Goal: Task Accomplishment & Management: Manage account settings

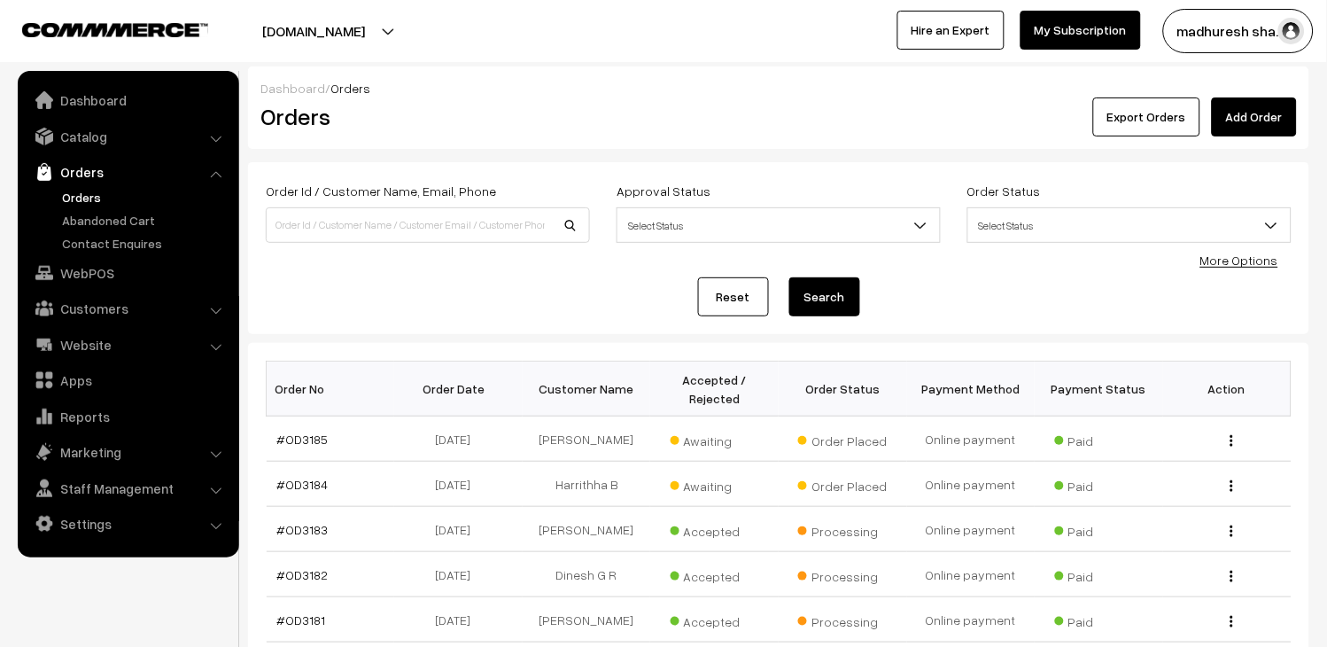
click at [78, 193] on link "Orders" at bounding box center [145, 197] width 175 height 19
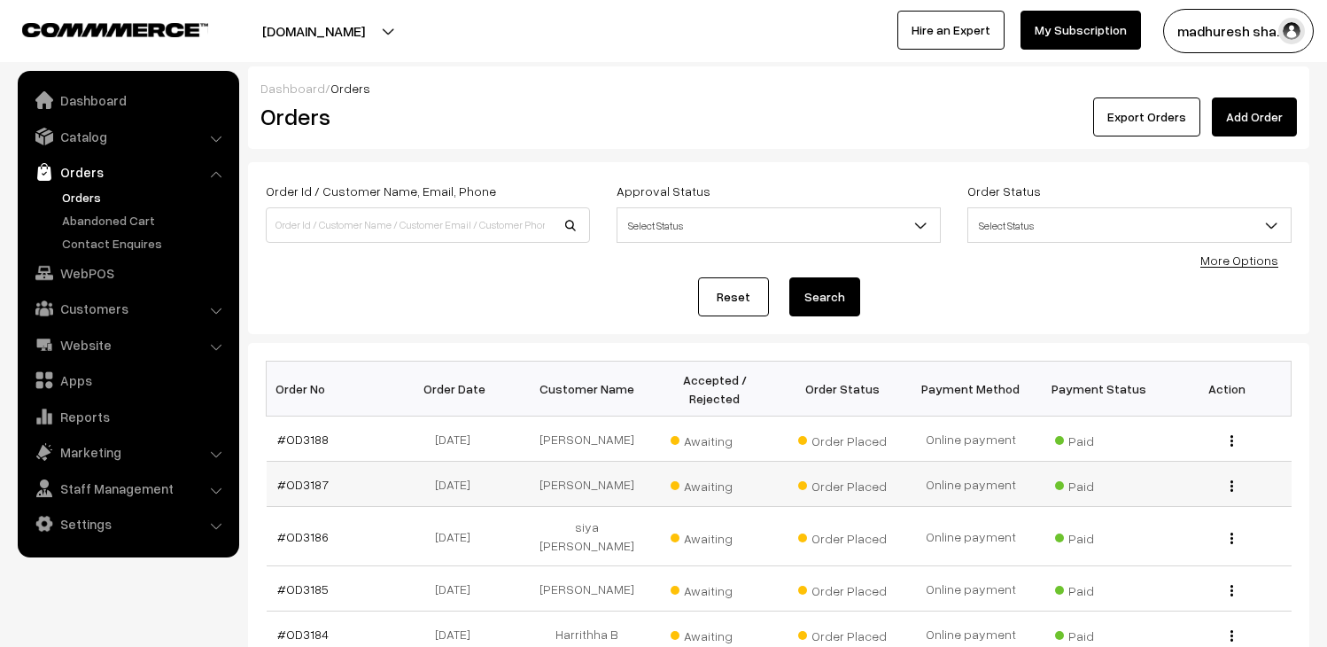
scroll to position [98, 0]
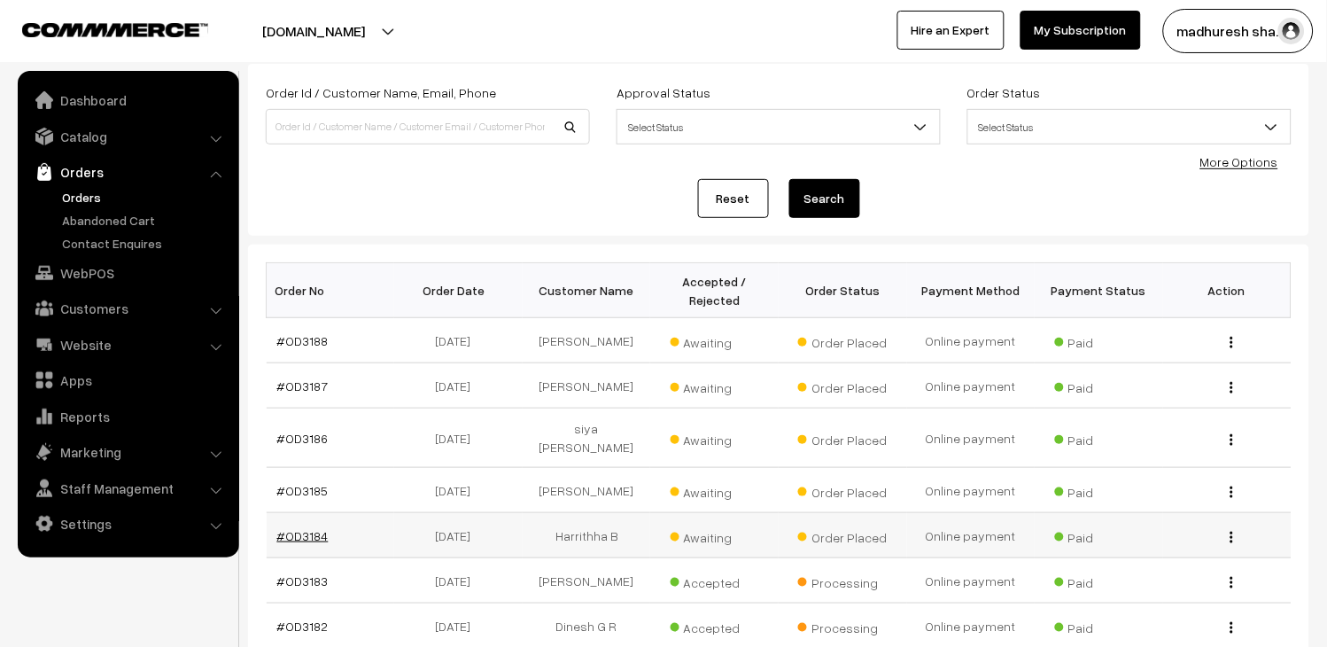
click at [287, 528] on link "#OD3184" at bounding box center [302, 535] width 51 height 15
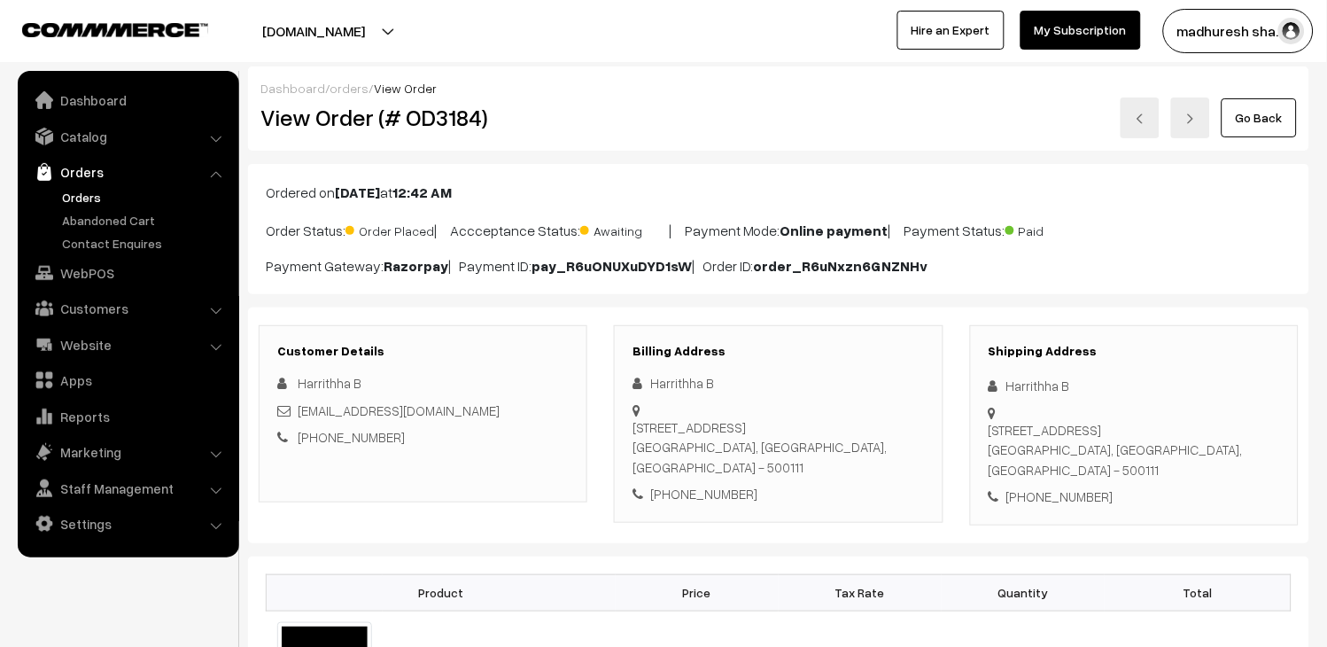
click at [1138, 104] on link at bounding box center [1140, 117] width 39 height 41
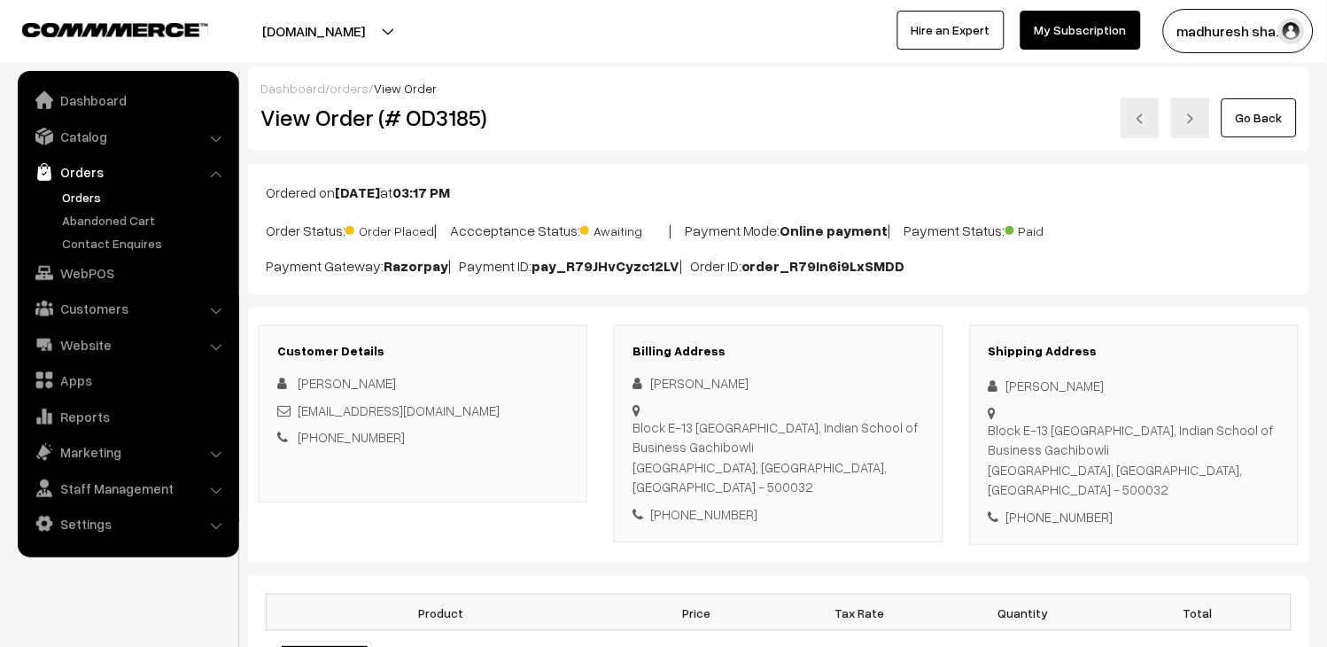
click at [1137, 125] on link at bounding box center [1140, 117] width 39 height 41
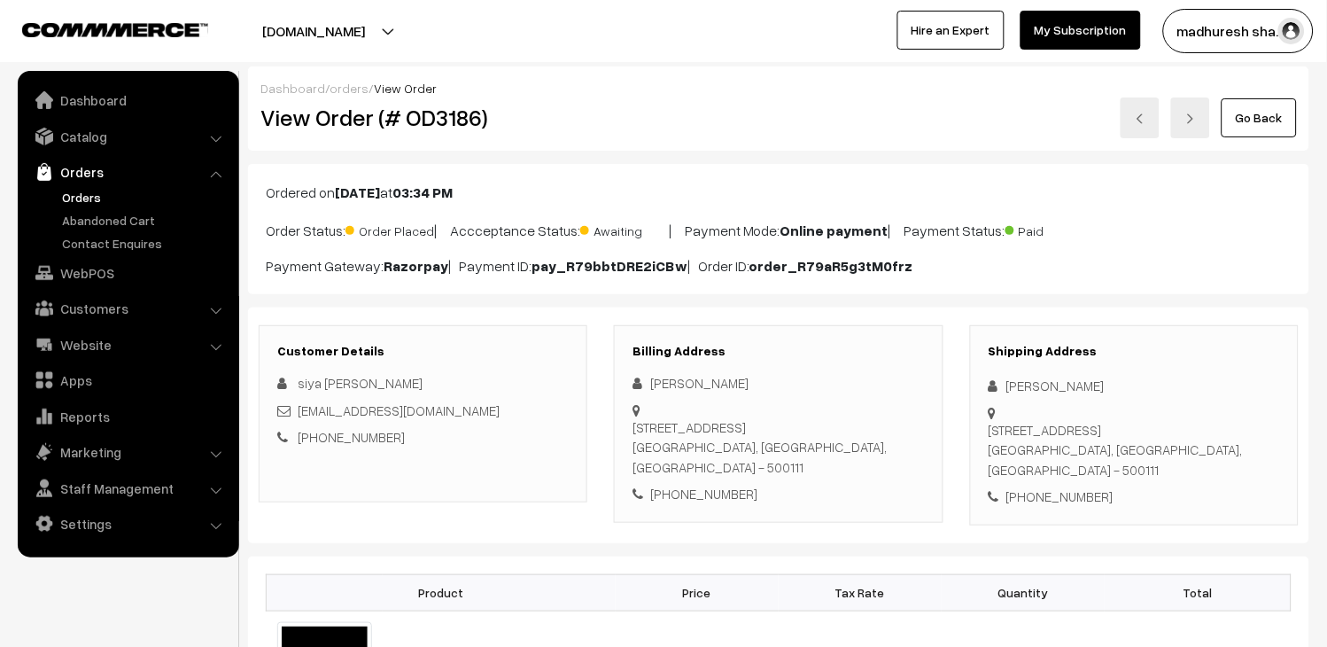
click at [1128, 119] on link at bounding box center [1140, 117] width 39 height 41
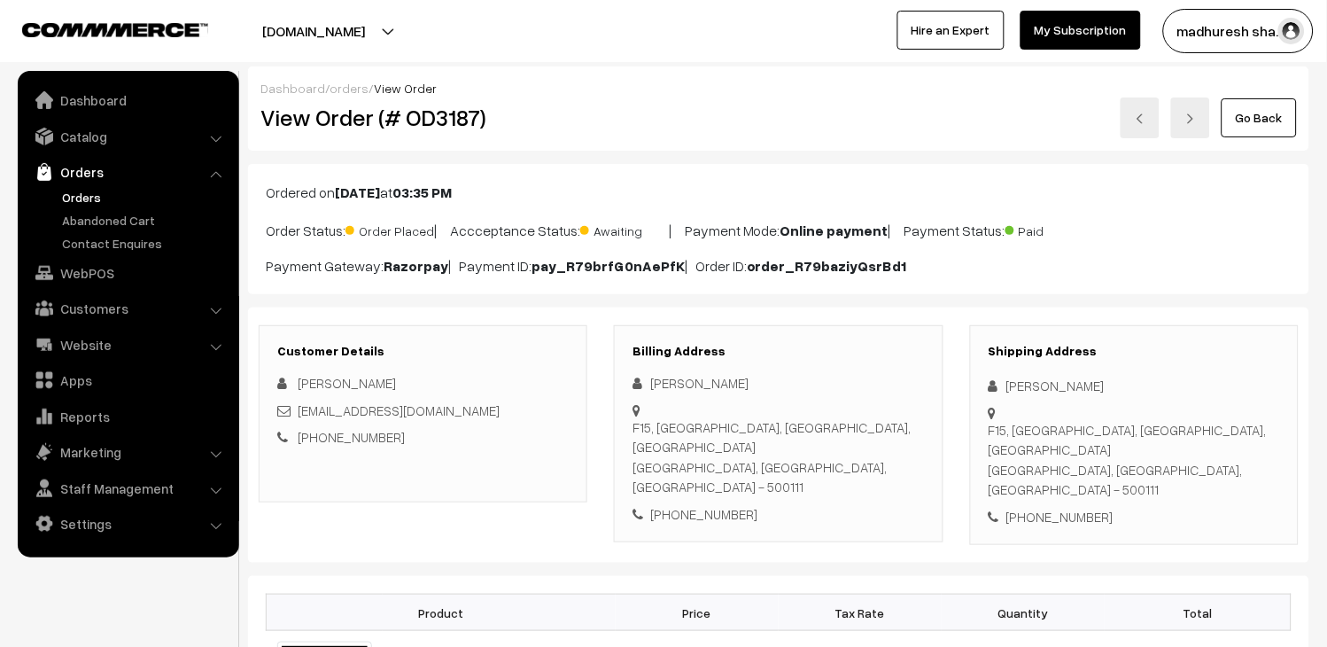
click at [1129, 126] on link at bounding box center [1140, 117] width 39 height 41
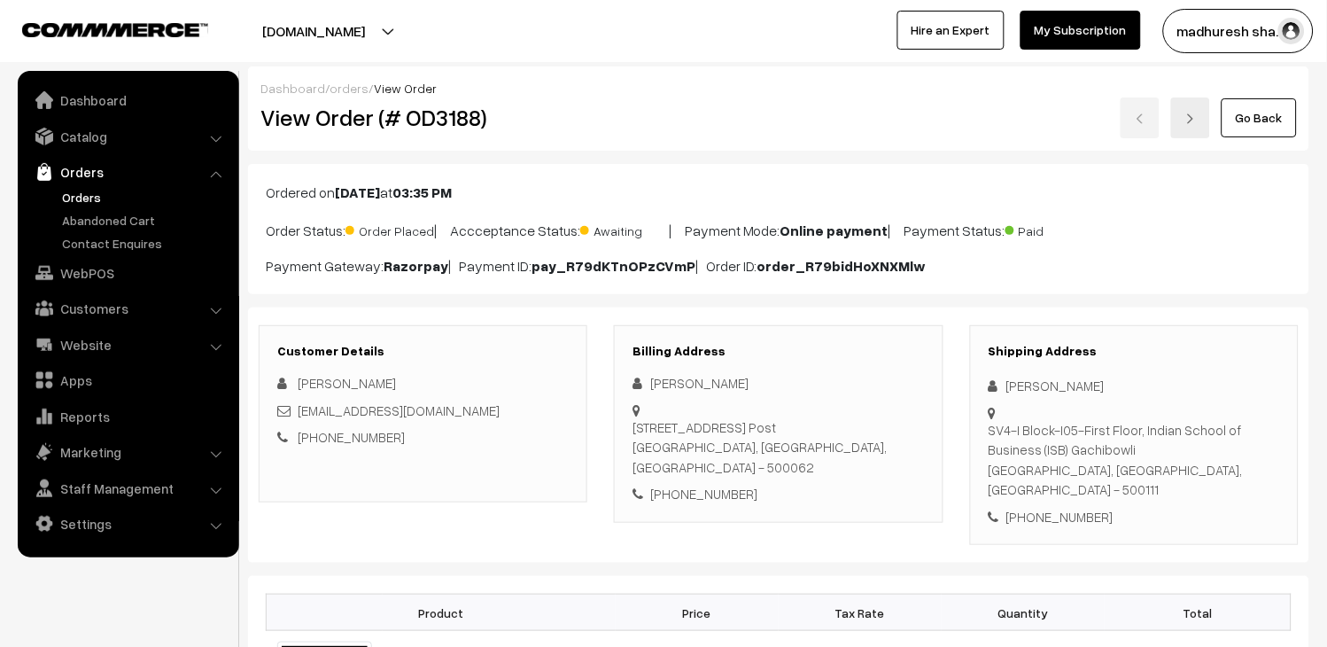
click at [1139, 109] on div "Go Back" at bounding box center [956, 117] width 682 height 41
click at [76, 199] on link "Orders" at bounding box center [145, 197] width 175 height 19
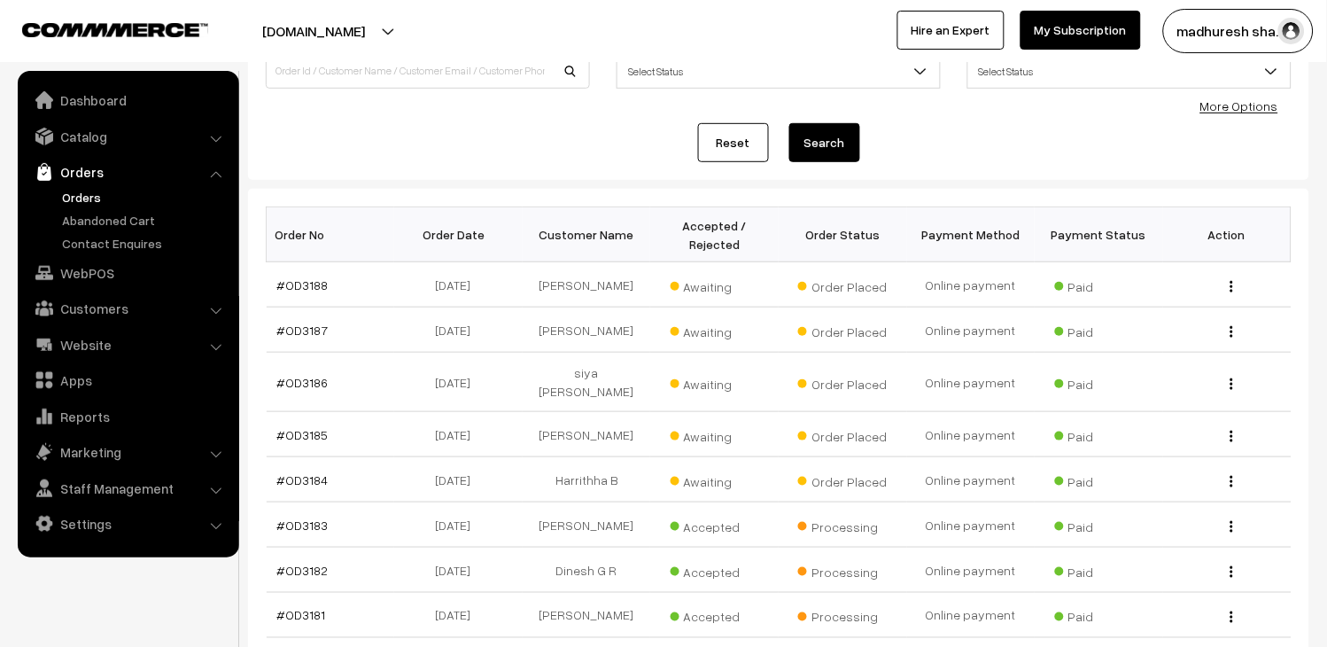
scroll to position [197, 0]
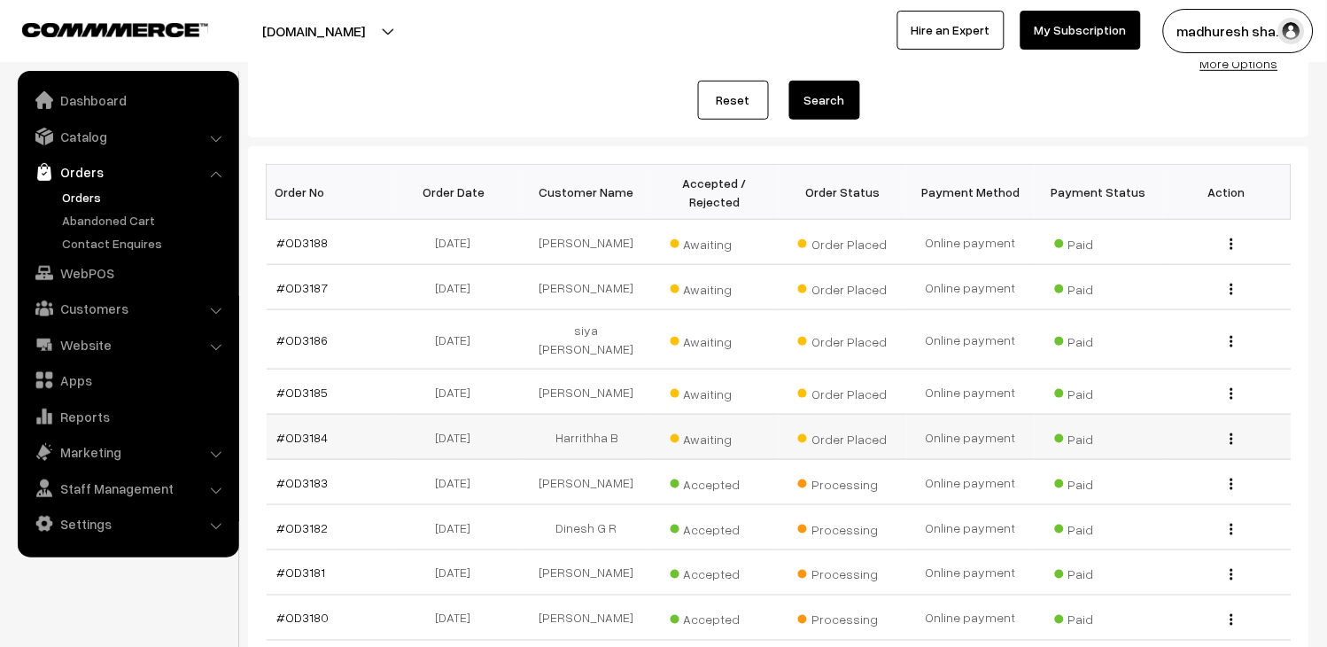
click at [374, 422] on td "#OD3184" at bounding box center [331, 437] width 128 height 45
click at [299, 430] on link "#OD3184" at bounding box center [302, 437] width 51 height 15
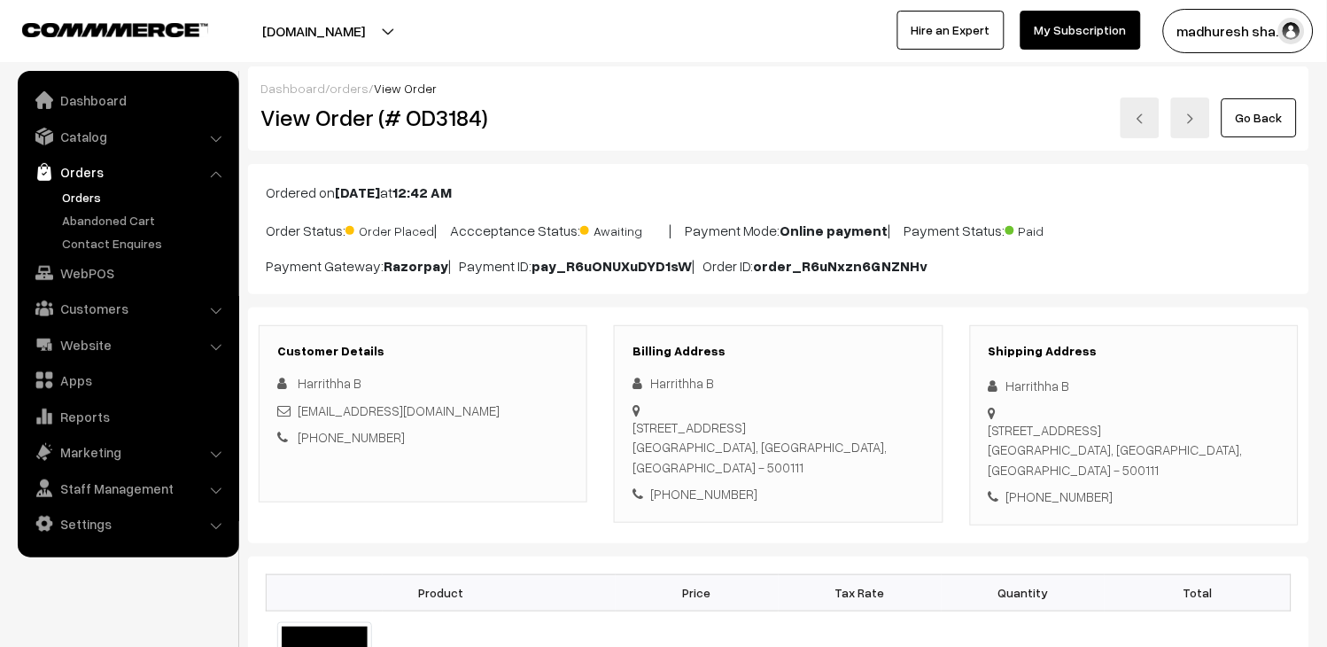
click at [71, 188] on link "Orders" at bounding box center [145, 197] width 175 height 19
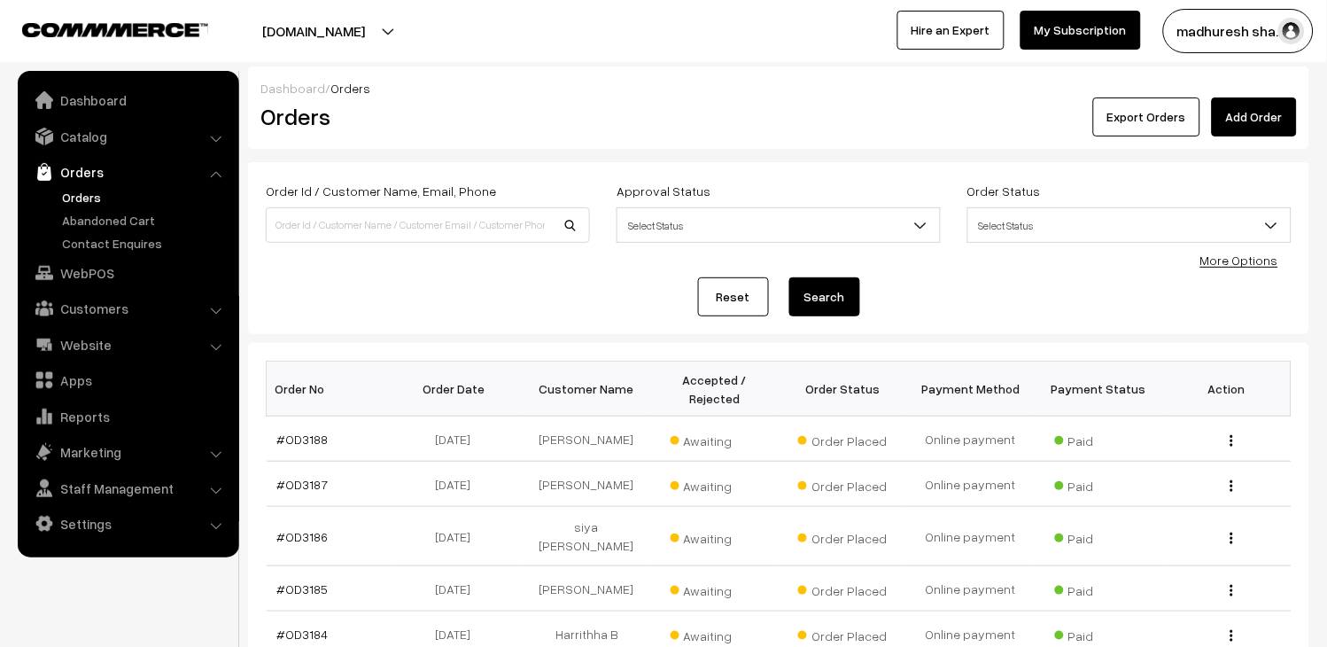
click at [101, 198] on link "Orders" at bounding box center [145, 197] width 175 height 19
click at [86, 197] on link "Orders" at bounding box center [145, 197] width 175 height 19
click at [87, 142] on link "Catalog" at bounding box center [127, 136] width 211 height 32
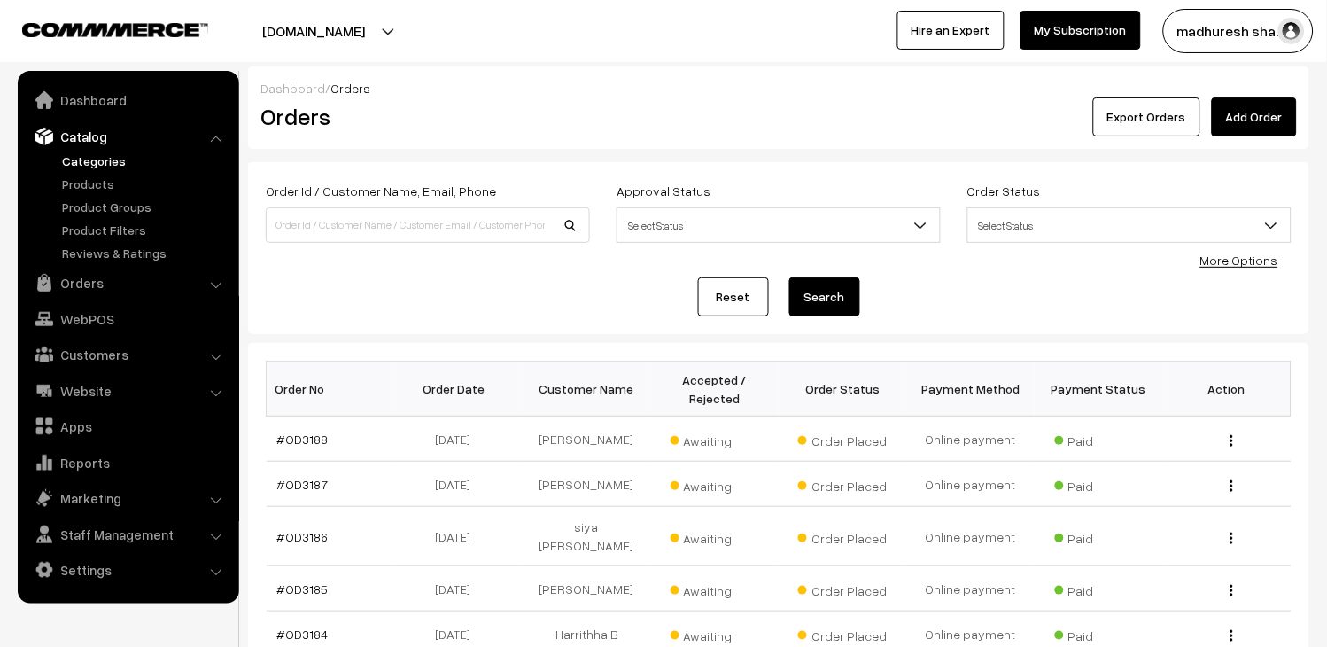
click at [97, 164] on link "Categories" at bounding box center [145, 160] width 175 height 19
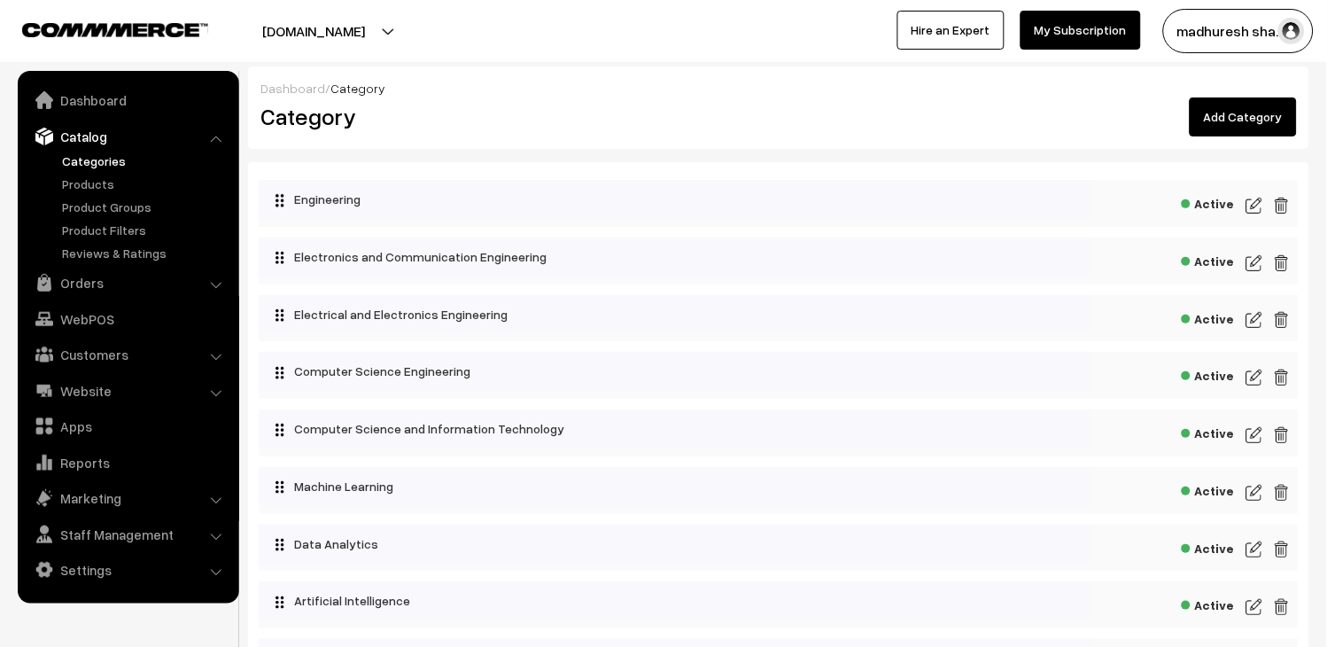
click at [1246, 111] on link "Add Category" at bounding box center [1243, 116] width 107 height 39
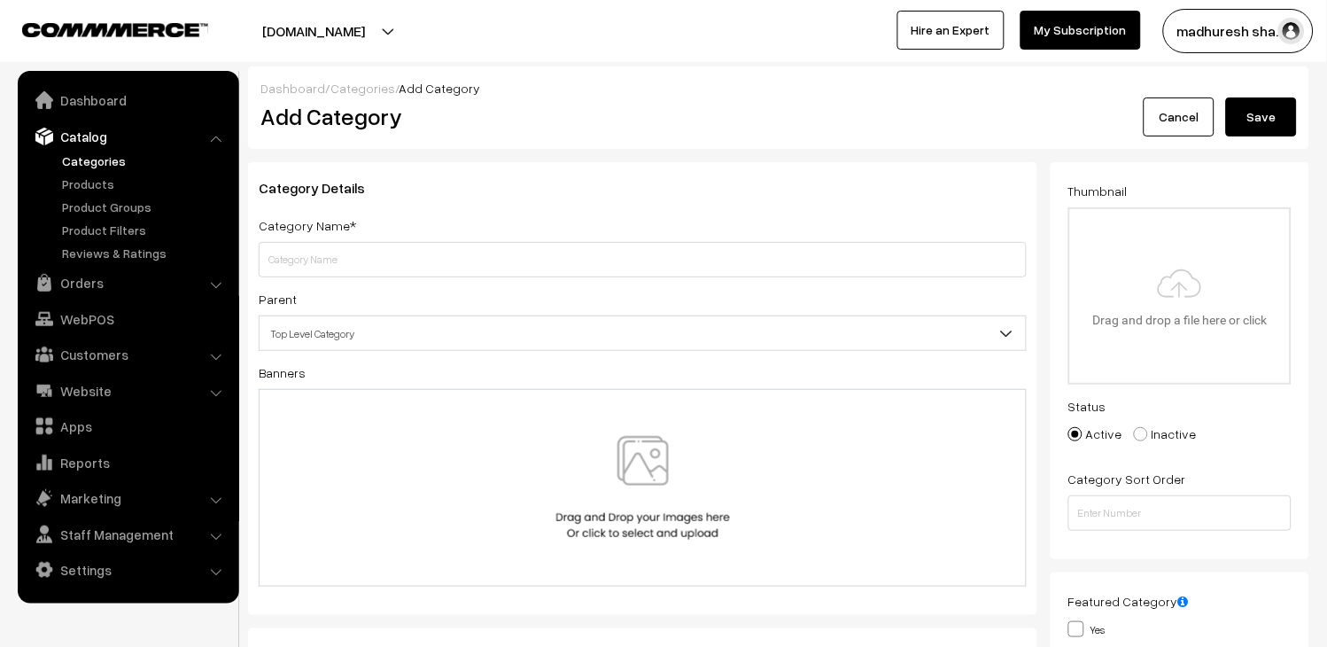
click at [714, 254] on input "text" at bounding box center [643, 259] width 768 height 35
paste input "[PERSON_NAME] Institute of Management"
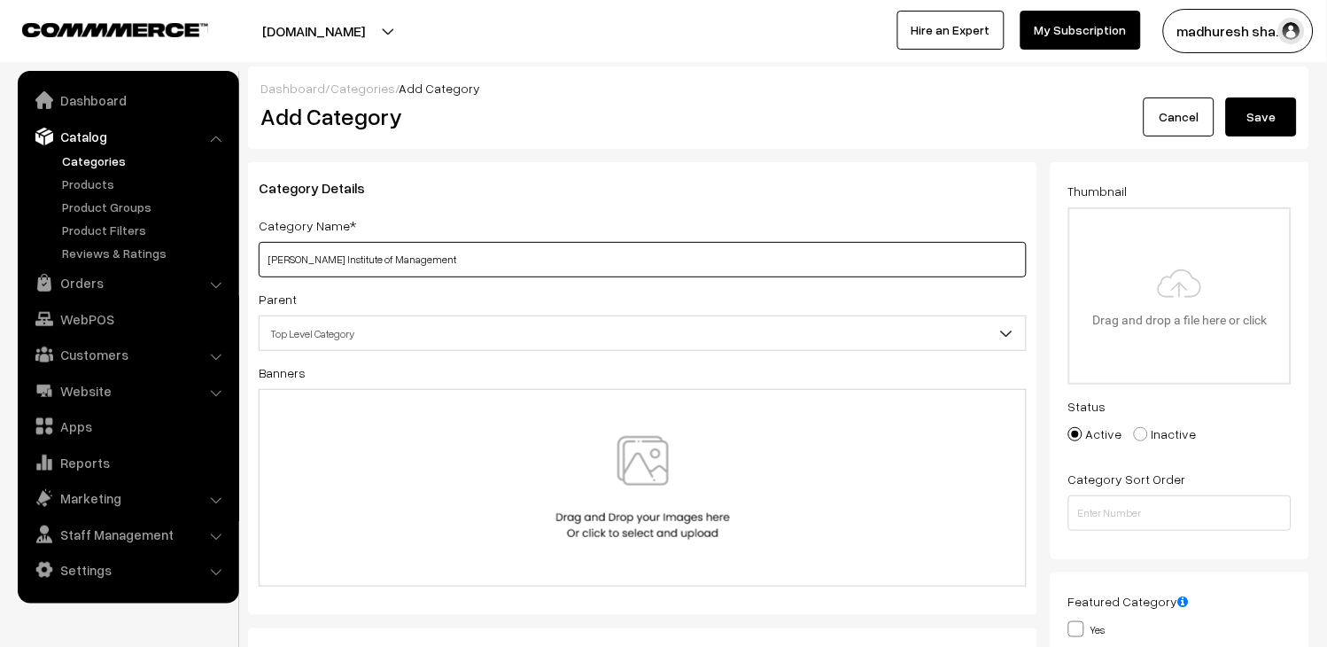
type input "[PERSON_NAME] Institute of Management"
click at [462, 337] on span "Top Level Category" at bounding box center [643, 333] width 766 height 31
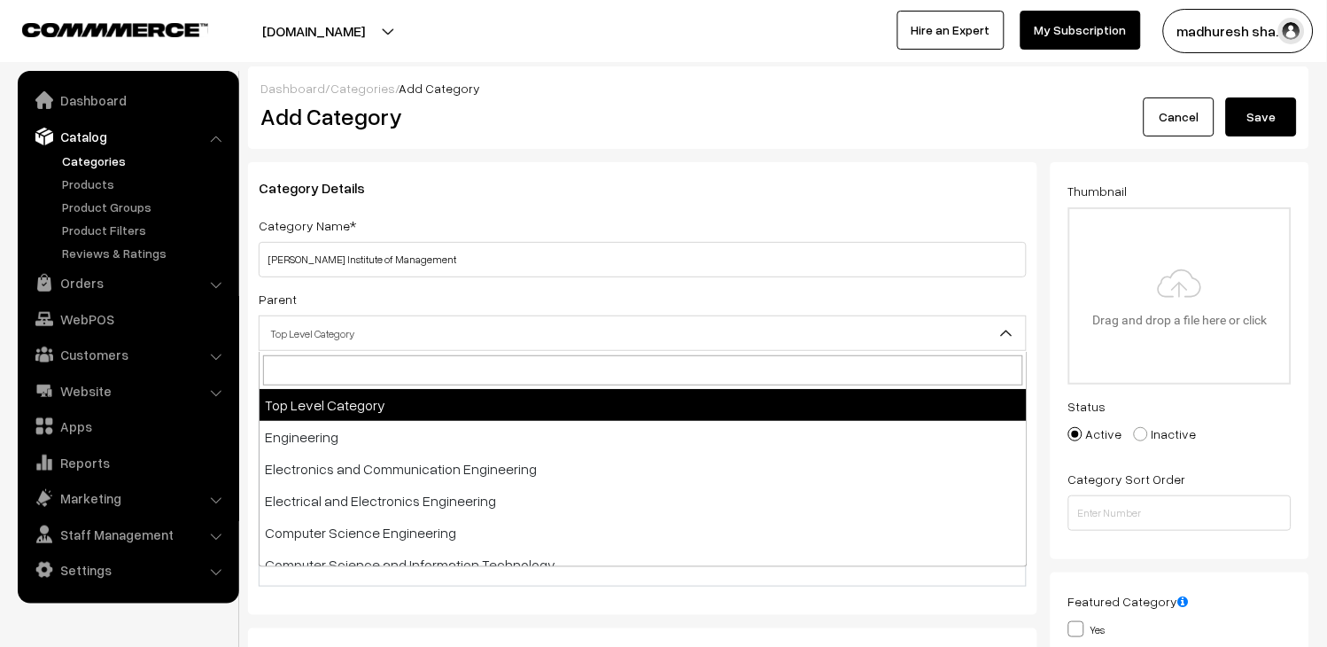
click at [645, 177] on div "Category Details Category Name* K J Somaiya Institute of Management Parent Top …" at bounding box center [642, 388] width 789 height 453
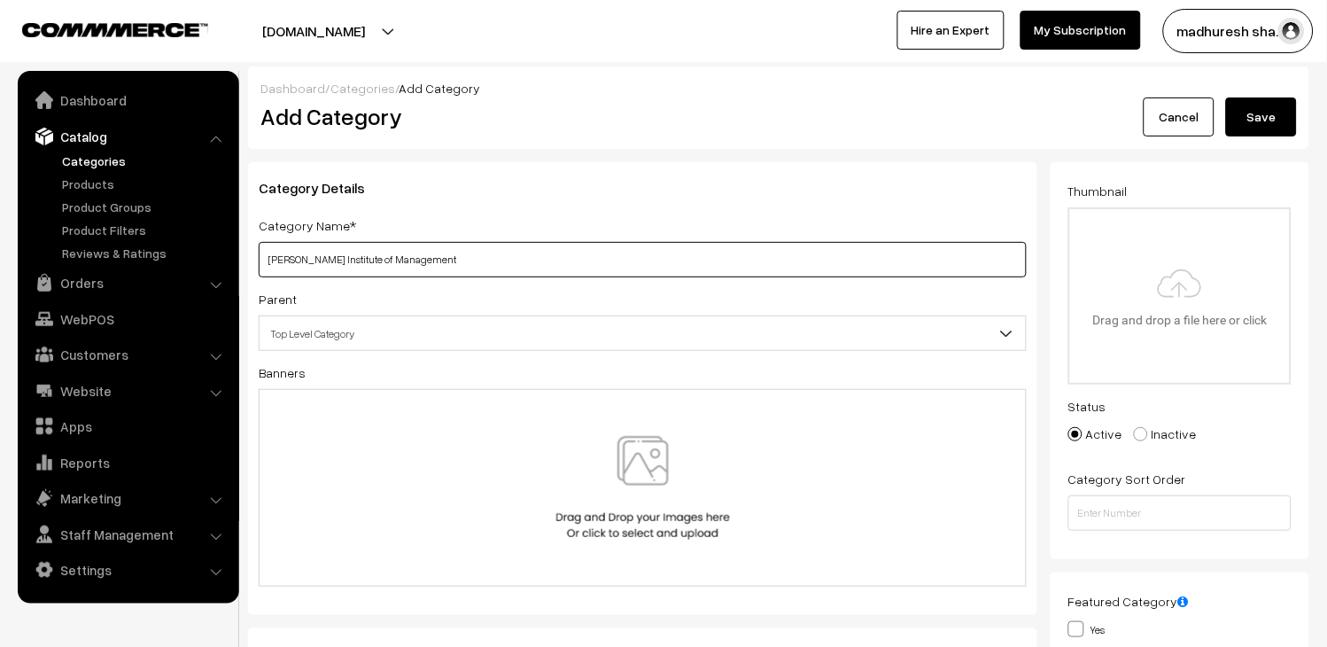
click at [547, 262] on input "K J Somaiya Institute of Management" at bounding box center [643, 259] width 768 height 35
click at [1188, 299] on input "file" at bounding box center [1180, 296] width 220 height 174
click at [1265, 119] on button "Save" at bounding box center [1261, 116] width 71 height 39
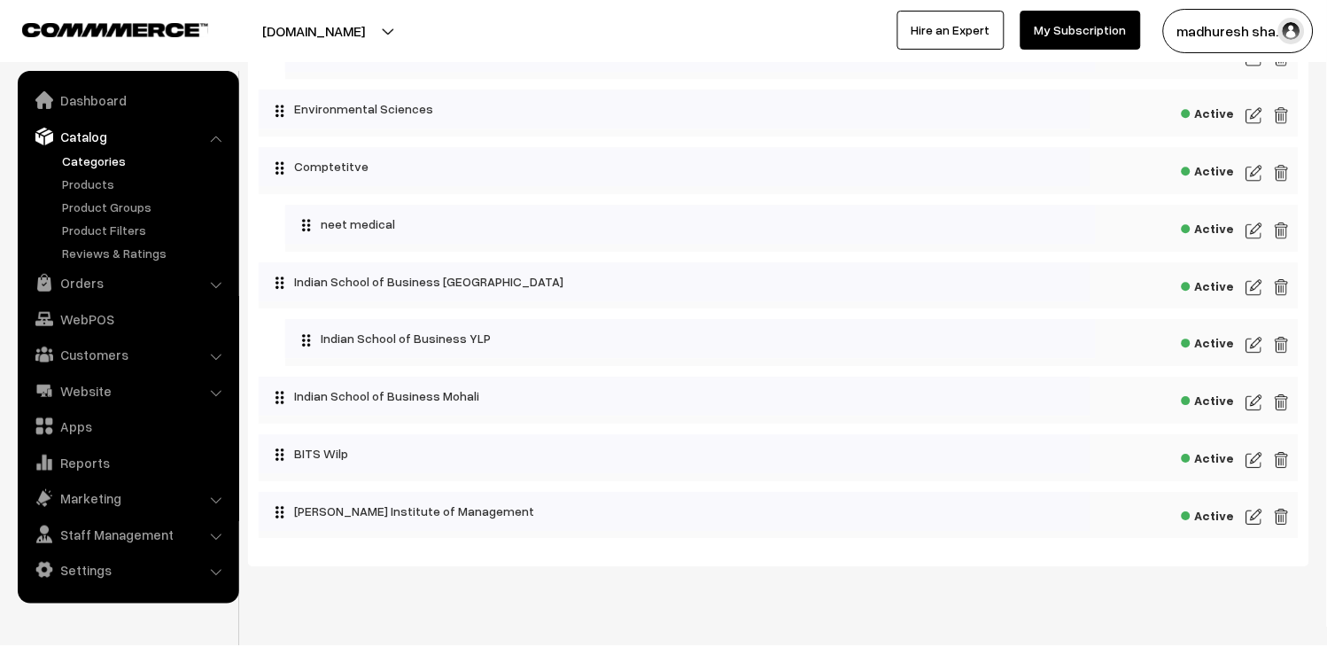
scroll to position [996, 0]
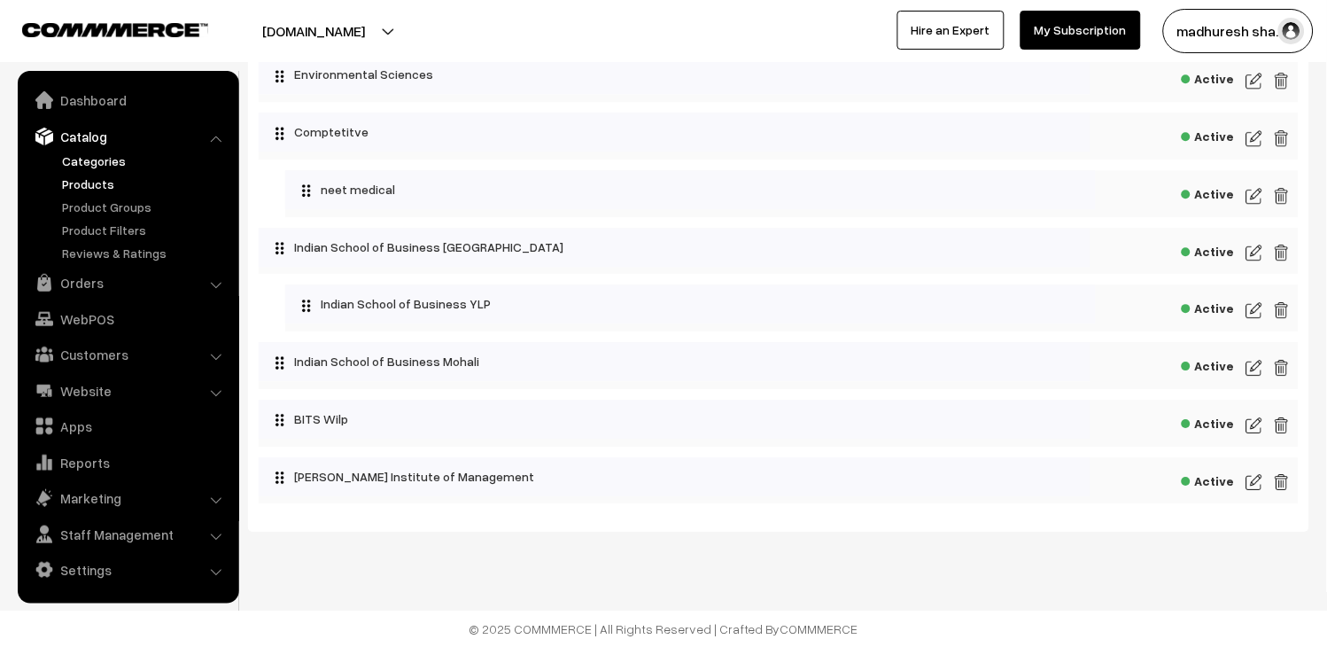
click at [98, 179] on link "Products" at bounding box center [145, 184] width 175 height 19
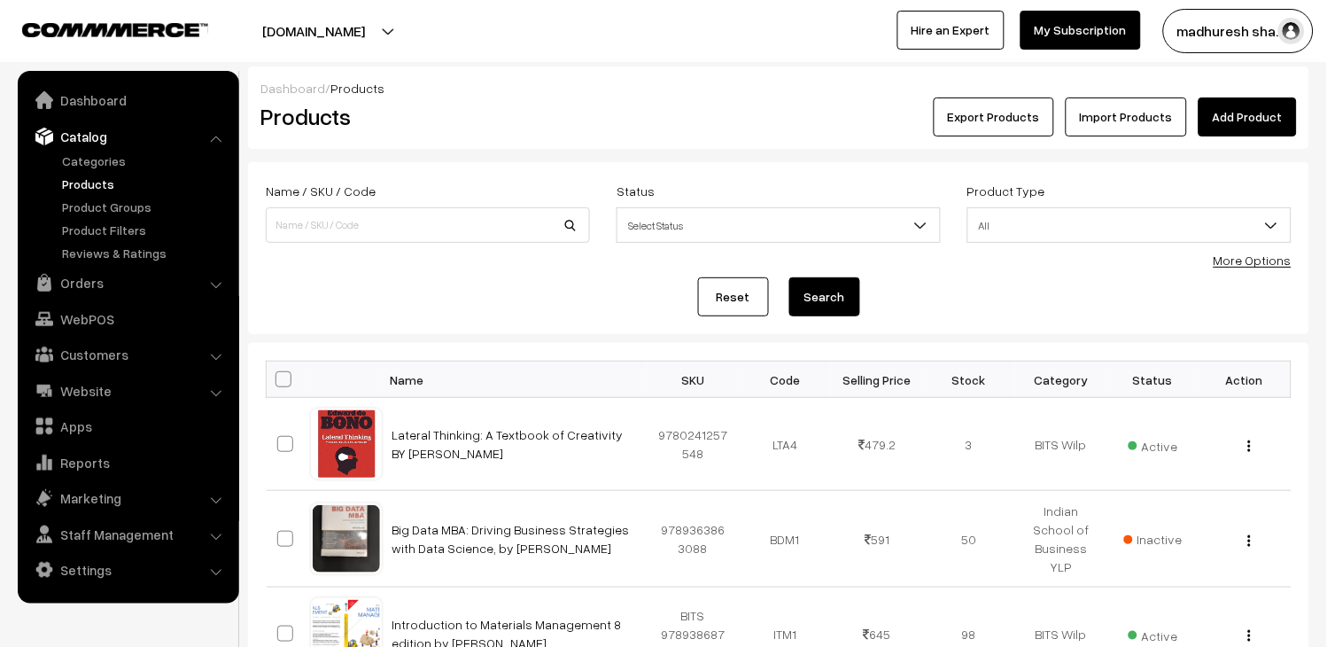
click at [1237, 111] on link "Add Product" at bounding box center [1248, 116] width 98 height 39
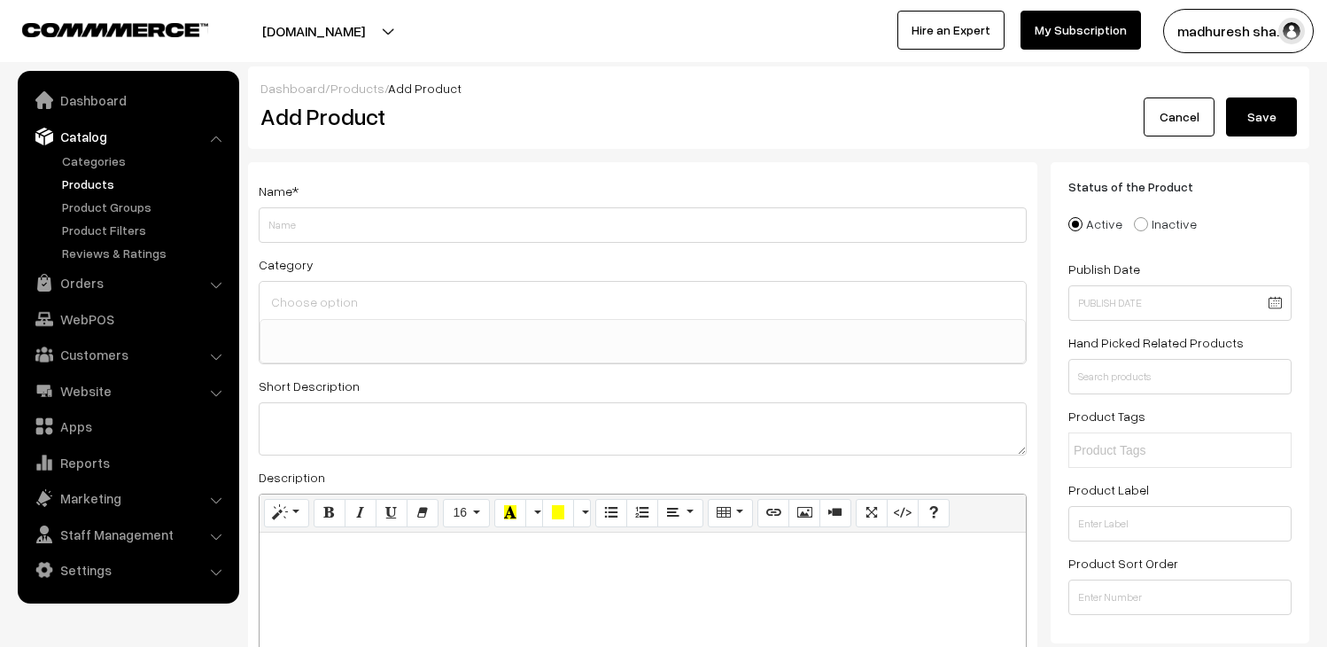
select select
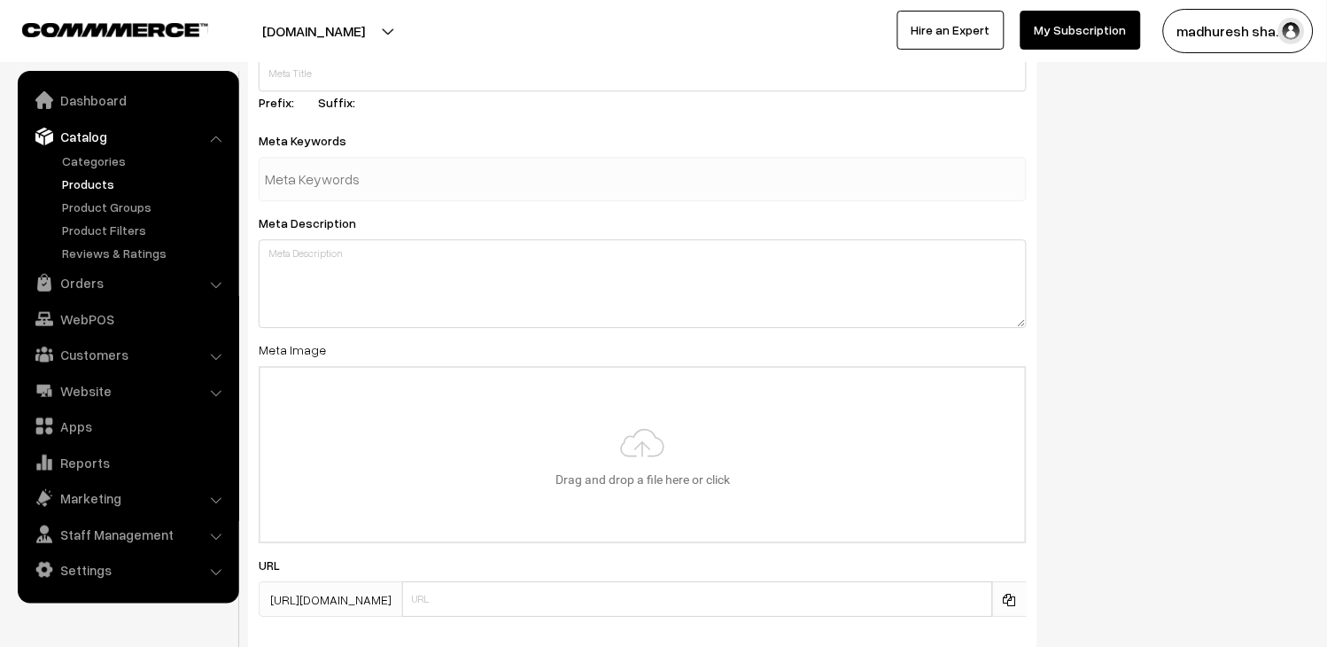
scroll to position [2581, 0]
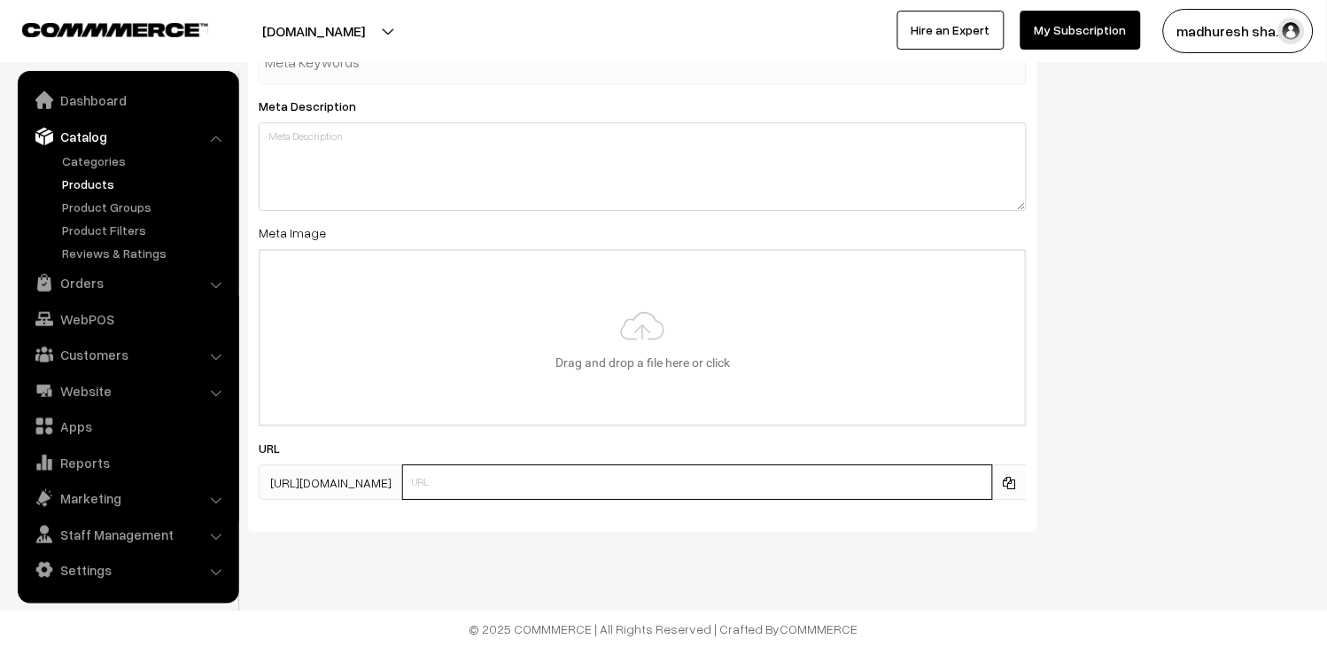
click at [553, 489] on input "text" at bounding box center [697, 481] width 591 height 35
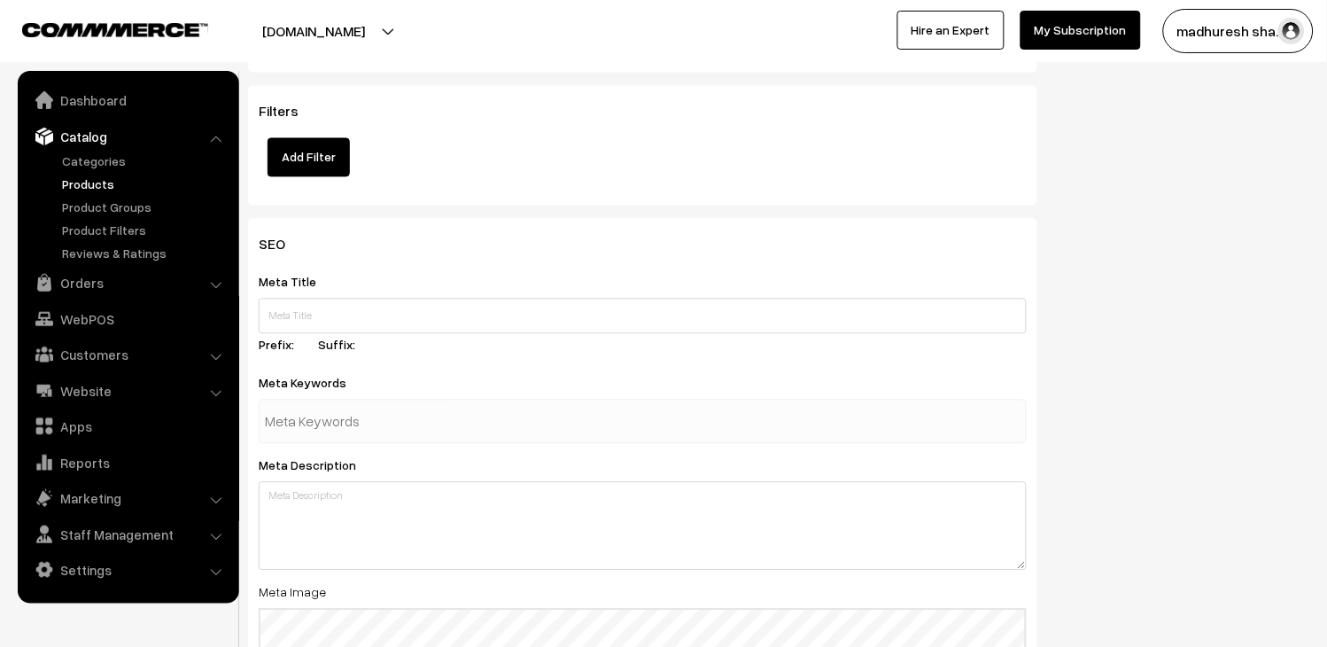
scroll to position [2188, 0]
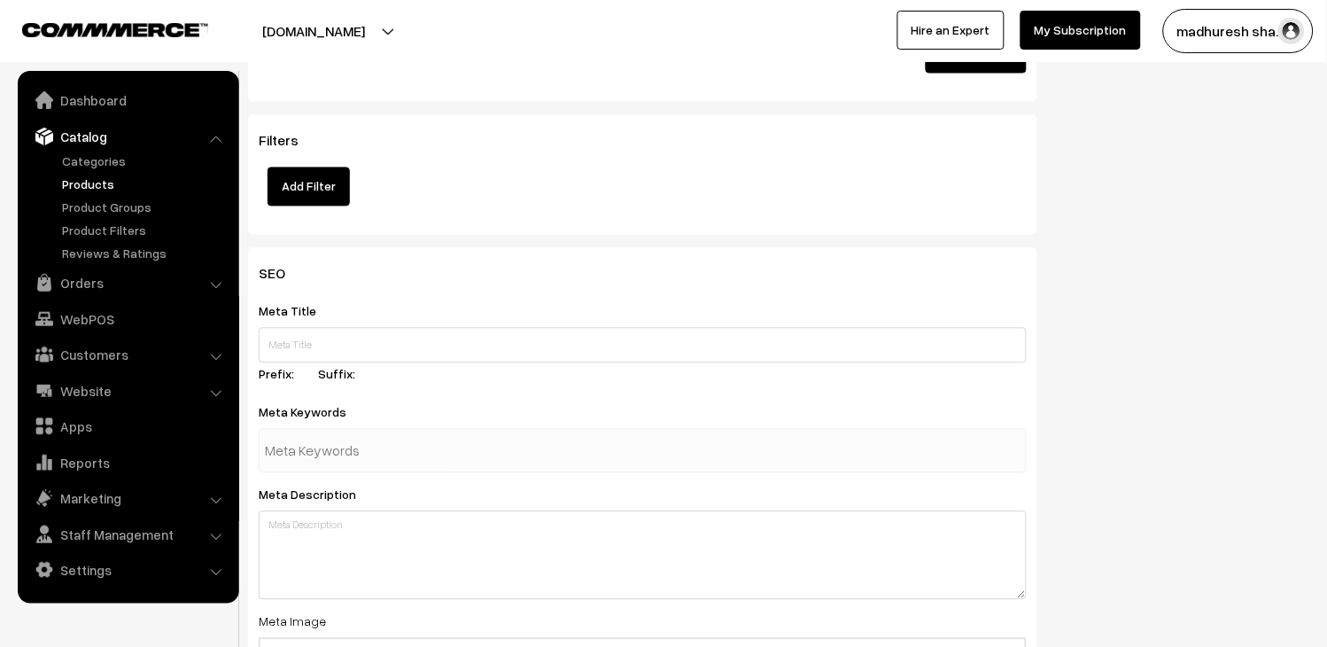
click at [78, 186] on link "Products" at bounding box center [145, 184] width 175 height 19
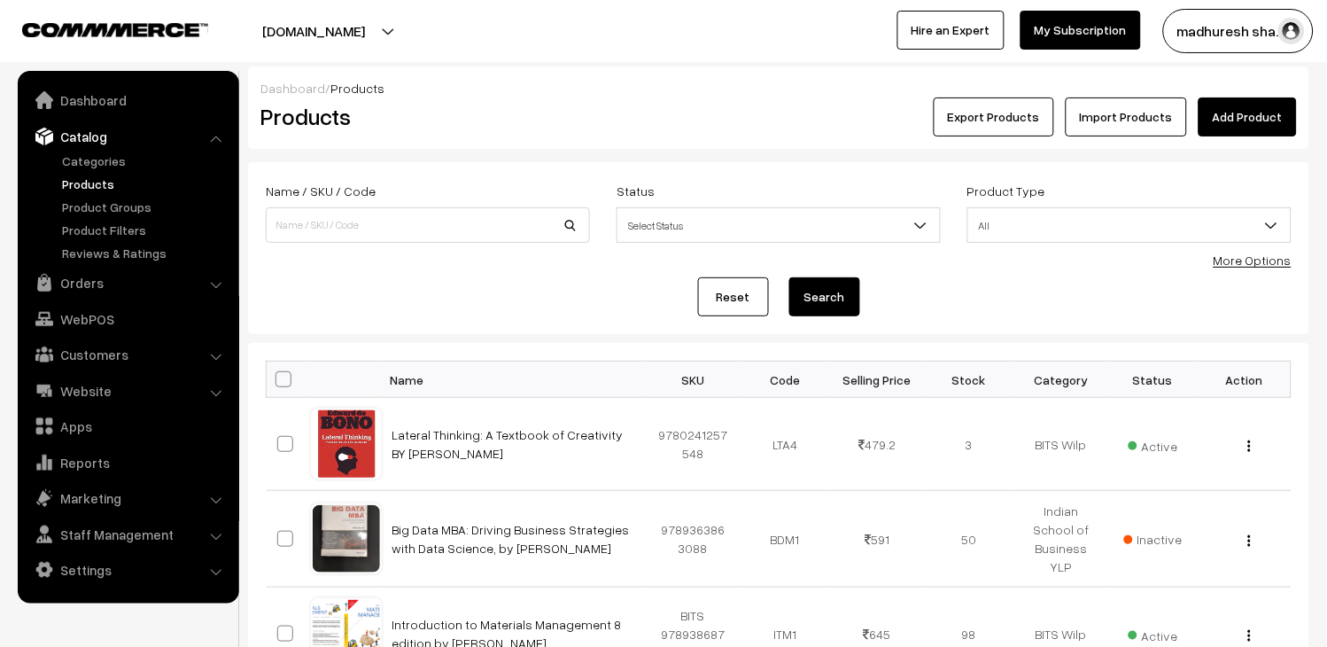
click at [1091, 113] on link "Import Products" at bounding box center [1126, 116] width 121 height 39
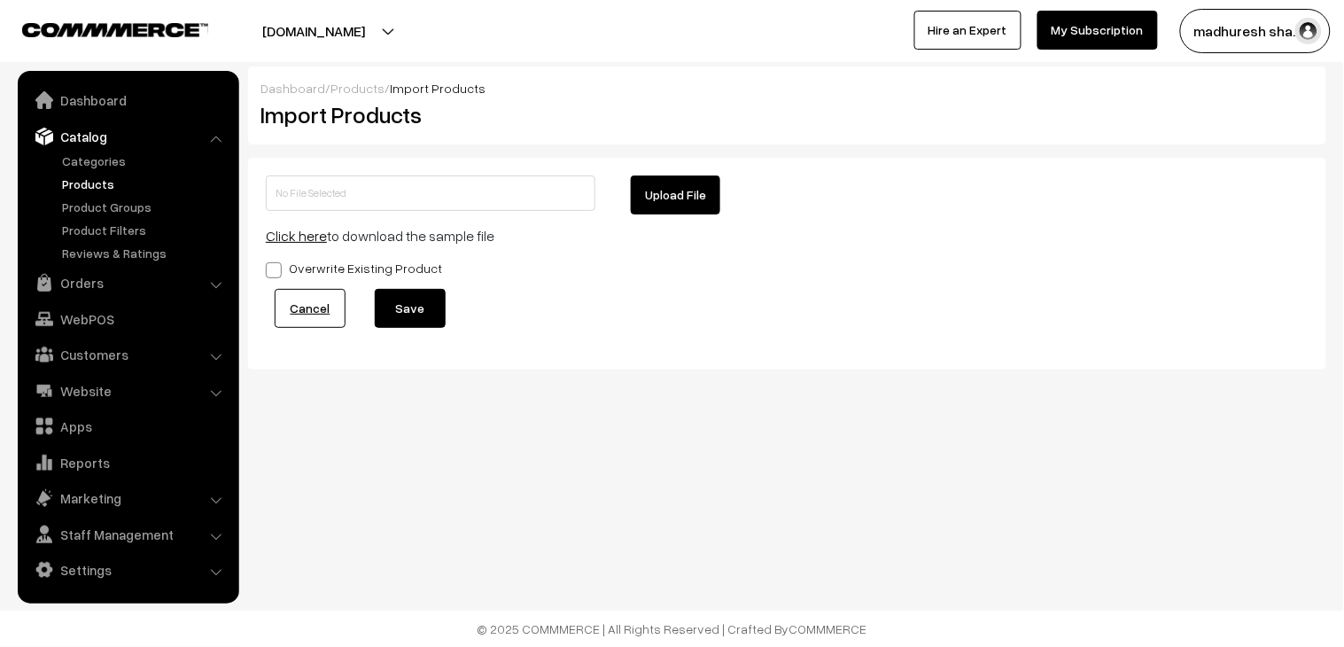
click at [533, 182] on input "text" at bounding box center [431, 192] width 330 height 35
click at [530, 195] on input "text" at bounding box center [431, 192] width 330 height 35
click at [686, 191] on button "Upload File" at bounding box center [675, 194] width 89 height 39
type input "KJ Somaya, Mumbai.zip"
click at [429, 306] on button "Save" at bounding box center [410, 308] width 71 height 39
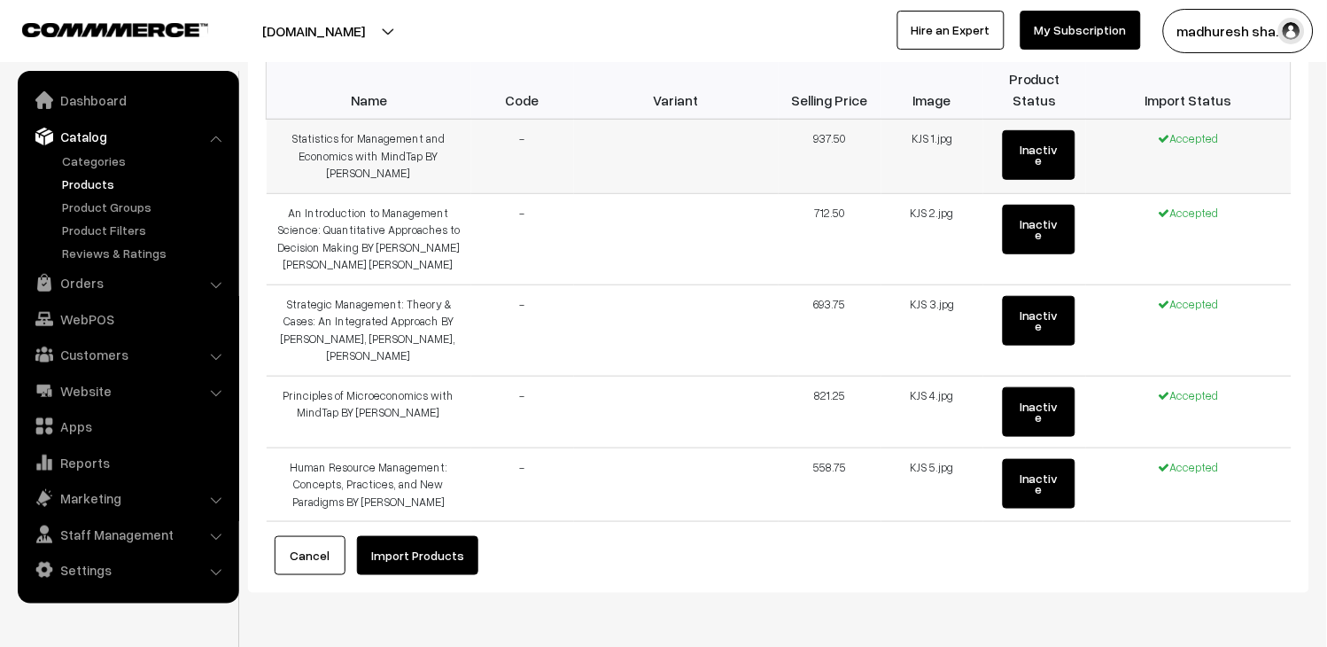
scroll to position [160, 0]
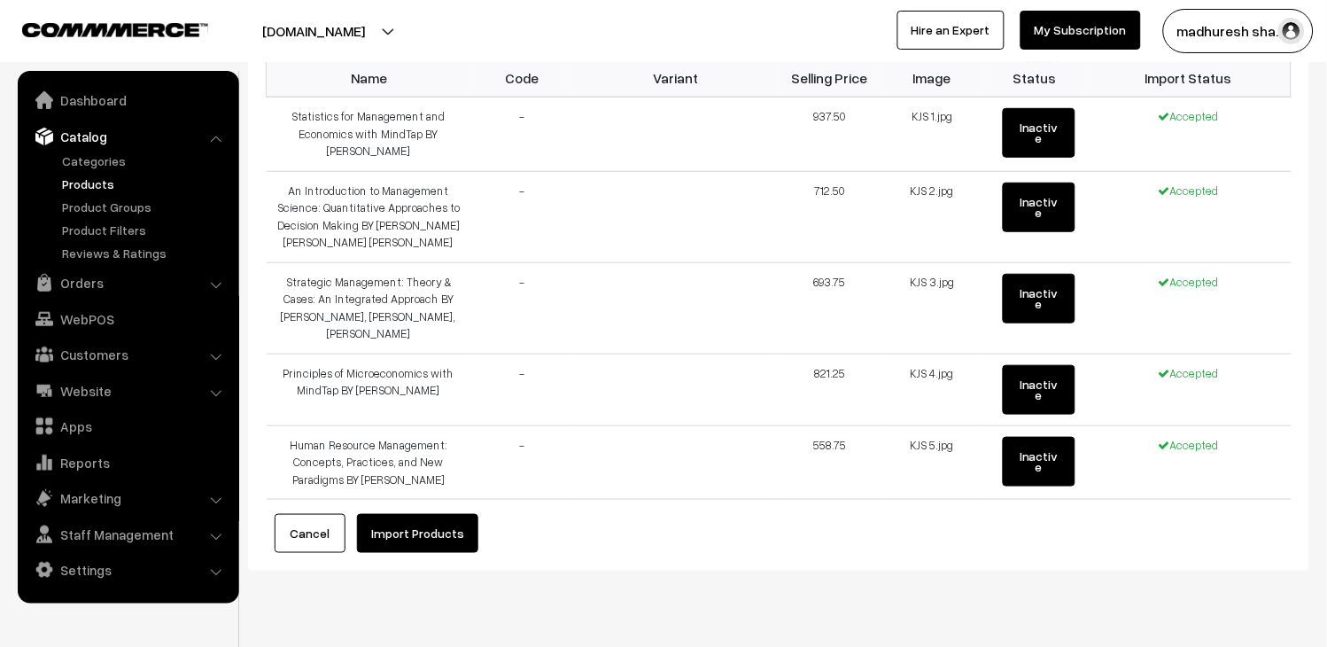
click at [414, 514] on button "Import Products" at bounding box center [417, 533] width 121 height 39
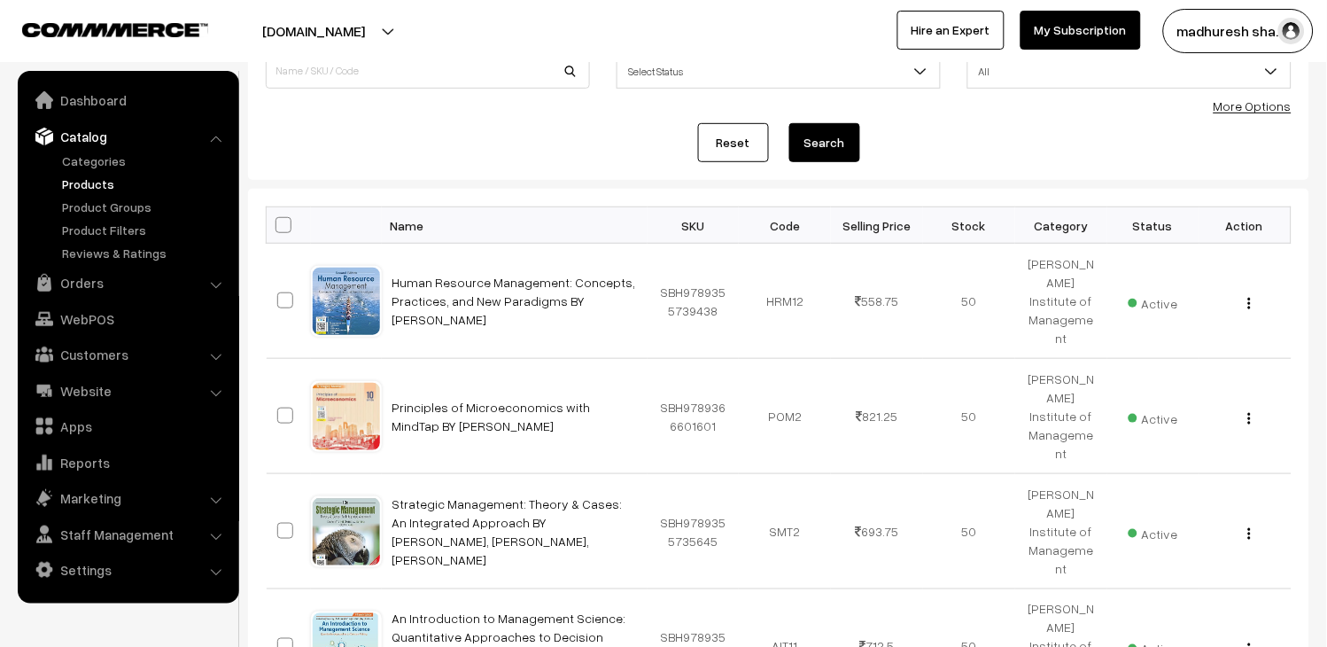
scroll to position [98, 0]
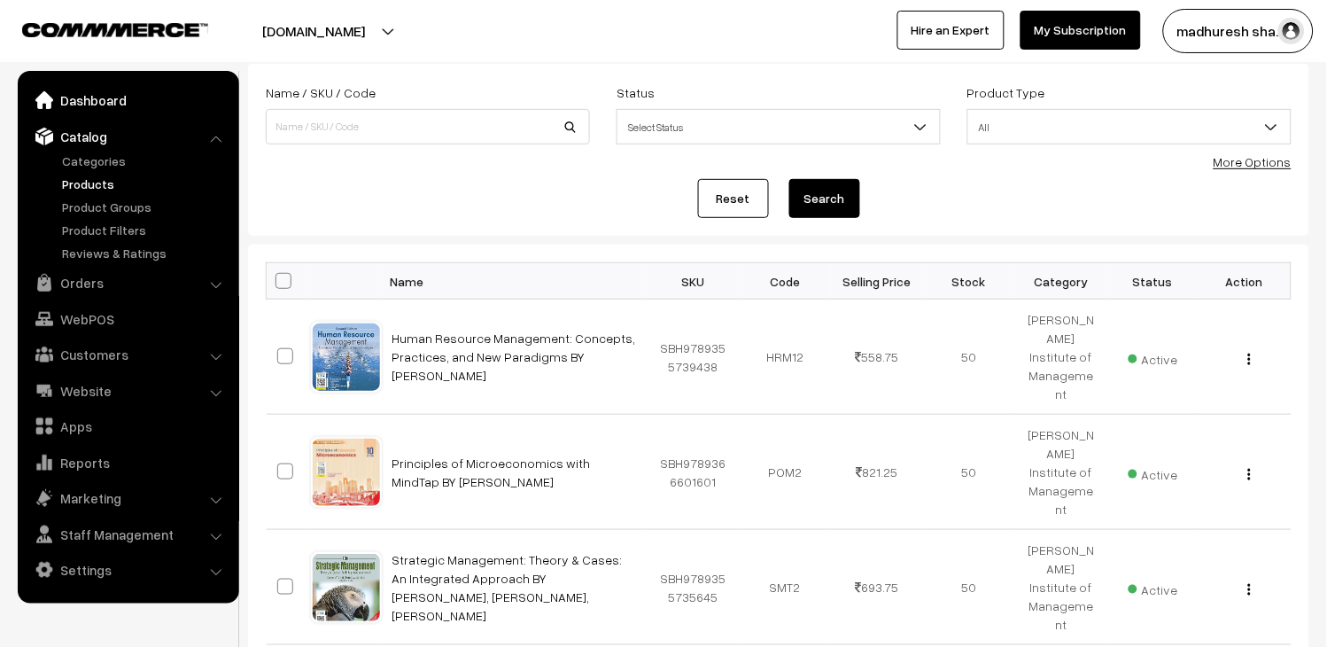
click at [95, 90] on link "Dashboard" at bounding box center [127, 100] width 211 height 32
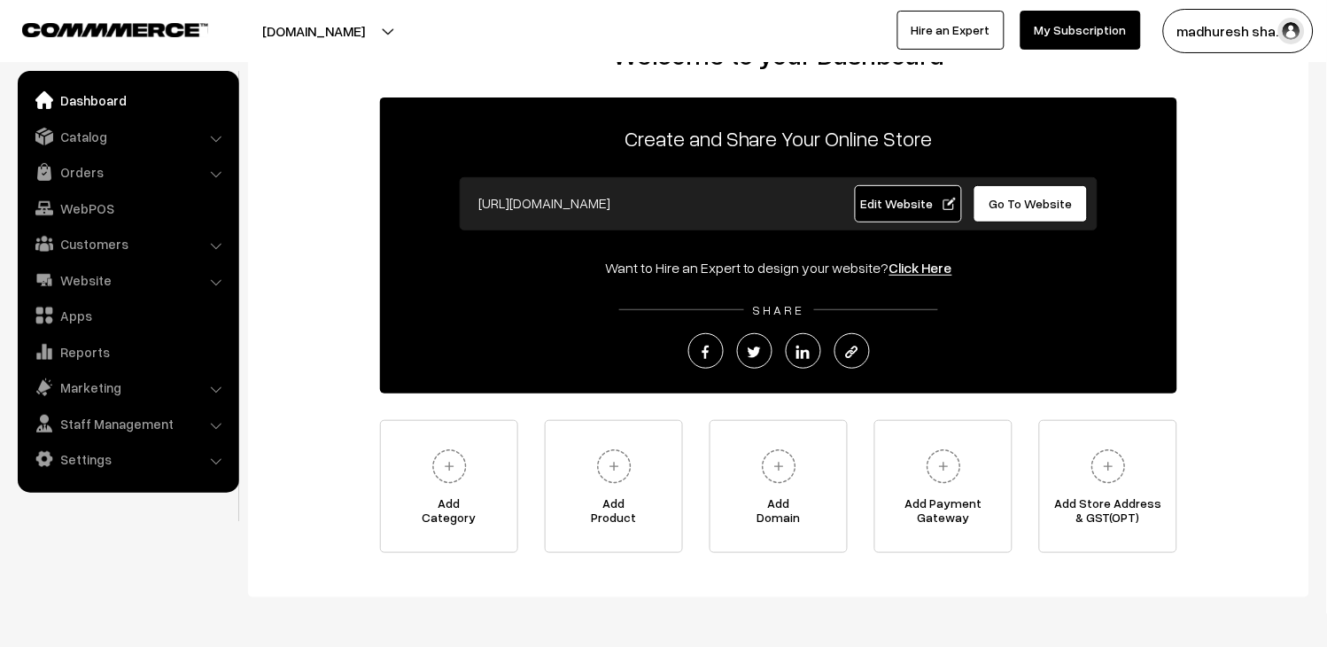
scroll to position [98, 0]
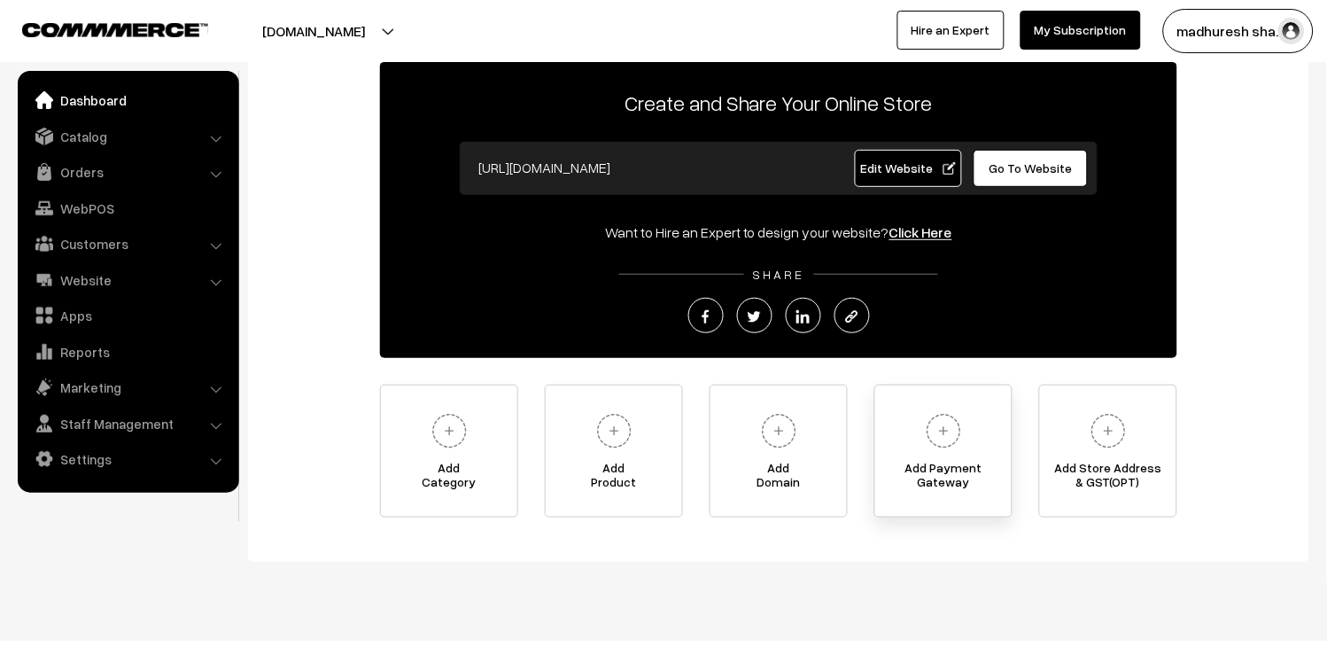
click at [944, 446] on img at bounding box center [943, 431] width 49 height 49
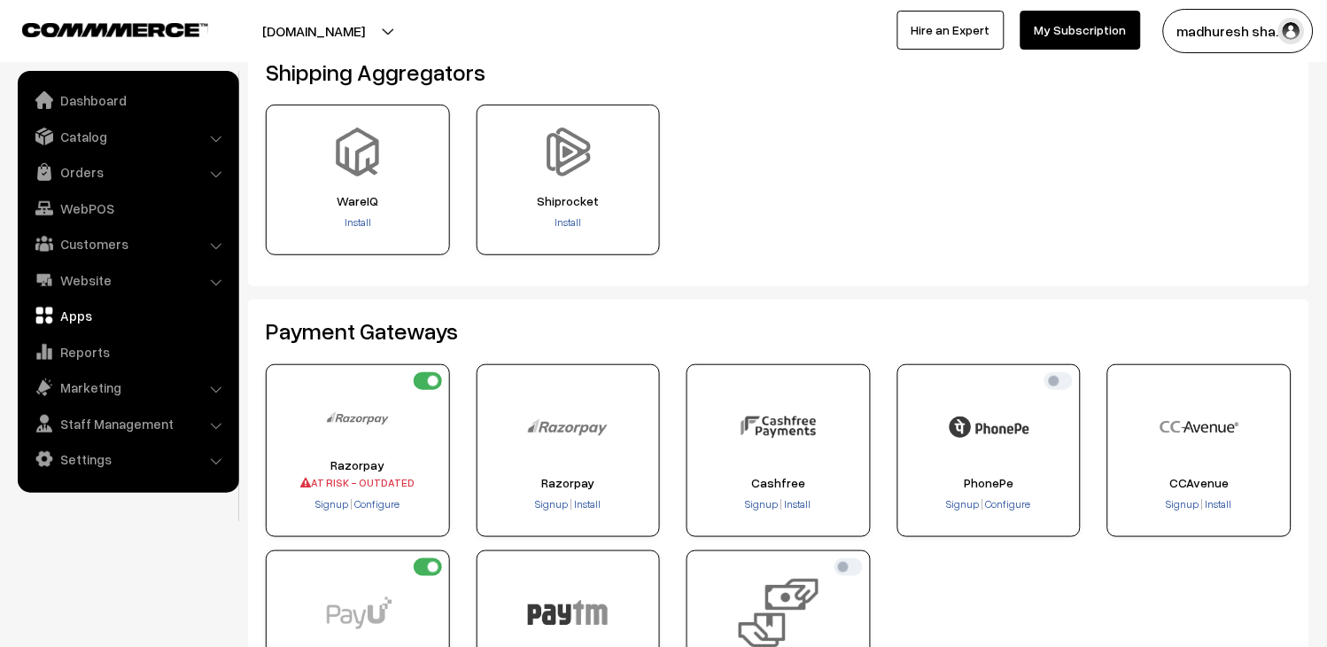
scroll to position [197, 0]
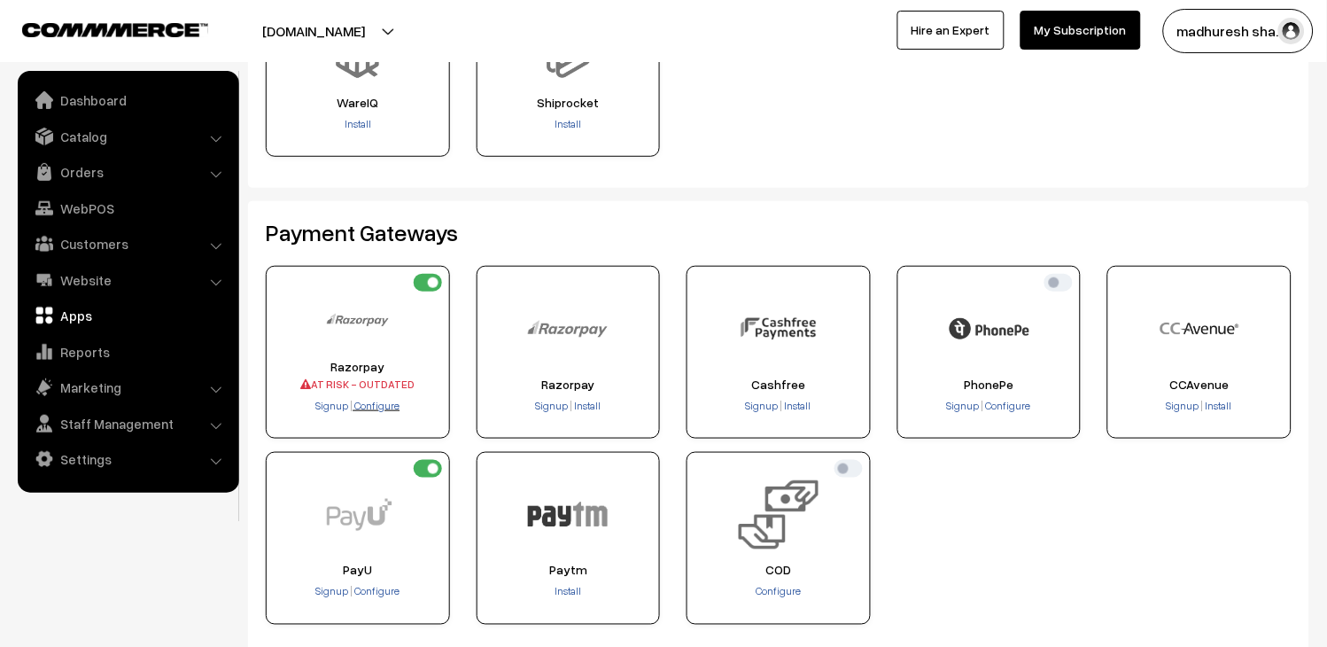
click at [388, 409] on span "Configure" at bounding box center [376, 405] width 45 height 13
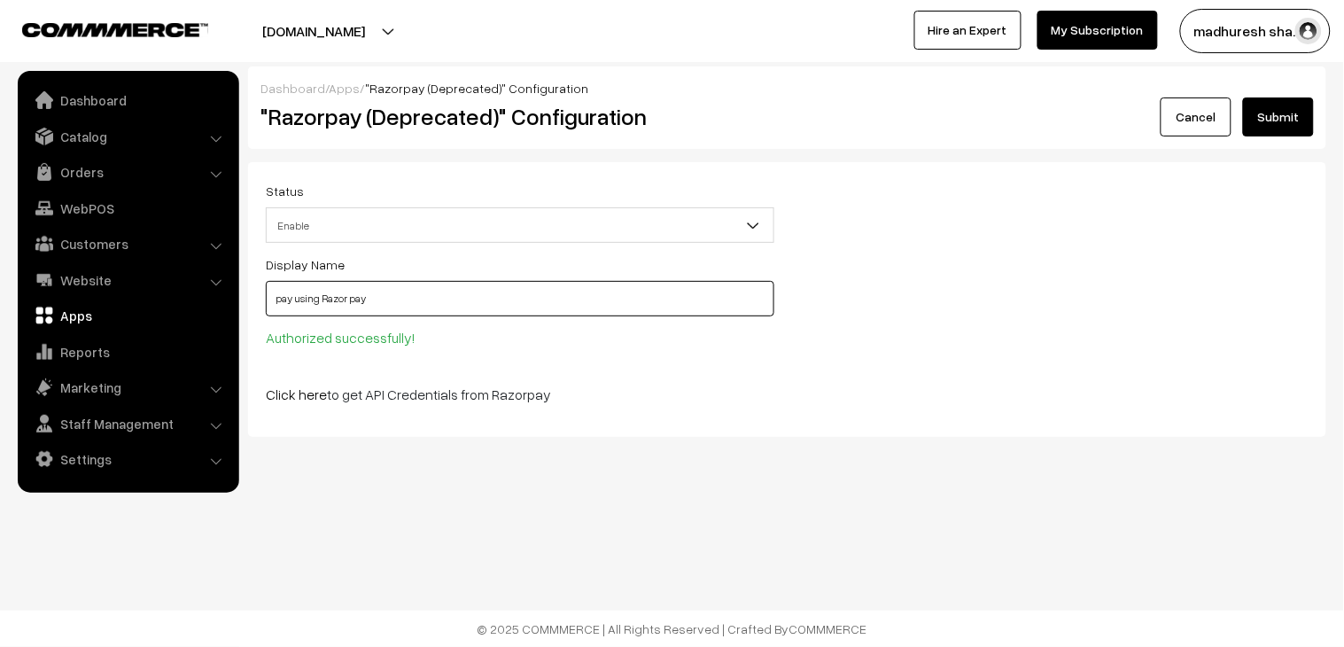
click at [363, 303] on input "pay using Razor pay" at bounding box center [520, 298] width 508 height 35
click at [364, 303] on input "pay using Razor pay" at bounding box center [520, 298] width 508 height 35
click at [369, 297] on input "pay using Razor pay" at bounding box center [520, 298] width 508 height 35
drag, startPoint x: 395, startPoint y: 296, endPoint x: 275, endPoint y: 293, distance: 119.6
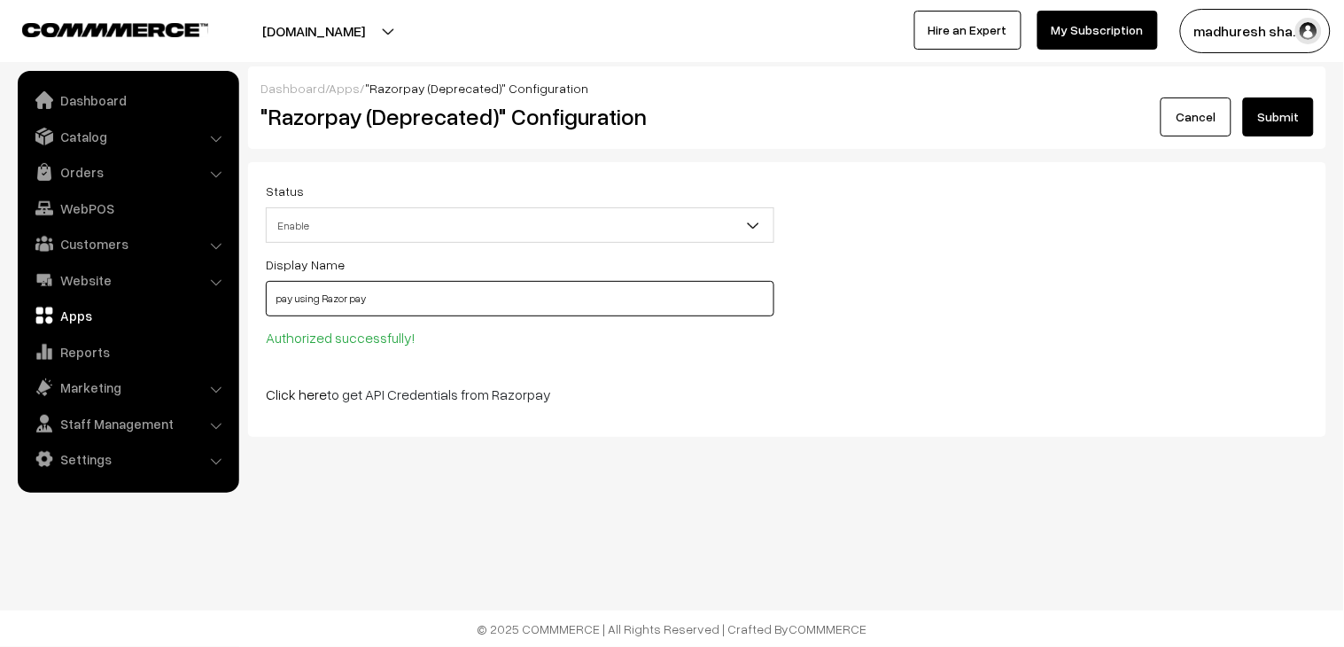
click at [275, 293] on input "pay using Razor pay" at bounding box center [520, 298] width 508 height 35
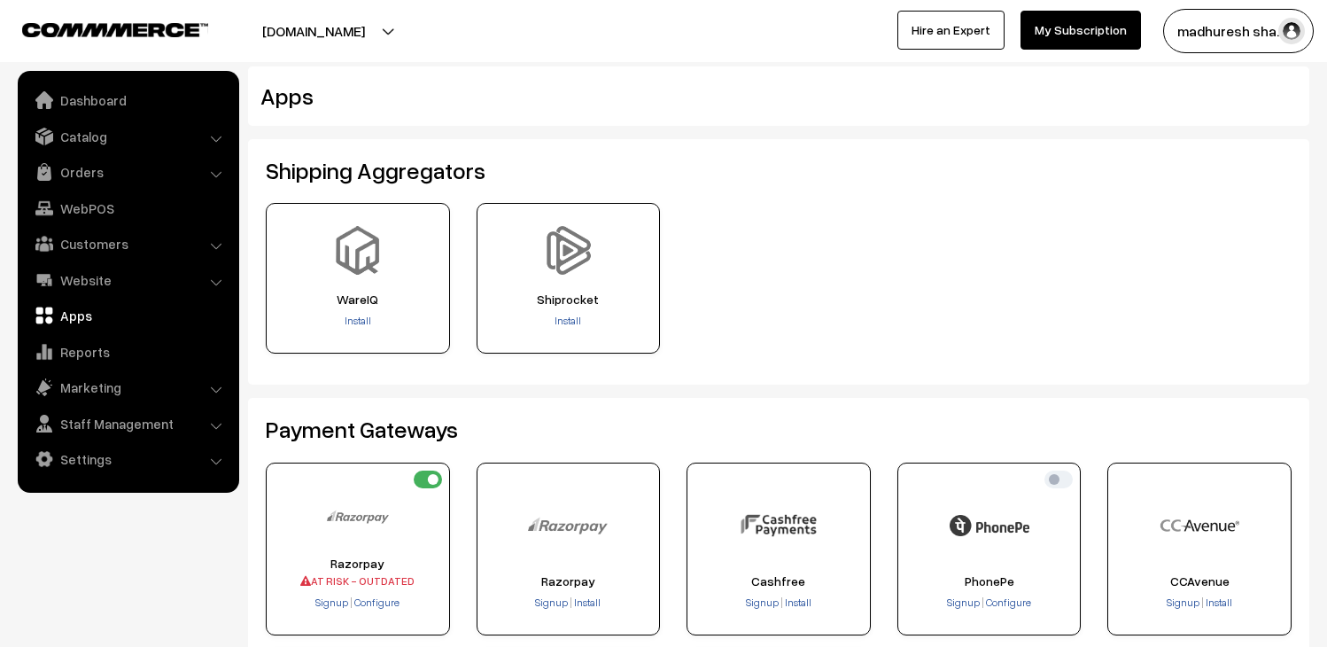
scroll to position [197, 0]
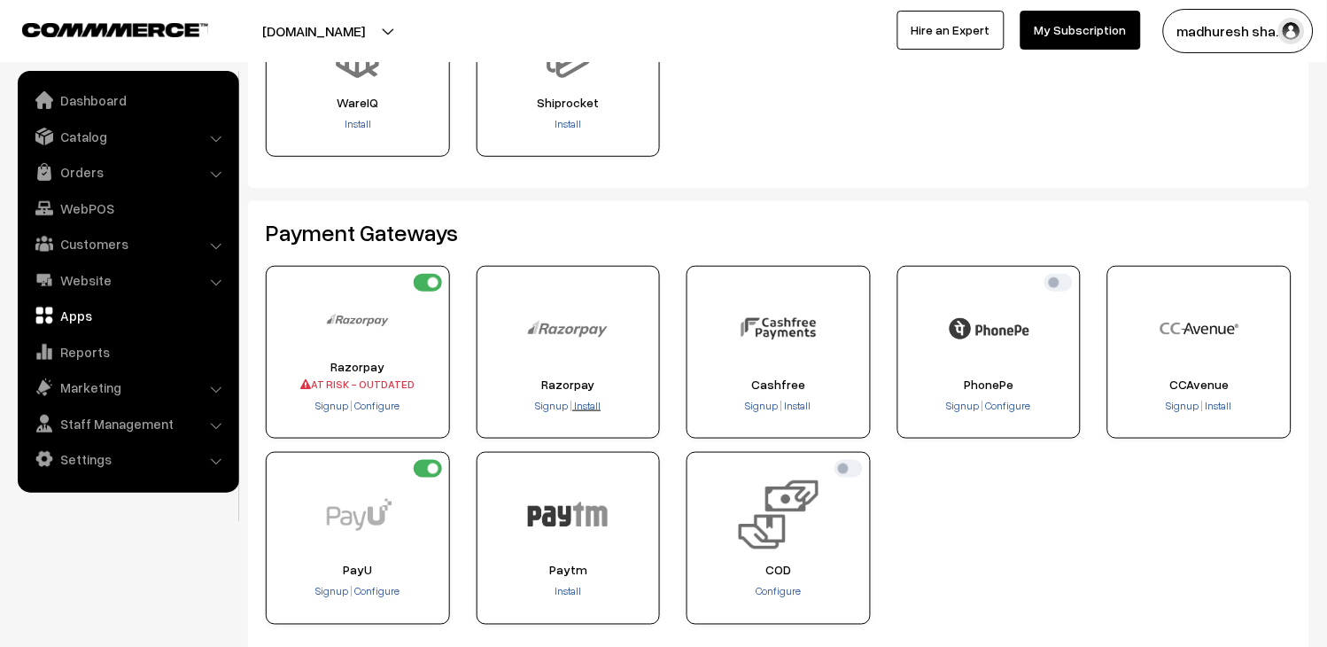
click at [594, 408] on span "Install" at bounding box center [587, 405] width 27 height 13
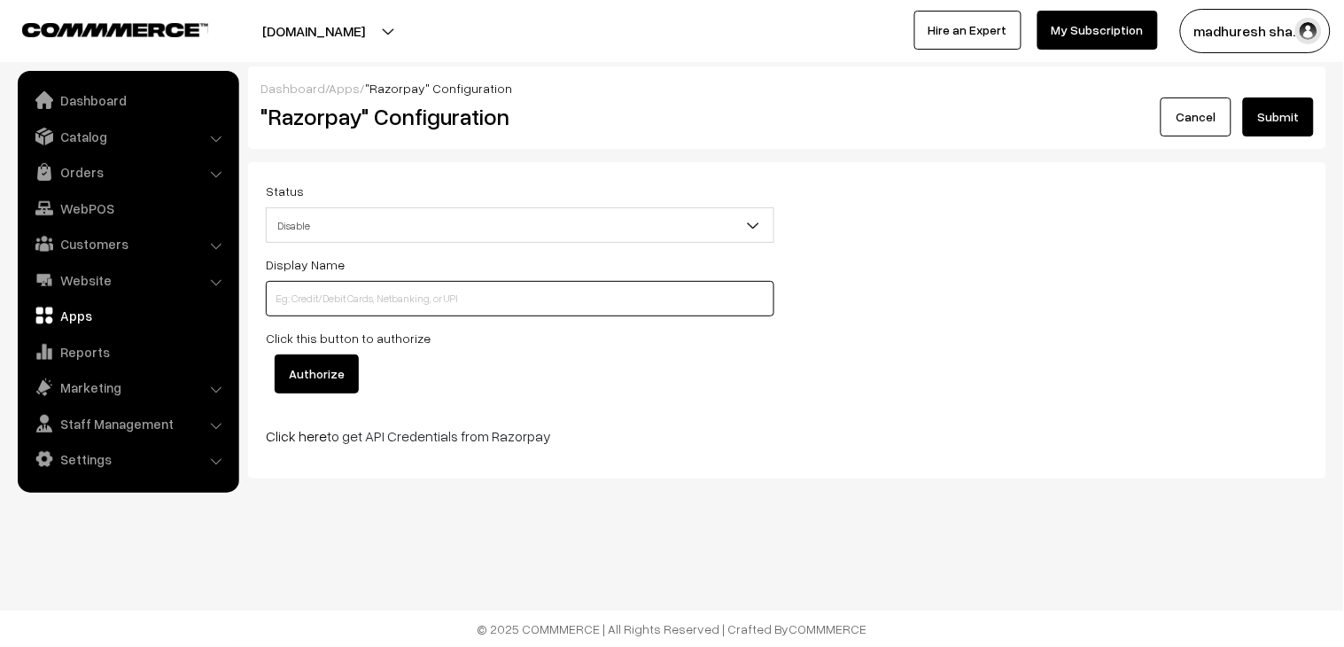
click at [429, 303] on input at bounding box center [520, 298] width 508 height 35
paste input "pay using Razor pay"
type input "pay using Razor pay"
click at [410, 217] on span "Disable" at bounding box center [520, 225] width 507 height 31
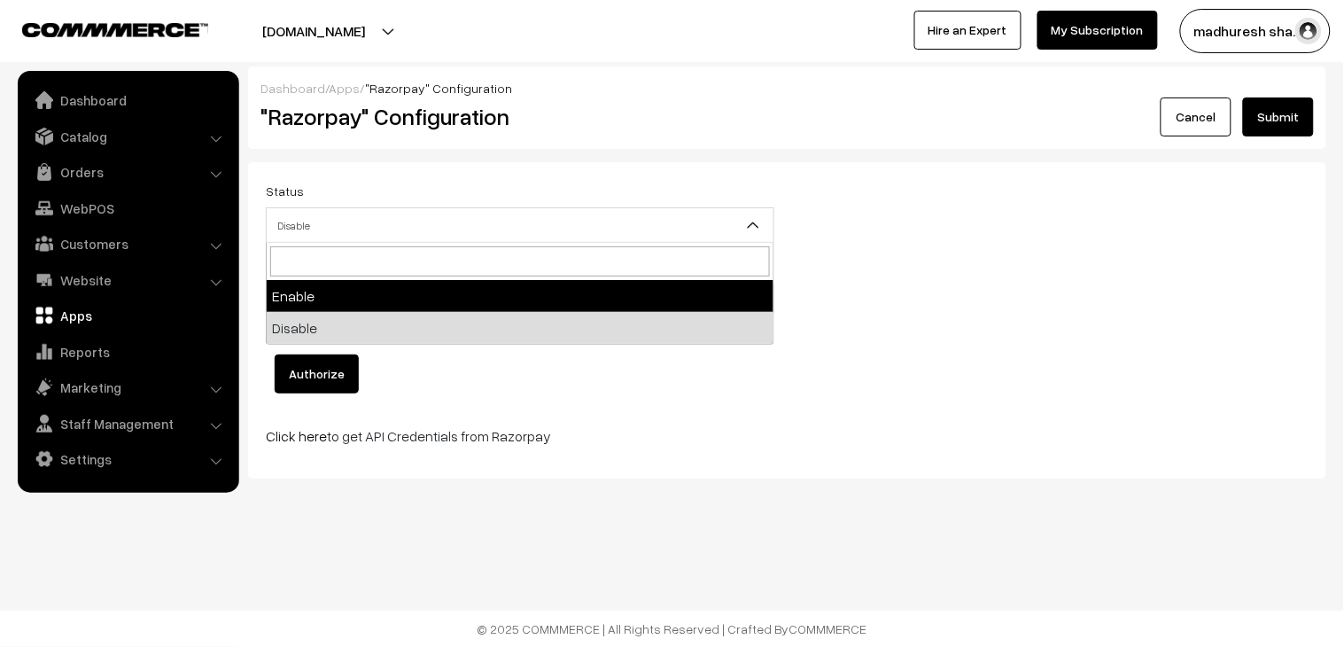
select select "1"
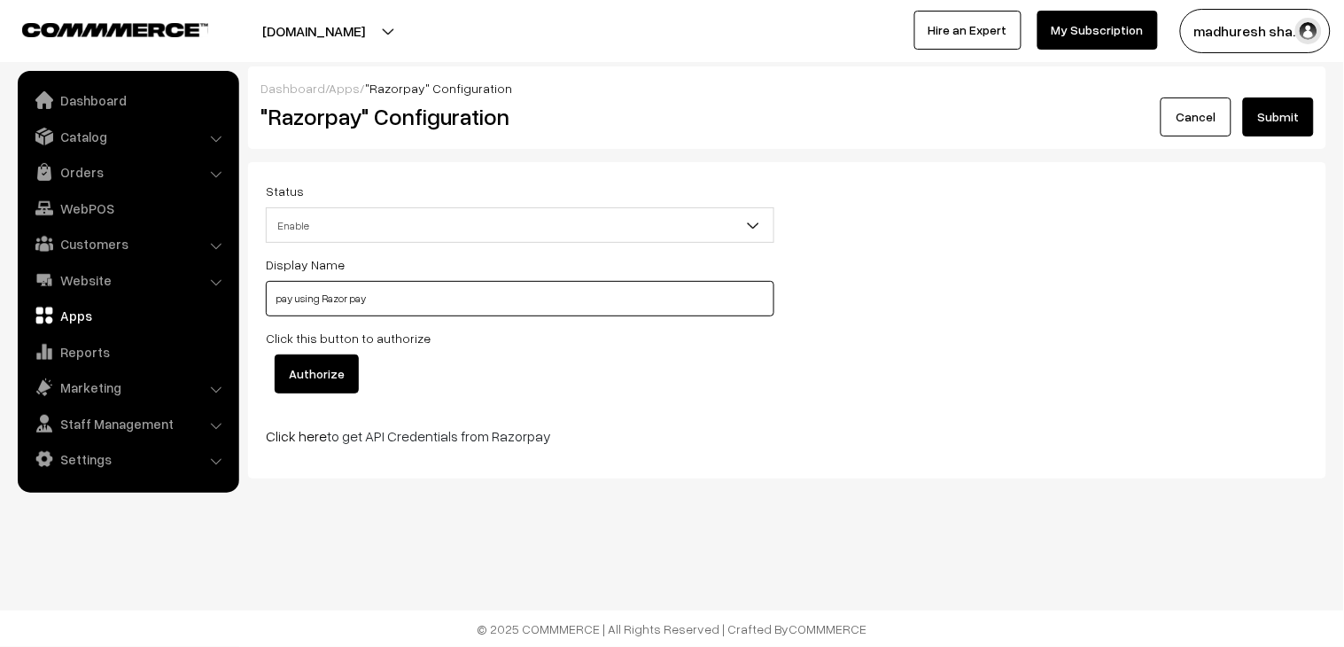
click at [520, 299] on input "pay using Razor pay" at bounding box center [520, 298] width 508 height 35
click at [347, 379] on input "Authorize" at bounding box center [317, 373] width 84 height 39
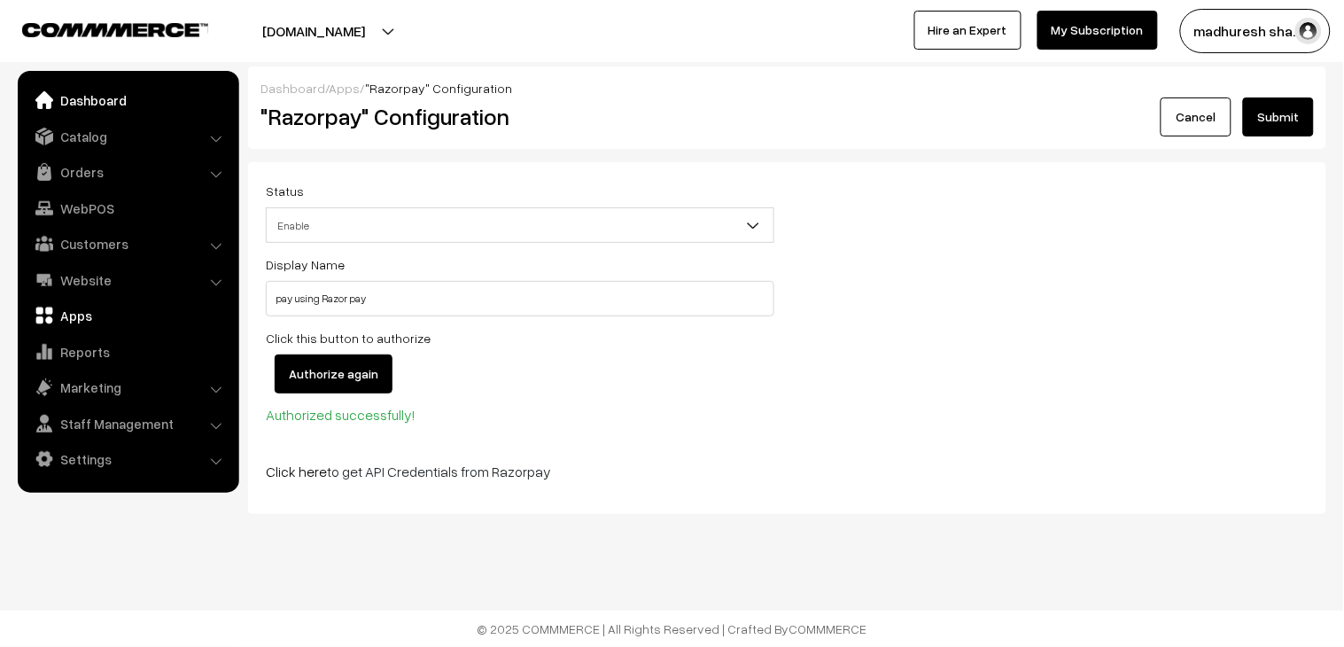
click at [115, 93] on link "Dashboard" at bounding box center [127, 100] width 211 height 32
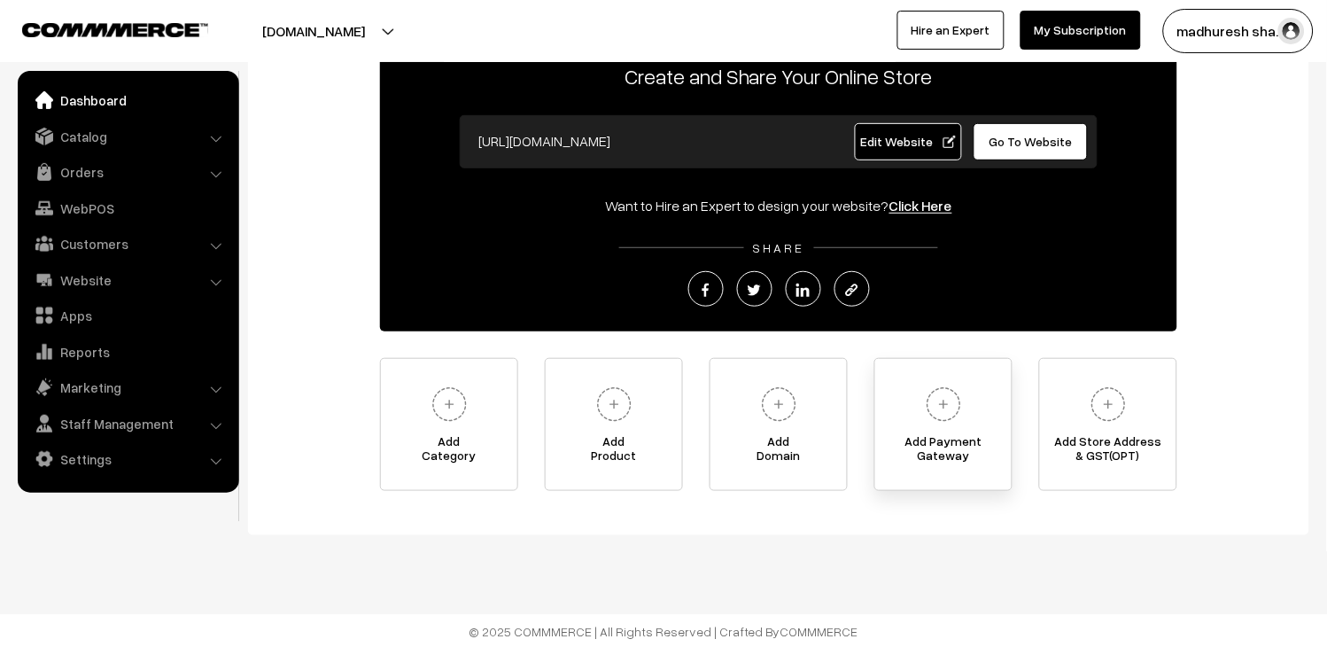
scroll to position [128, 0]
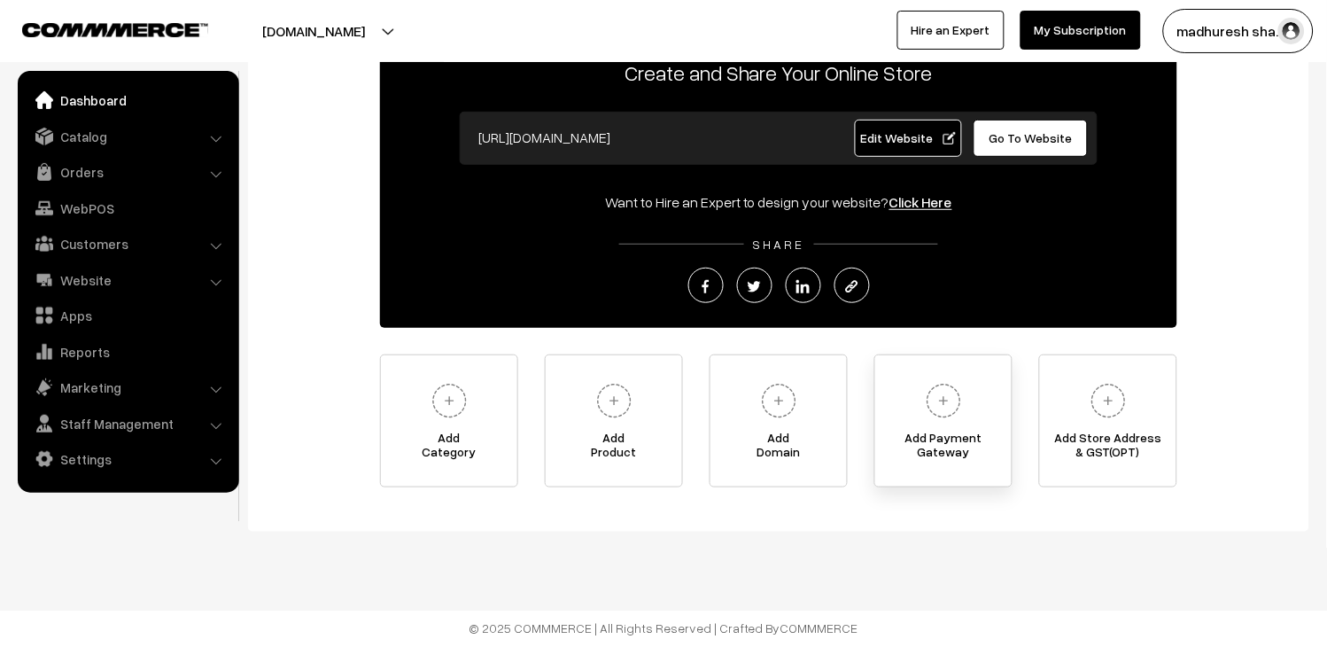
click at [927, 395] on img at bounding box center [943, 400] width 49 height 49
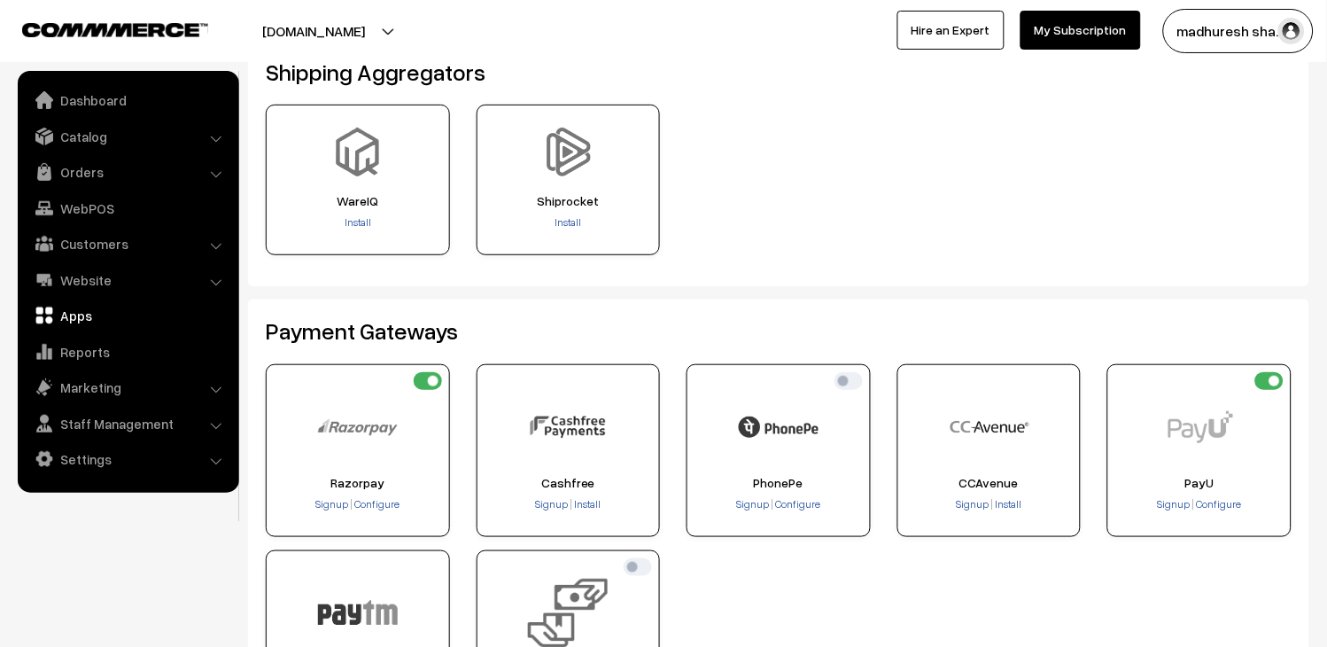
scroll to position [197, 0]
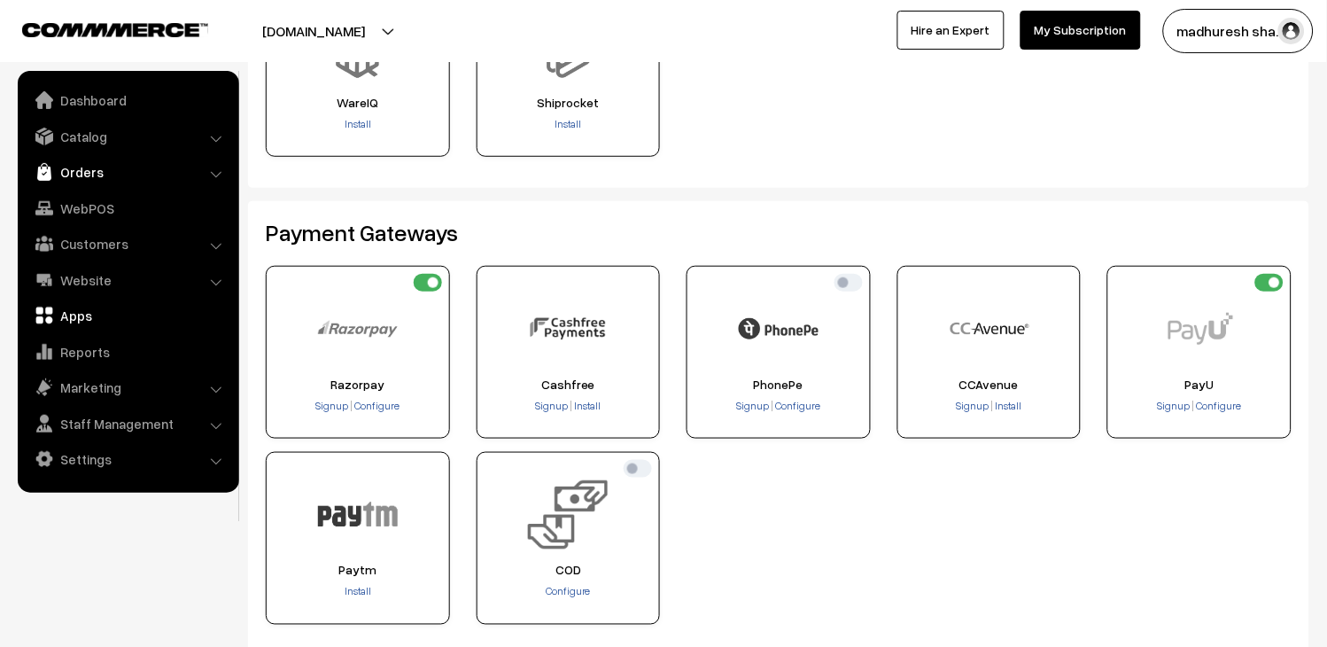
click at [80, 168] on link "Orders" at bounding box center [127, 172] width 211 height 32
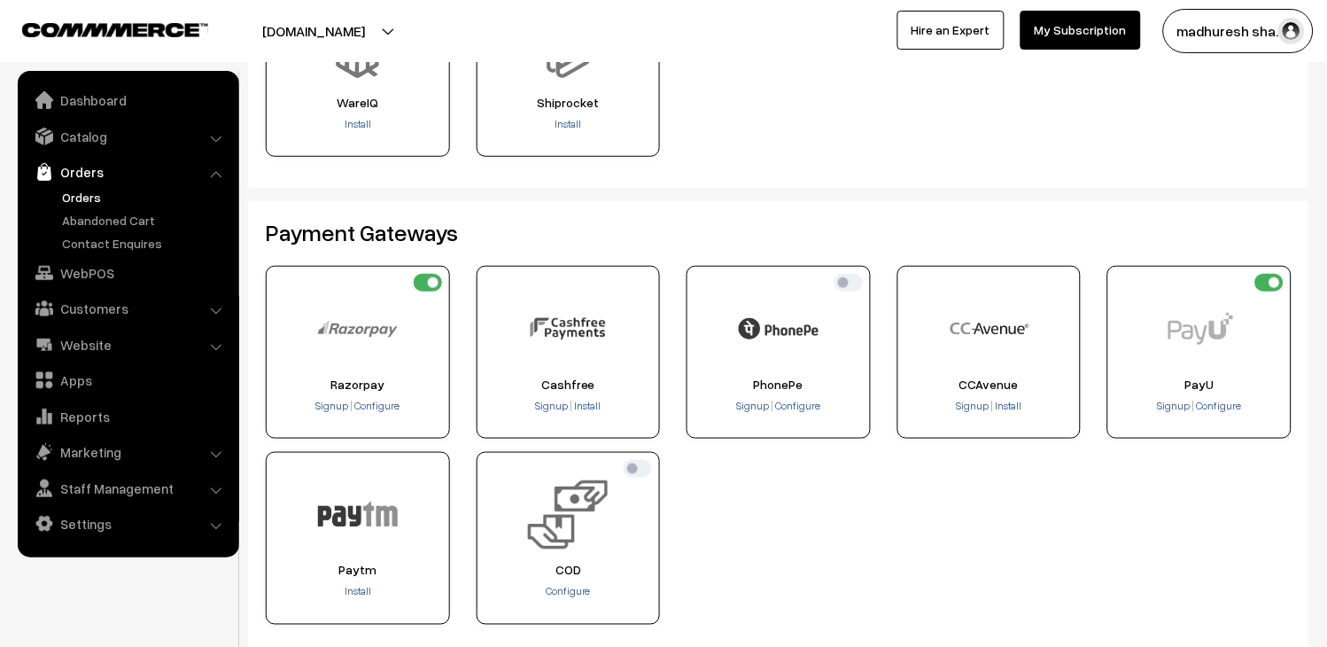
click at [95, 202] on link "Orders" at bounding box center [145, 197] width 175 height 19
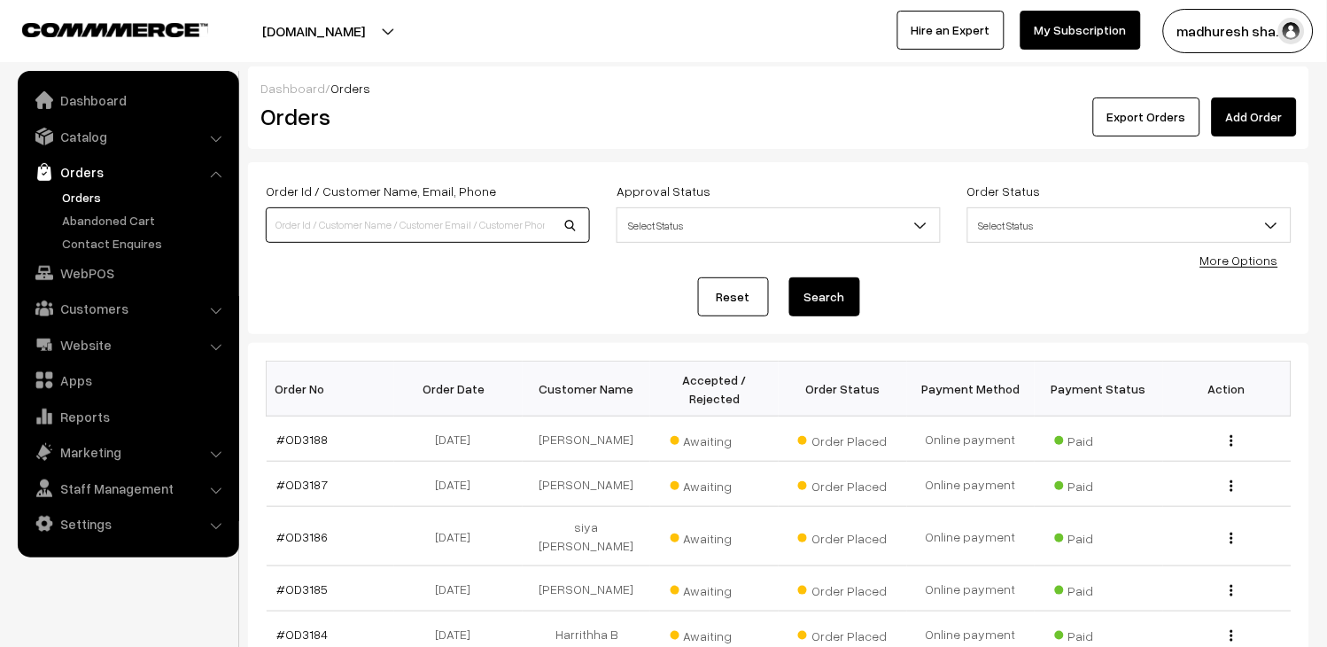
click at [443, 235] on input at bounding box center [428, 224] width 324 height 35
type input "OD3110"
click at [826, 303] on button "Search" at bounding box center [824, 296] width 71 height 39
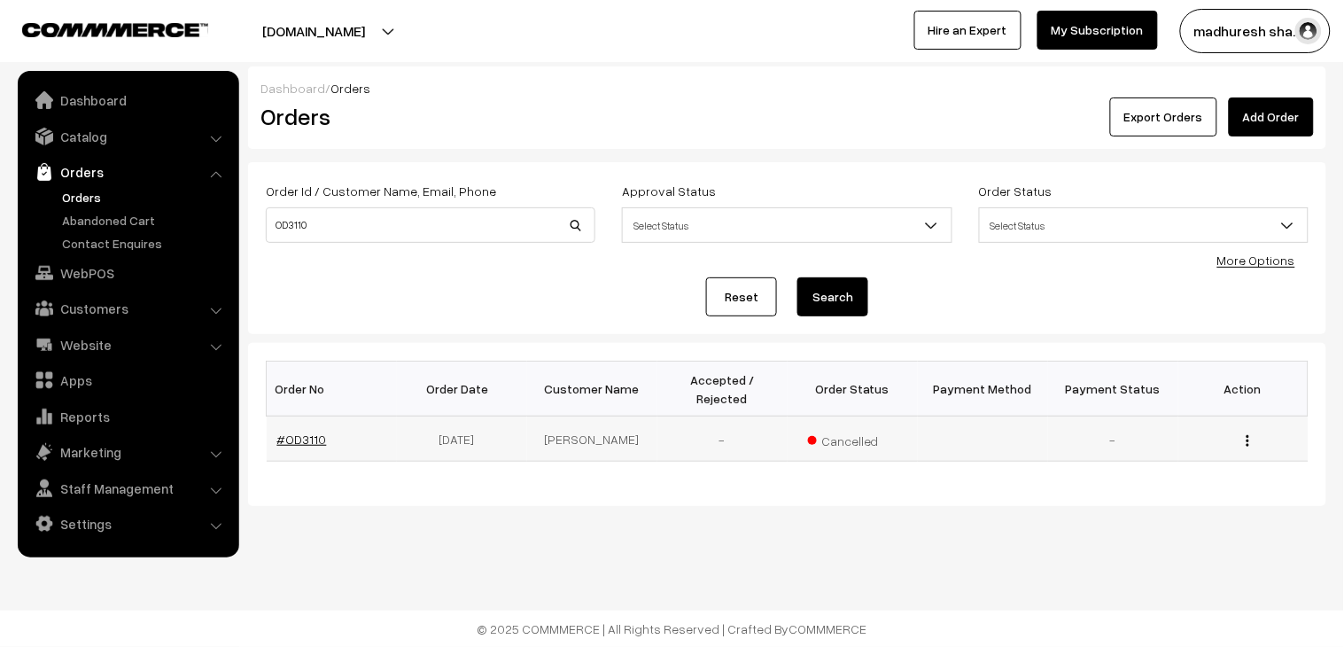
click at [310, 431] on link "#OD3110" at bounding box center [302, 438] width 50 height 15
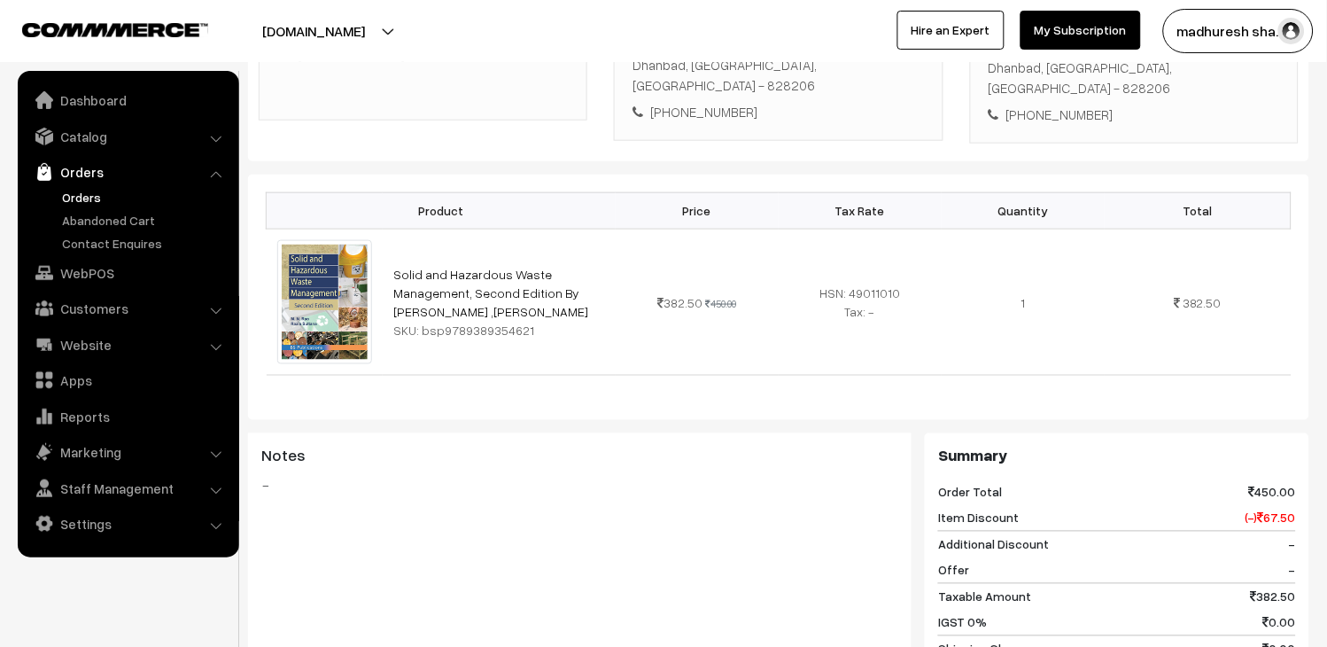
scroll to position [393, 0]
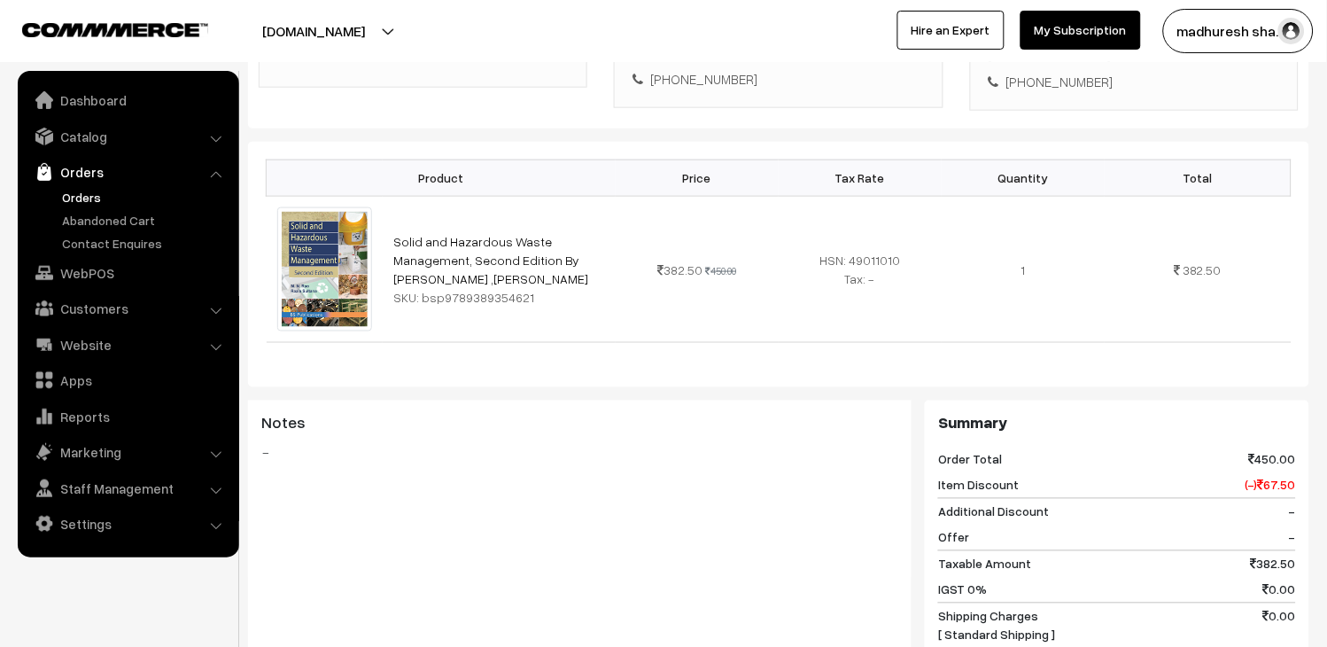
click at [74, 199] on link "Orders" at bounding box center [145, 197] width 175 height 19
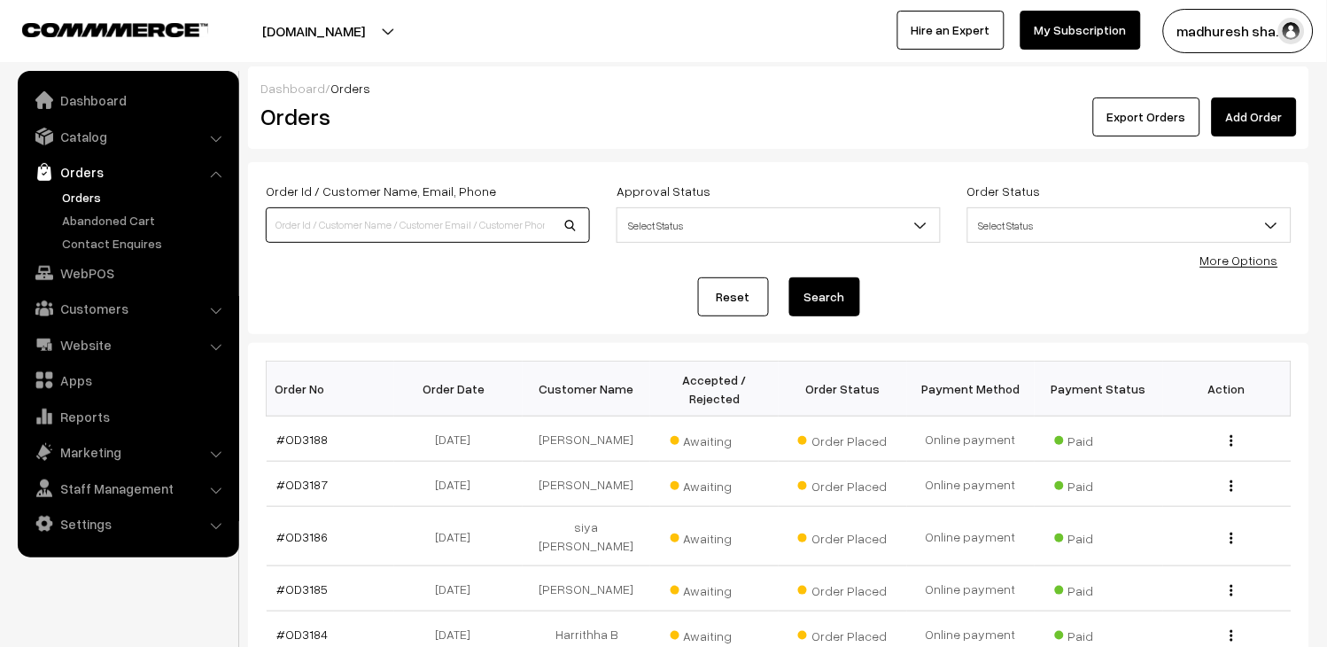
click at [353, 220] on input at bounding box center [428, 224] width 324 height 35
type input "od3117"
click at [837, 296] on button "Search" at bounding box center [824, 296] width 71 height 39
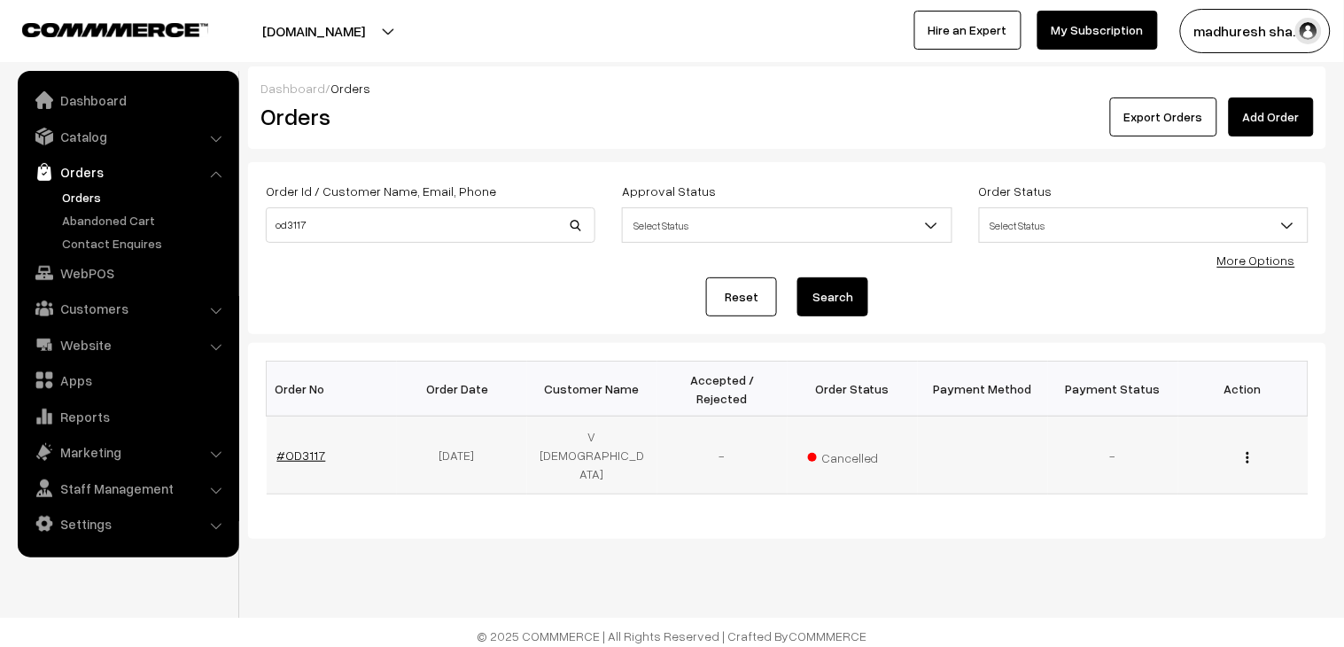
click at [299, 447] on link "#OD3117" at bounding box center [301, 454] width 49 height 15
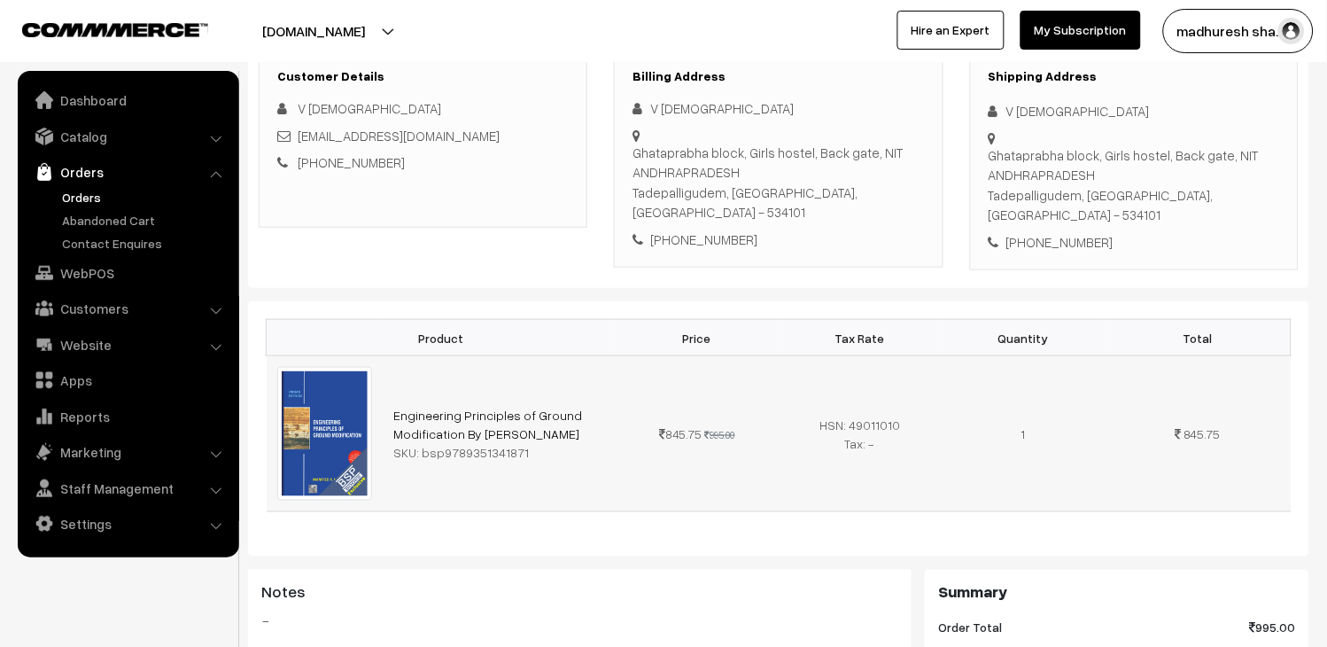
scroll to position [98, 0]
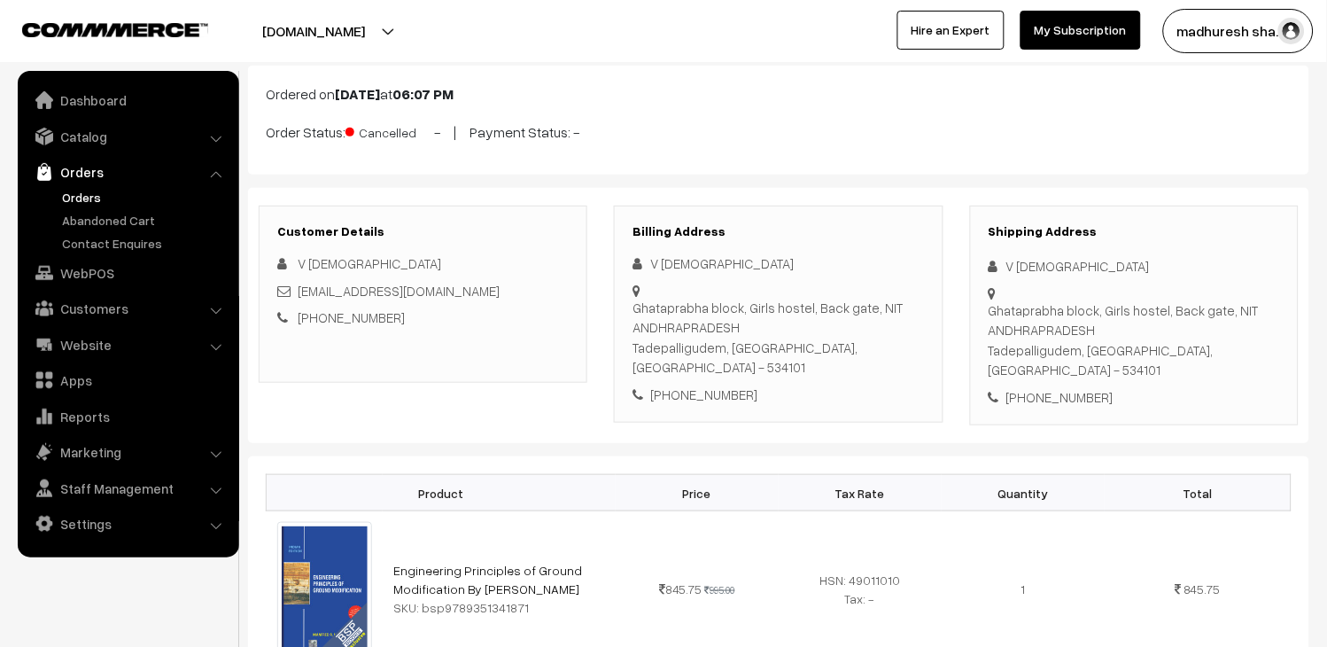
click at [84, 200] on link "Orders" at bounding box center [145, 197] width 175 height 19
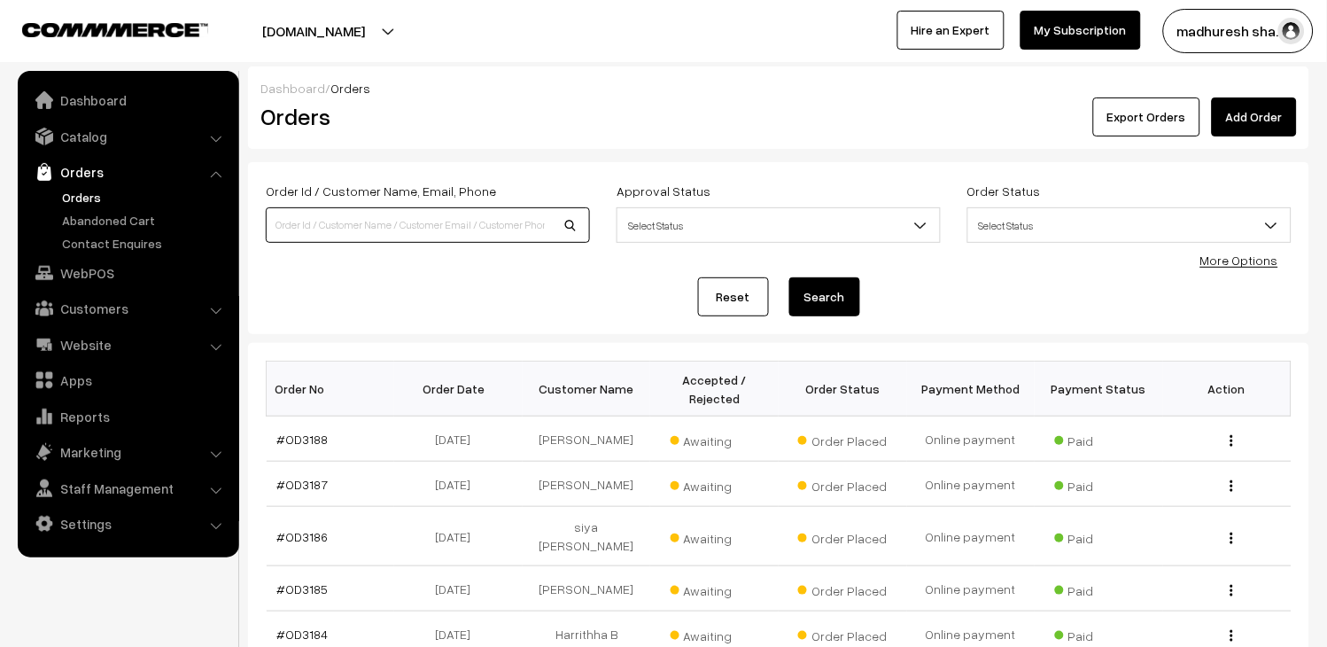
drag, startPoint x: 0, startPoint y: 0, endPoint x: 418, endPoint y: 215, distance: 470.3
click at [418, 215] on input at bounding box center [428, 224] width 324 height 35
type input "OD3170"
click at [846, 298] on button "Search" at bounding box center [824, 296] width 71 height 39
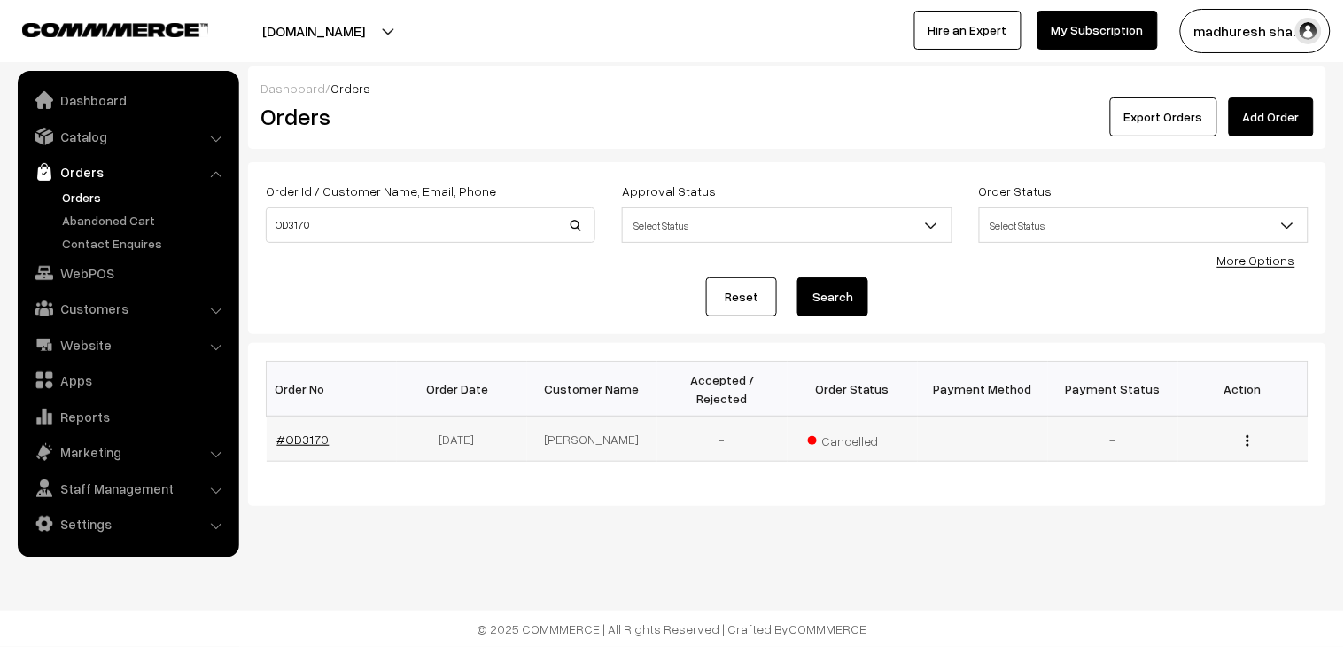
click at [306, 431] on link "#OD3170" at bounding box center [303, 438] width 52 height 15
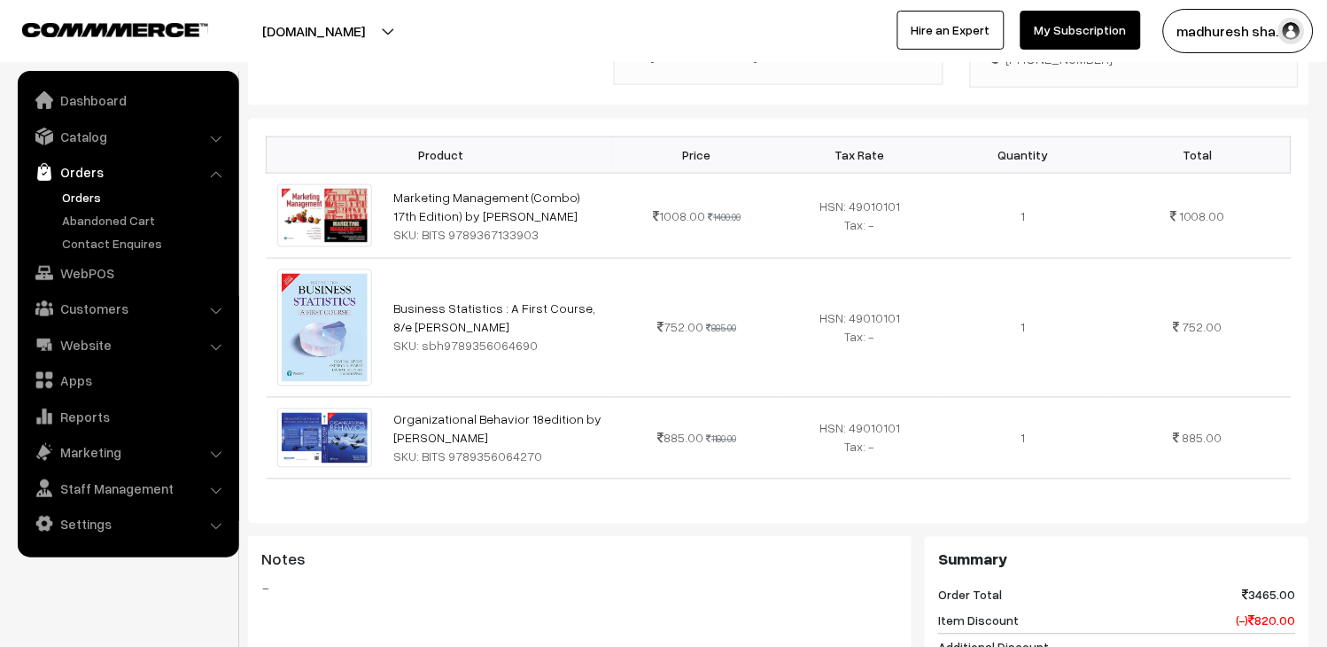
scroll to position [492, 0]
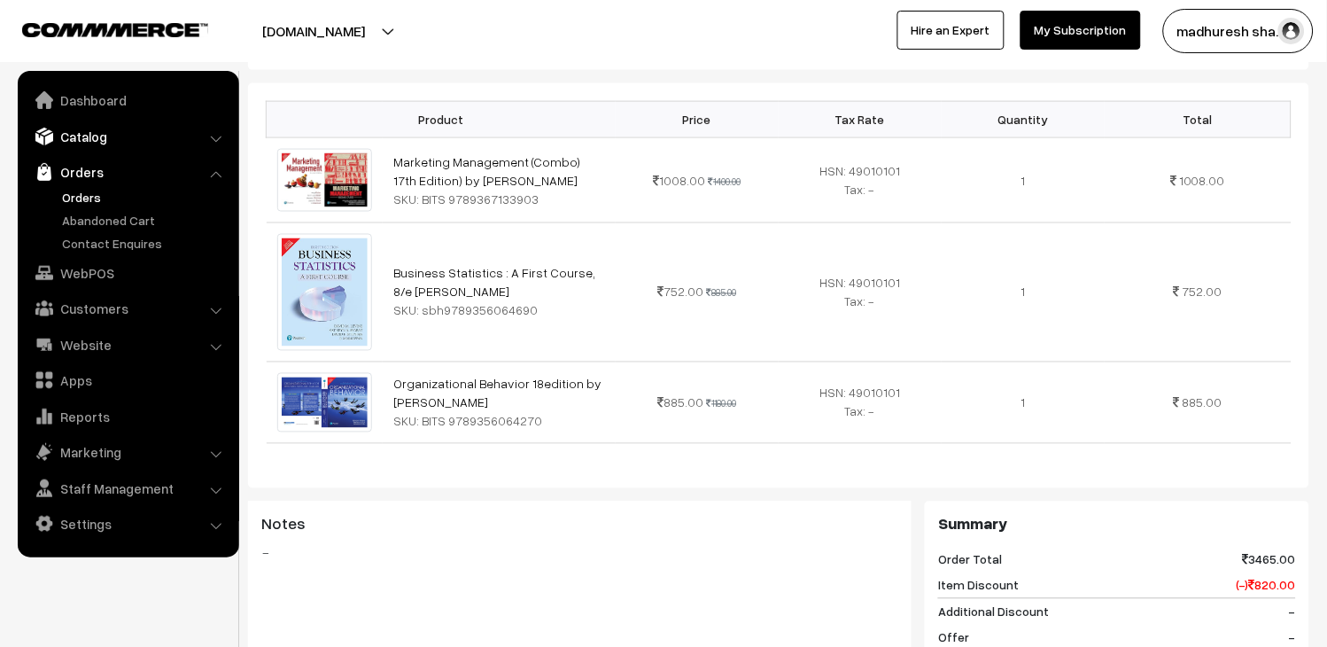
click at [96, 133] on link "Catalog" at bounding box center [127, 136] width 211 height 32
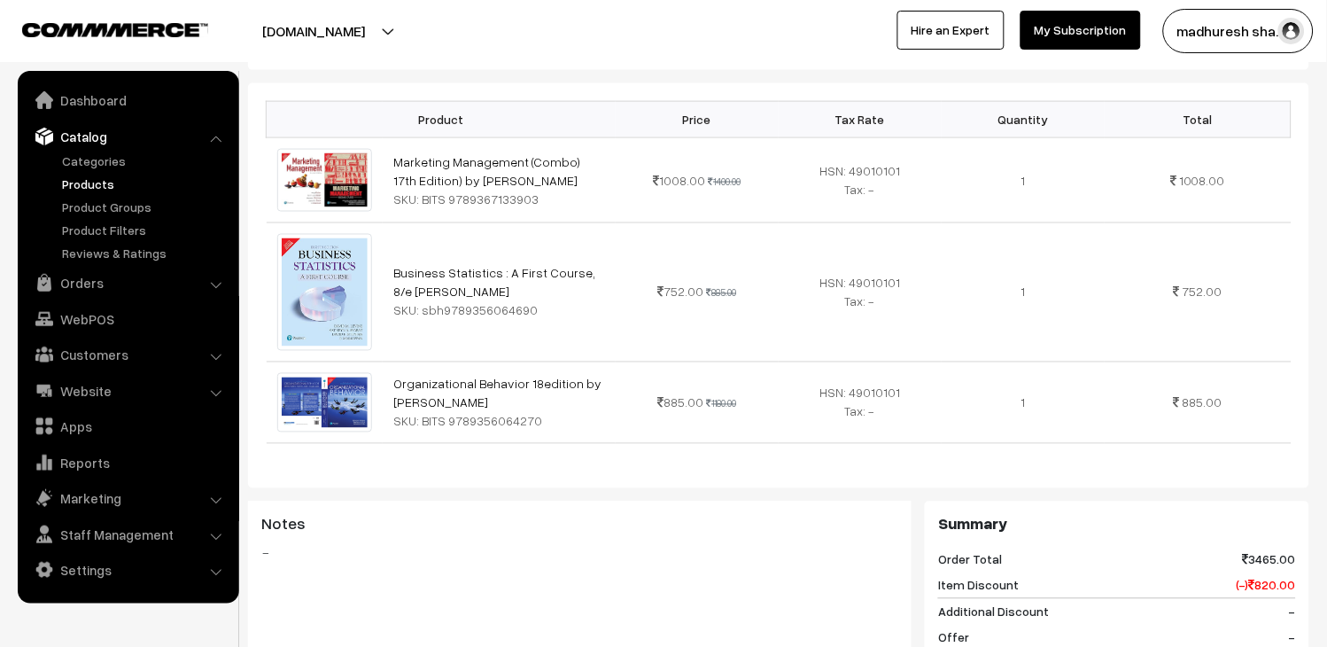
click at [98, 189] on link "Products" at bounding box center [145, 184] width 175 height 19
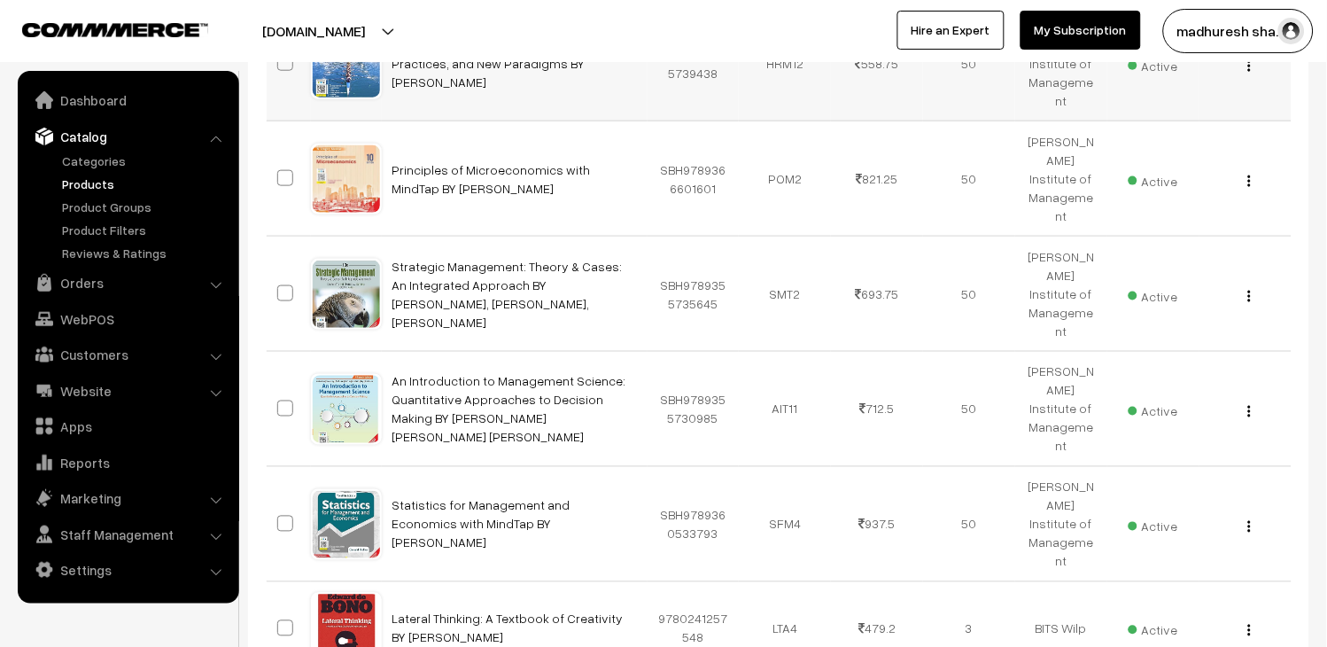
scroll to position [393, 0]
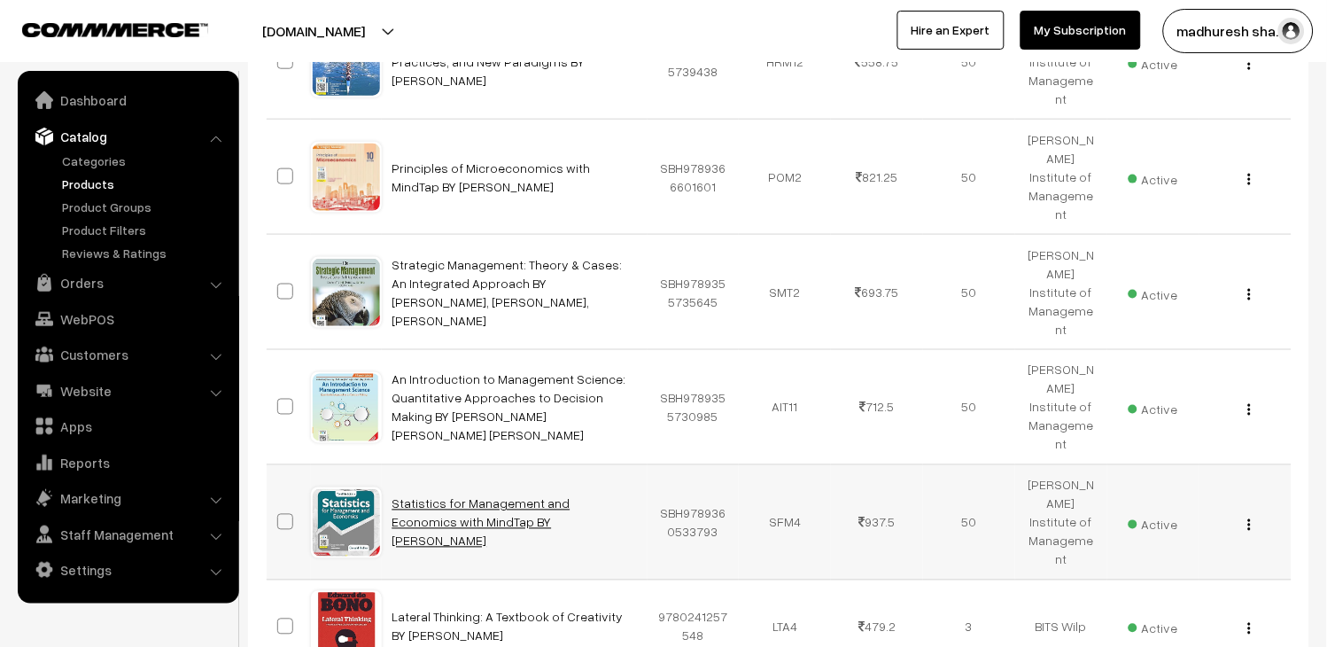
click at [458, 496] on link "Statistics for Management and Economics with MindTap BY [PERSON_NAME]" at bounding box center [481, 522] width 178 height 52
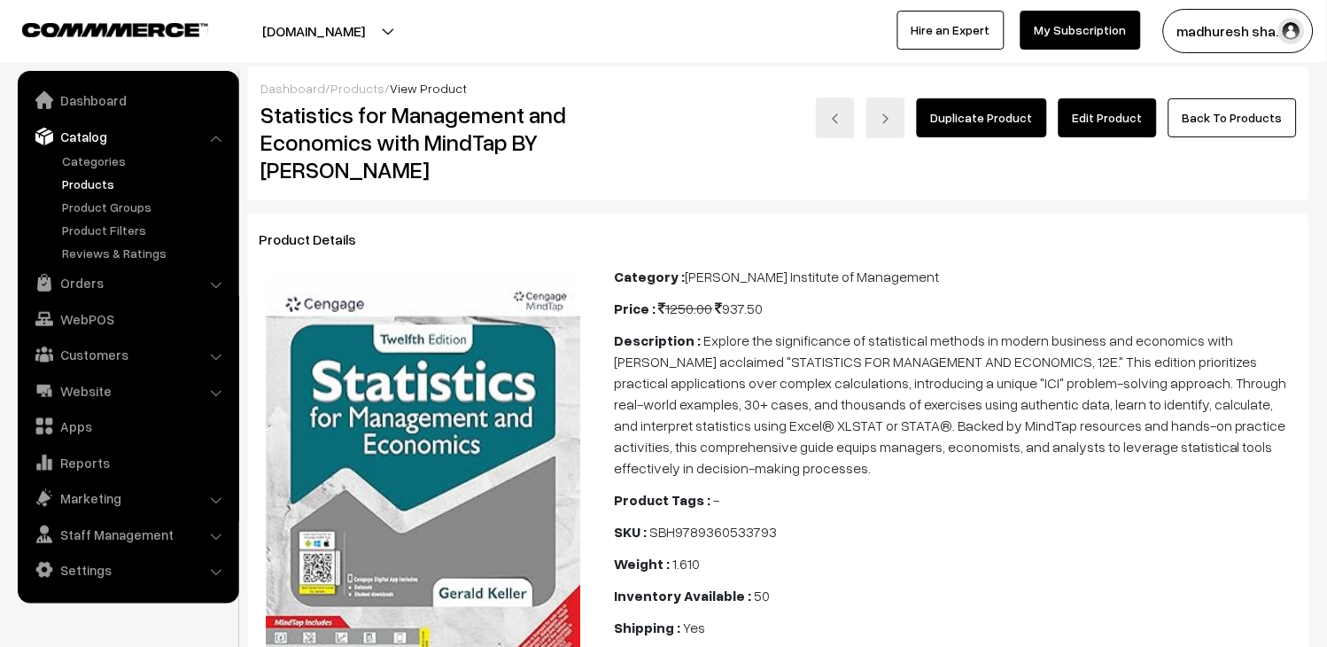
click at [1125, 108] on link "Edit Product" at bounding box center [1108, 117] width 98 height 39
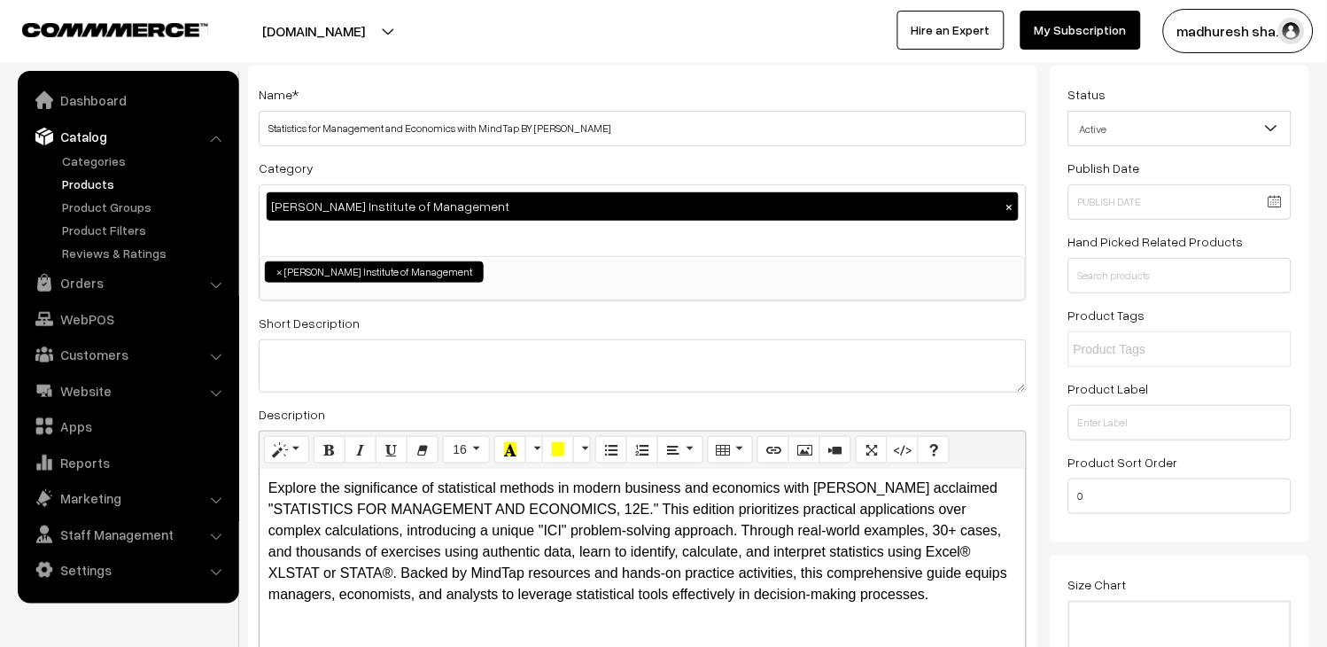
scroll to position [197, 0]
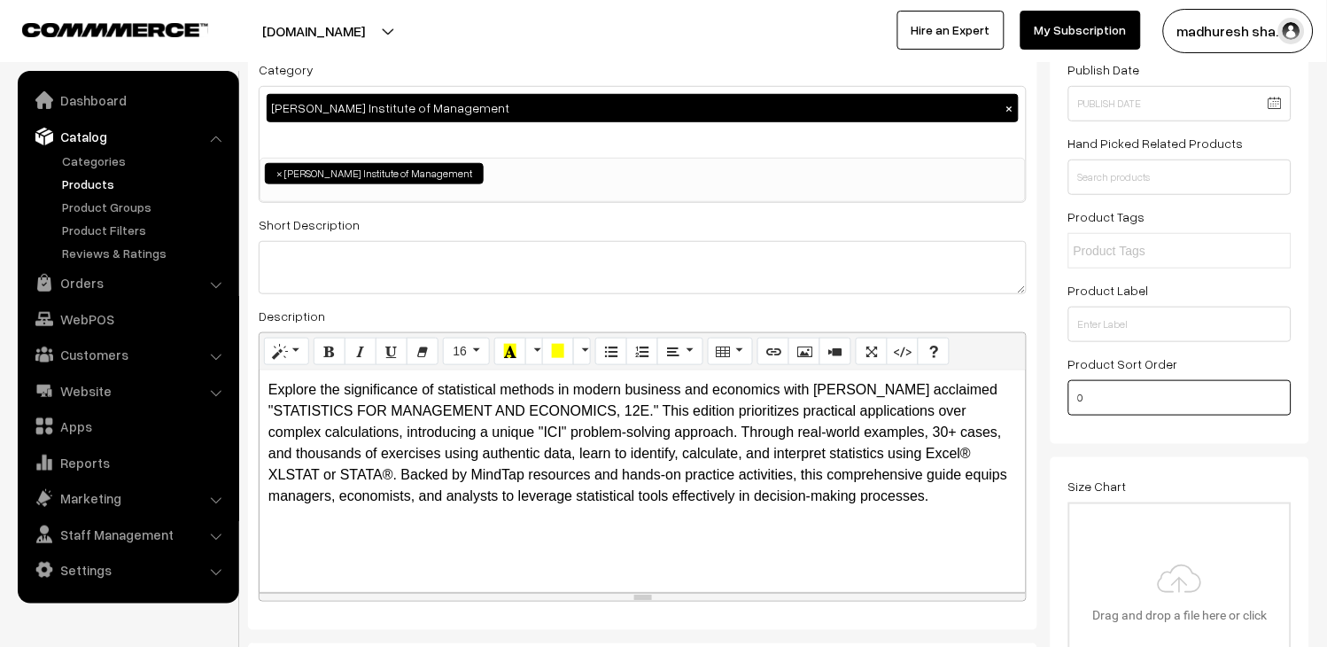
click at [1143, 390] on input "0" at bounding box center [1179, 397] width 223 height 35
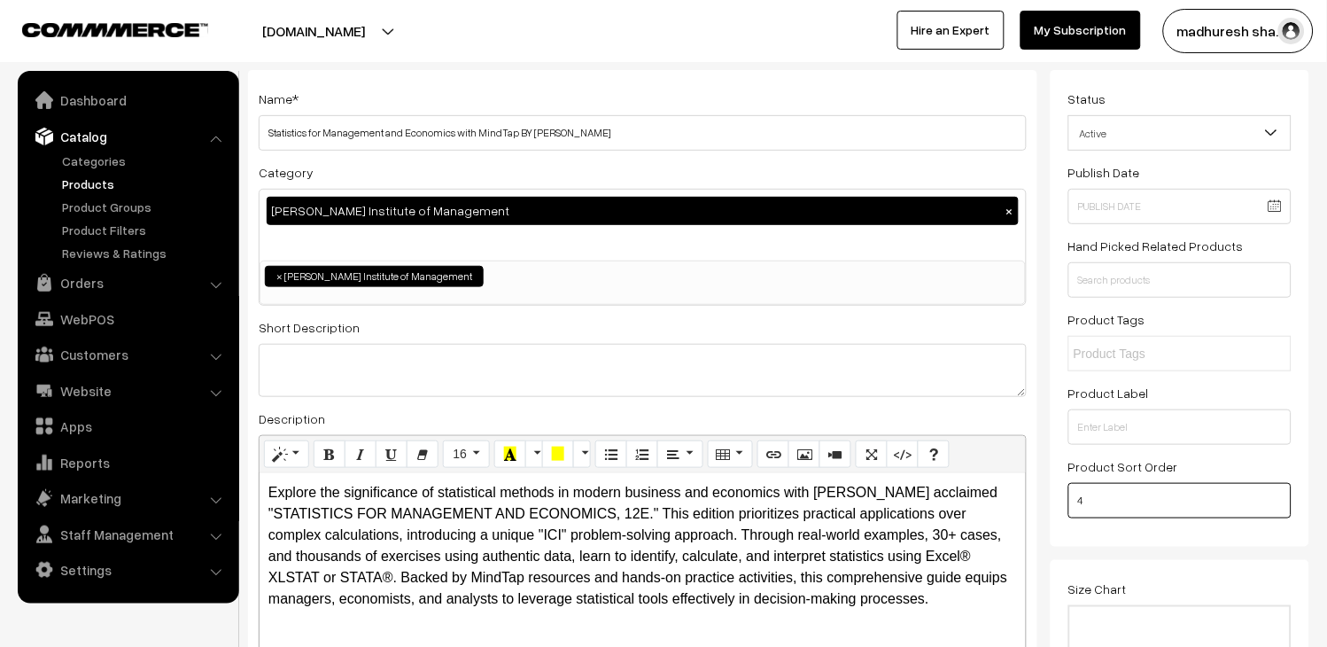
scroll to position [0, 0]
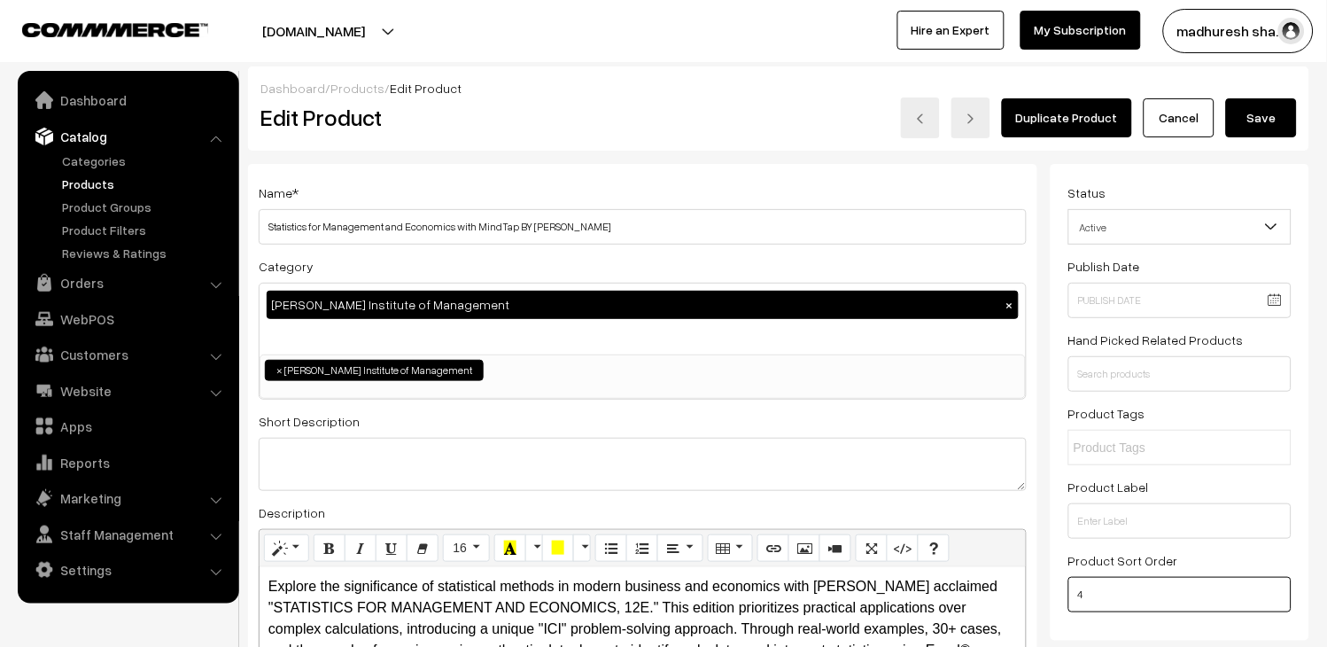
type input "4"
click at [1268, 135] on button "Save" at bounding box center [1261, 117] width 71 height 39
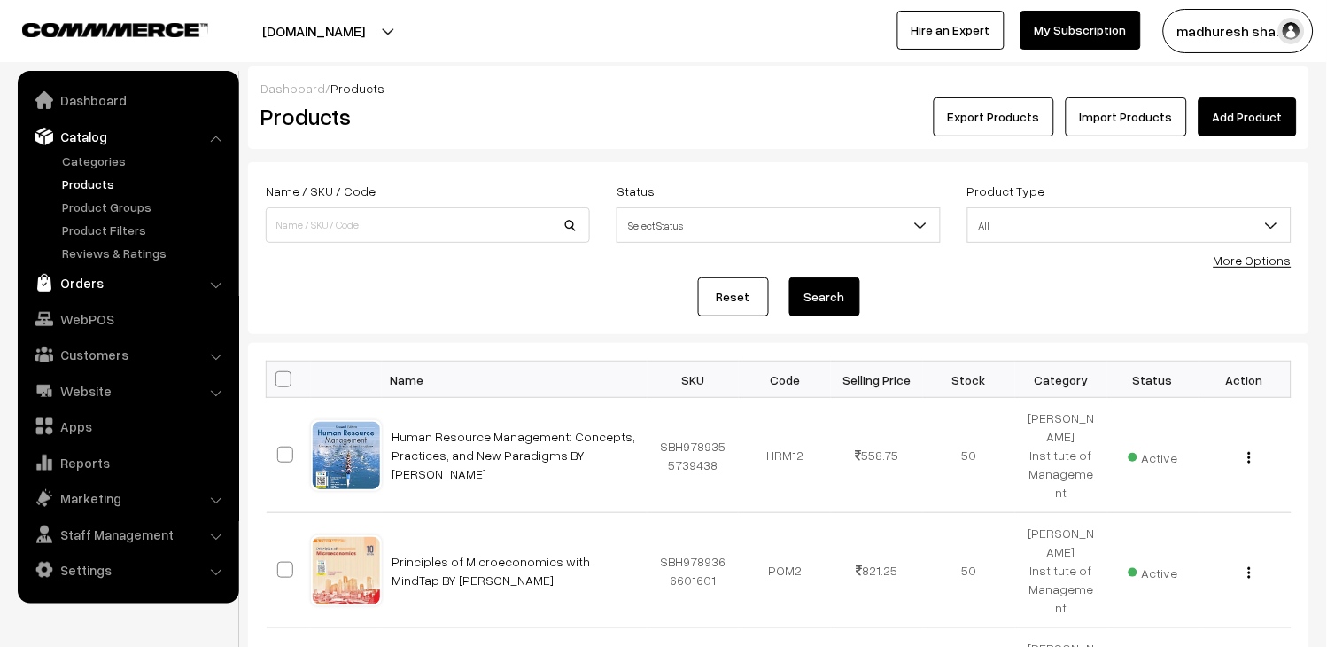
click at [83, 288] on link "Orders" at bounding box center [127, 283] width 211 height 32
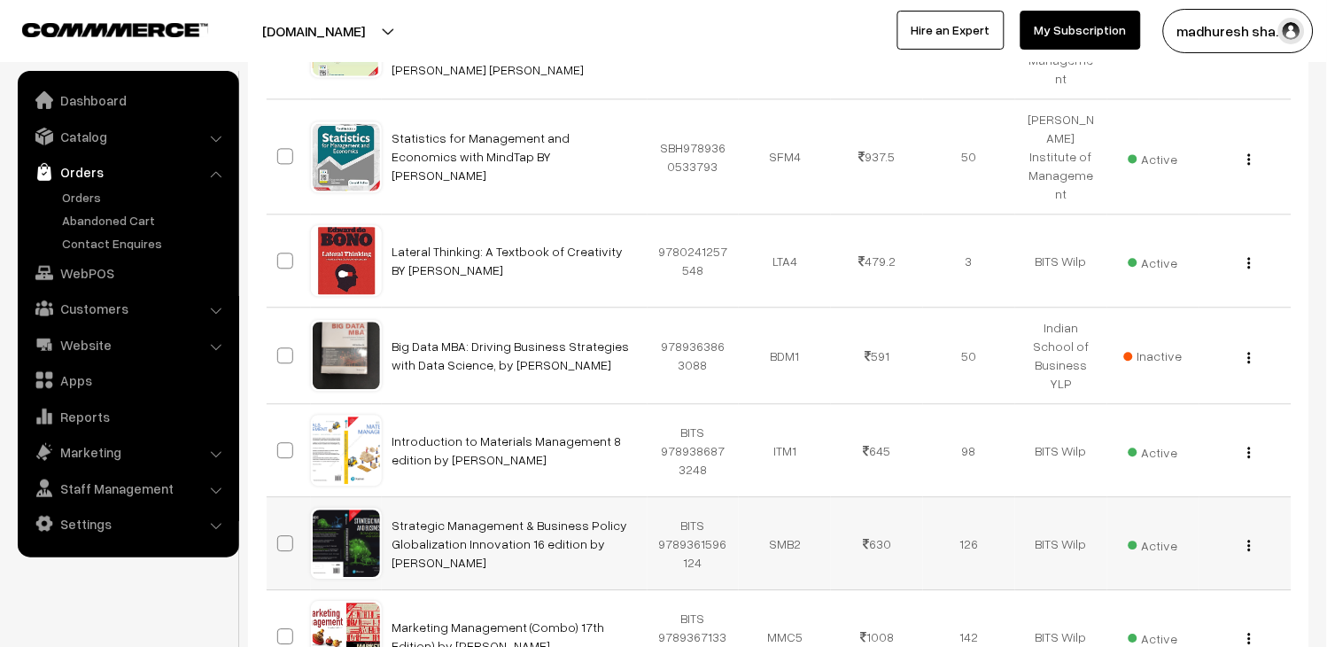
scroll to position [905, 0]
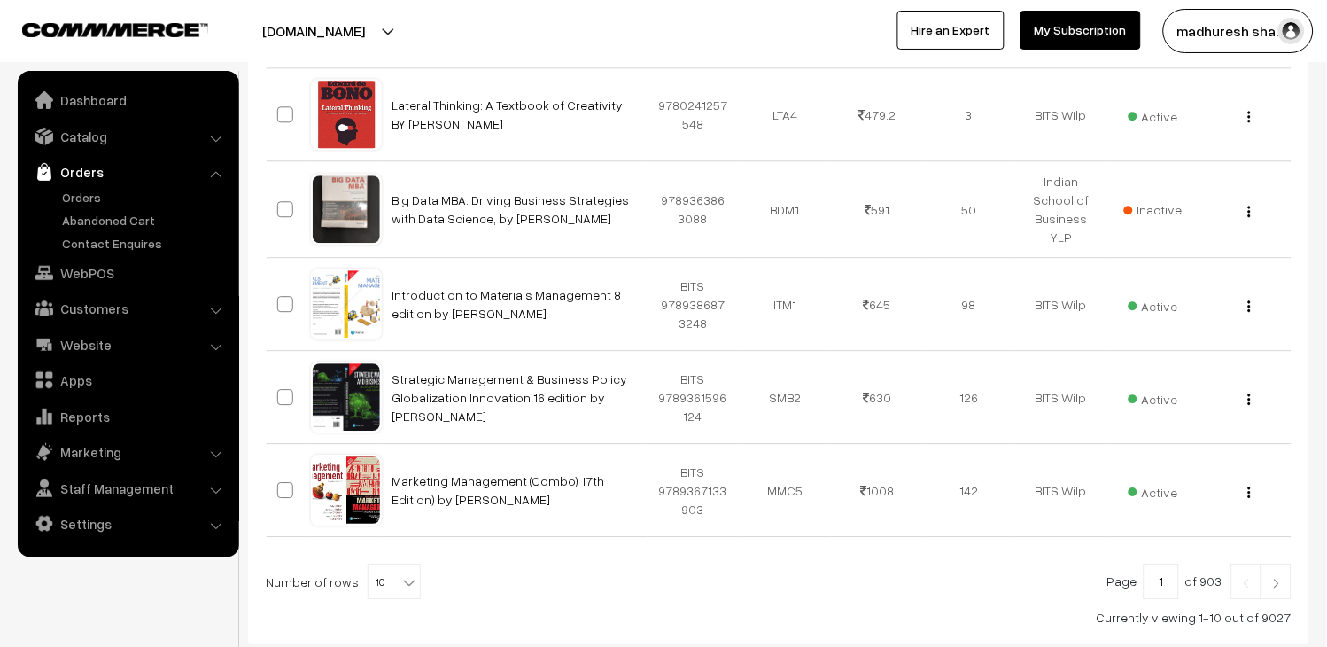
click at [1276, 608] on div "Currently viewing 1-10 out of 9027" at bounding box center [779, 617] width 1026 height 19
click at [98, 144] on link "Catalog" at bounding box center [127, 136] width 211 height 32
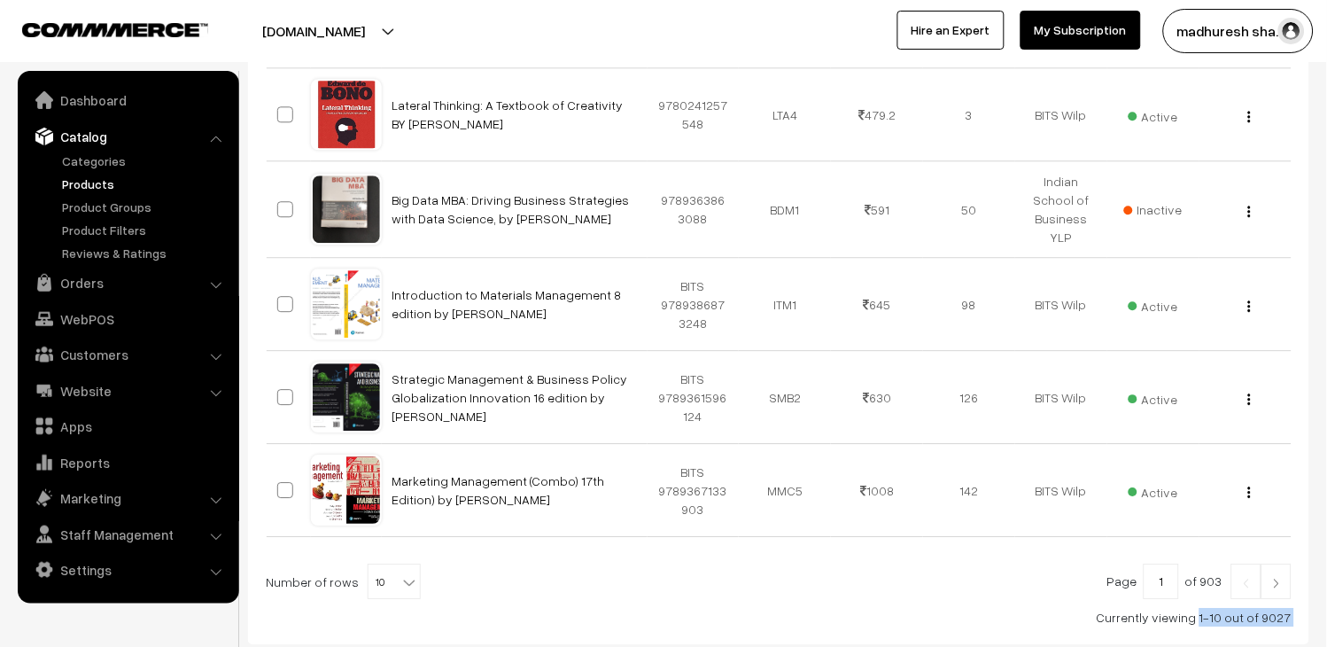
click at [104, 178] on link "Products" at bounding box center [145, 184] width 175 height 19
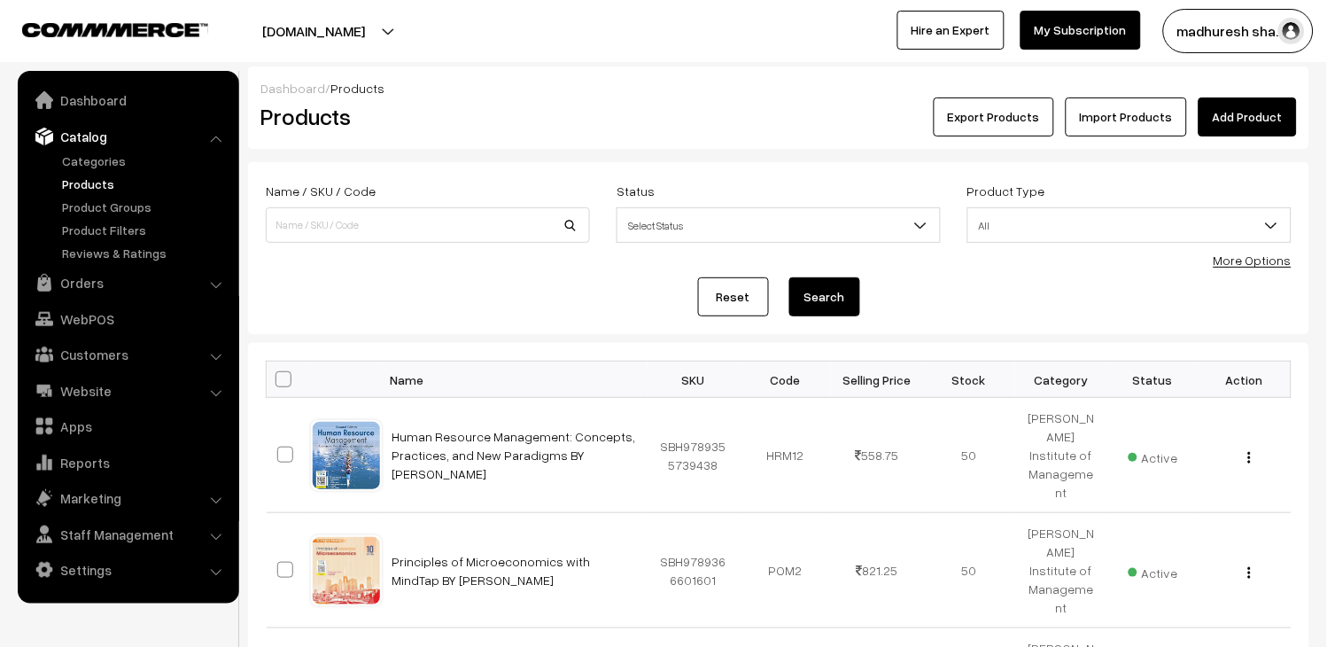
click at [80, 181] on link "Products" at bounding box center [145, 184] width 175 height 19
click at [482, 223] on input at bounding box center [428, 224] width 324 height 35
type input "od3170"
click at [806, 297] on button "Search" at bounding box center [824, 296] width 71 height 39
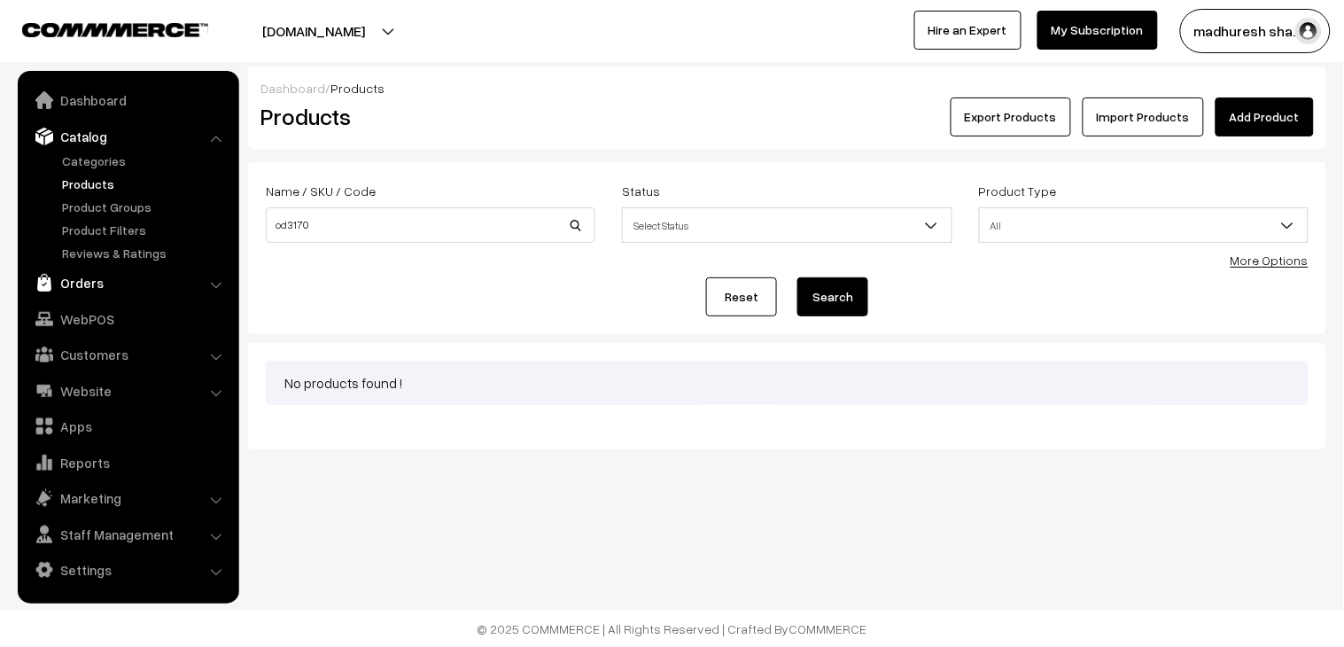
click at [95, 278] on link "Orders" at bounding box center [127, 283] width 211 height 32
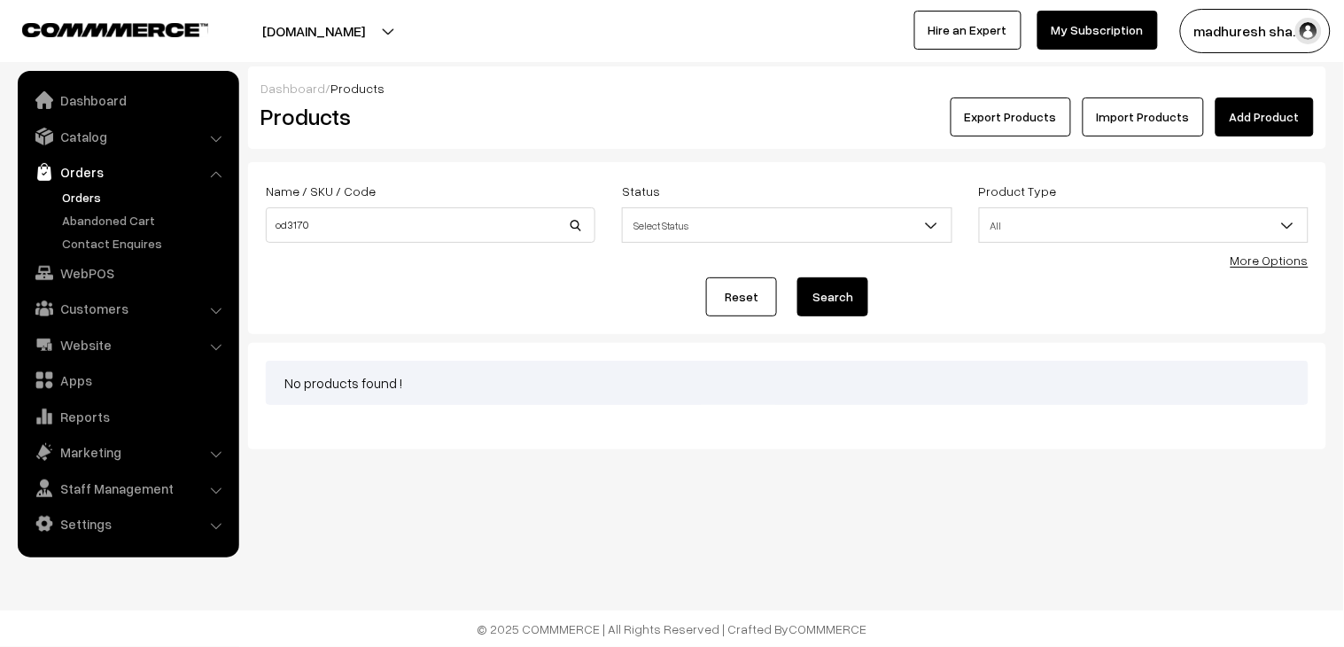
click at [71, 199] on link "Orders" at bounding box center [145, 197] width 175 height 19
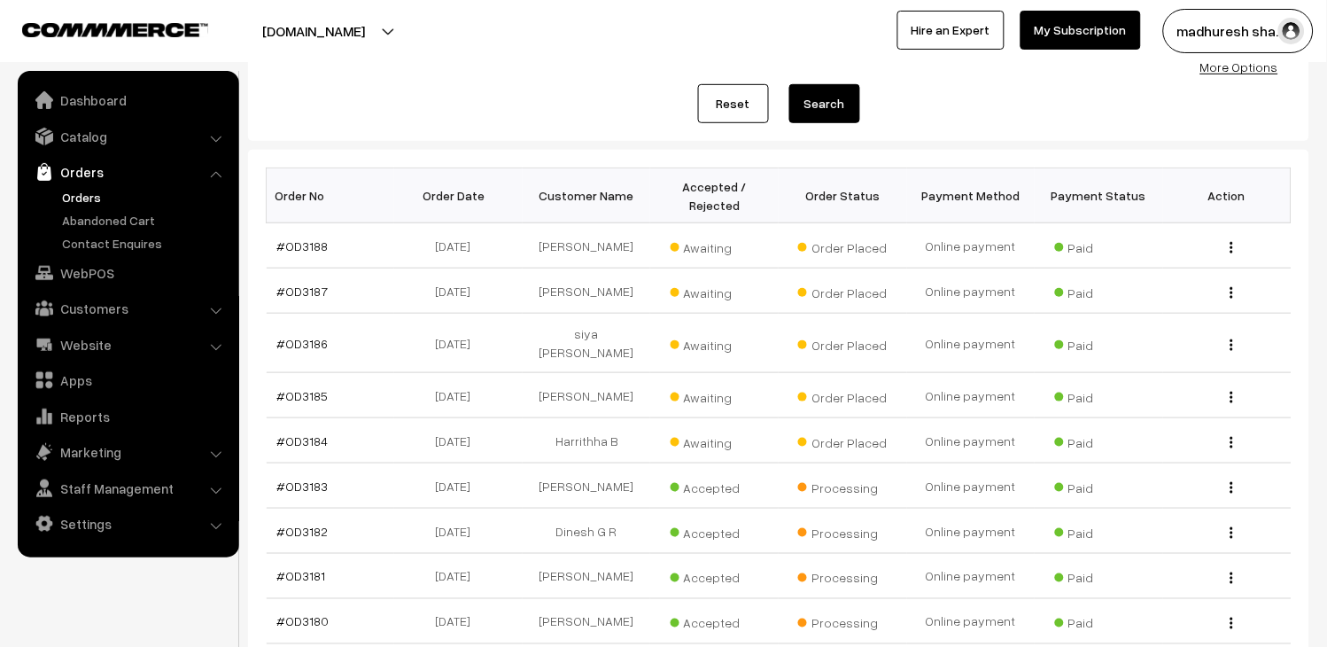
scroll to position [197, 0]
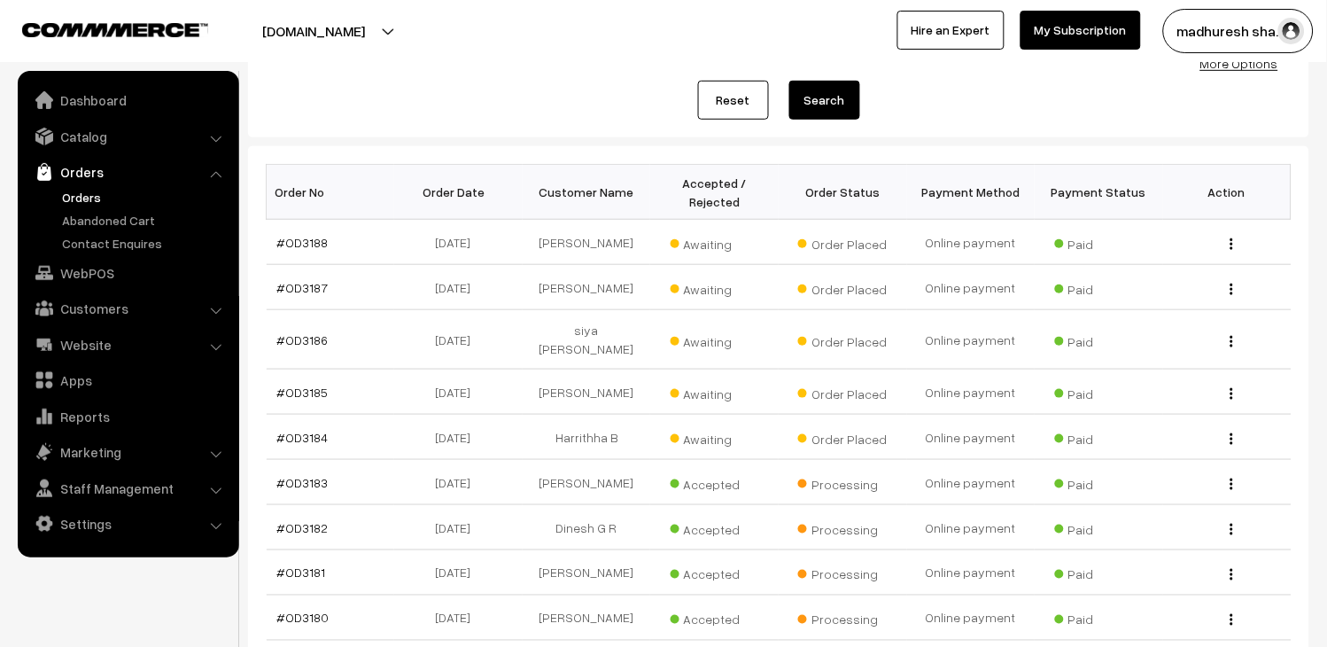
click at [65, 191] on link "Orders" at bounding box center [145, 197] width 175 height 19
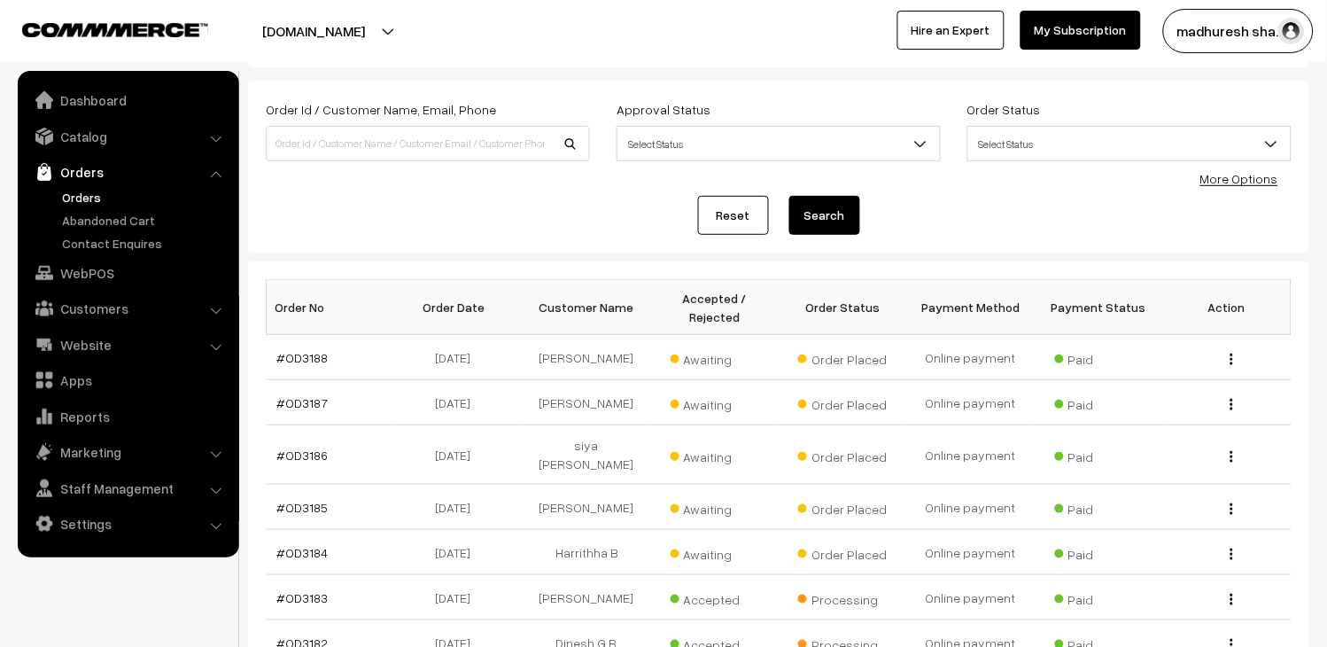
scroll to position [197, 0]
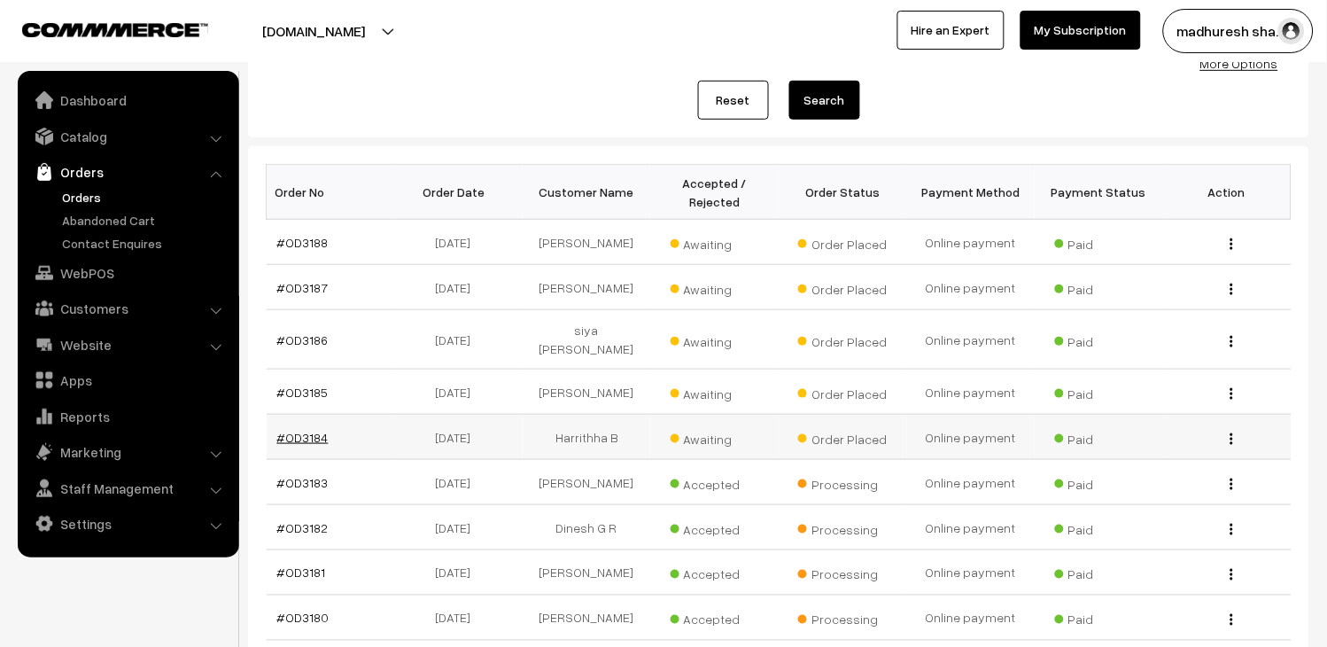
click at [310, 430] on link "#OD3184" at bounding box center [302, 437] width 51 height 15
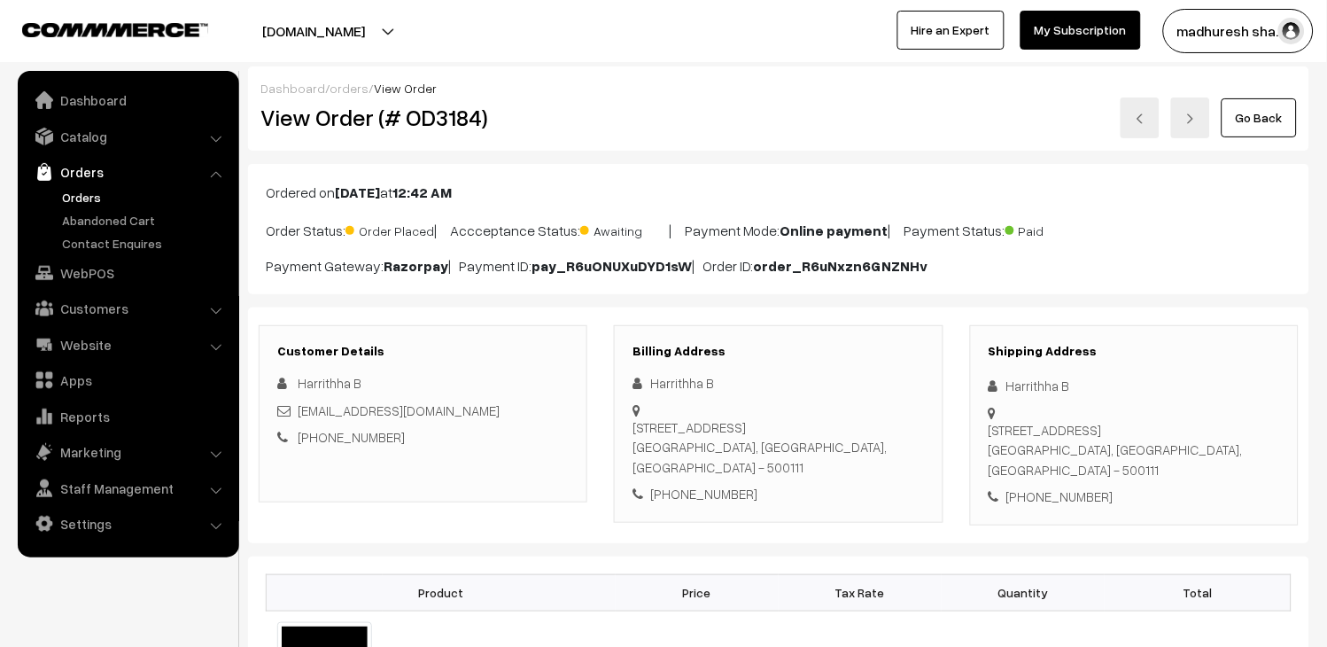
click at [1200, 112] on link at bounding box center [1190, 117] width 39 height 41
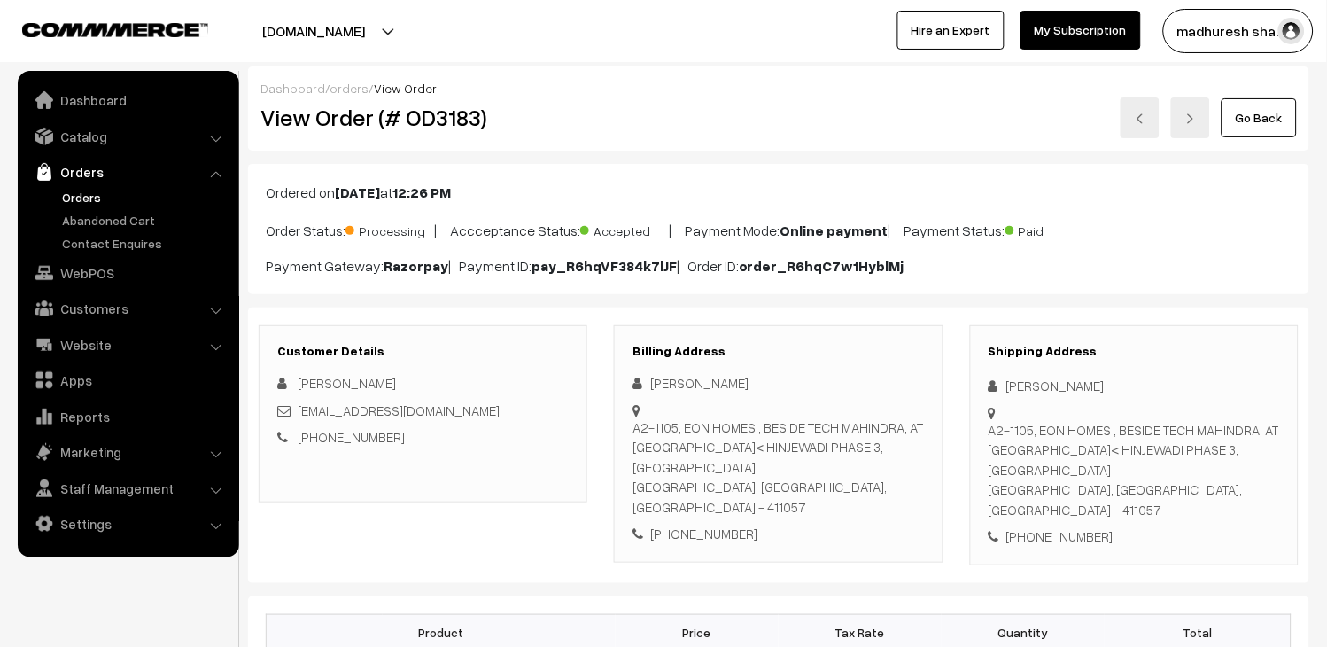
click at [1137, 102] on link at bounding box center [1140, 117] width 39 height 41
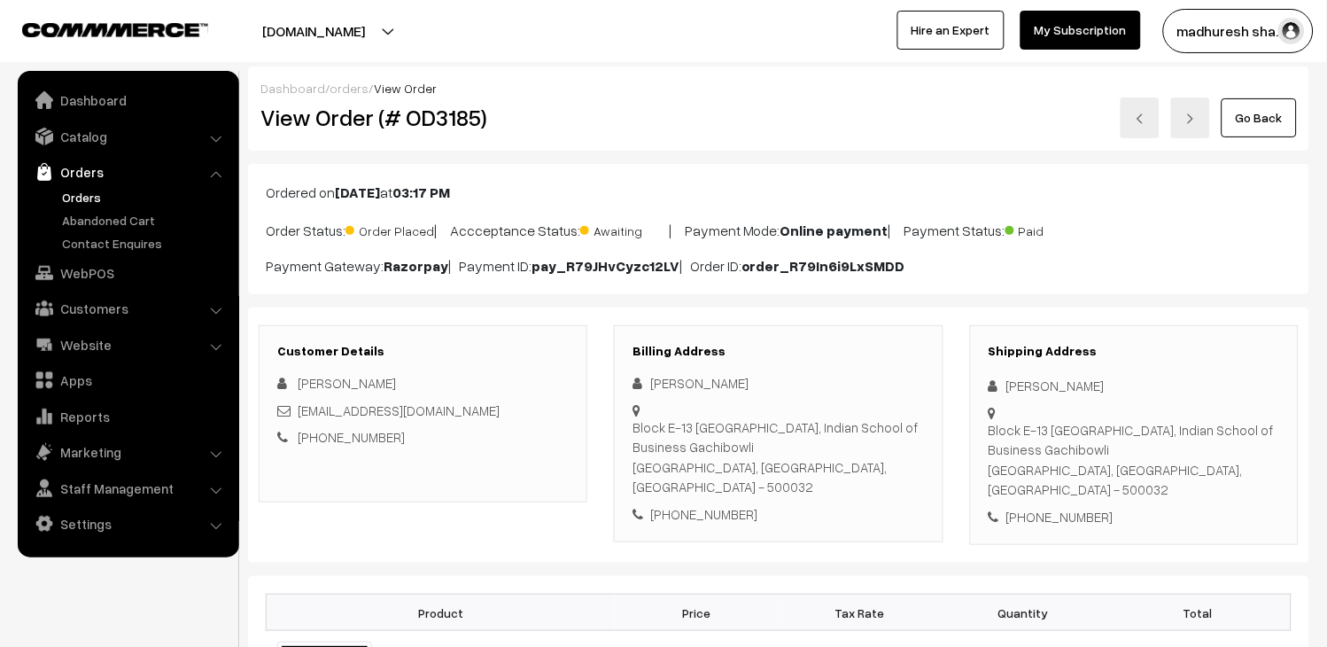
click at [1137, 102] on link at bounding box center [1140, 117] width 39 height 41
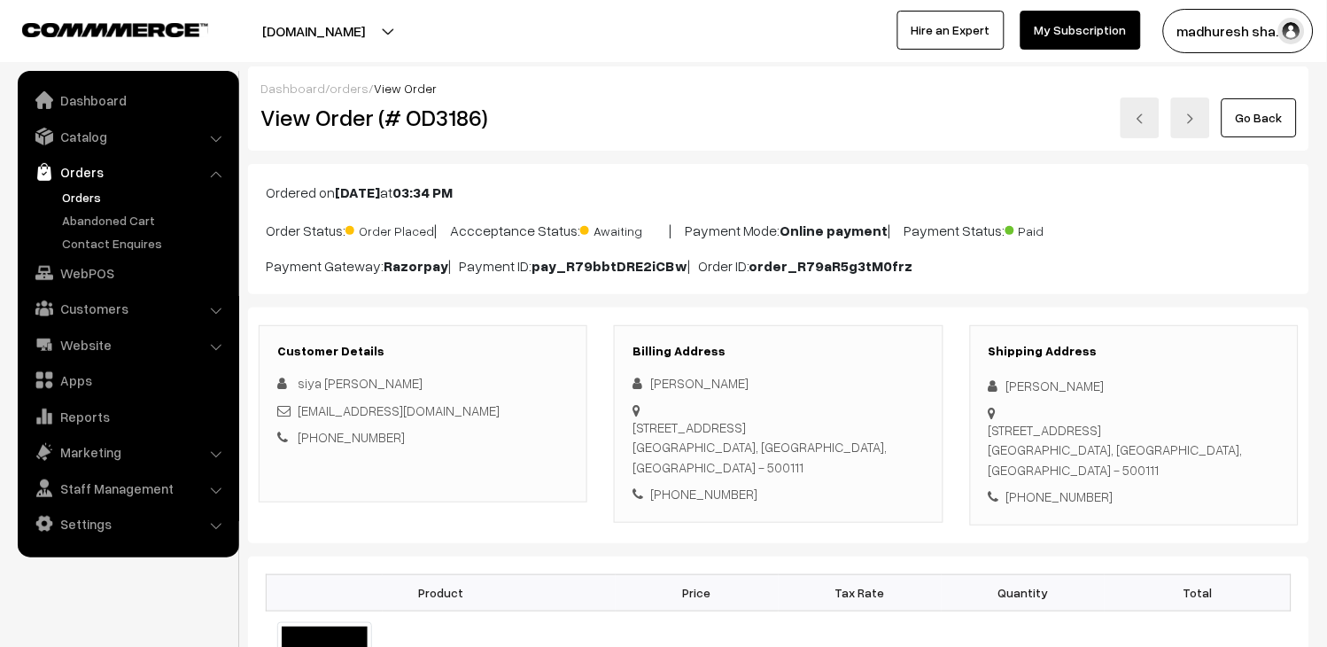
drag, startPoint x: 0, startPoint y: 0, endPoint x: 1137, endPoint y: 102, distance: 1141.1
click at [1137, 102] on link at bounding box center [1140, 117] width 39 height 41
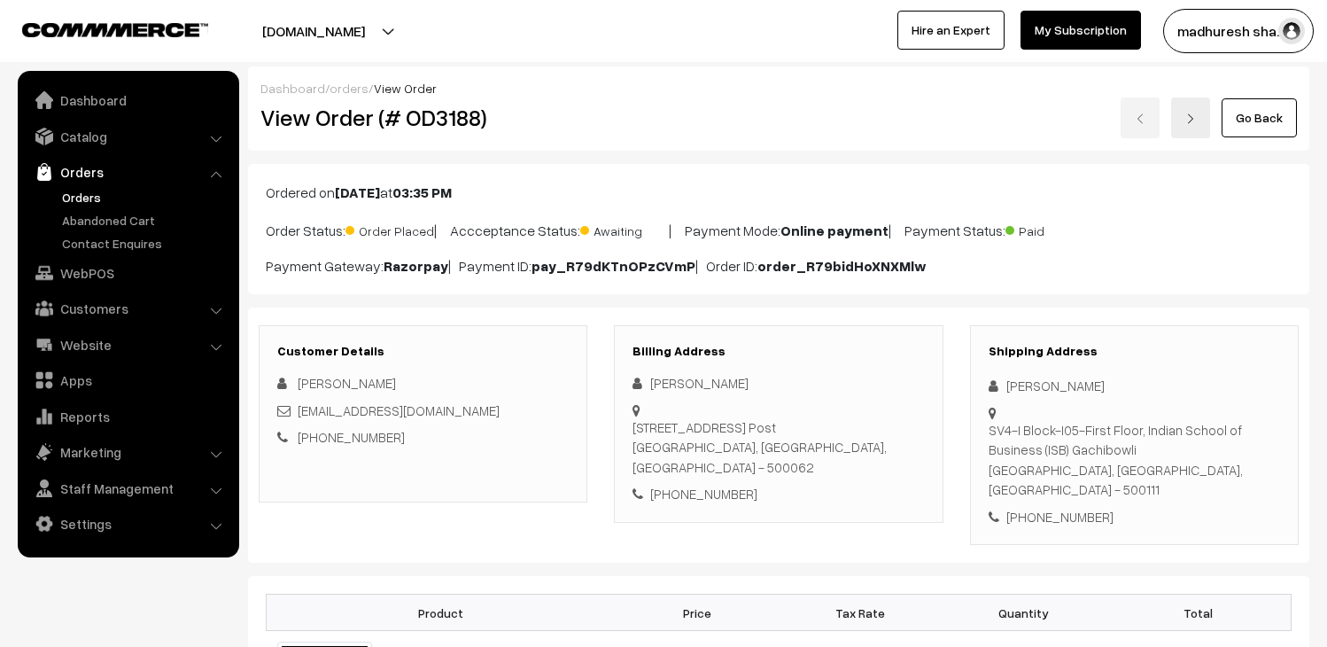
click at [1137, 102] on div "Go Back" at bounding box center [956, 117] width 682 height 41
click at [87, 189] on link "Orders" at bounding box center [145, 197] width 175 height 19
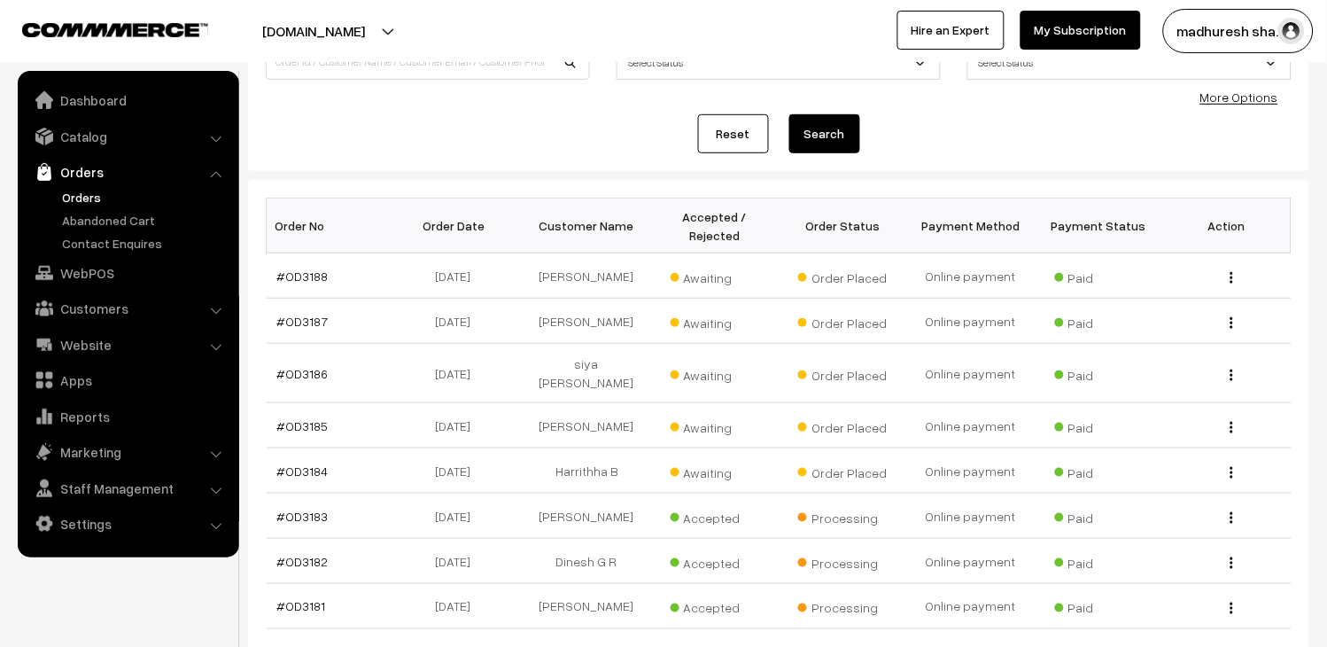
scroll to position [197, 0]
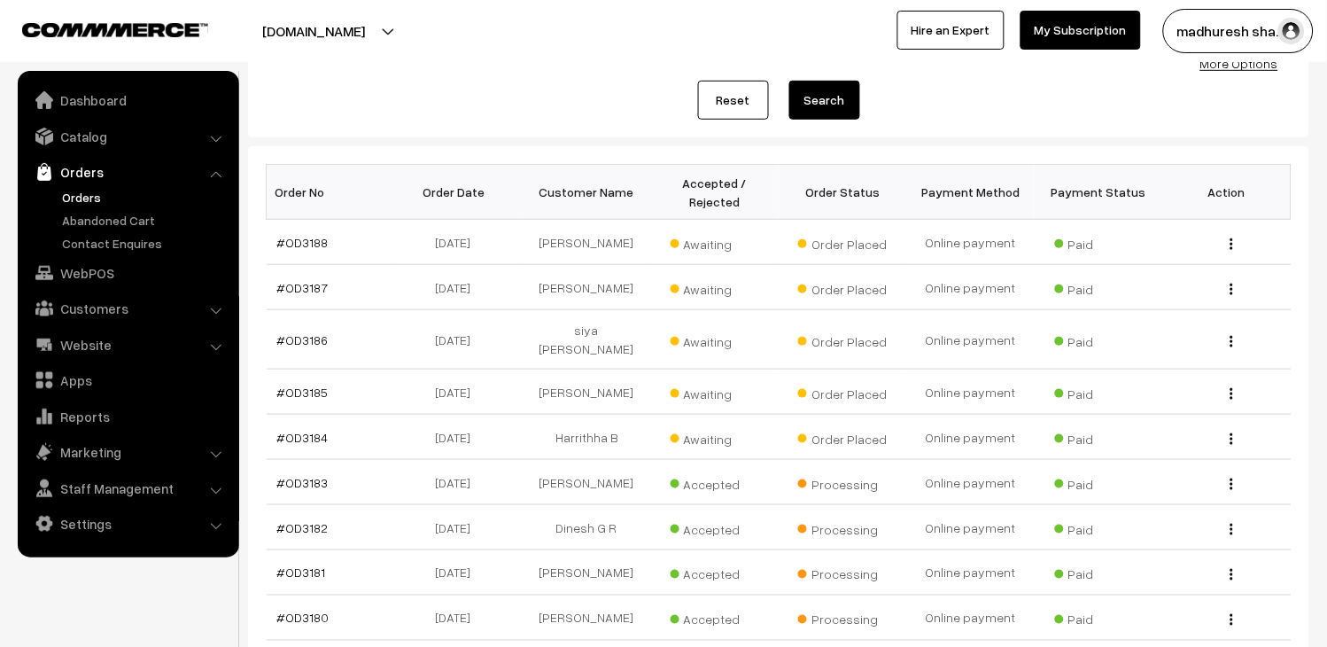
click at [94, 201] on link "Orders" at bounding box center [145, 197] width 175 height 19
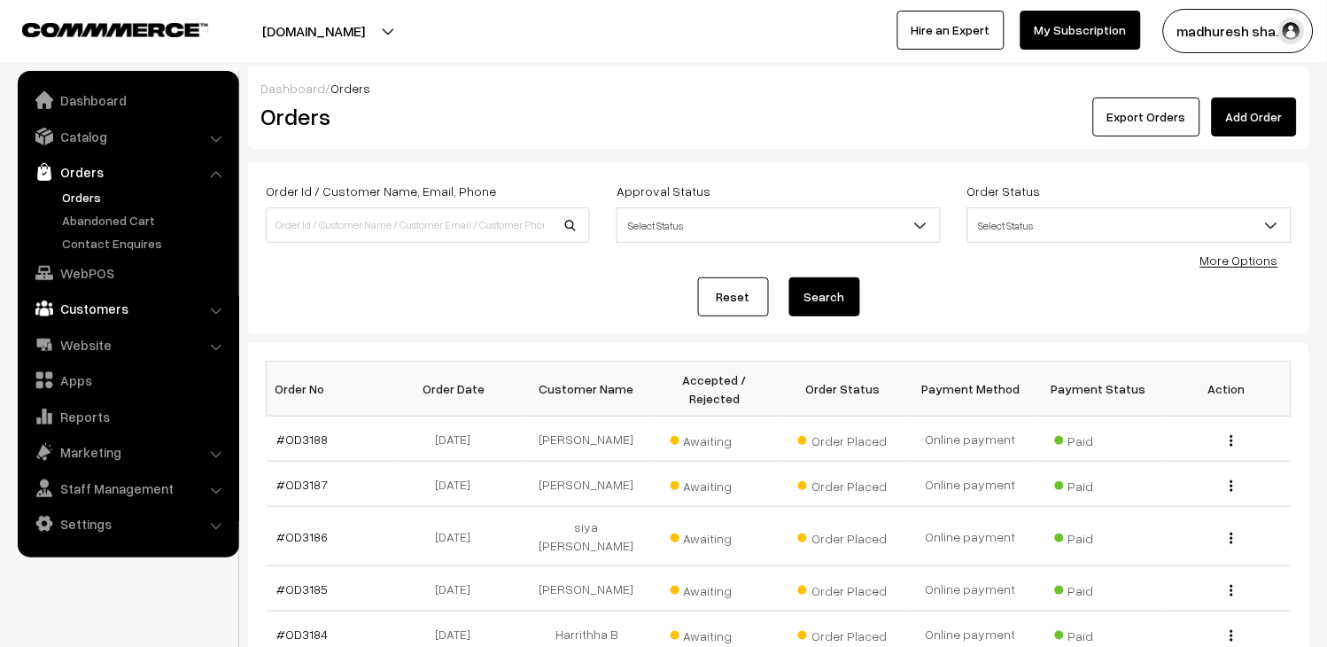
click at [97, 308] on link "Customers" at bounding box center [127, 308] width 211 height 32
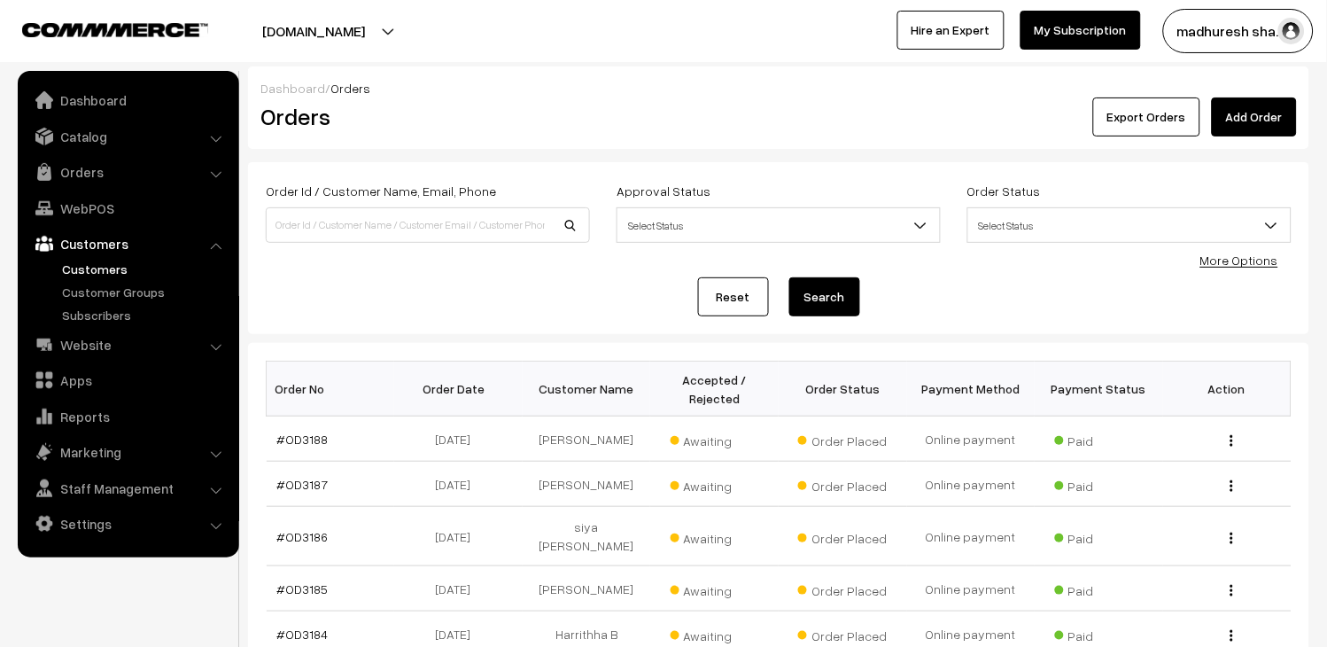
click at [97, 261] on link "Customers" at bounding box center [145, 269] width 175 height 19
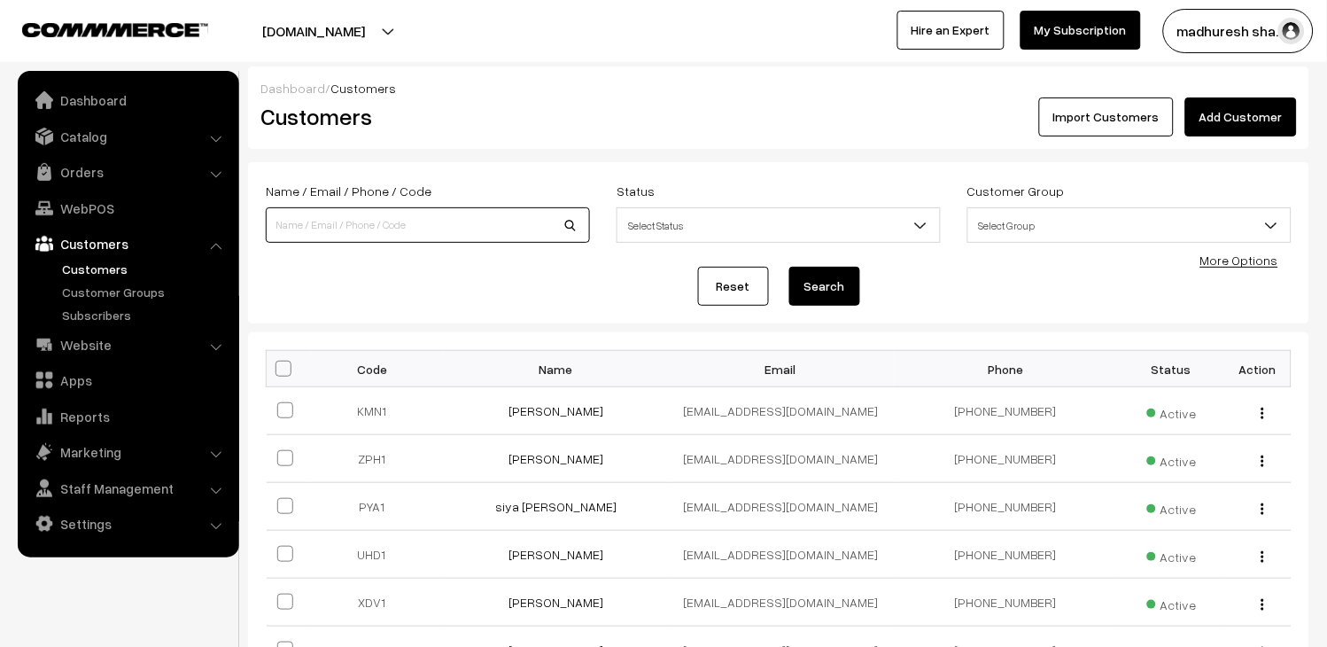
click at [485, 213] on input at bounding box center [428, 224] width 324 height 35
paste input "[URL][DOMAIN_NAME]"
type input "[URL][DOMAIN_NAME]"
click at [84, 175] on link "Orders" at bounding box center [127, 172] width 211 height 32
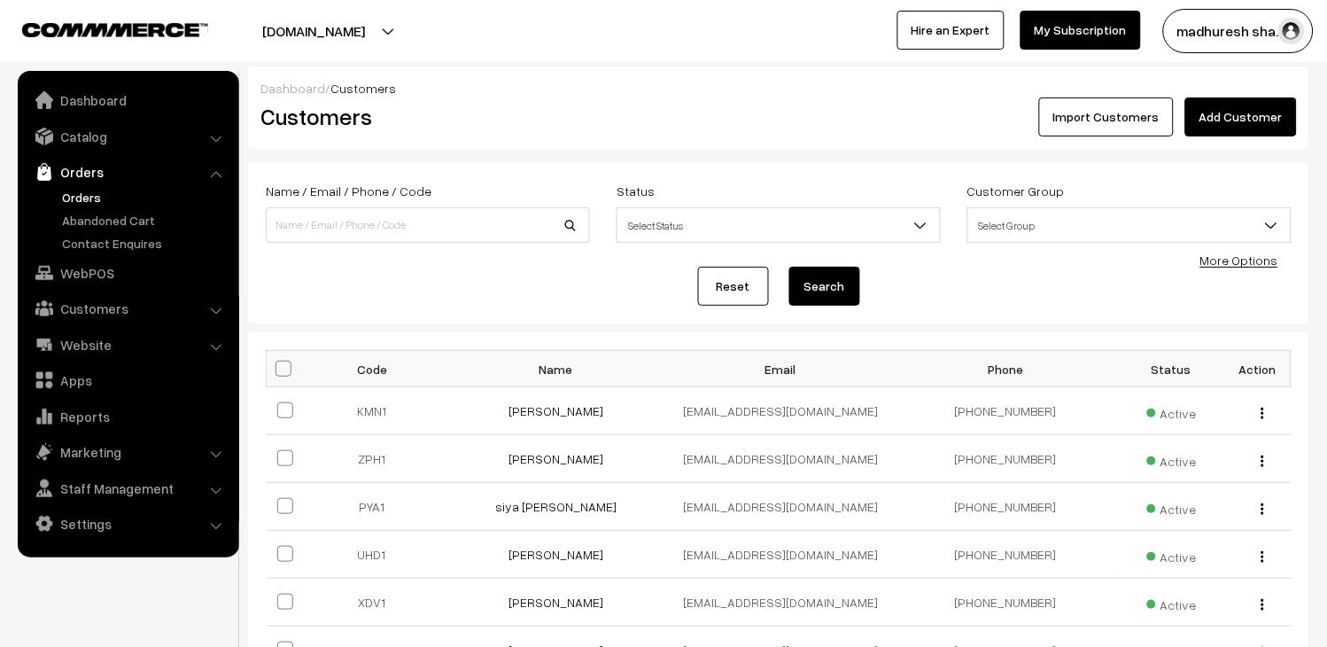
click at [108, 202] on link "Orders" at bounding box center [145, 197] width 175 height 19
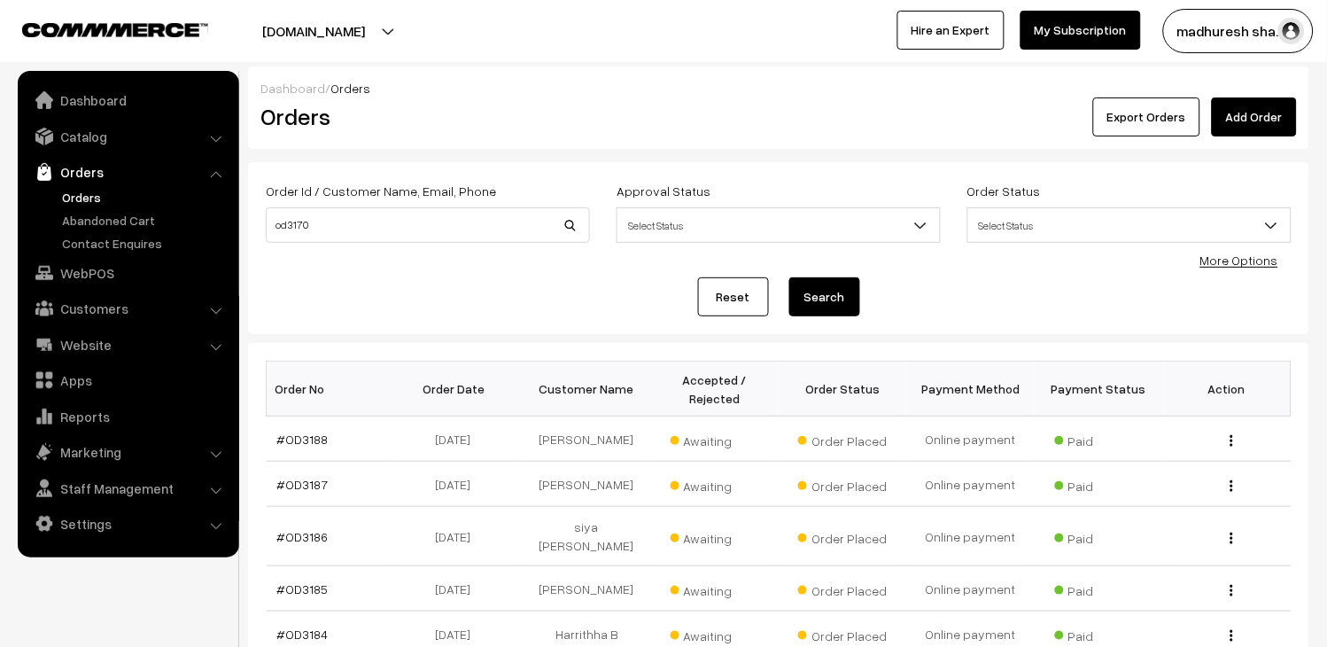
type input "od3170"
click at [813, 297] on button "Search" at bounding box center [824, 296] width 71 height 39
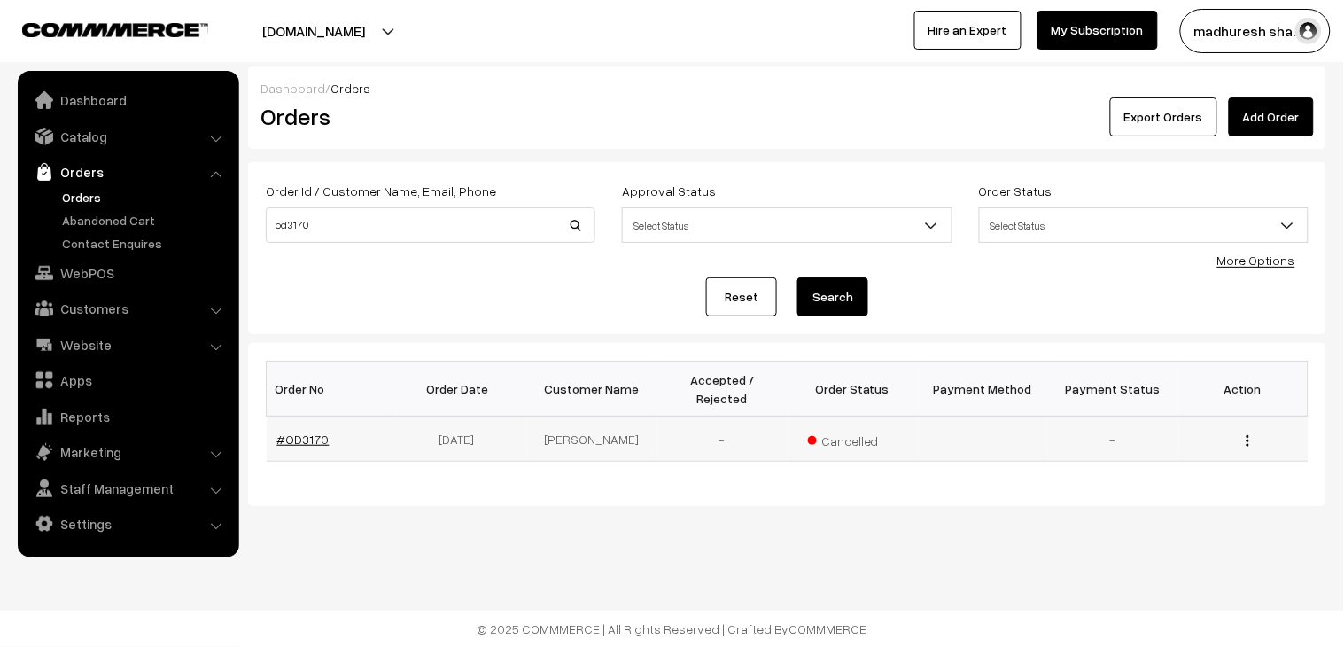
click at [295, 431] on link "#OD3170" at bounding box center [303, 438] width 52 height 15
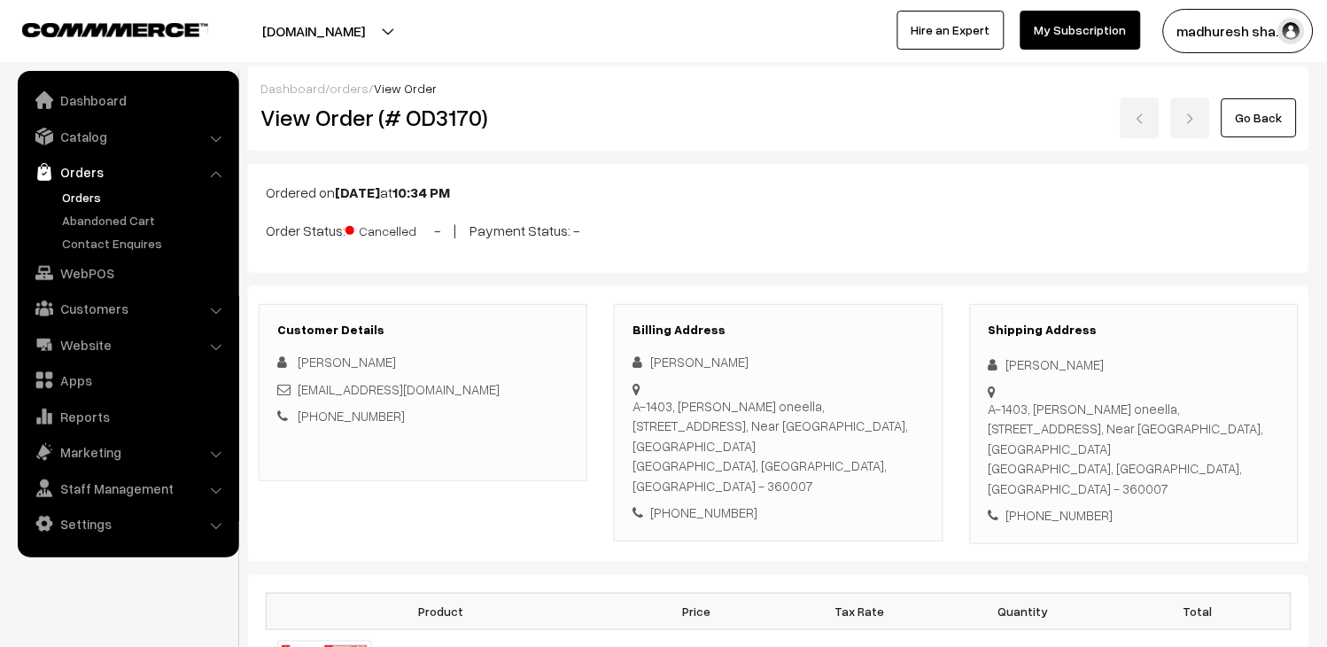
click at [466, 387] on div "shubhamech@gmail.com" at bounding box center [422, 389] width 291 height 20
drag, startPoint x: 0, startPoint y: 0, endPoint x: 466, endPoint y: 387, distance: 605.8
click at [466, 387] on div "shubhamech@gmail.com" at bounding box center [422, 389] width 291 height 20
click at [466, 387] on div "[EMAIL_ADDRESS][DOMAIN_NAME]" at bounding box center [422, 389] width 291 height 20
copy div "shubhamech@gmail.com"
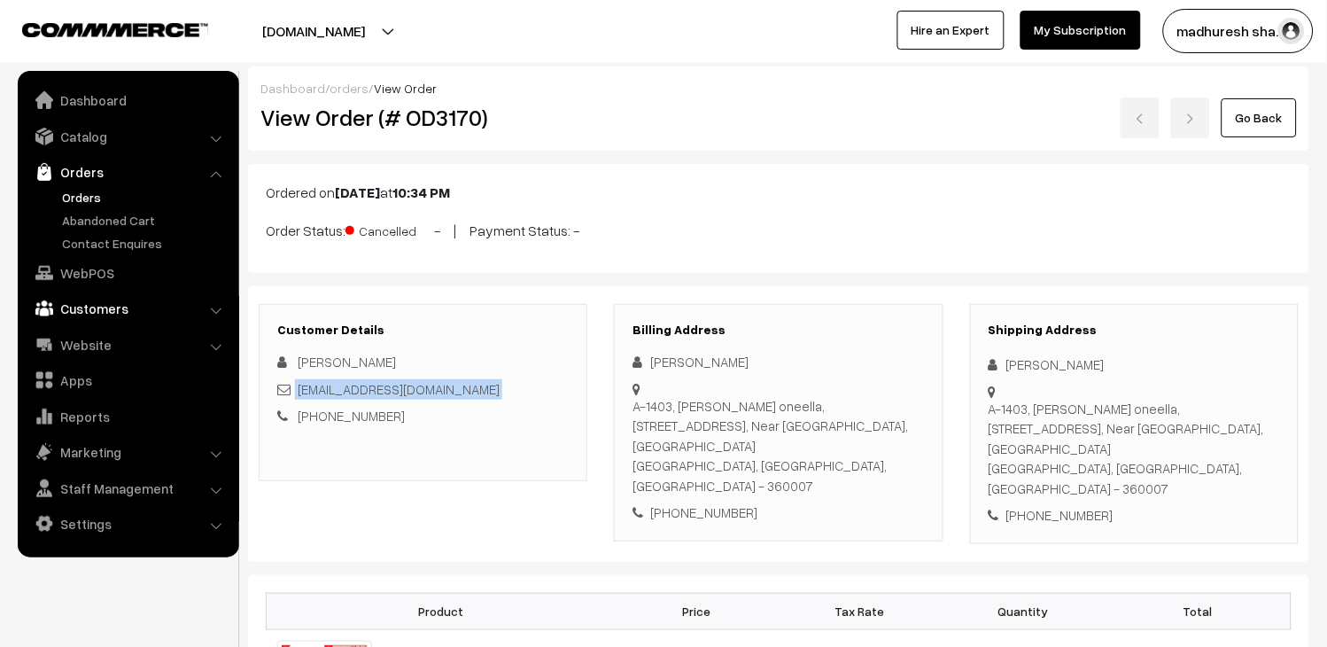
click at [122, 314] on link "Customers" at bounding box center [127, 308] width 211 height 32
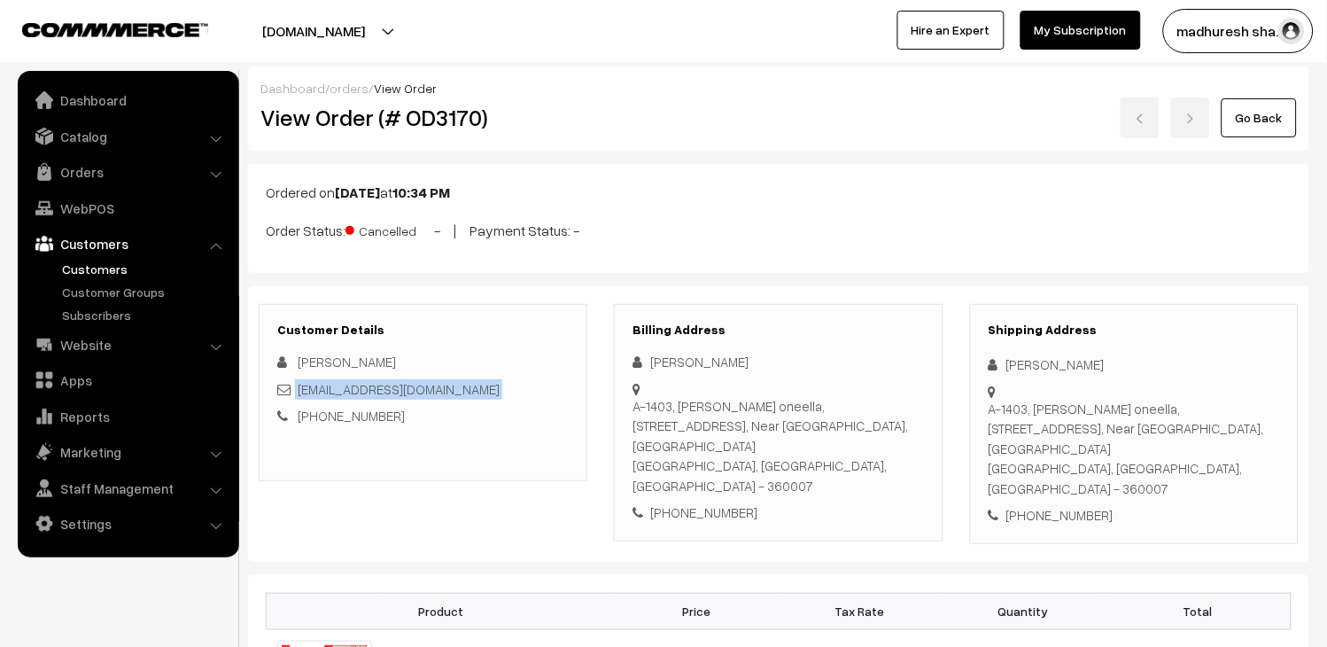
click at [84, 269] on link "Customers" at bounding box center [145, 269] width 175 height 19
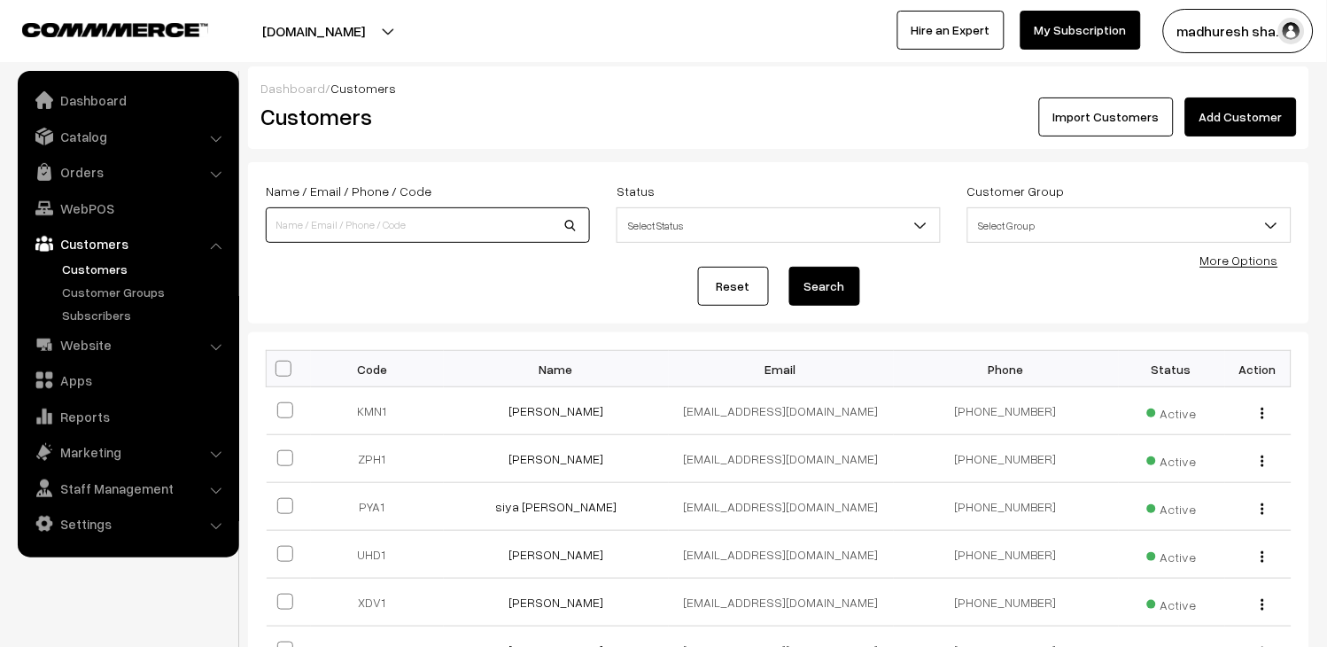
click at [339, 220] on input at bounding box center [428, 224] width 324 height 35
paste input "[EMAIL_ADDRESS][DOMAIN_NAME]"
type input "[EMAIL_ADDRESS][DOMAIN_NAME]"
click at [780, 281] on div "Reset Search" at bounding box center [779, 286] width 1026 height 39
click at [801, 285] on button "Search" at bounding box center [824, 286] width 71 height 39
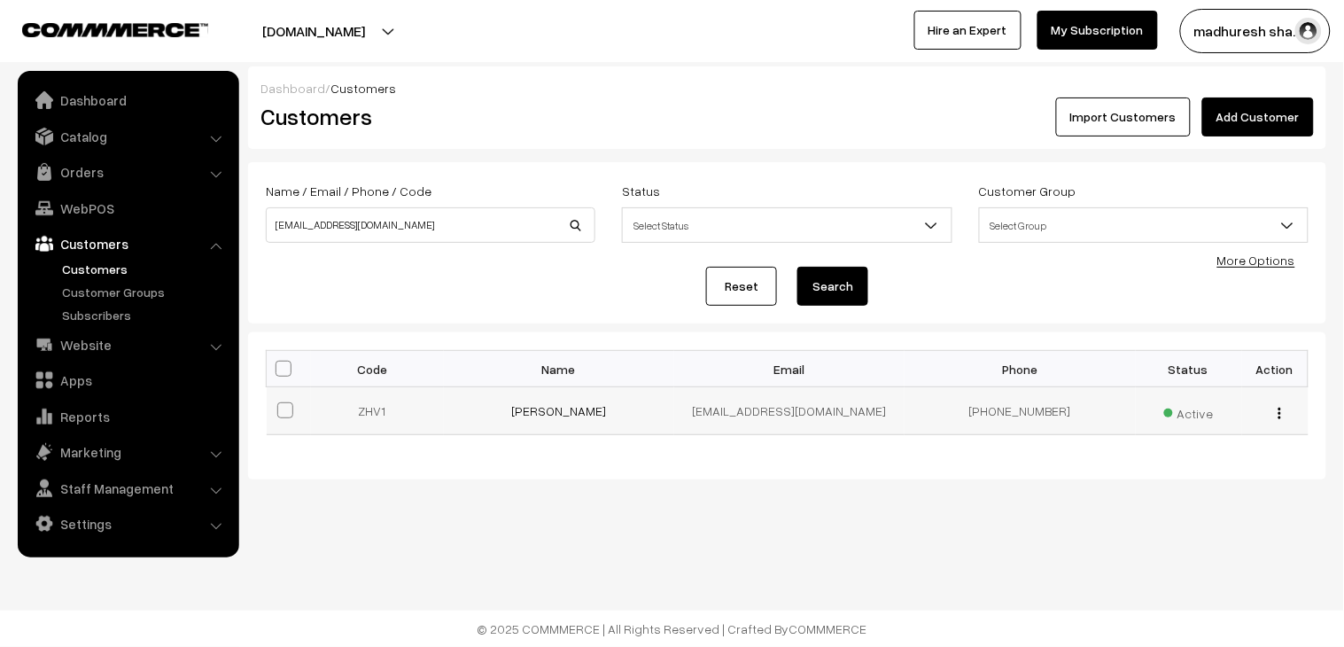
click at [509, 413] on td "kumar Shubham" at bounding box center [559, 411] width 230 height 48
click at [540, 412] on link "[PERSON_NAME]" at bounding box center [558, 410] width 95 height 15
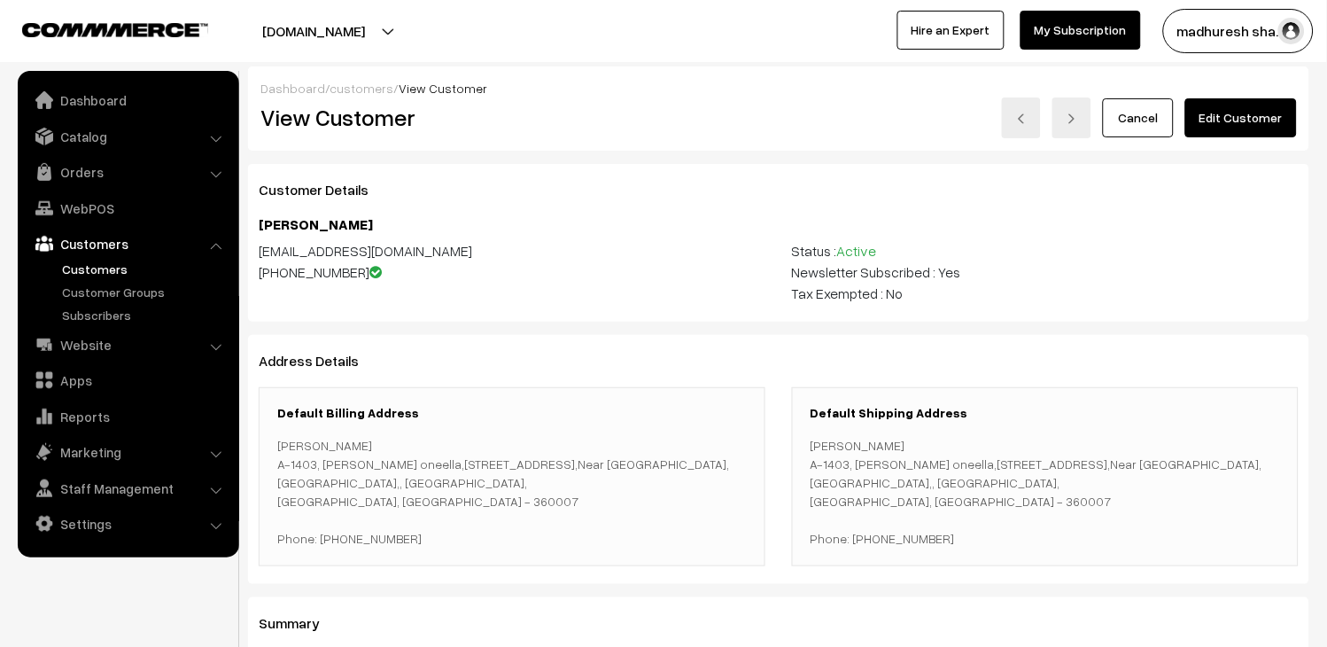
click at [116, 266] on link "Customers" at bounding box center [145, 269] width 175 height 19
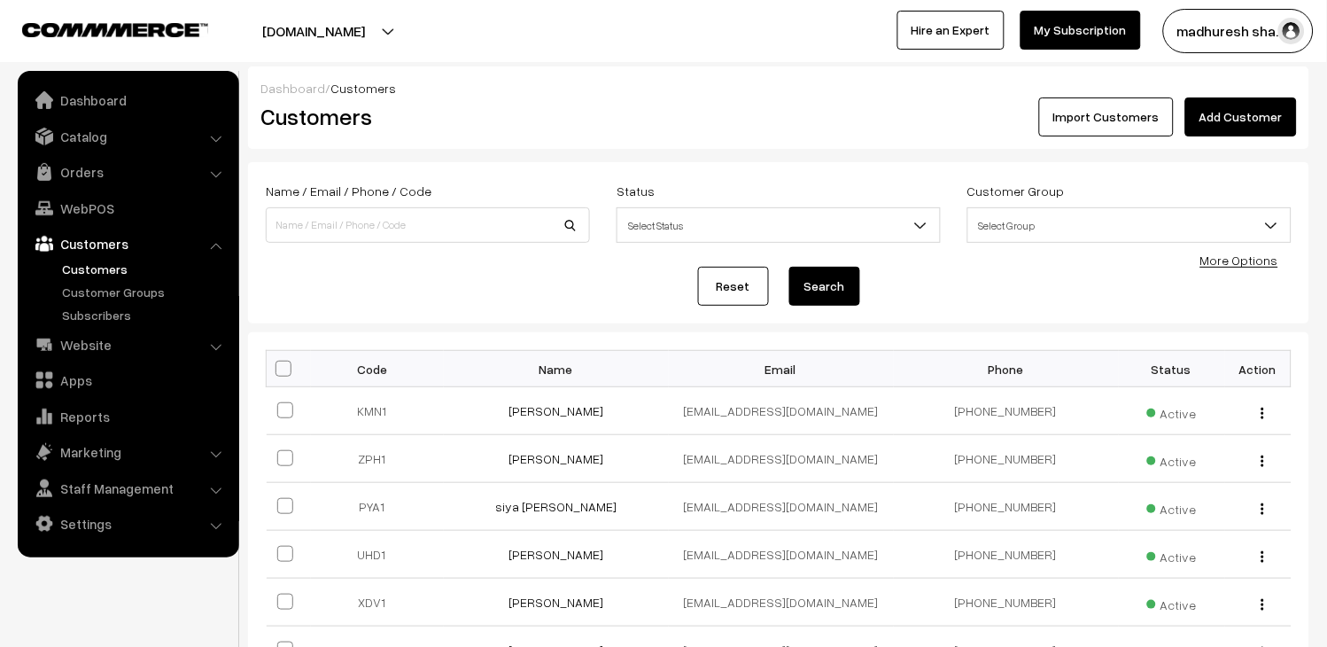
click at [1103, 127] on link "Import Customers" at bounding box center [1106, 116] width 135 height 39
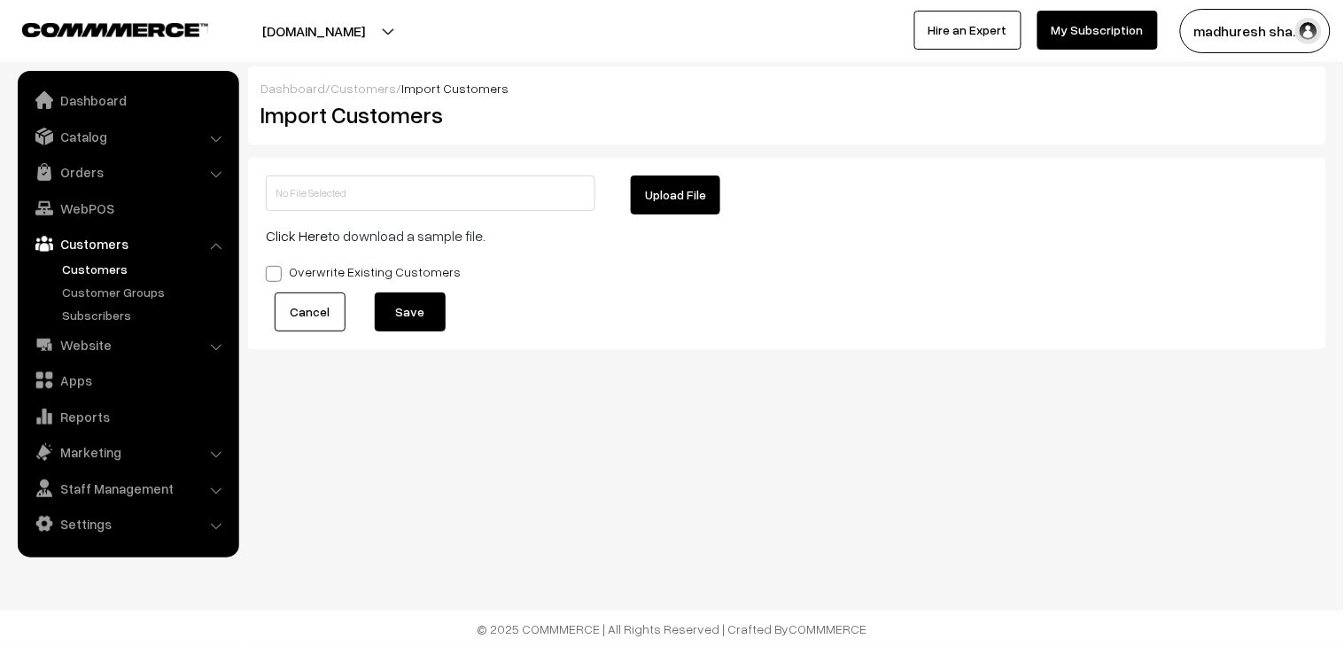
click at [98, 261] on link "Customers" at bounding box center [145, 269] width 175 height 19
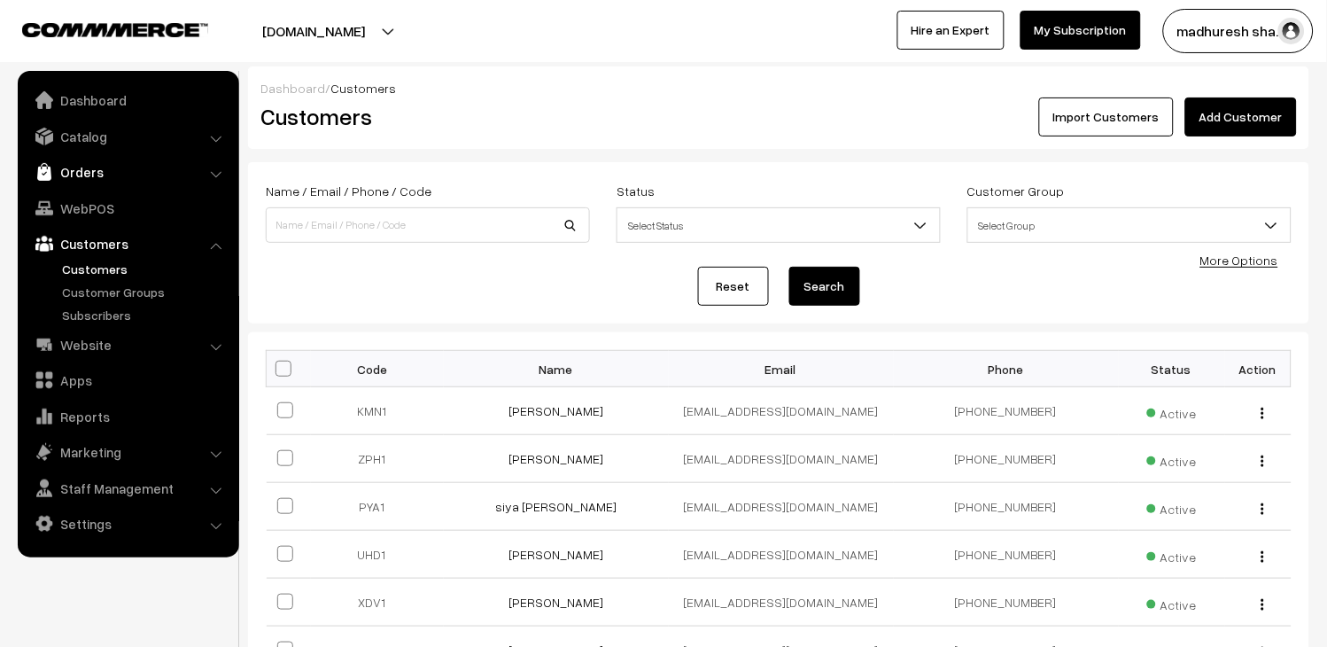
click at [90, 175] on link "Orders" at bounding box center [127, 172] width 211 height 32
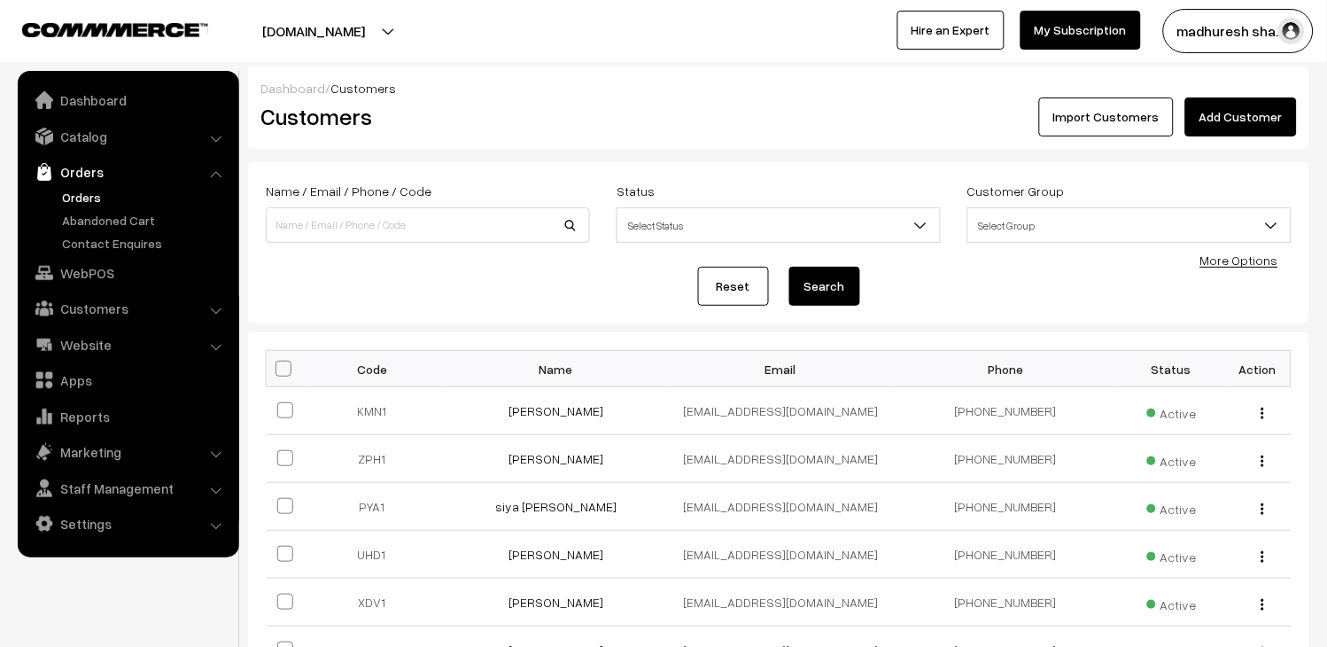
click at [103, 197] on link "Orders" at bounding box center [145, 197] width 175 height 19
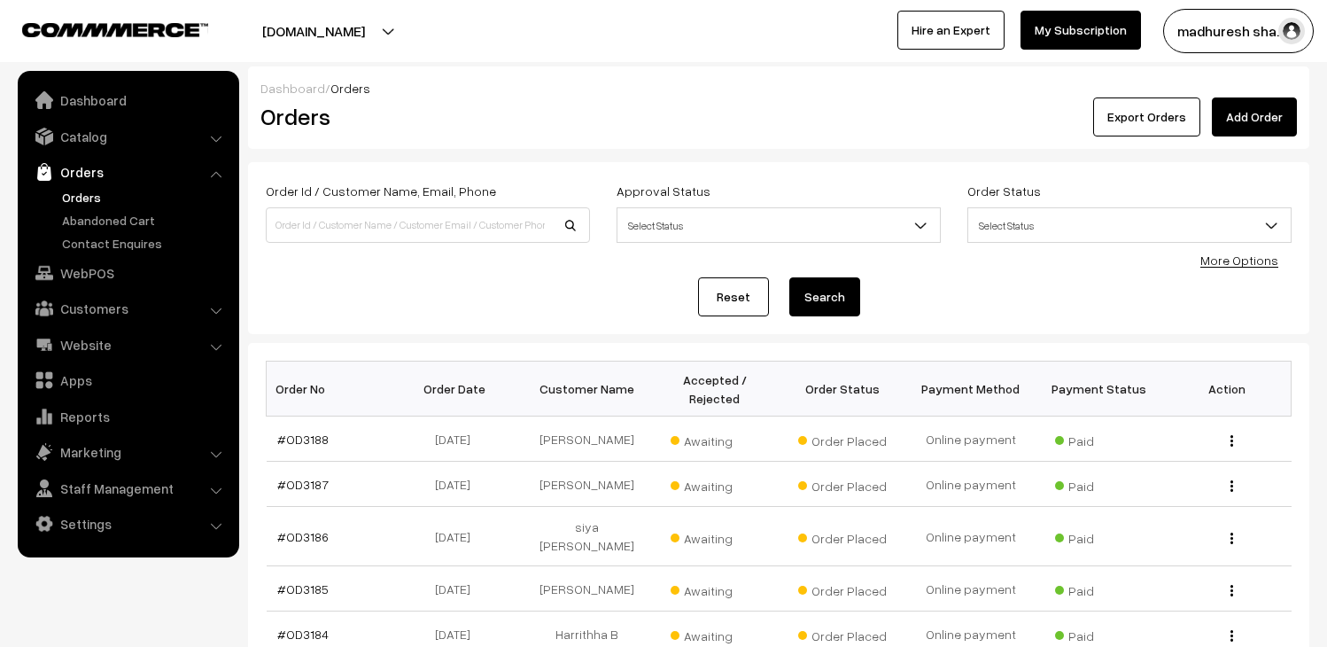
click at [103, 198] on link "Orders" at bounding box center [145, 197] width 175 height 19
click at [1276, 128] on link "Add Order" at bounding box center [1254, 116] width 85 height 39
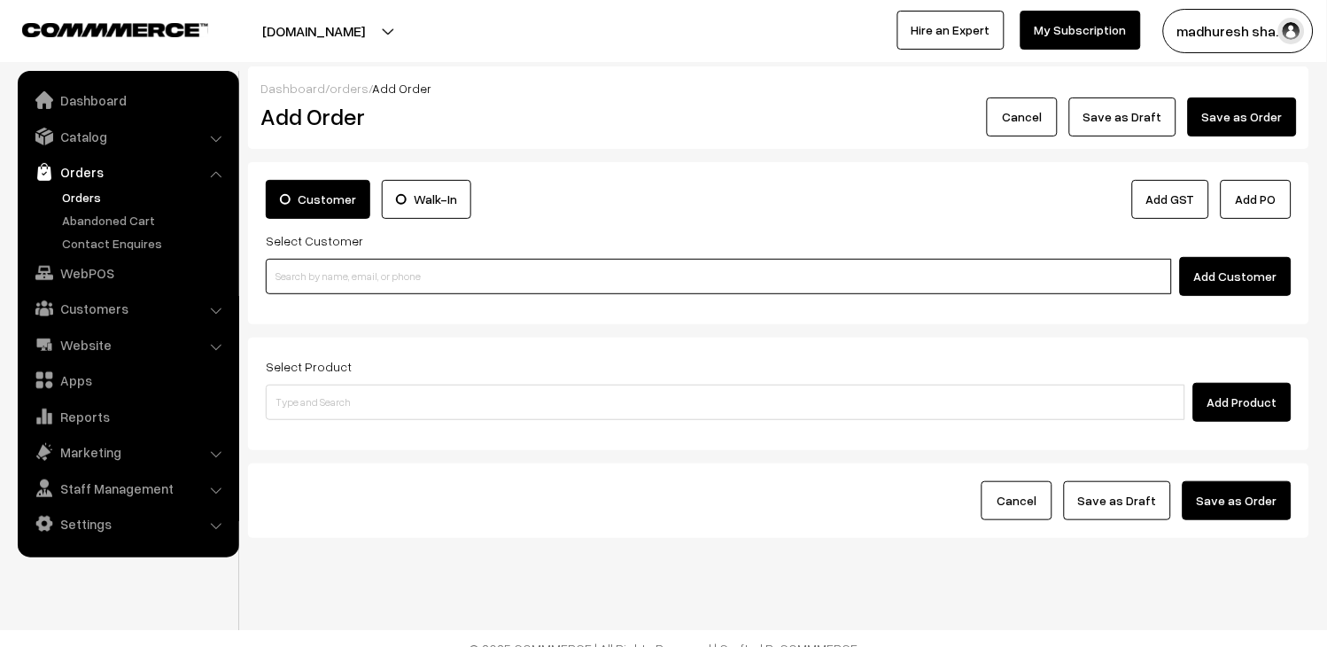
click at [434, 264] on input at bounding box center [719, 276] width 906 height 35
paste input "[EMAIL_ADDRESS][DOMAIN_NAME]"
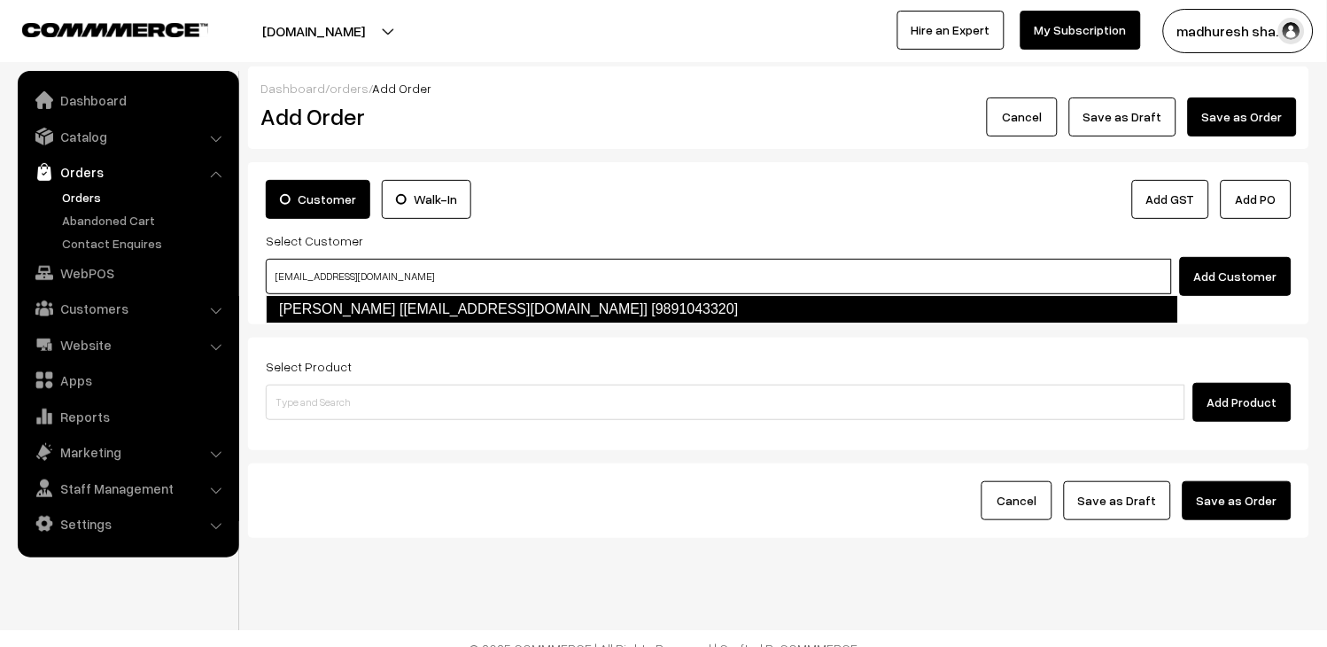
click at [571, 319] on link "[PERSON_NAME] [[EMAIL_ADDRESS][DOMAIN_NAME]] [9891043320]" at bounding box center [722, 309] width 912 height 28
type input "[EMAIL_ADDRESS][DOMAIN_NAME]"
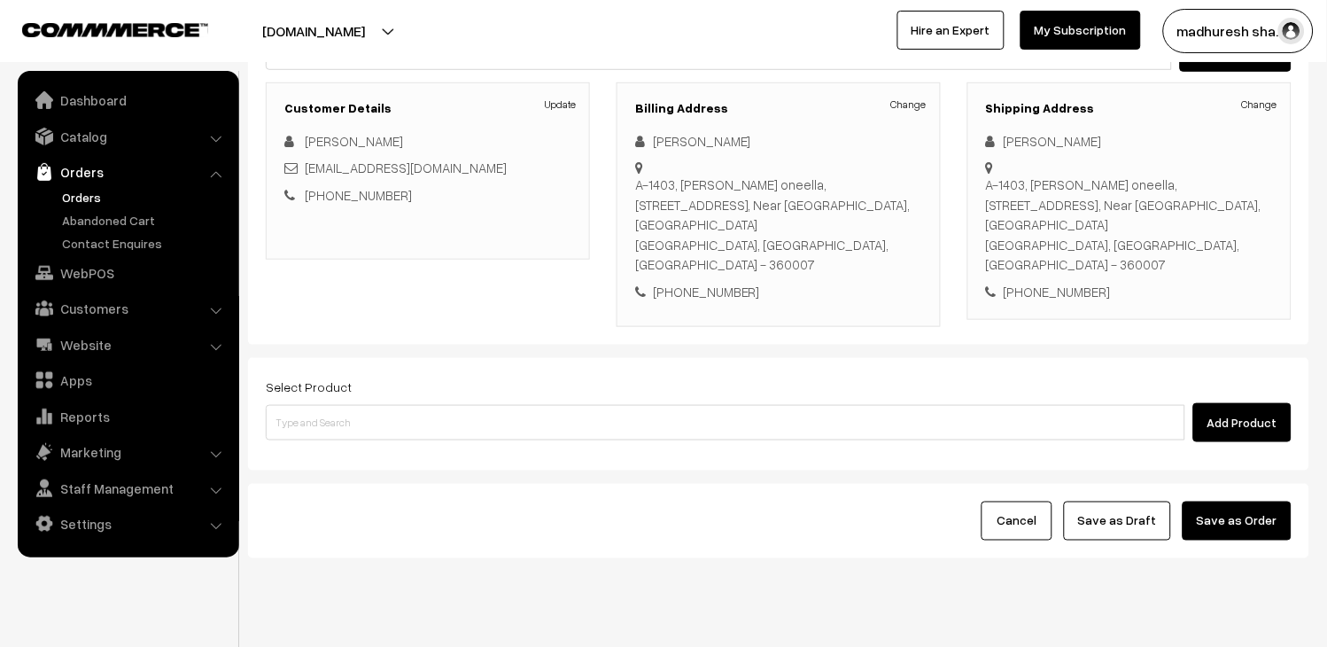
scroll to position [225, 0]
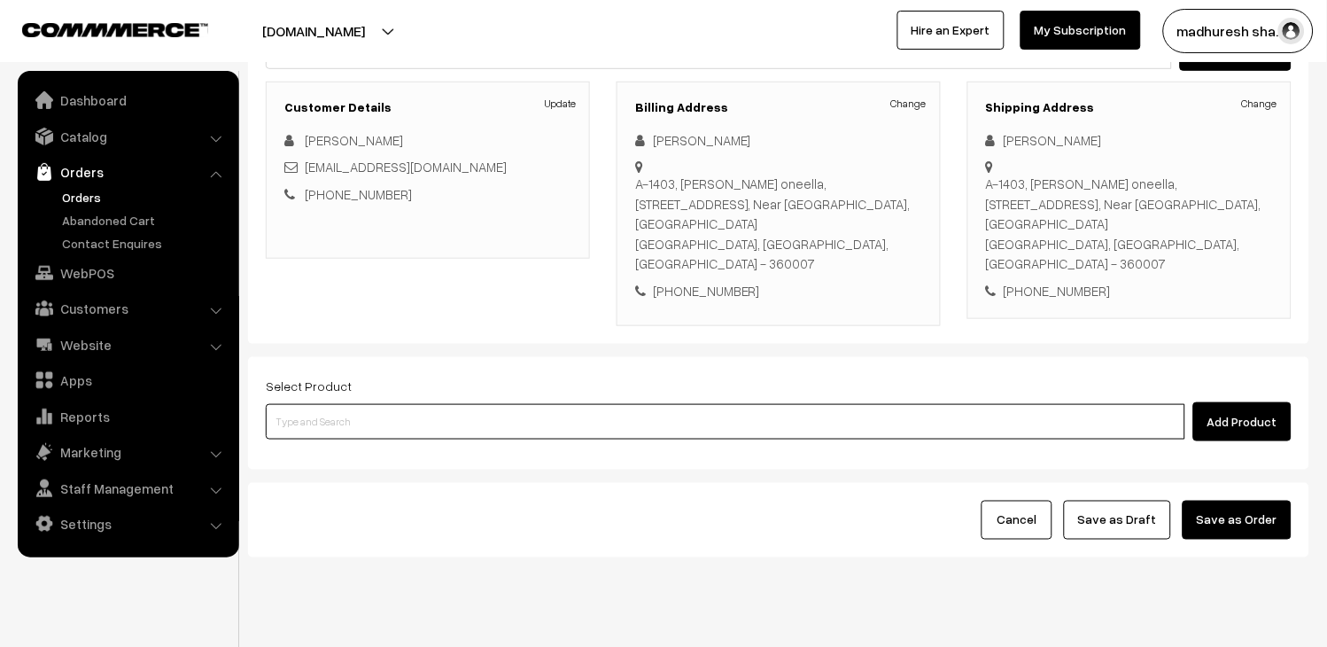
click at [413, 404] on input at bounding box center [725, 421] width 919 height 35
paste input "BITS 9789367133903"
type input "BITS9789367133903"
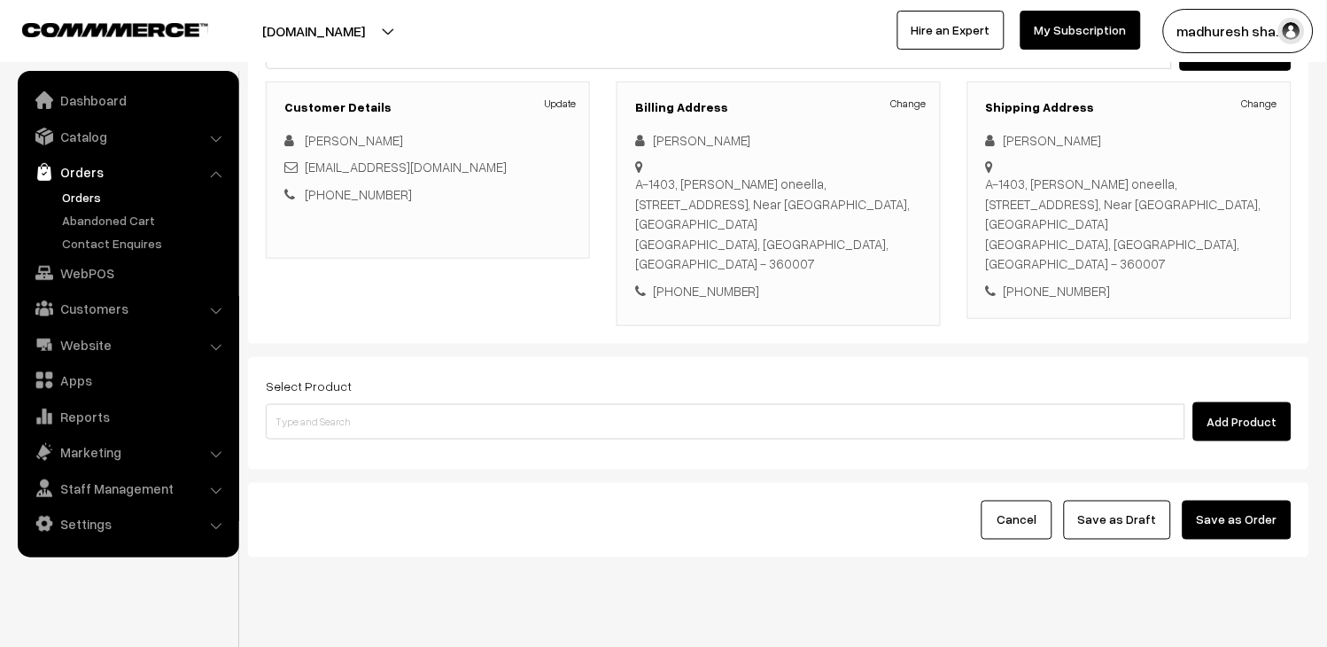
click at [1216, 402] on button "Add Product" at bounding box center [1242, 421] width 98 height 39
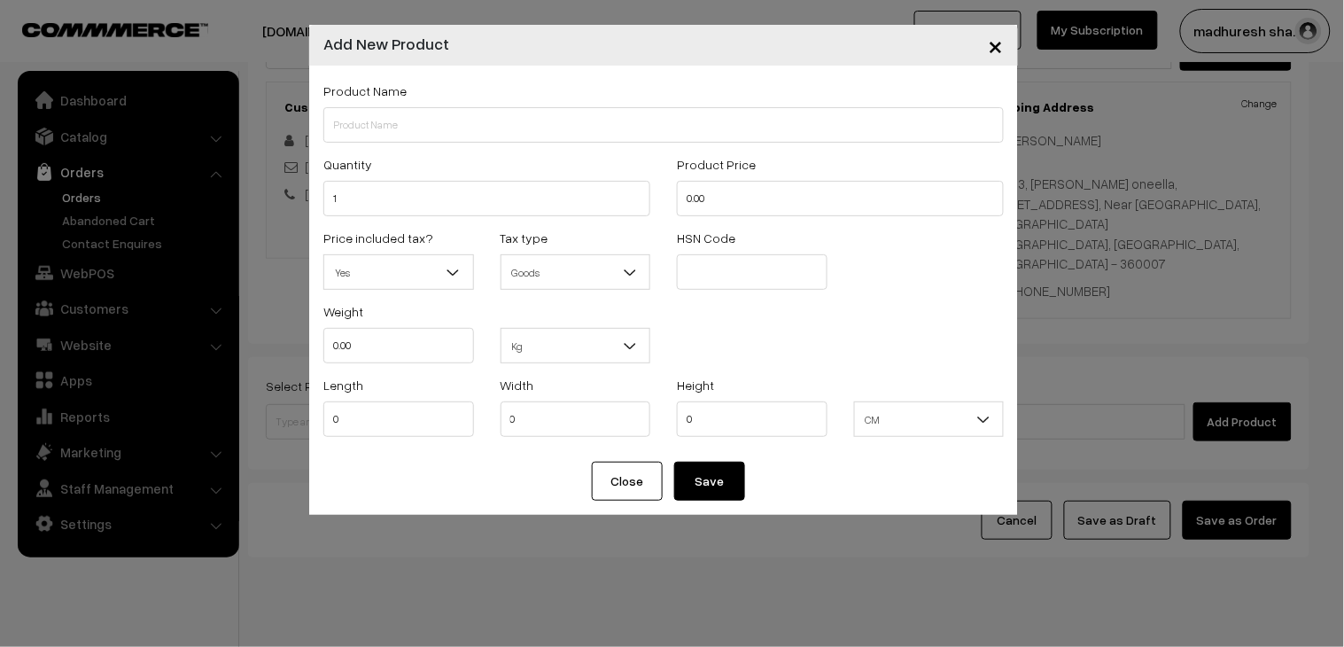
click at [990, 44] on span "×" at bounding box center [996, 44] width 15 height 33
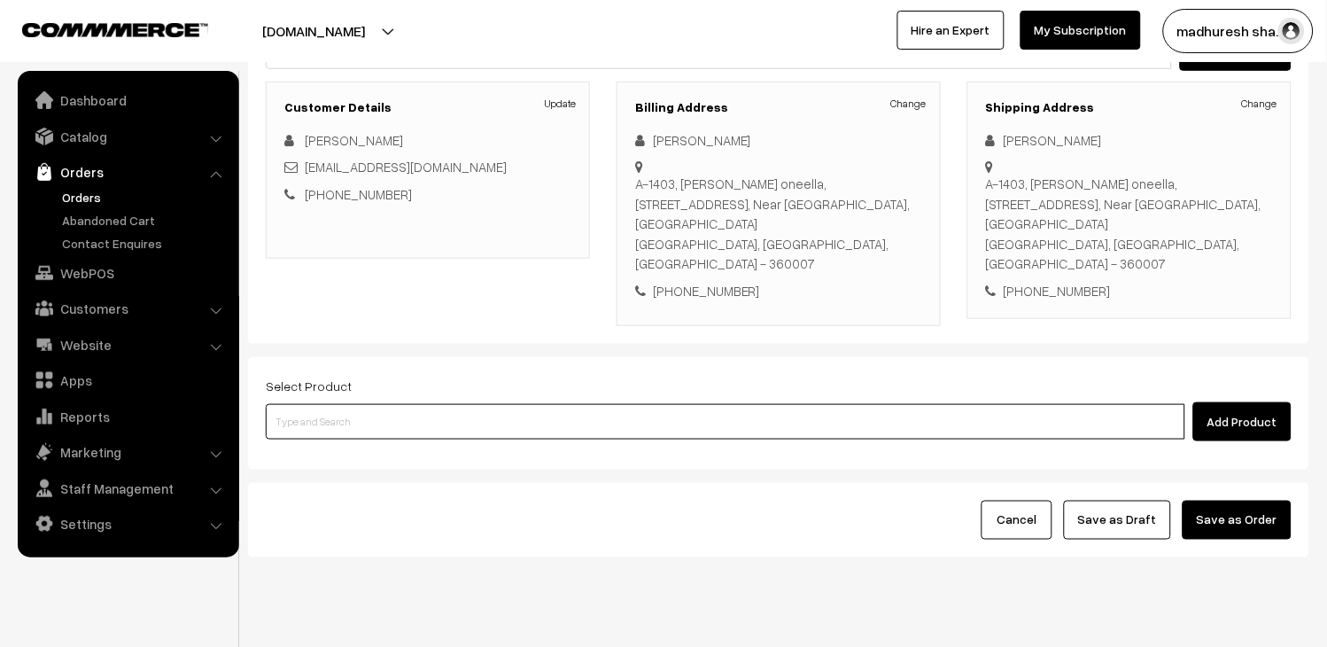
click at [439, 404] on input at bounding box center [725, 421] width 919 height 35
paste input "Marketing Management (Combo) 17th"
type input "Marketing Management (Combo) 17th"
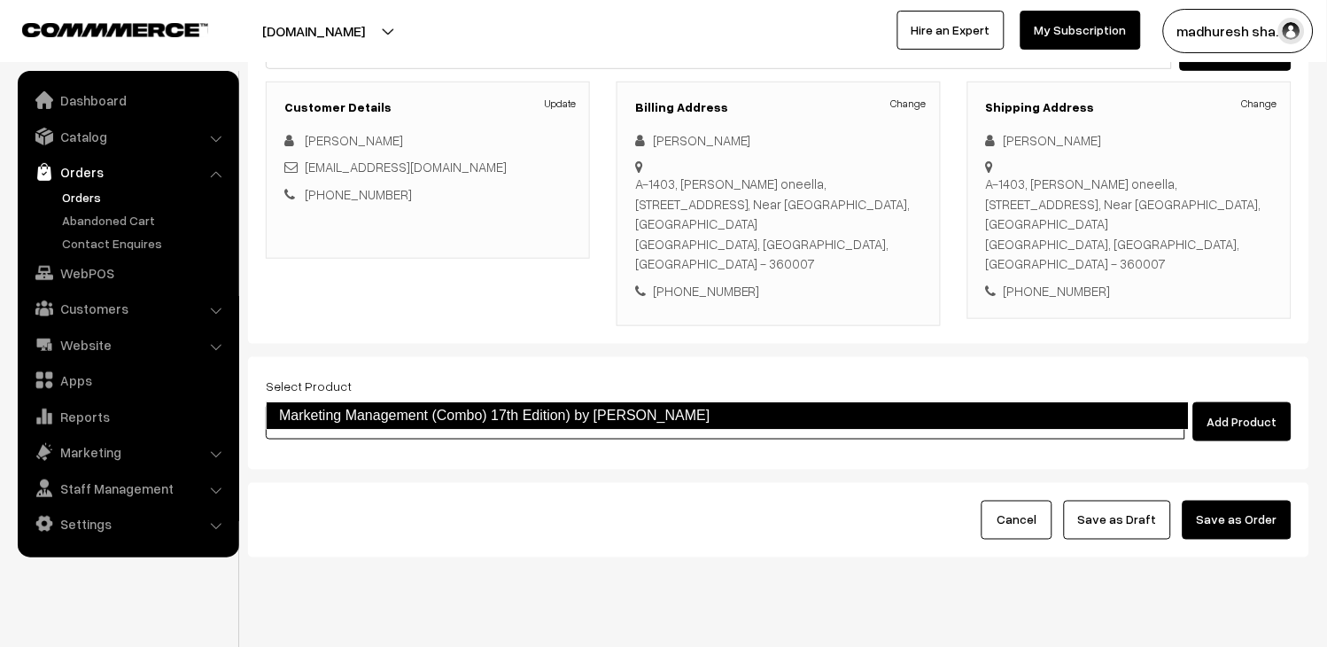
click at [448, 418] on link "Marketing Management (Combo) 17th Edition) by Philip Kotler" at bounding box center [727, 415] width 923 height 28
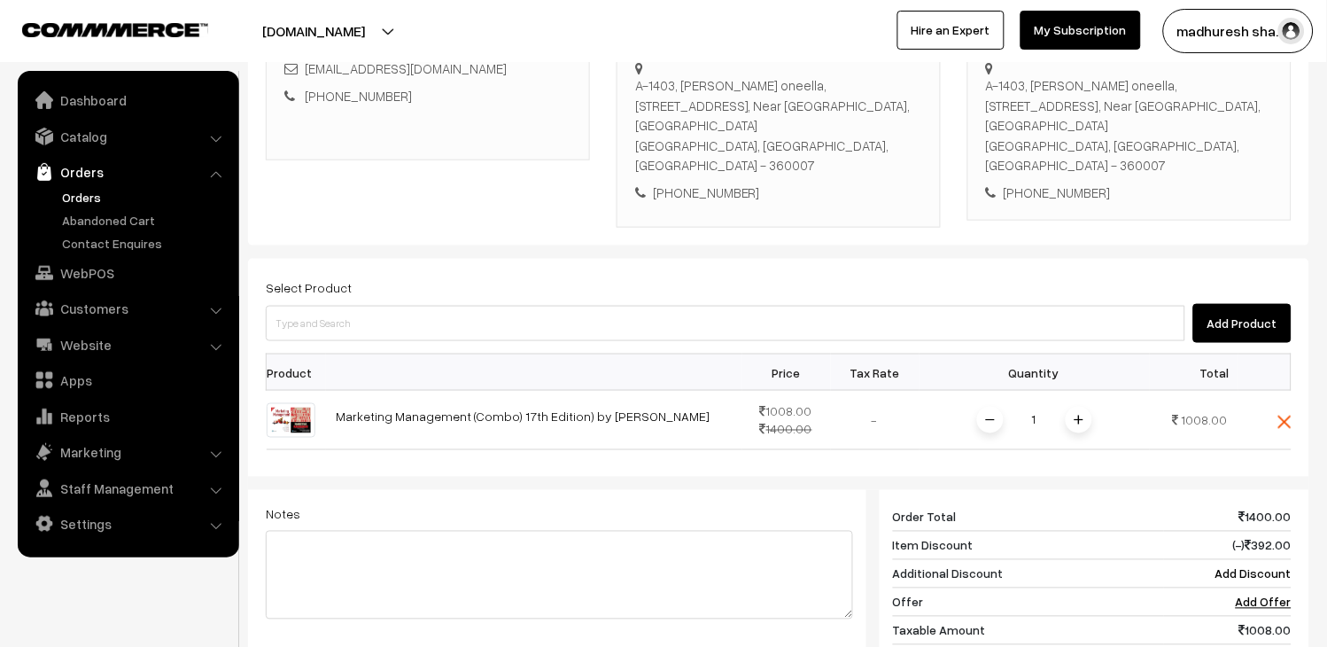
scroll to position [422, 0]
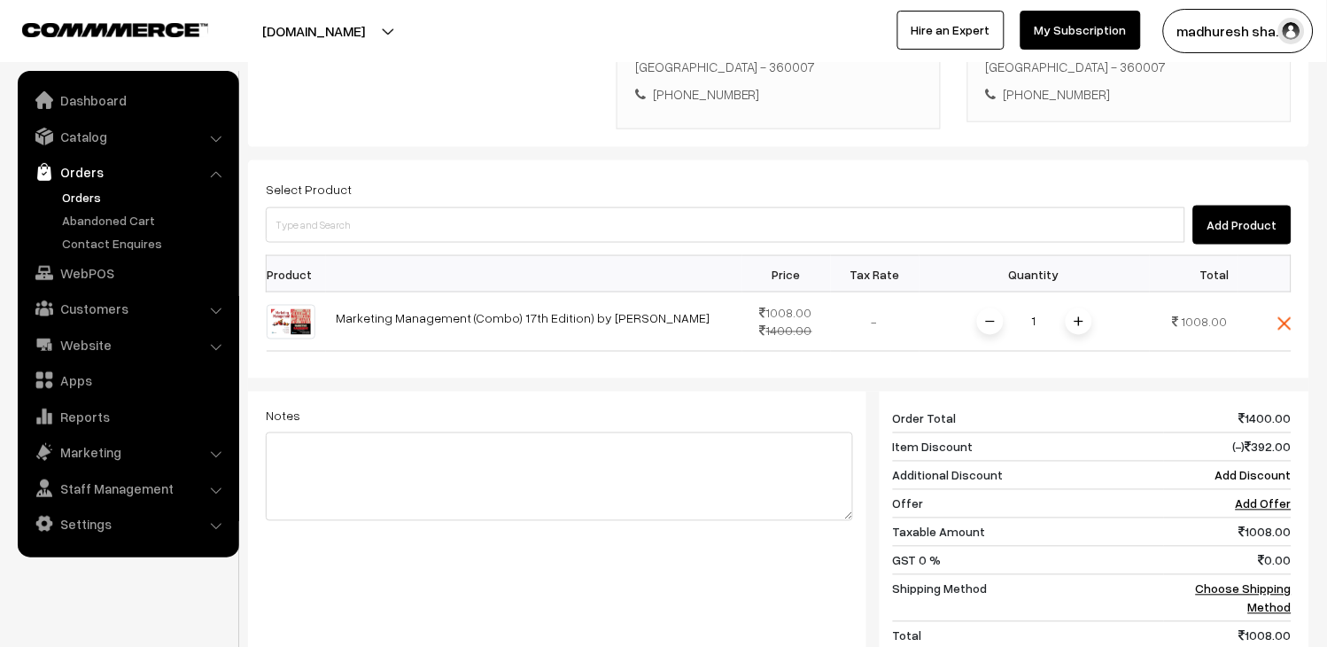
click at [1212, 206] on button "Add Product" at bounding box center [1242, 225] width 98 height 39
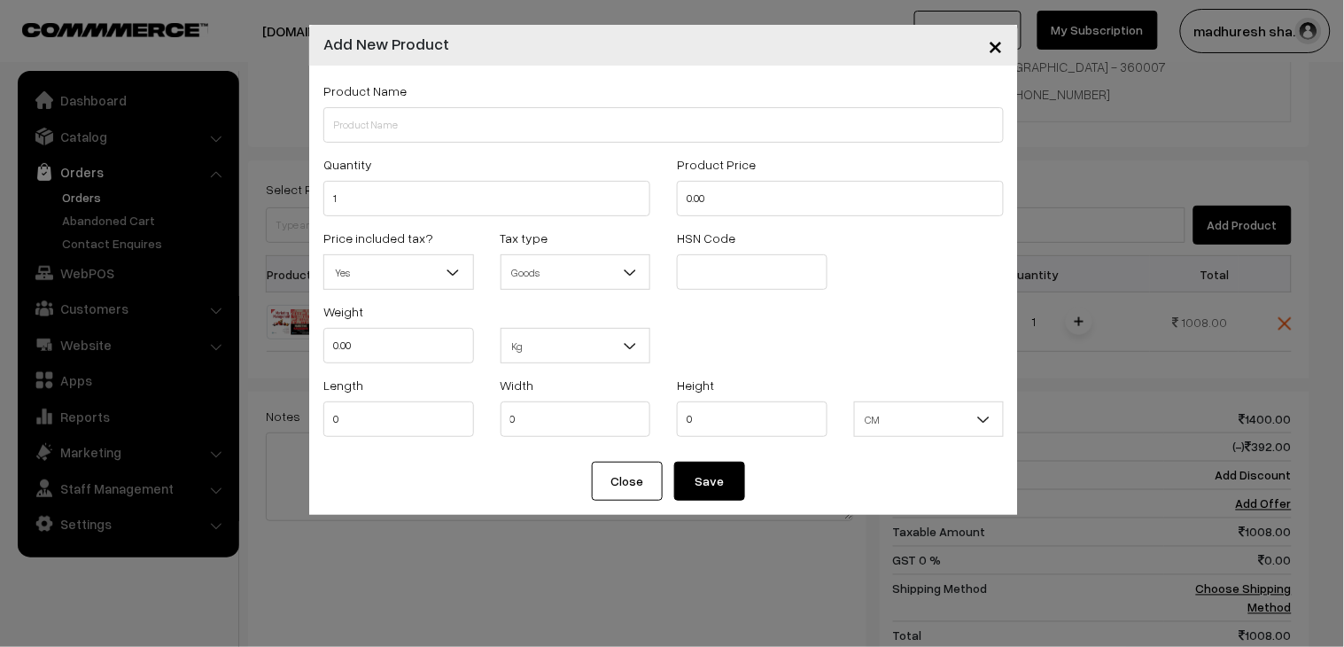
click at [1002, 40] on span "×" at bounding box center [996, 44] width 15 height 33
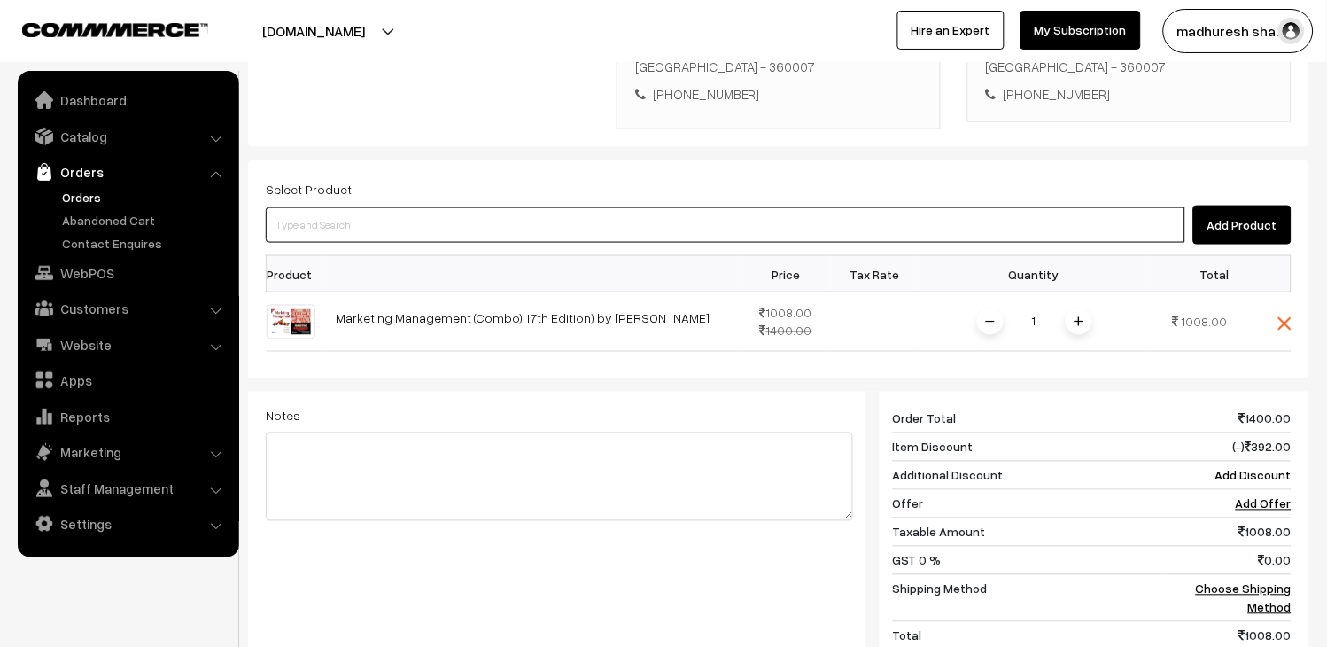
click at [420, 207] on input at bounding box center [725, 224] width 919 height 35
paste input "Business Statistics : A First Course, 8/e"
type input "Business Statistics : A First Course, 8/e"
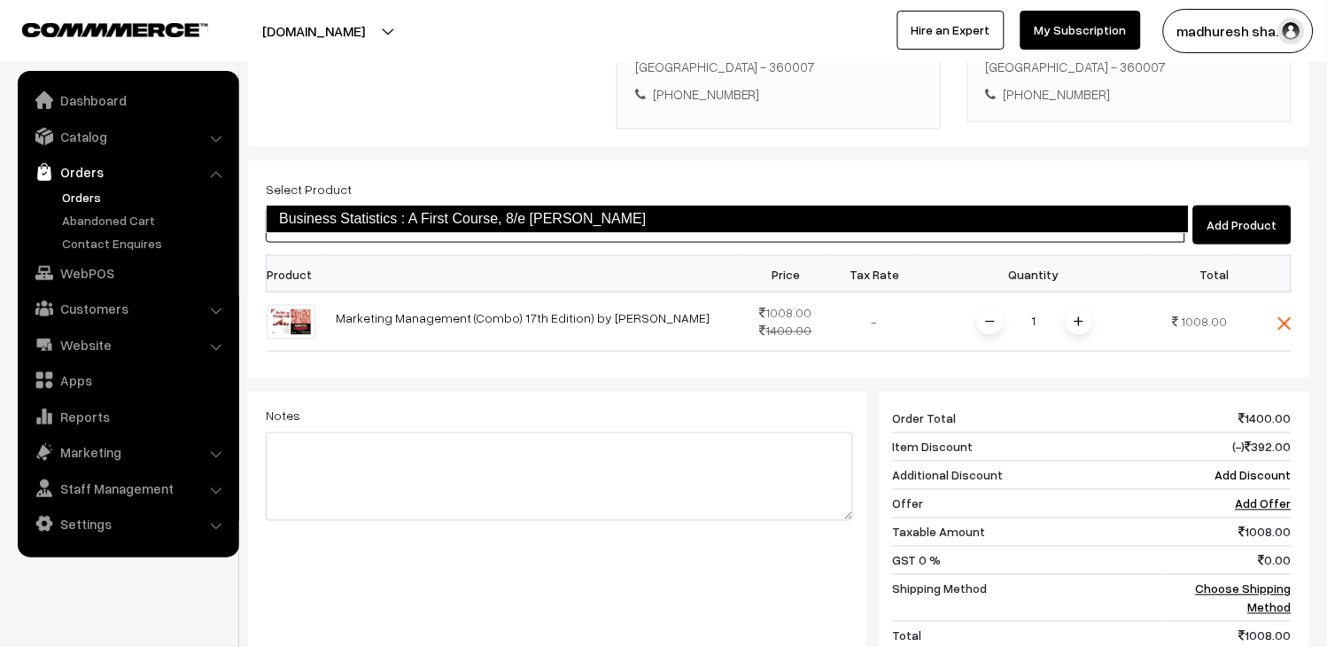
click at [430, 213] on link "Business Statistics : A First Course, 8/e David M. Levine" at bounding box center [727, 219] width 923 height 28
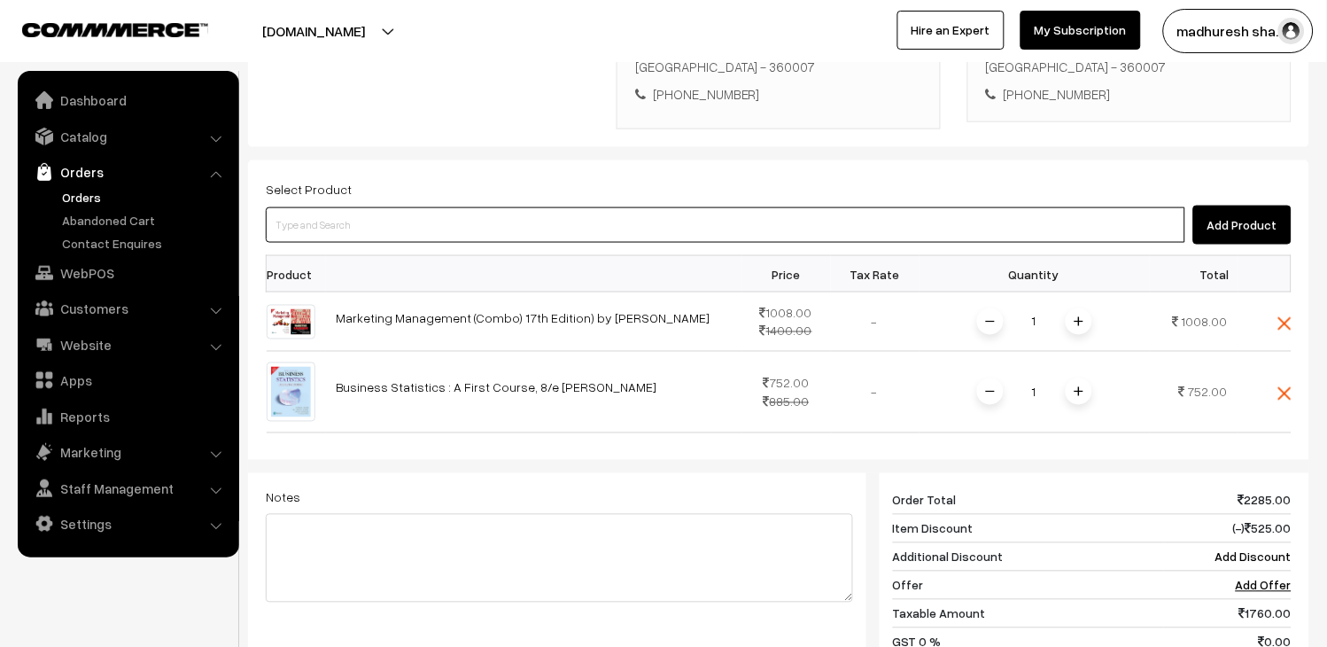
click at [500, 207] on input at bounding box center [725, 224] width 919 height 35
paste input "Organizational Behavior 18edition by"
type input "Organizational Behavior 18edition by"
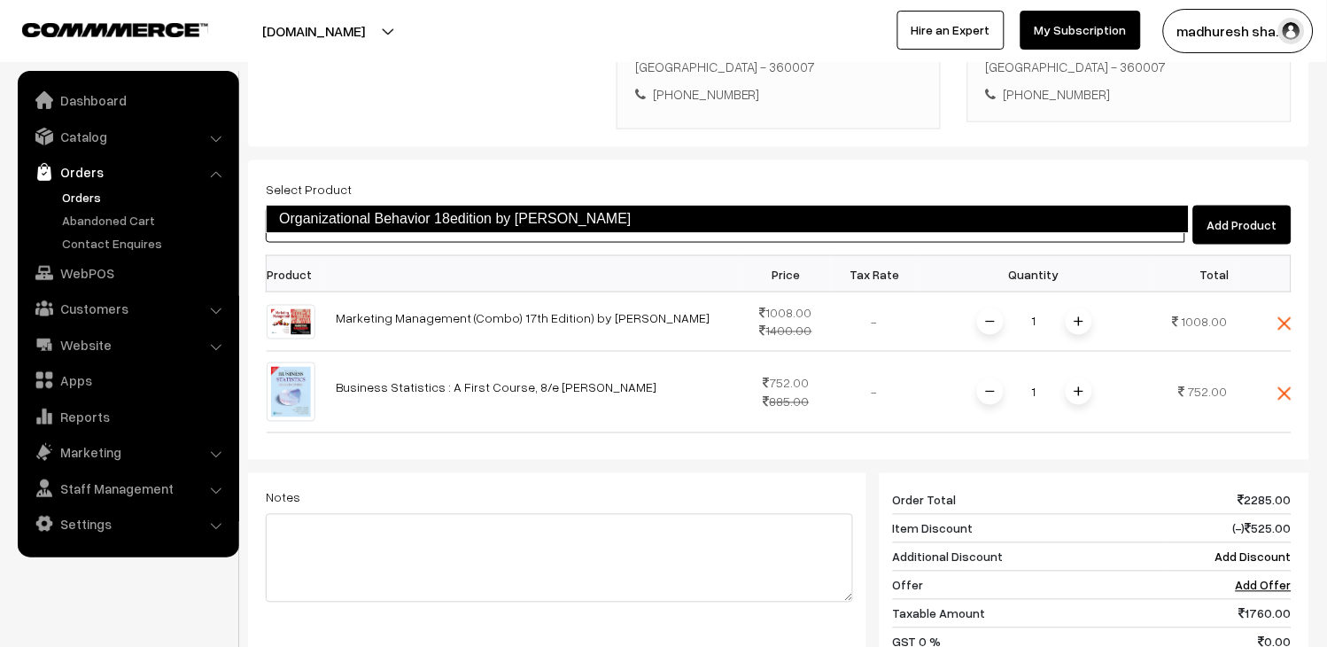
click at [516, 214] on link "Organizational Behavior 18edition by Stephen P Robbins" at bounding box center [727, 219] width 923 height 28
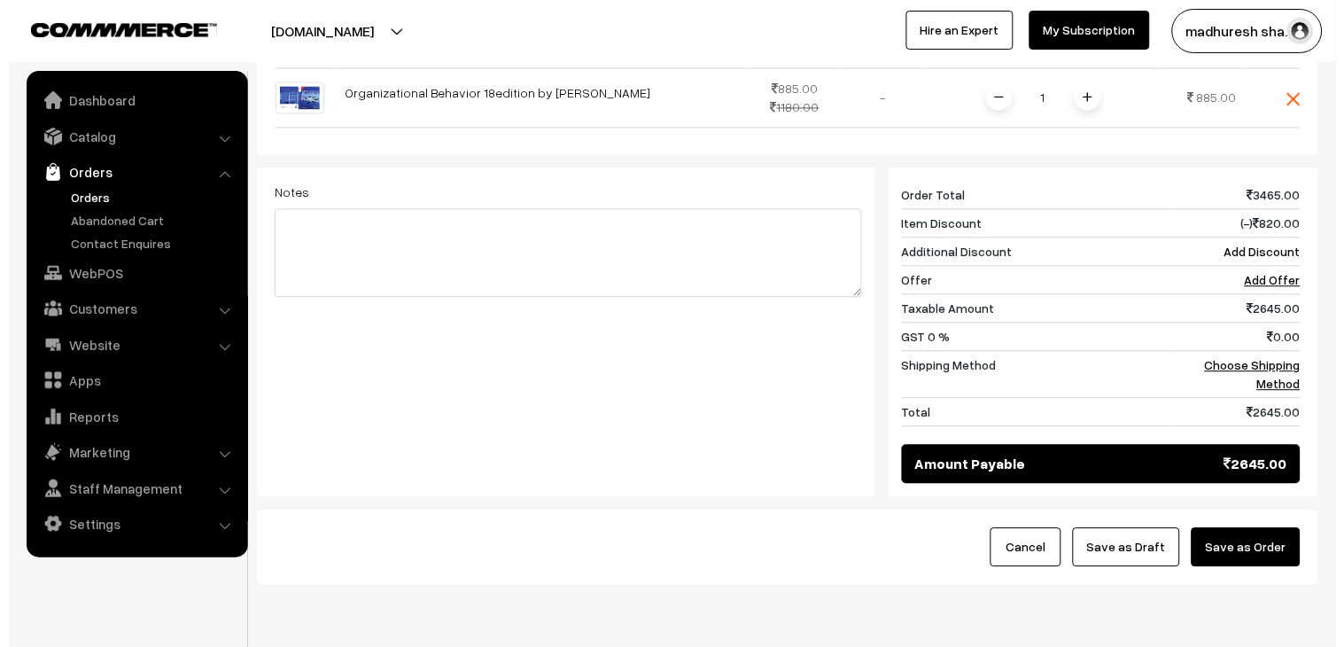
scroll to position [815, 0]
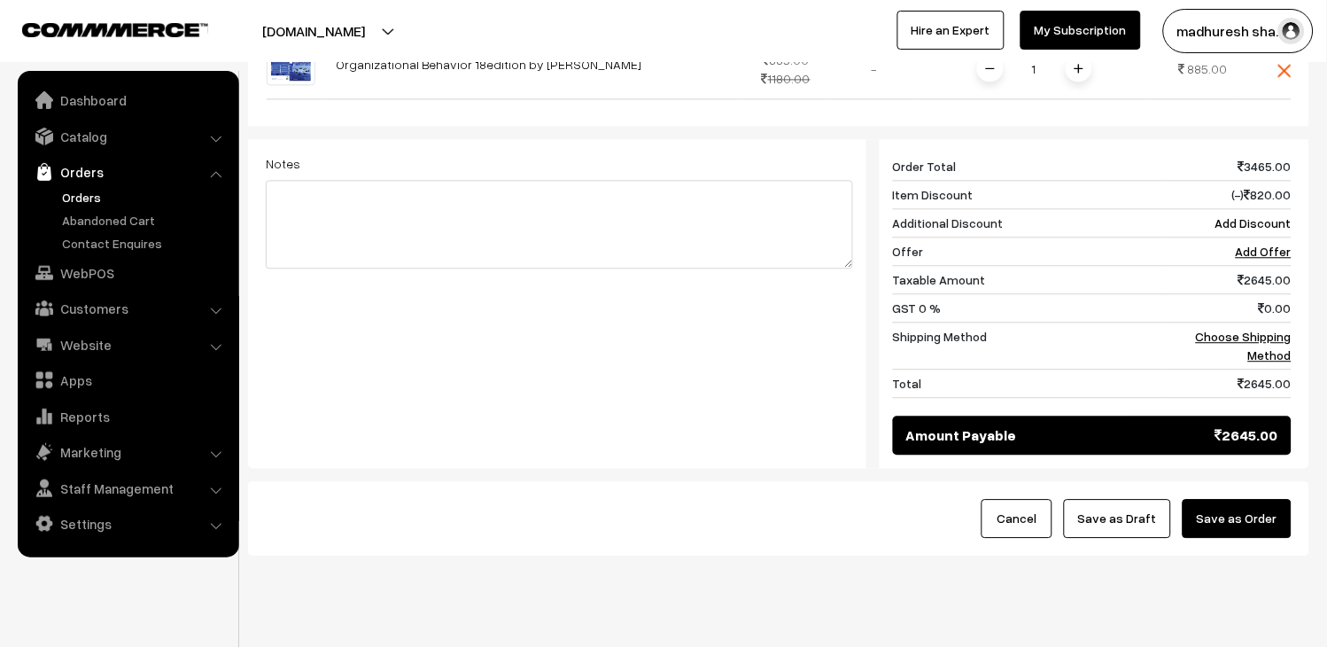
click at [1220, 499] on button "Save as Order" at bounding box center [1237, 518] width 109 height 39
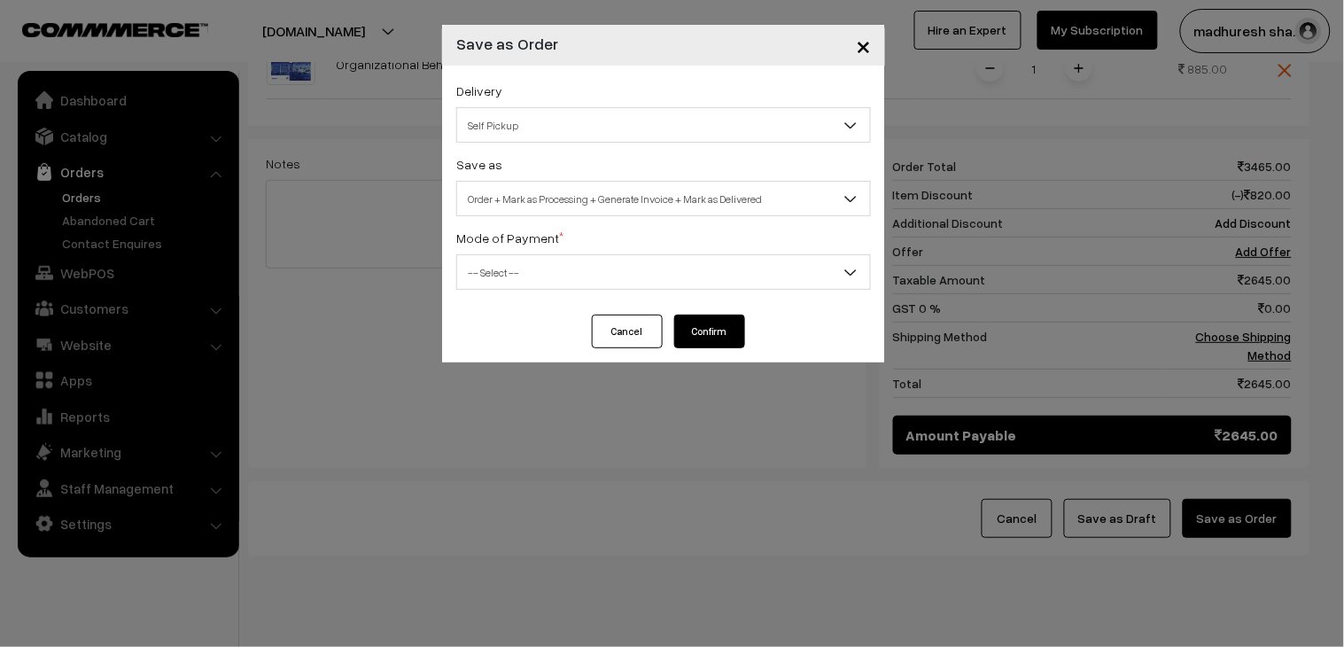
click at [526, 128] on span "Self Pickup" at bounding box center [663, 125] width 413 height 31
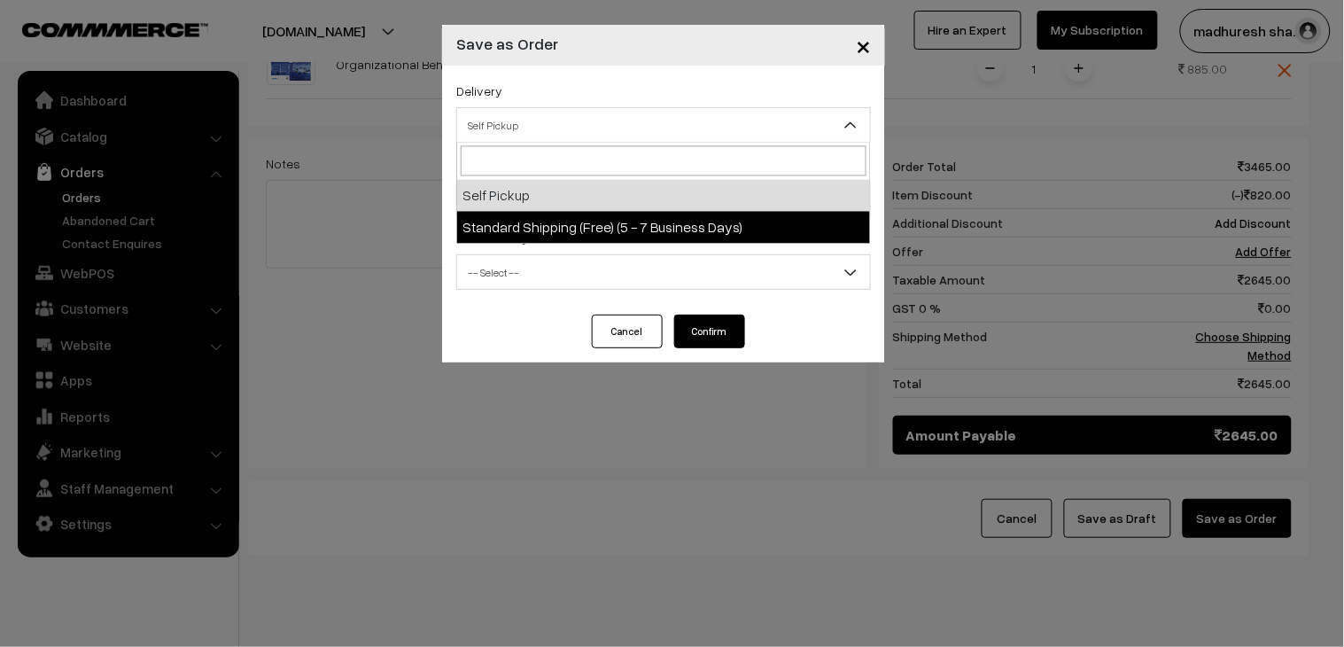
select select "SS1"
select select "3"
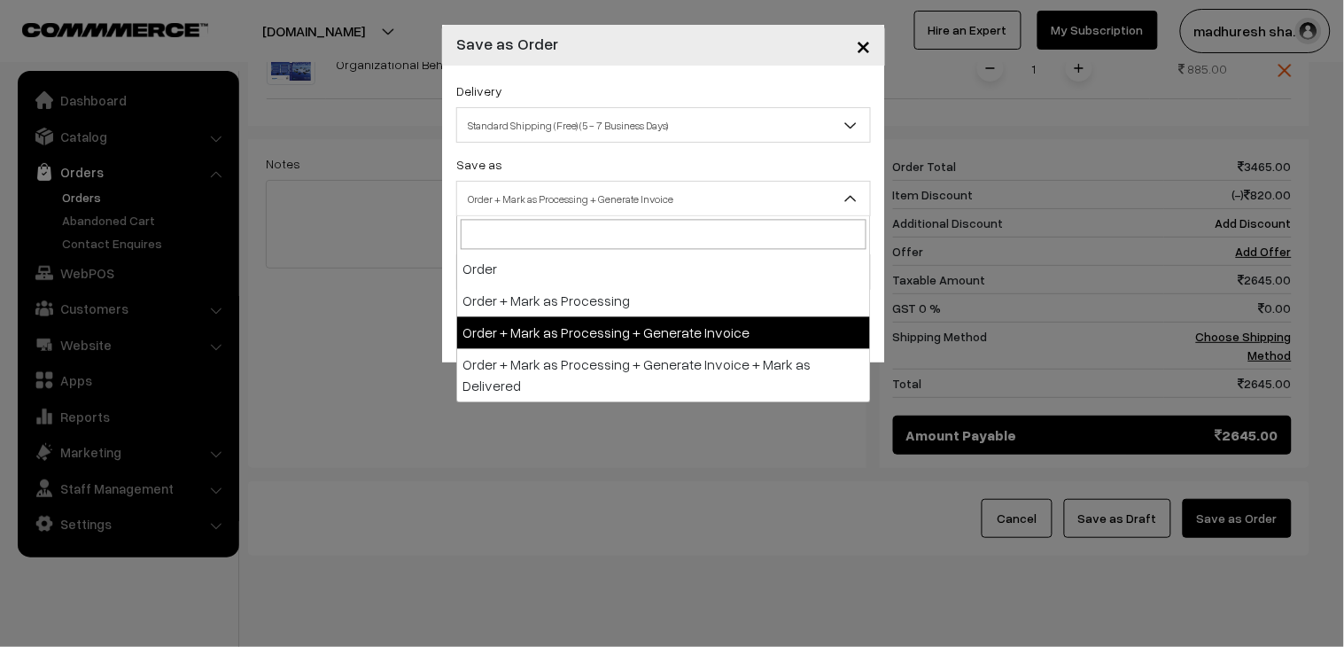
click at [565, 198] on span "Order + Mark as Processing + Generate Invoice" at bounding box center [663, 198] width 413 height 31
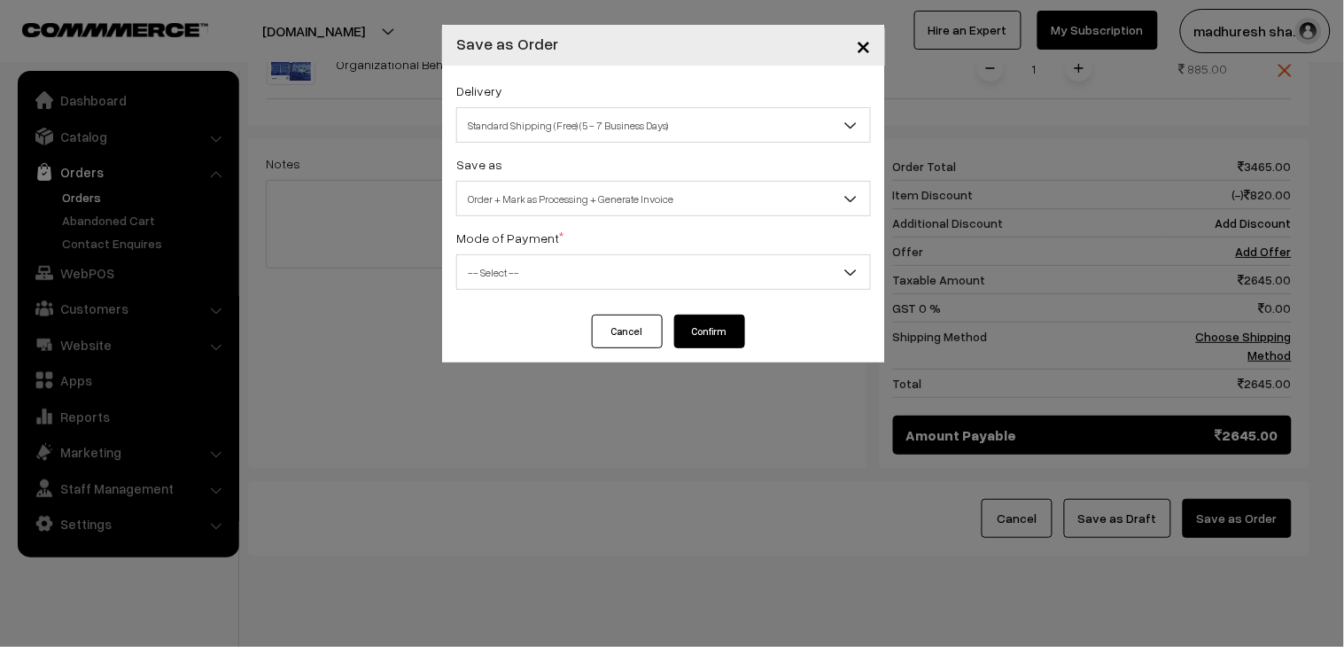
click at [598, 263] on span "-- Select --" at bounding box center [663, 272] width 413 height 31
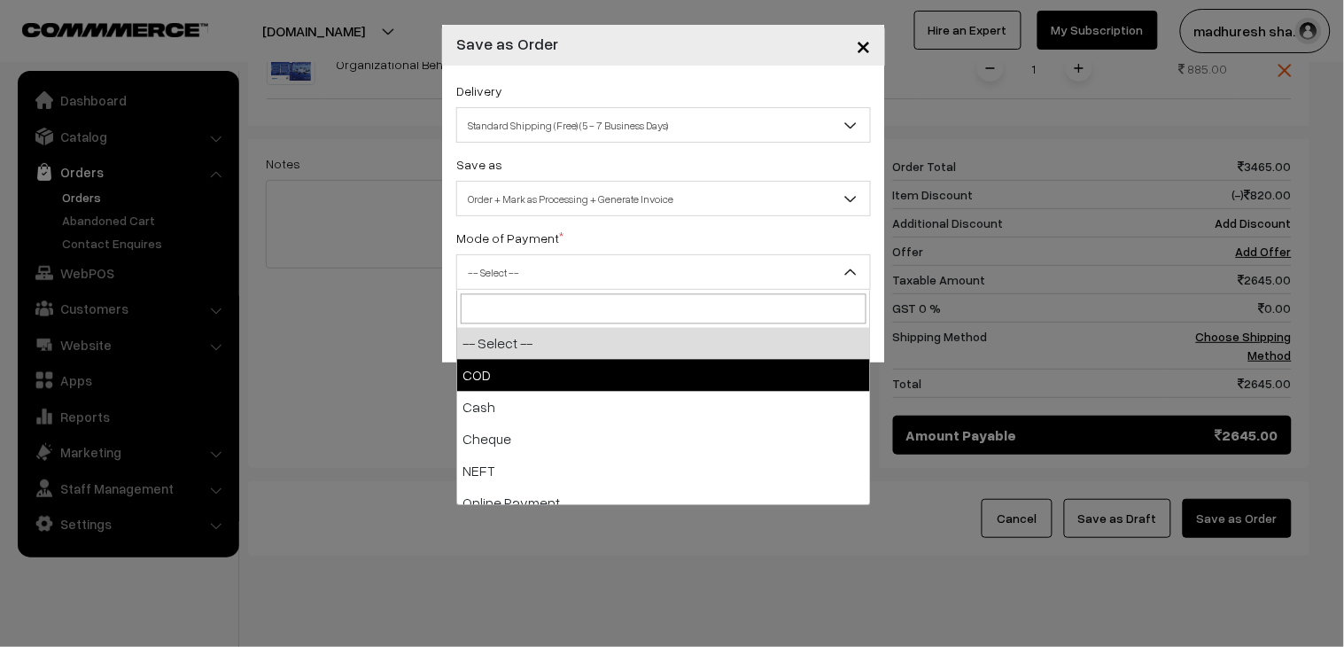
scroll to position [77, 0]
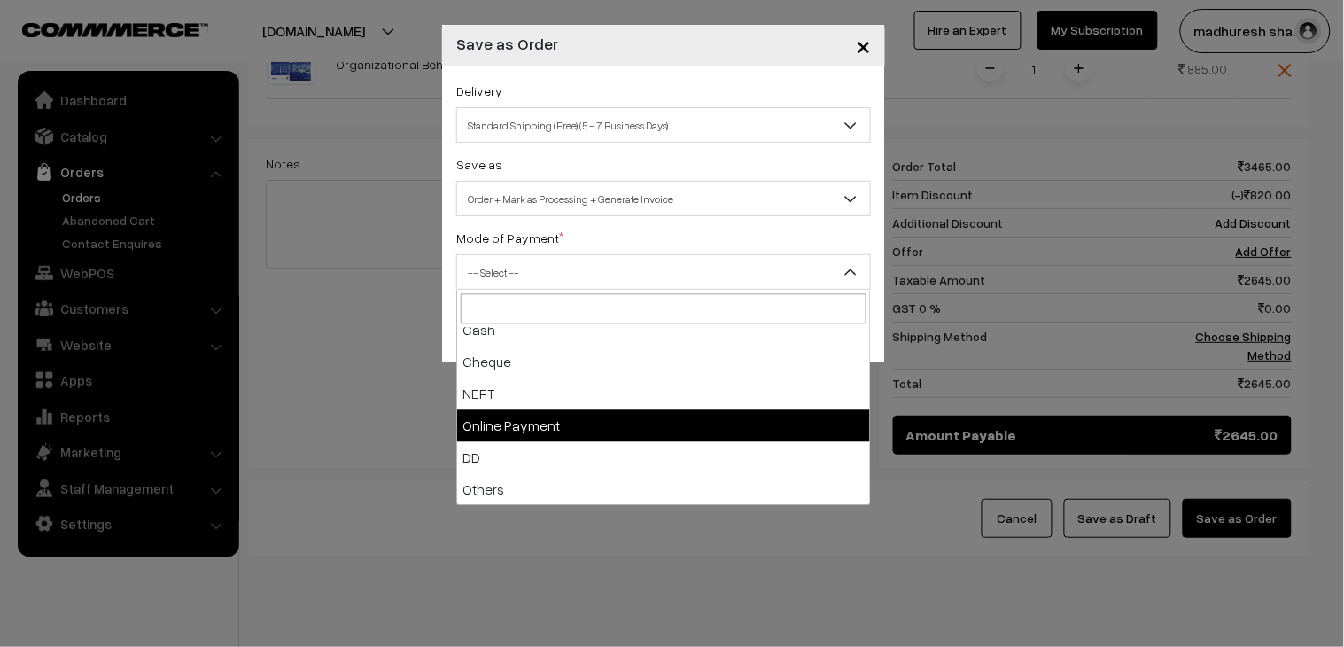
select select "5"
checkbox input "true"
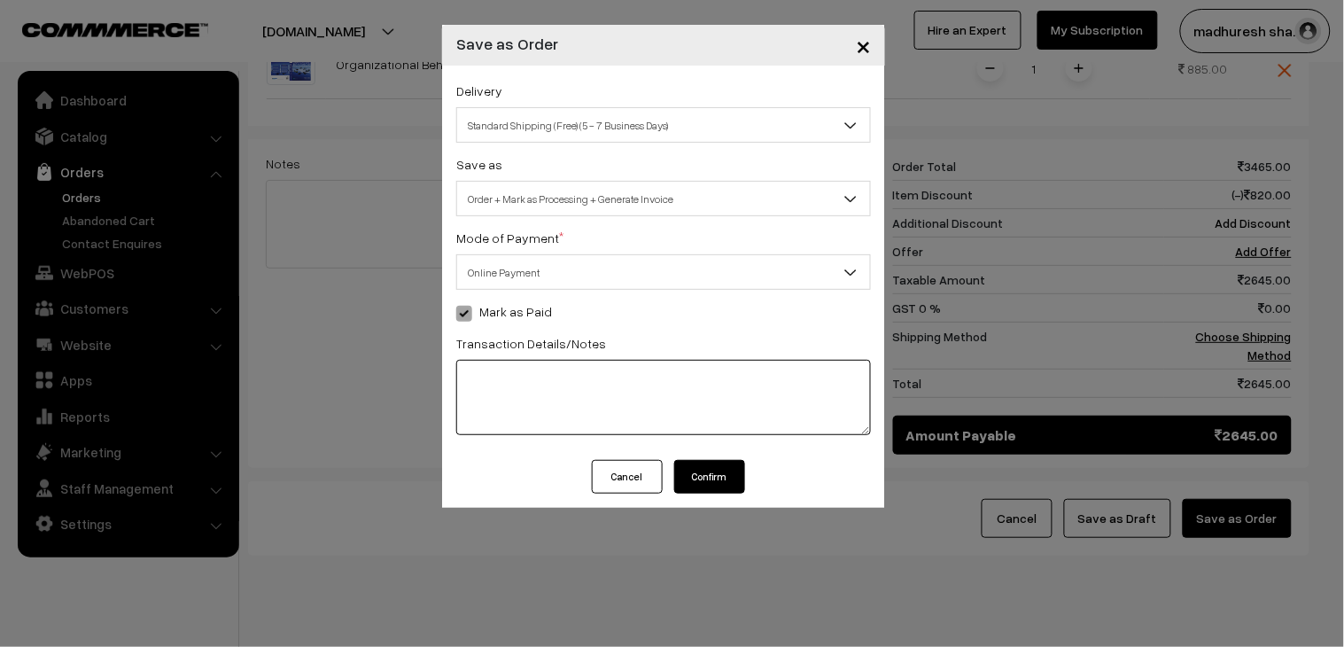
click at [574, 370] on textarea at bounding box center [663, 397] width 415 height 75
paste textarea "522622021160"
paste textarea "24718292366"
type textarea "bank ref: 522622021160 payu id : 24718292366"
click at [735, 481] on button "Confirm" at bounding box center [709, 477] width 71 height 34
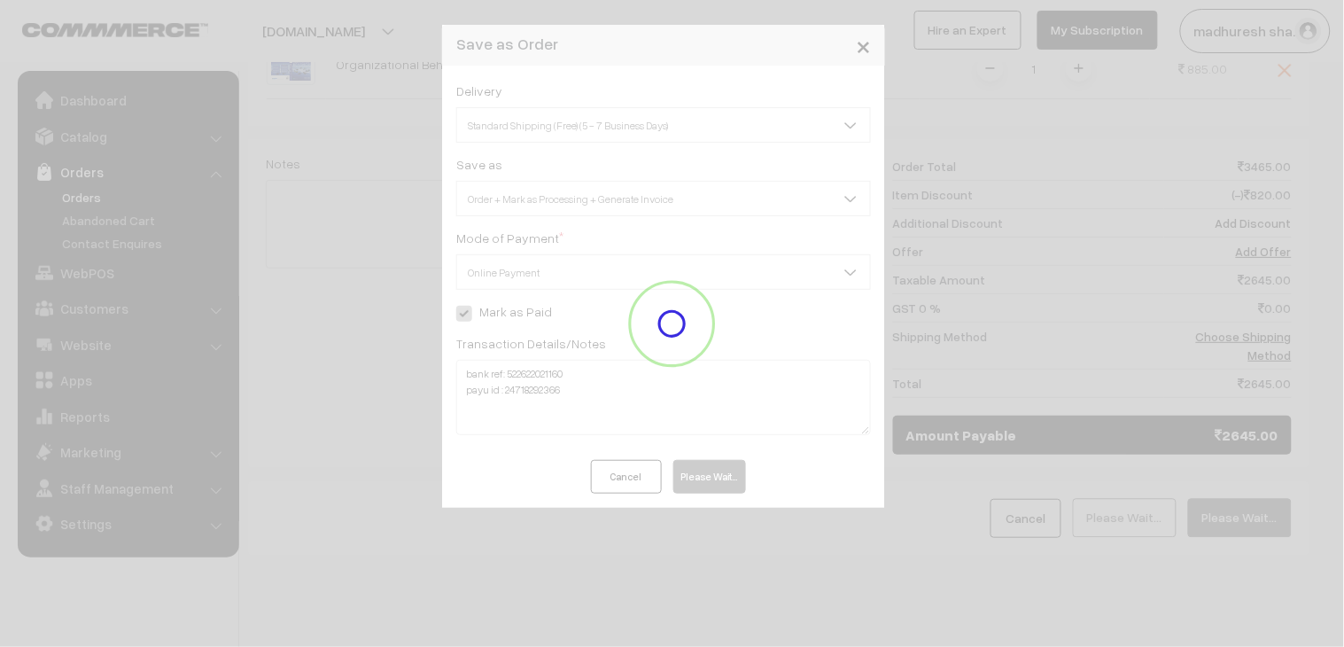
scroll to position [739, 0]
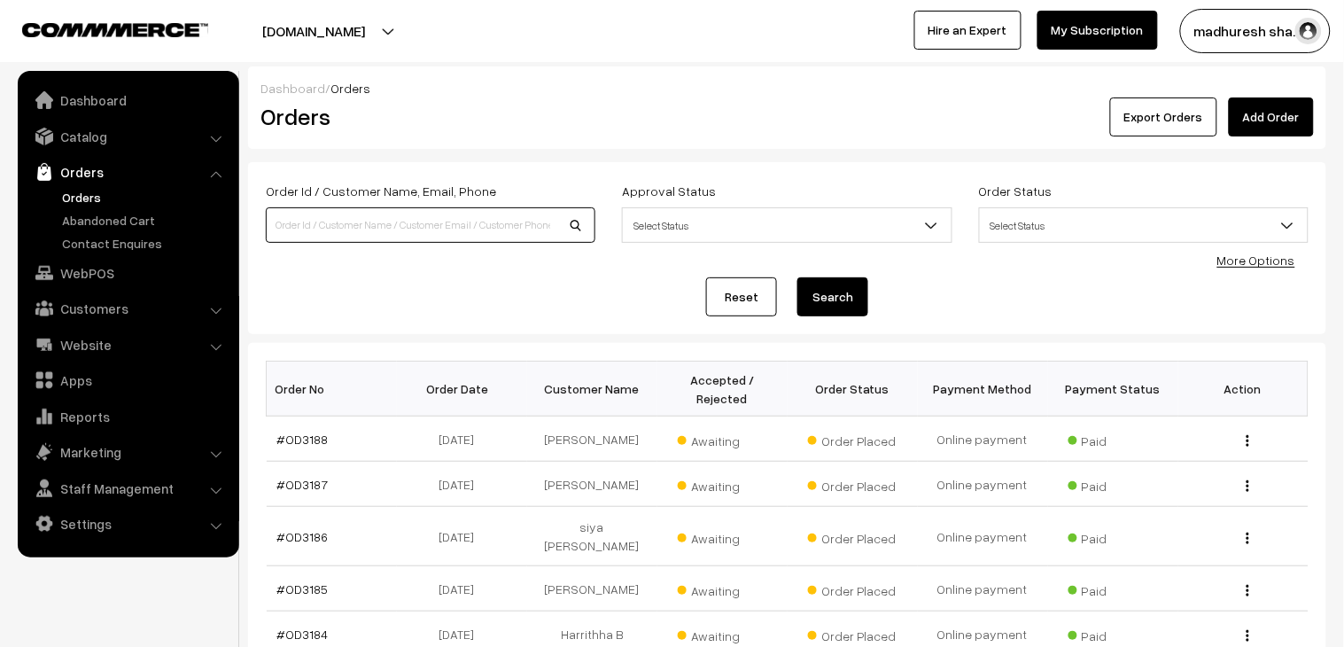
click at [401, 225] on input at bounding box center [431, 224] width 330 height 35
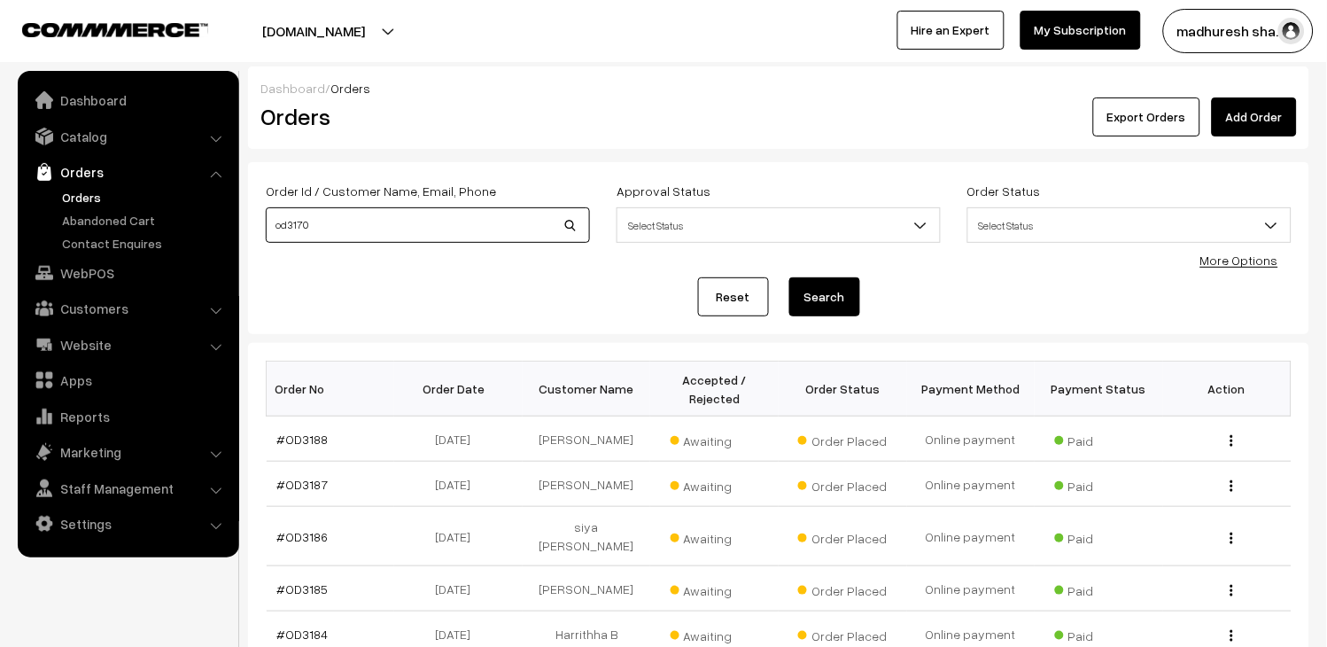
type input "OD3170"
click at [842, 305] on button "Search" at bounding box center [824, 296] width 71 height 39
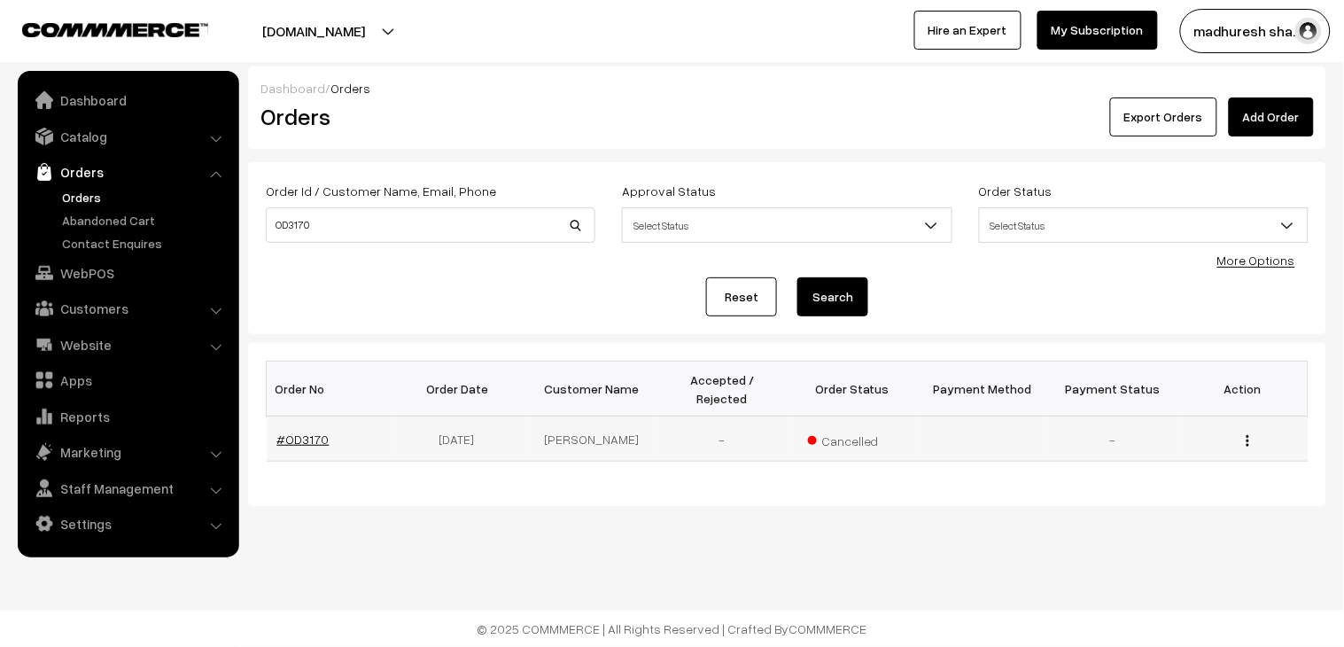
click at [317, 431] on link "#OD3170" at bounding box center [303, 438] width 52 height 15
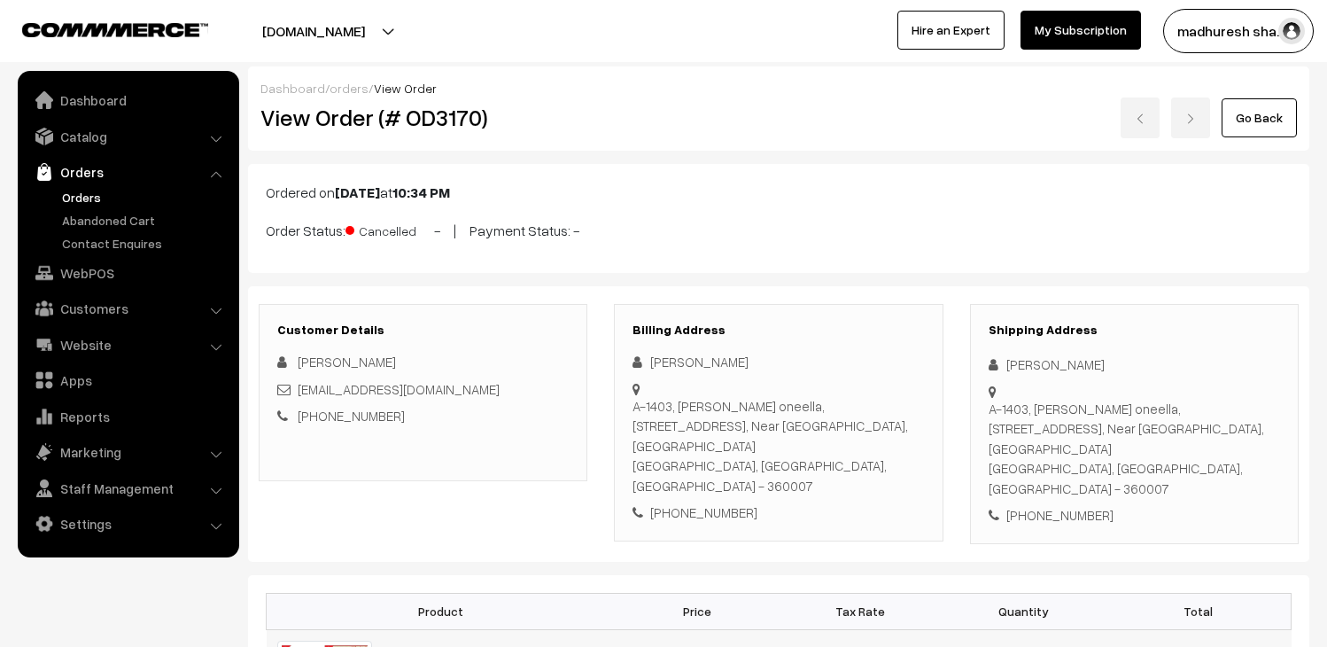
scroll to position [295, 0]
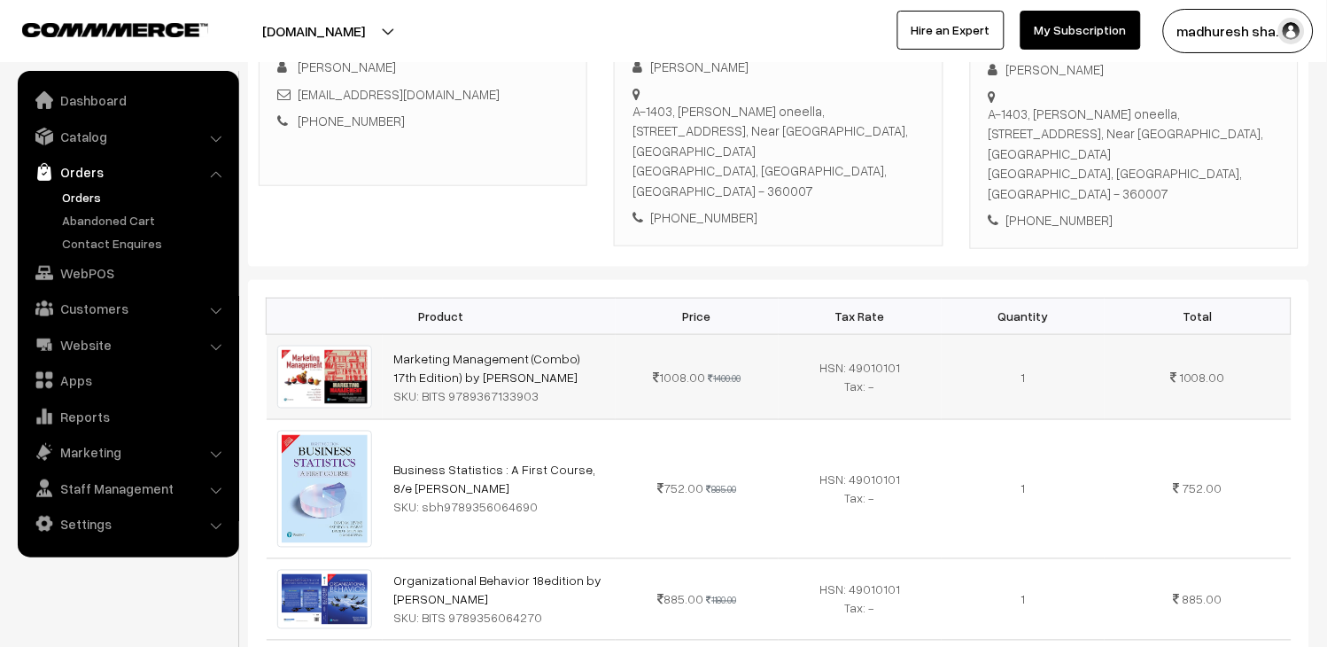
drag, startPoint x: 544, startPoint y: 361, endPoint x: 417, endPoint y: 367, distance: 126.8
click at [417, 367] on td "Marketing Management (Combo) 17th Edition) by Philip Kotler SKU: BITS 978936713…" at bounding box center [499, 376] width 233 height 85
copy div "BITS 9789367133903"
drag, startPoint x: 603, startPoint y: 325, endPoint x: 393, endPoint y: 326, distance: 209.9
click at [393, 334] on td "Marketing Management (Combo) 17th Edition) by Philip Kotler SKU: BITS 978936713…" at bounding box center [499, 376] width 233 height 85
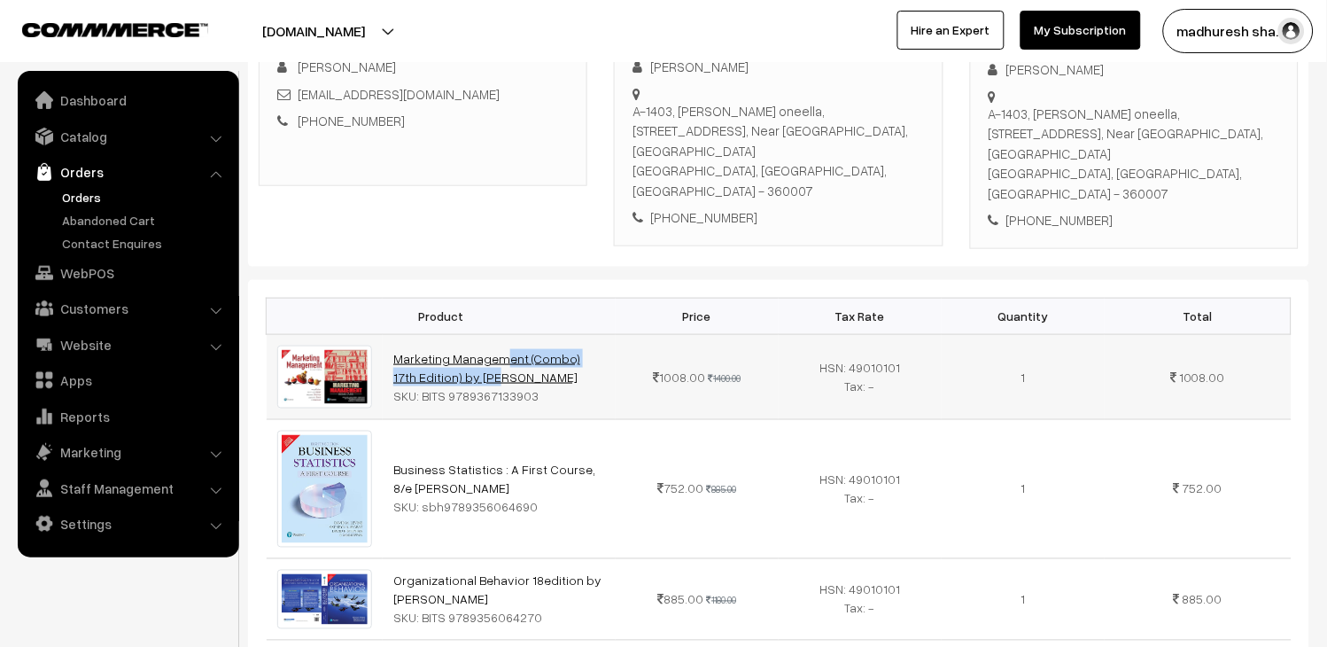
copy link "Marketing Management (Combo) 17th"
drag, startPoint x: 608, startPoint y: 436, endPoint x: 392, endPoint y: 427, distance: 216.3
click at [392, 427] on td "Business Statistics : A First Course, 8/e David M. Levine SKU: sbh9789356064690" at bounding box center [499, 488] width 233 height 139
copy link "Business Statistics : A First Course, 8/e"
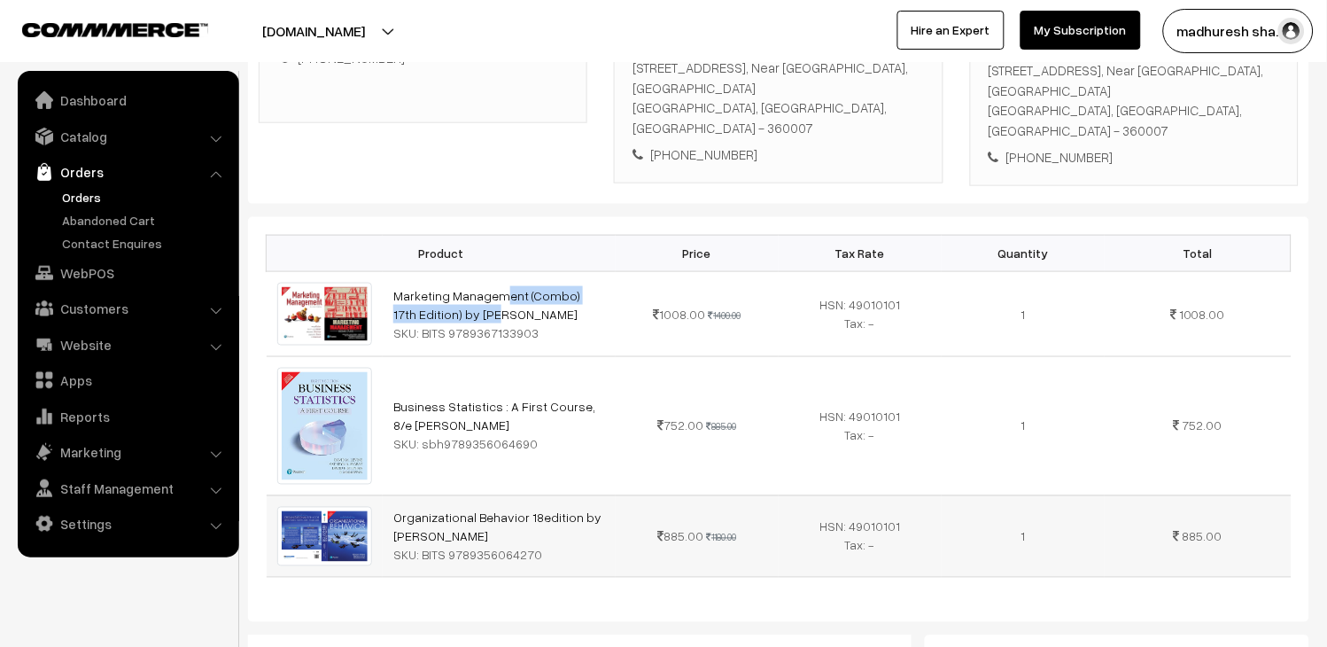
scroll to position [393, 0]
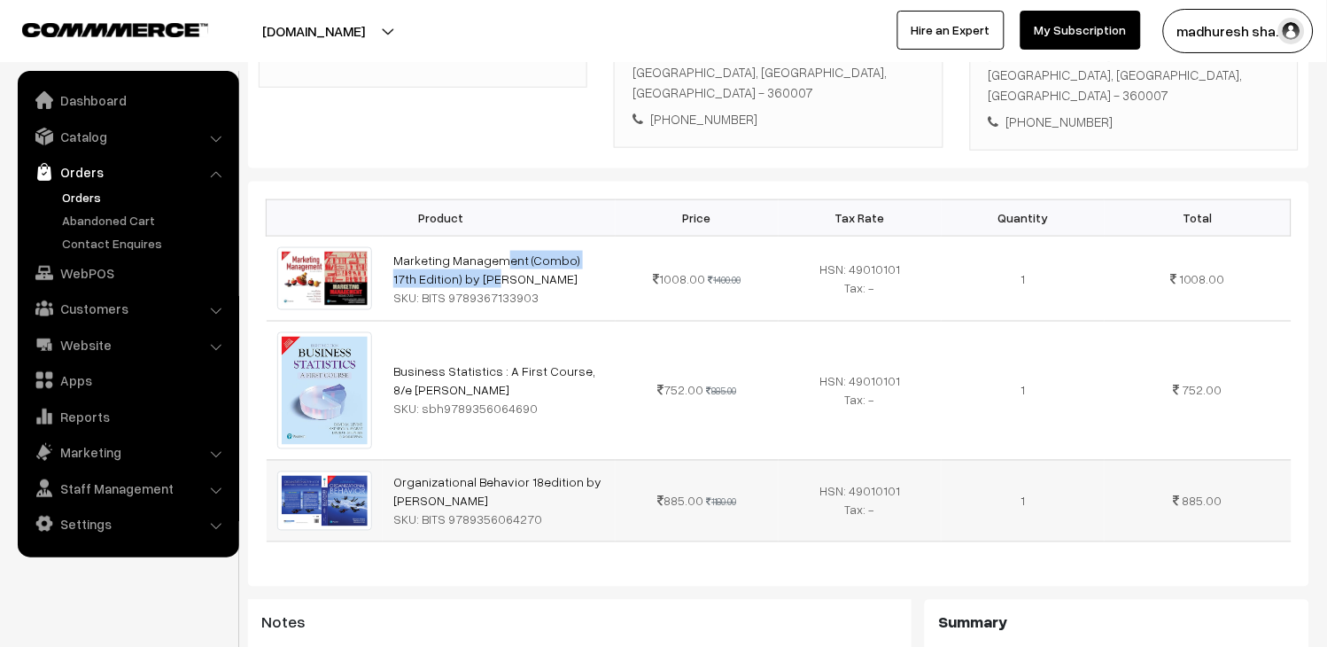
drag, startPoint x: 589, startPoint y: 443, endPoint x: 388, endPoint y: 444, distance: 201.1
click at [388, 460] on td "Organizational Behavior 18edition by Stephen P Robbins SKU: BITS 9789356064270" at bounding box center [499, 500] width 233 height 81
copy link "Organizational Behavior 18edition by"
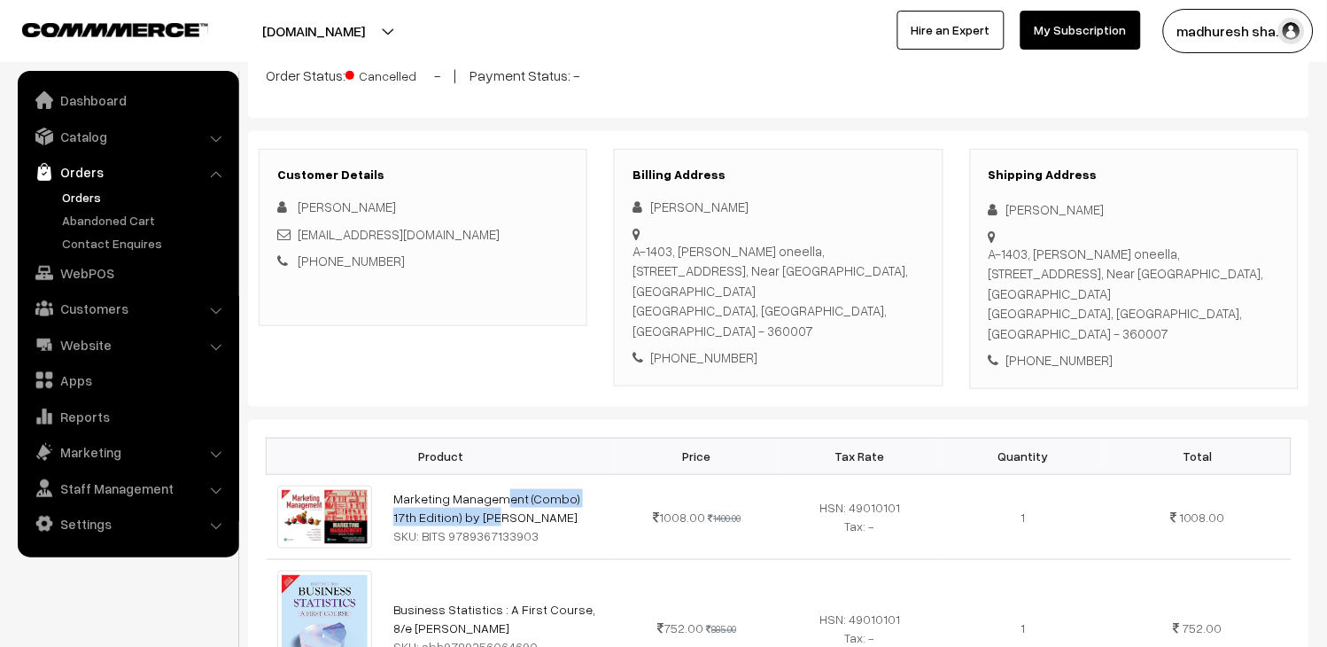
scroll to position [0, 0]
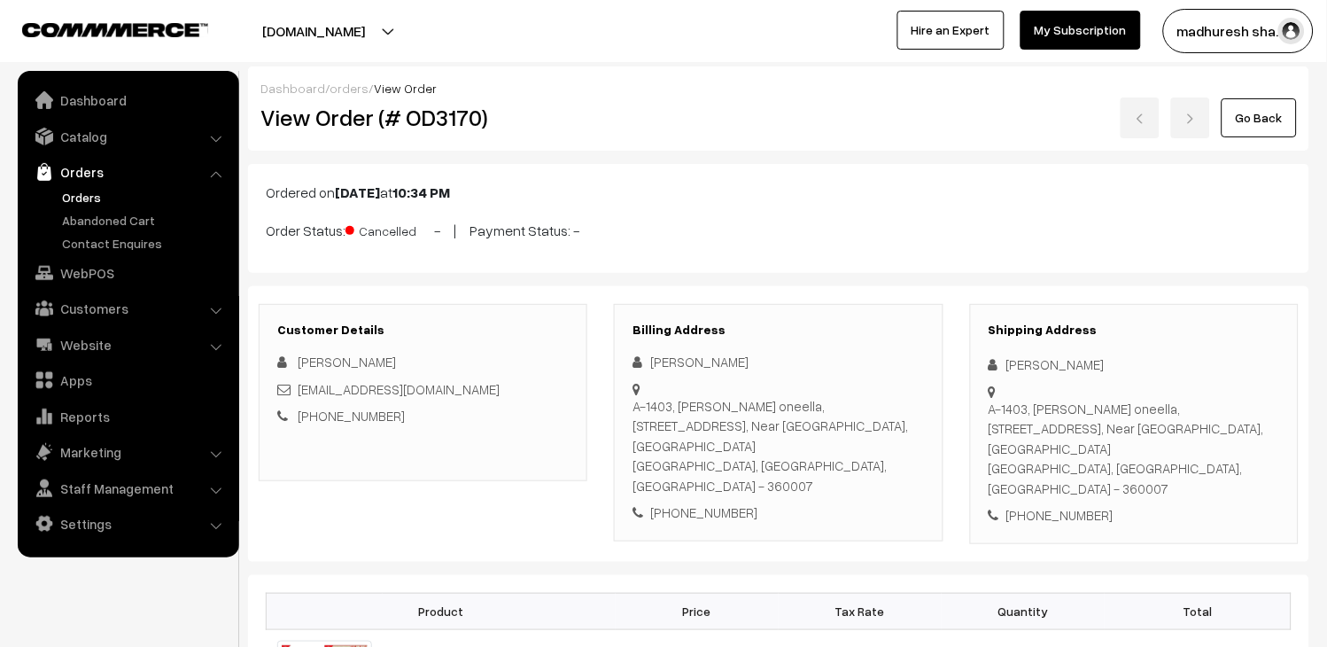
click at [466, 393] on div "shubhamech@gmail.com" at bounding box center [422, 389] width 291 height 20
copy div "shubhamech@gmail.com"
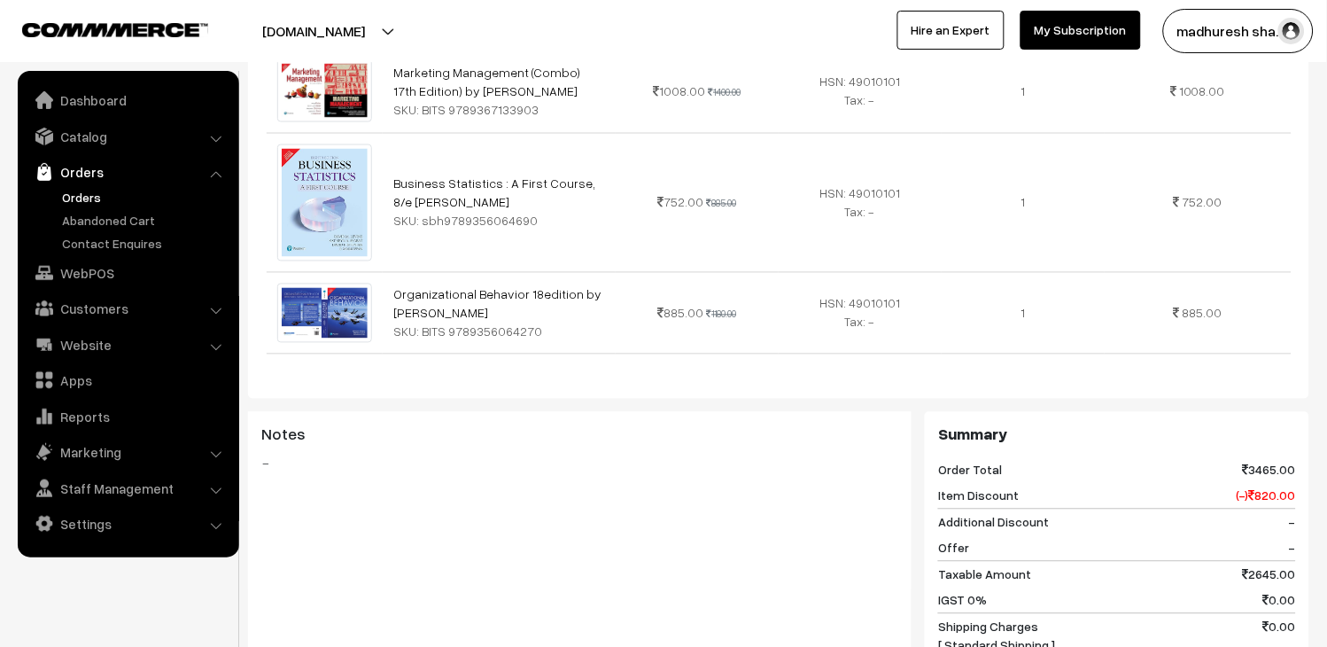
scroll to position [787, 0]
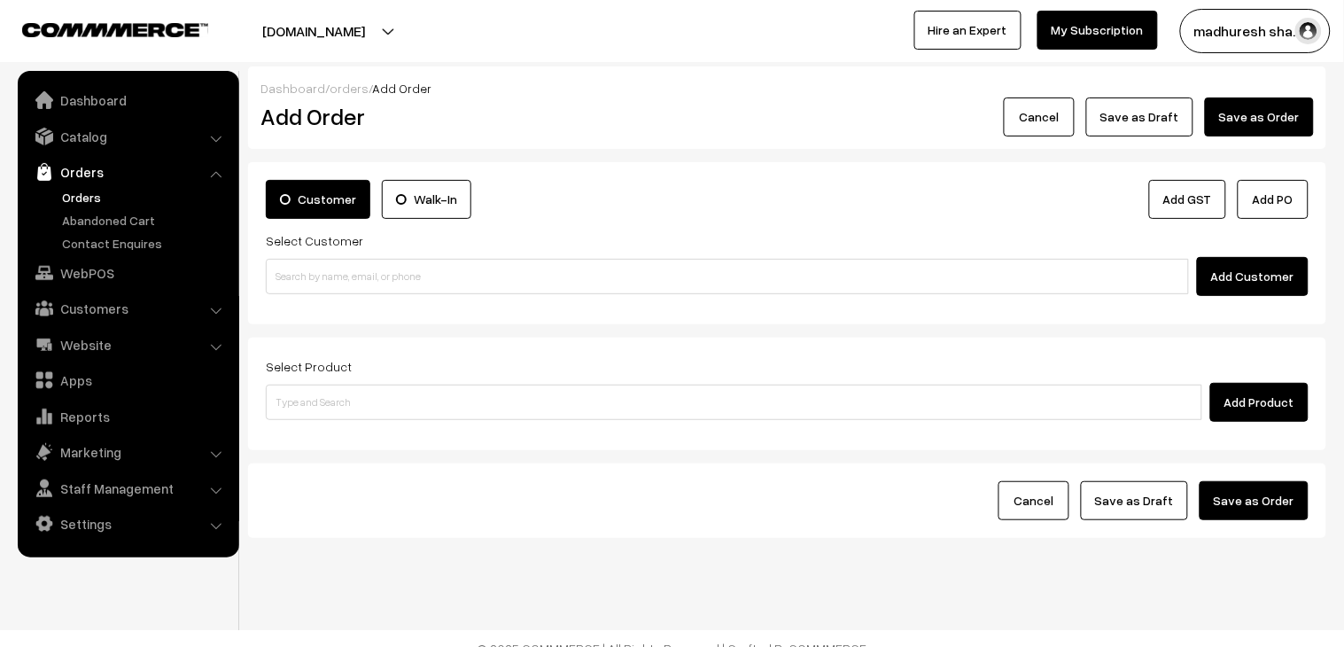
click at [80, 191] on link "Orders" at bounding box center [145, 197] width 175 height 19
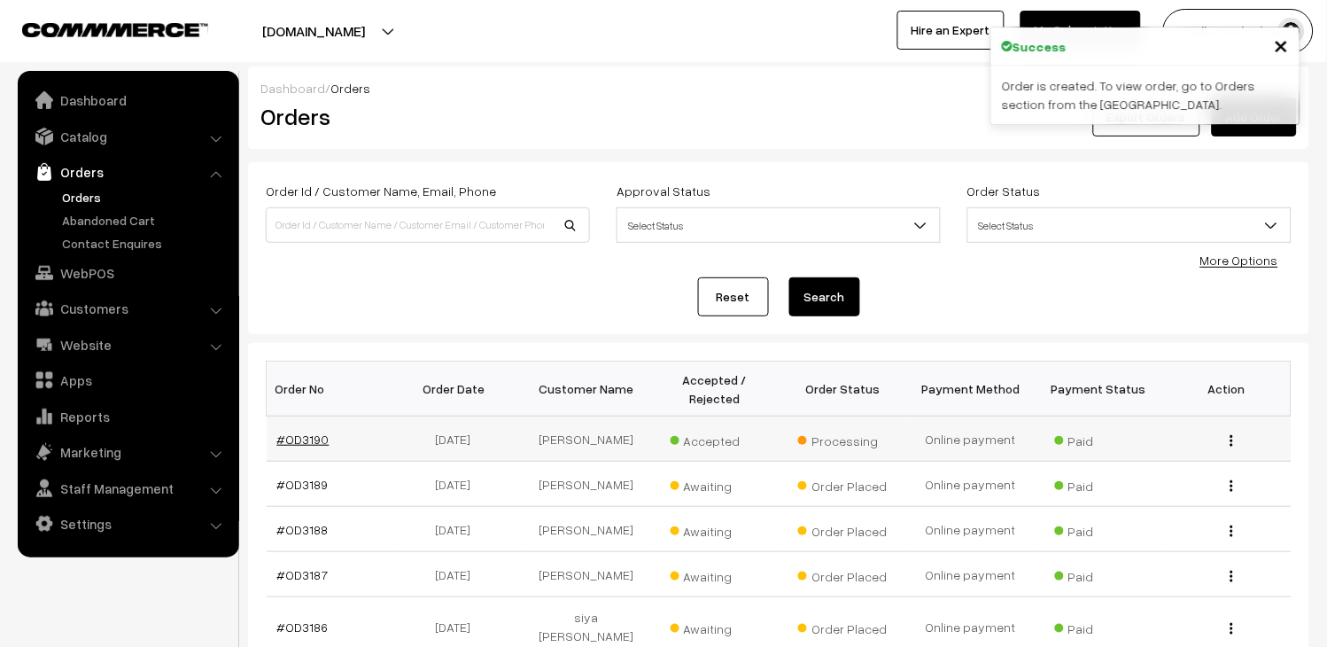
click at [311, 438] on link "#OD3190" at bounding box center [303, 438] width 52 height 15
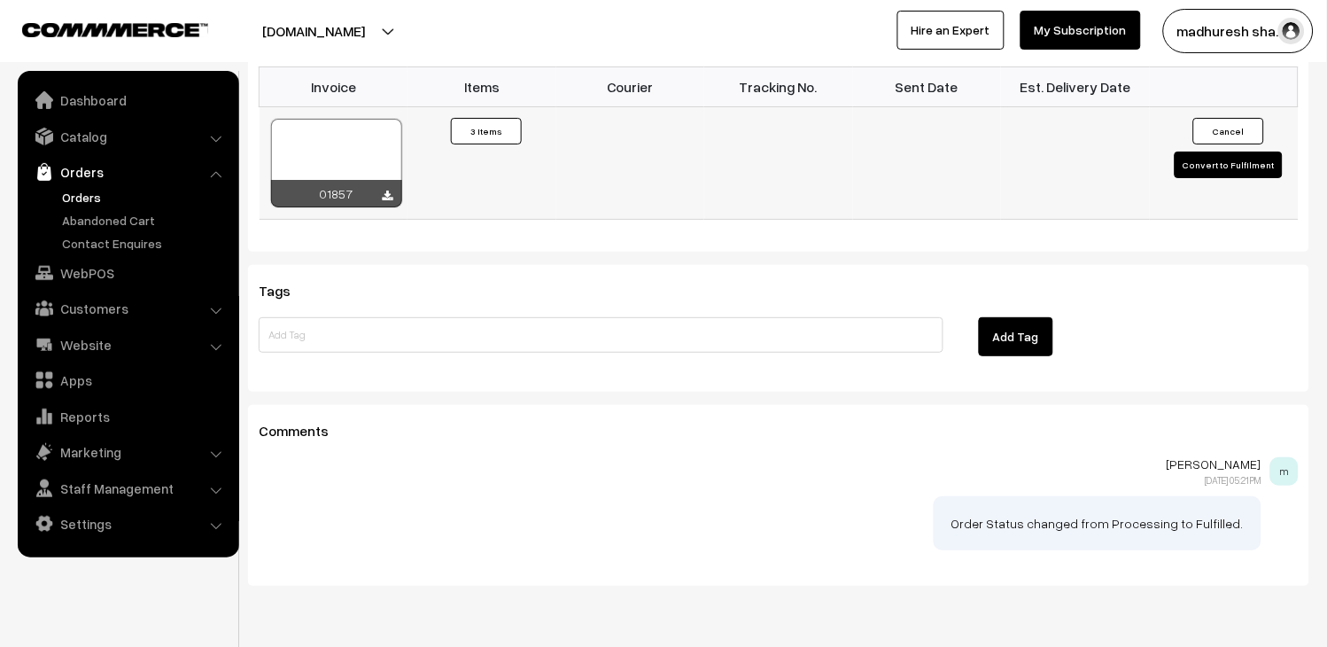
scroll to position [1462, 0]
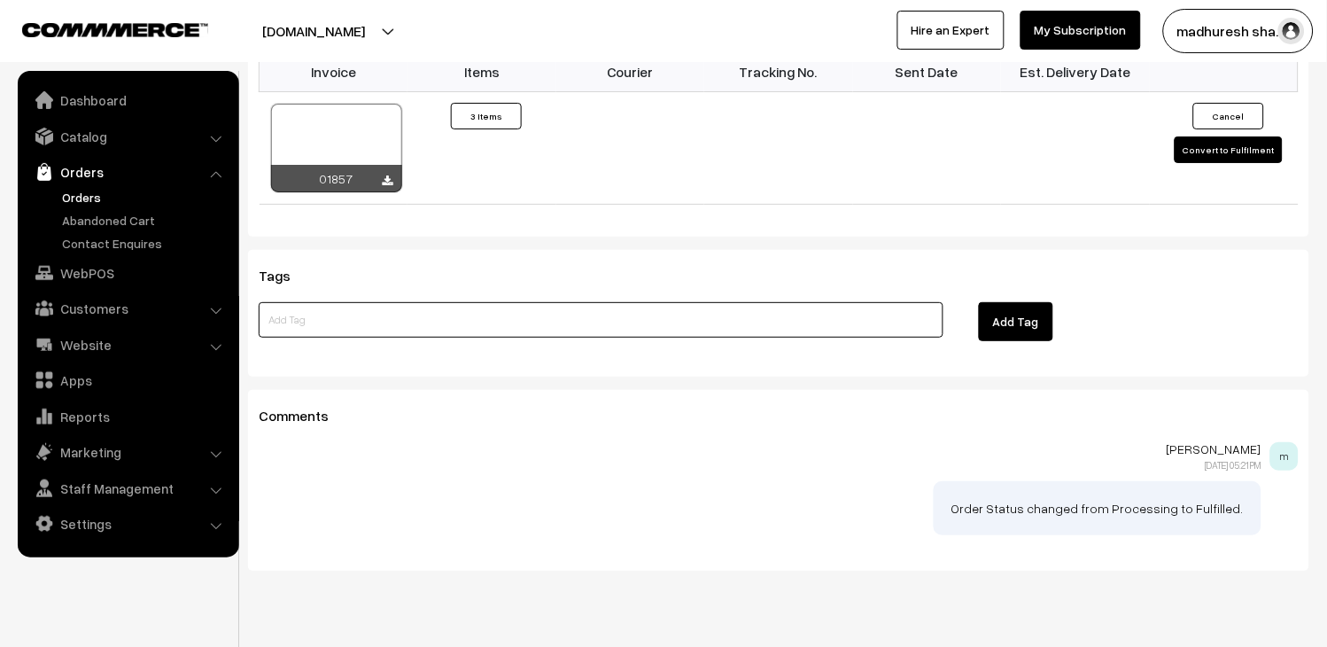
click at [397, 302] on input at bounding box center [601, 319] width 685 height 35
type input "o"
type input "OD3170"
click at [1019, 302] on button "Add Tag" at bounding box center [1016, 321] width 74 height 39
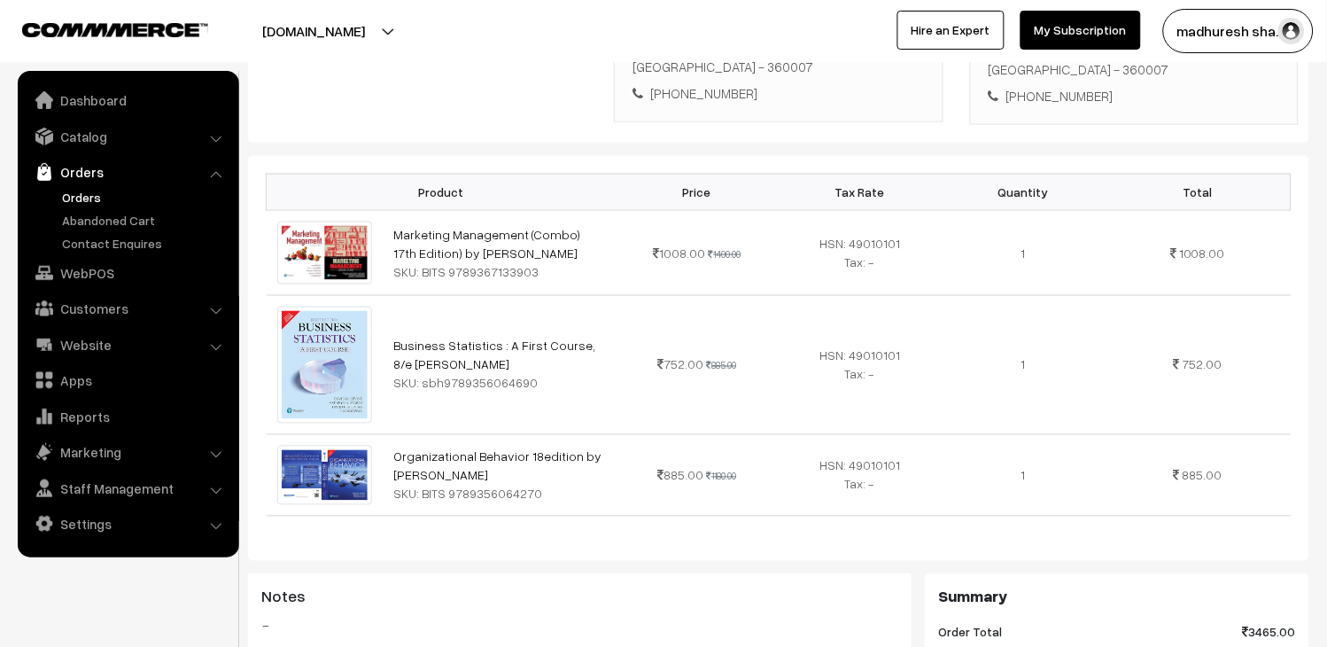
scroll to position [0, 0]
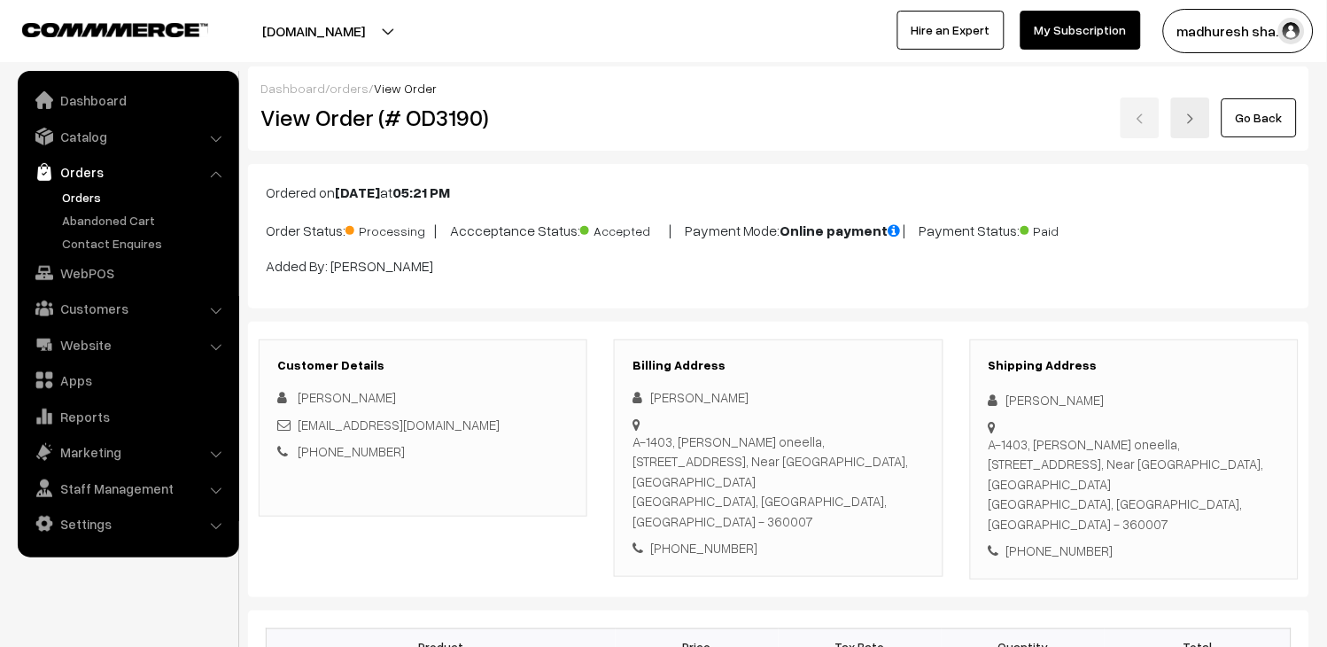
click at [438, 117] on h2 "View Order (# OD3190)" at bounding box center [424, 117] width 328 height 27
copy h2 "OD3190"
click at [89, 193] on link "Orders" at bounding box center [145, 197] width 175 height 19
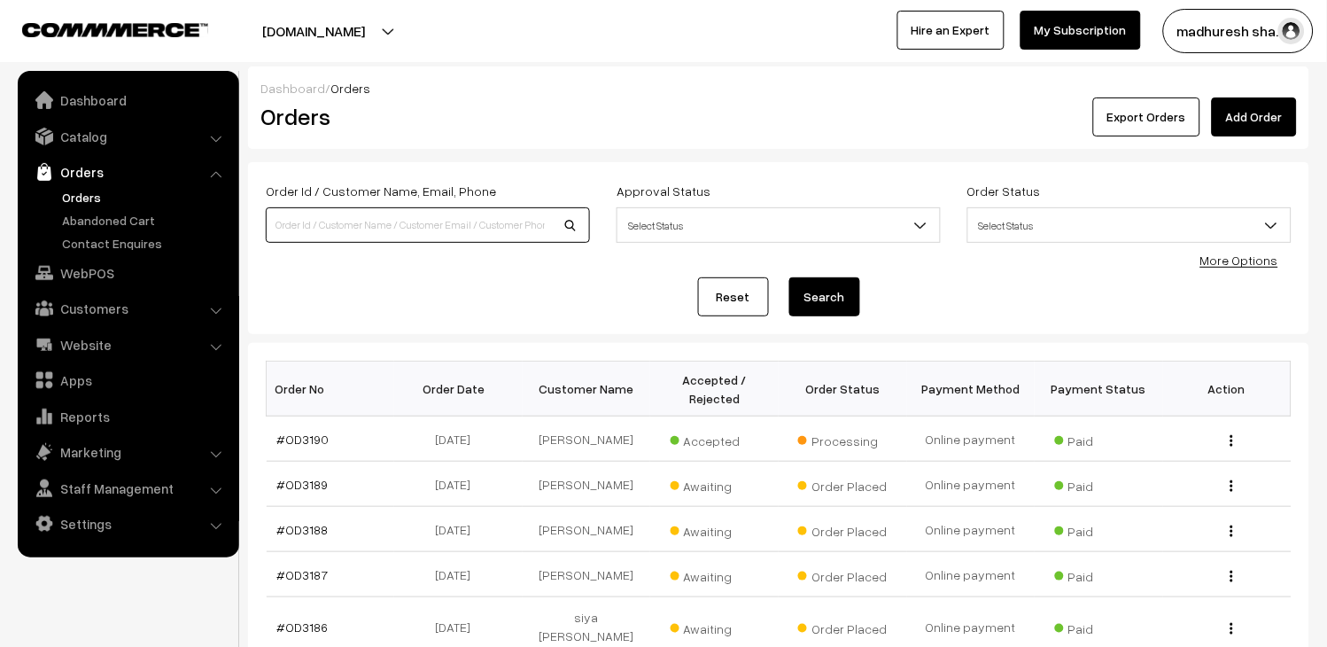
click at [383, 223] on input at bounding box center [428, 224] width 324 height 35
type input "OD3170"
click at [819, 305] on button "Search" at bounding box center [824, 296] width 71 height 39
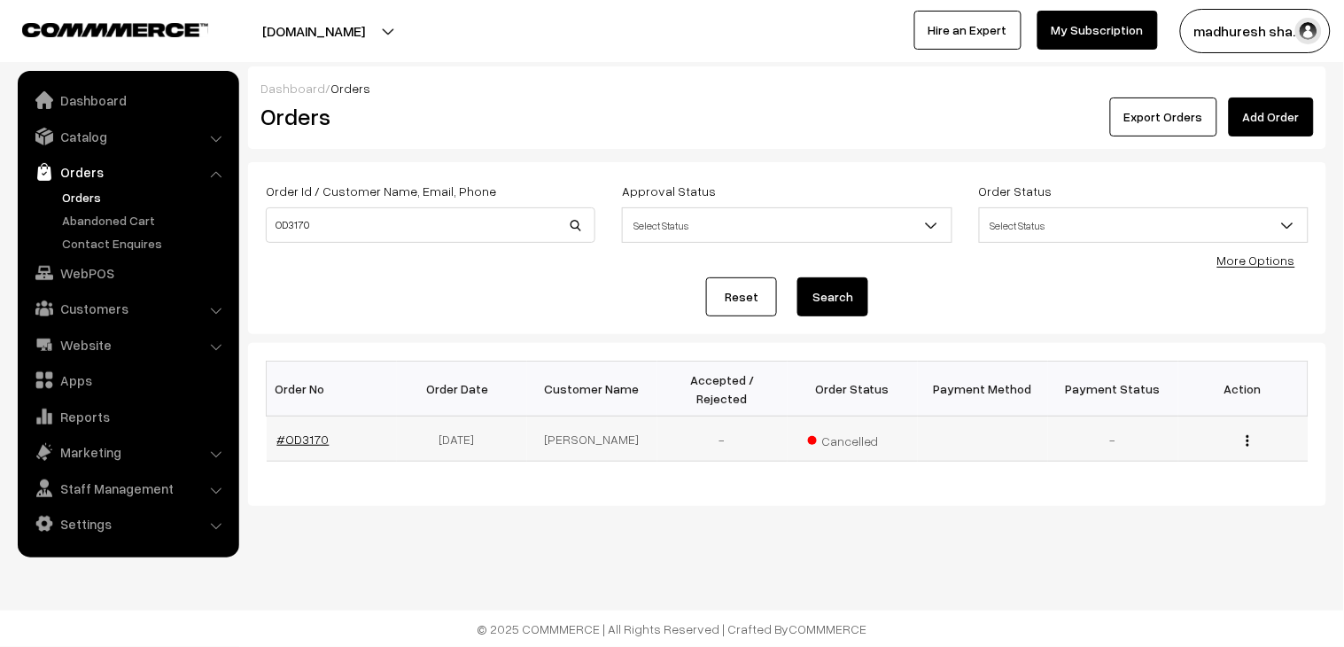
click at [295, 431] on link "#OD3170" at bounding box center [303, 438] width 52 height 15
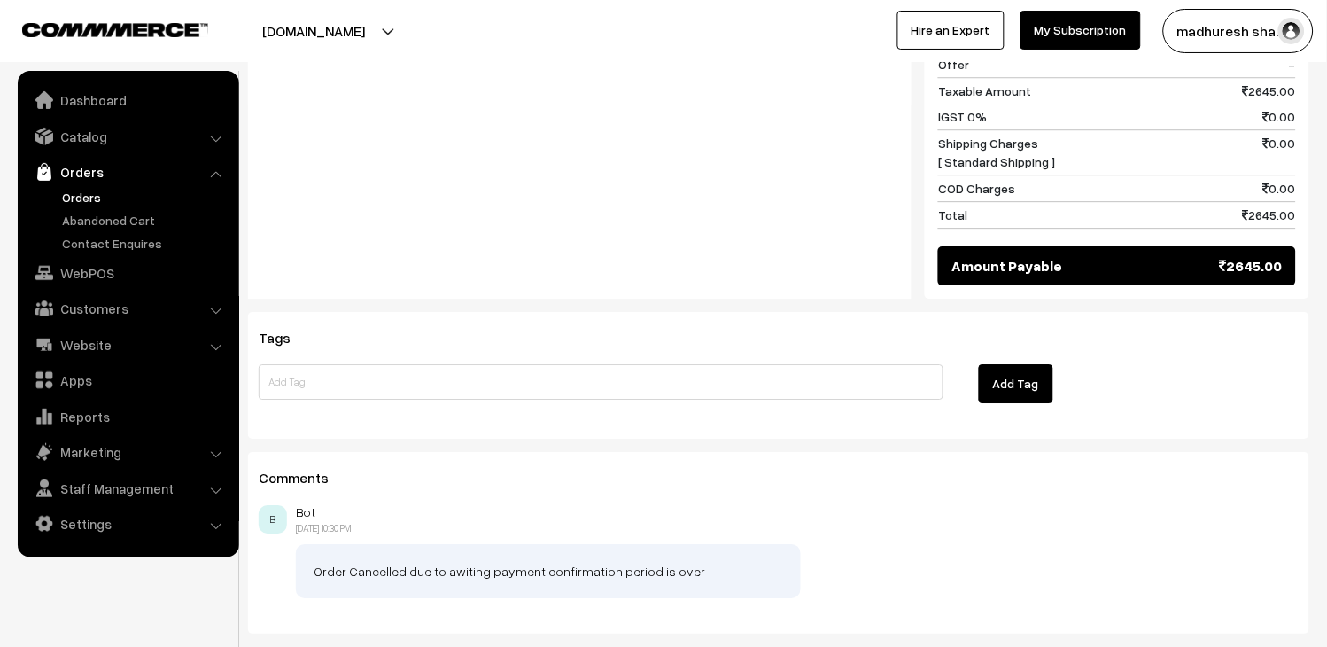
scroll to position [1127, 0]
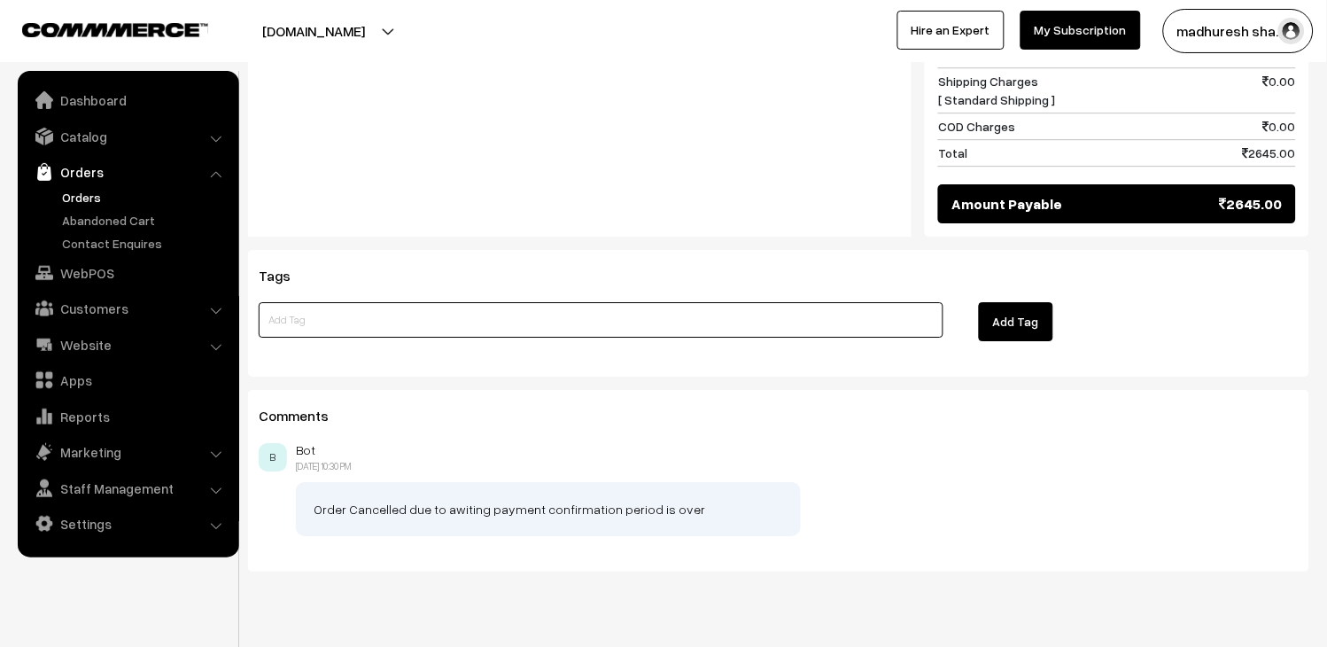
click at [702, 302] on input at bounding box center [601, 319] width 685 height 35
paste input "OD3190"
type input "OD3190"
click at [988, 302] on button "Add Tag" at bounding box center [1016, 321] width 74 height 39
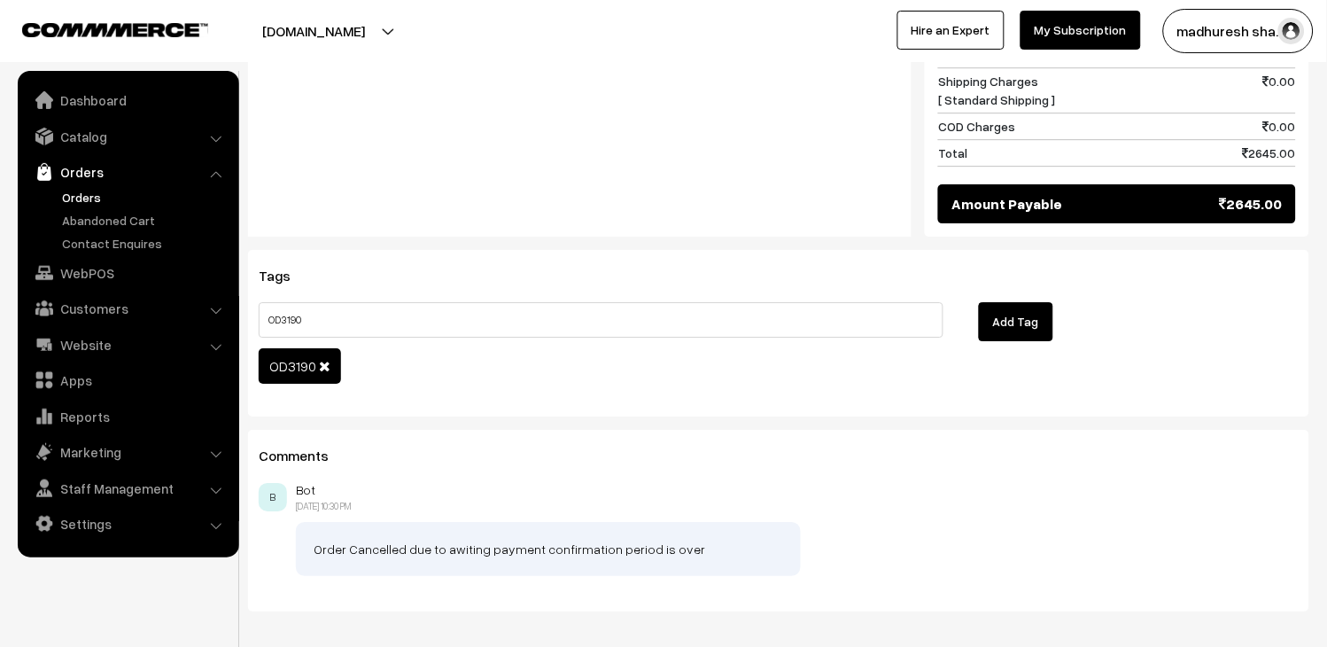
click at [58, 193] on link "Orders" at bounding box center [145, 197] width 175 height 19
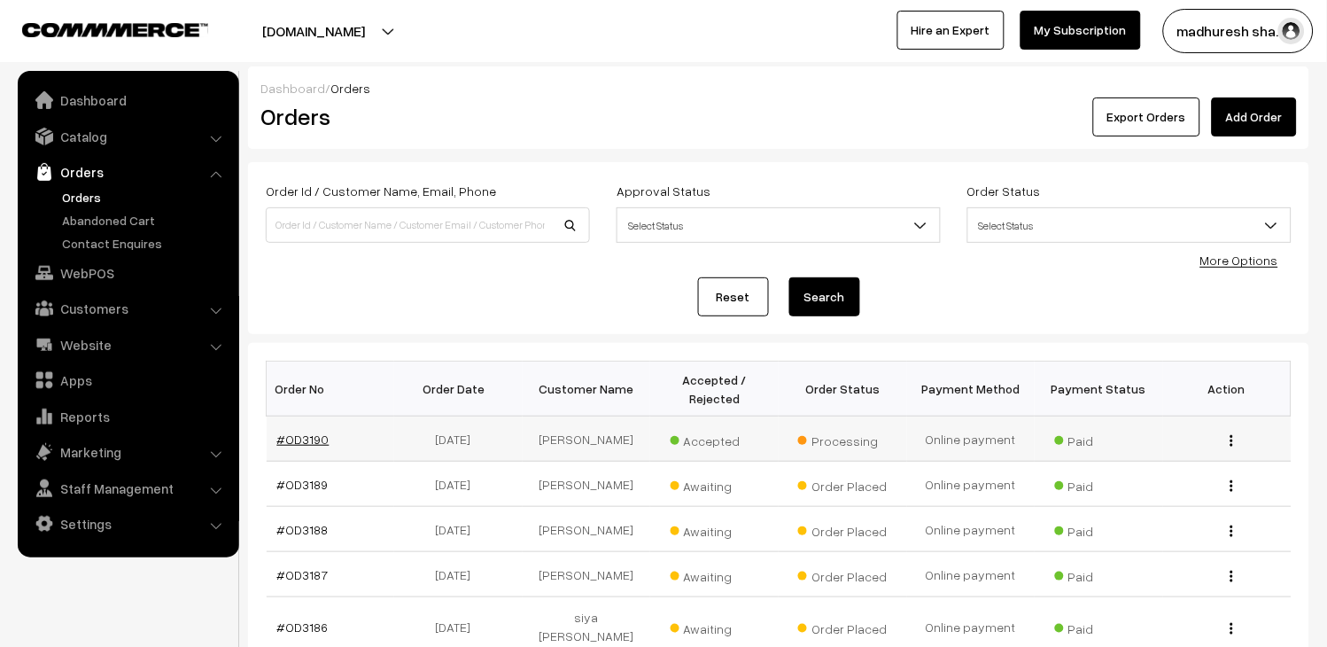
click at [313, 437] on link "#OD3190" at bounding box center [303, 438] width 52 height 15
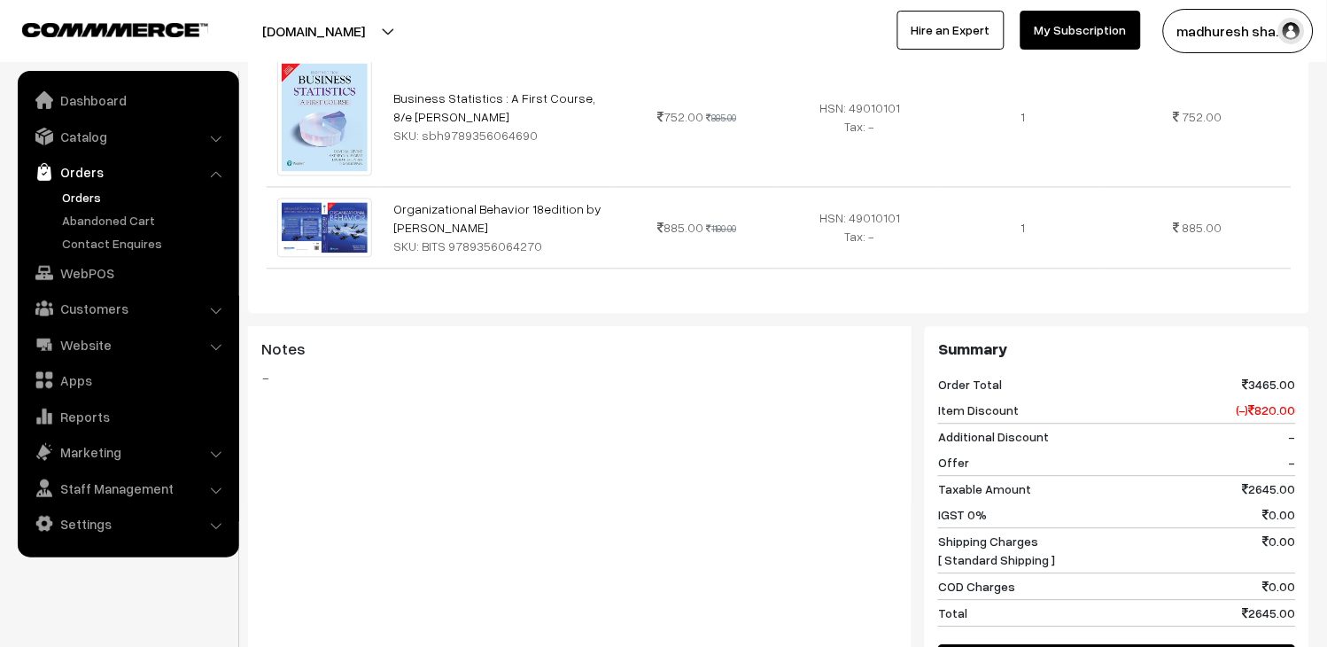
scroll to position [984, 0]
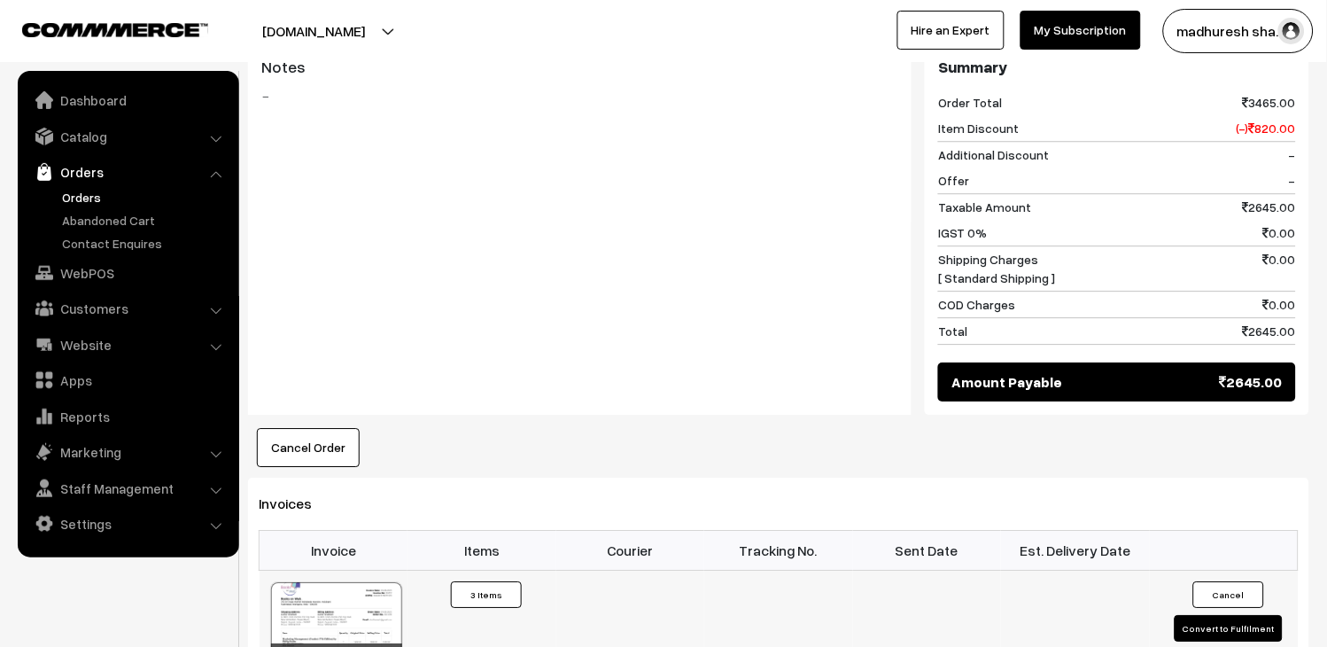
click at [306, 582] on div at bounding box center [336, 626] width 131 height 89
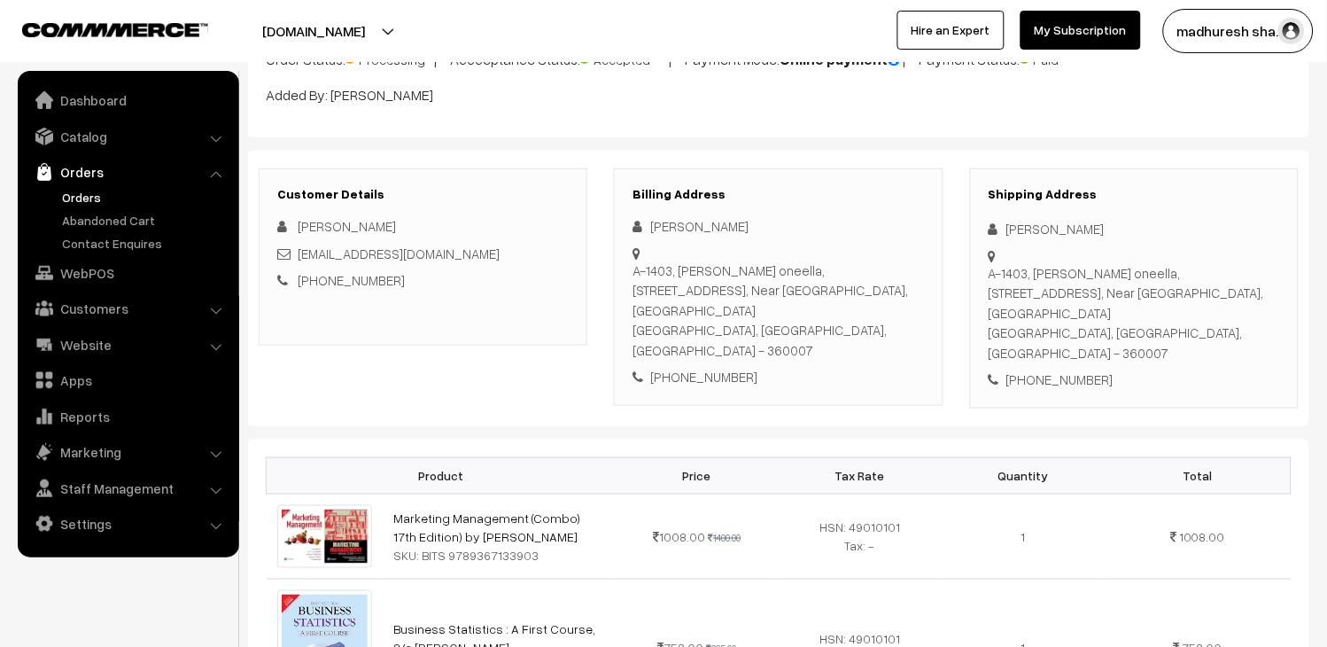
scroll to position [0, 0]
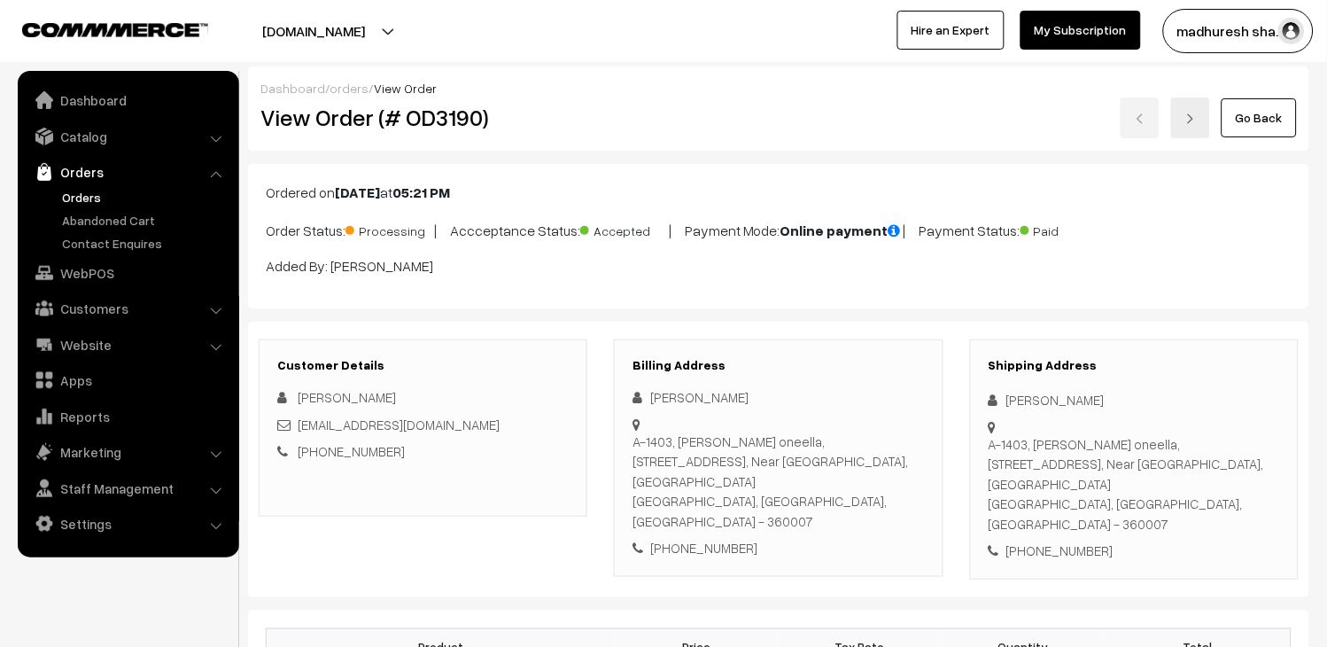
click at [93, 196] on link "Orders" at bounding box center [145, 197] width 175 height 19
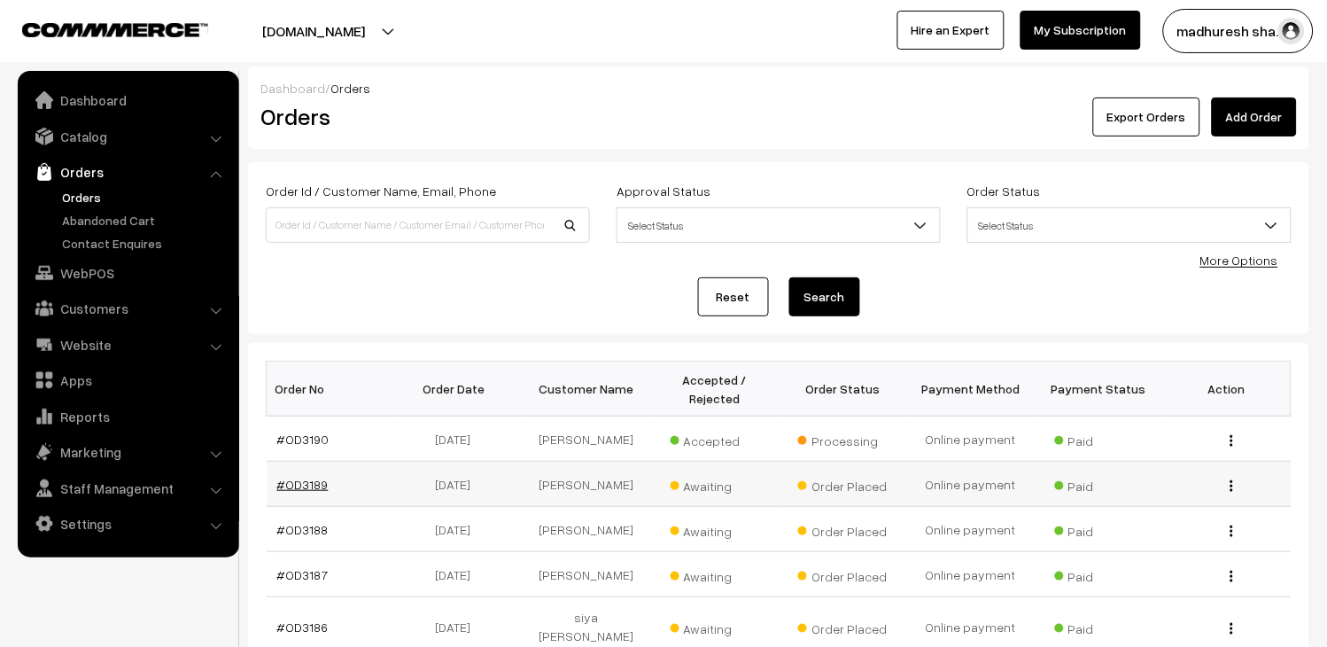
click at [321, 491] on link "#OD3189" at bounding box center [302, 484] width 51 height 15
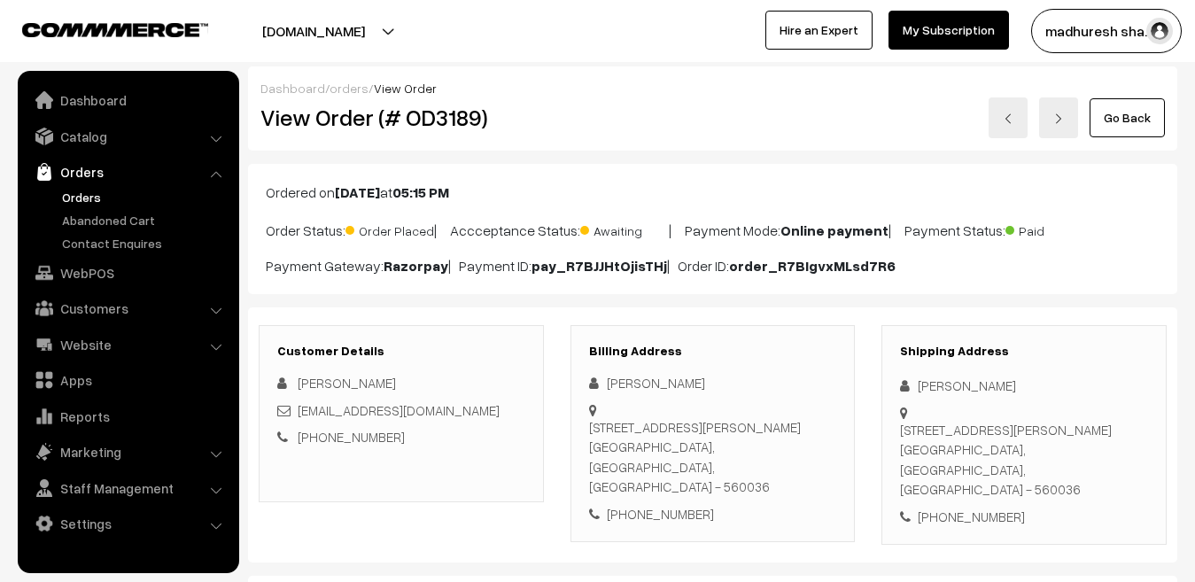
click at [63, 196] on link "Orders" at bounding box center [145, 197] width 175 height 19
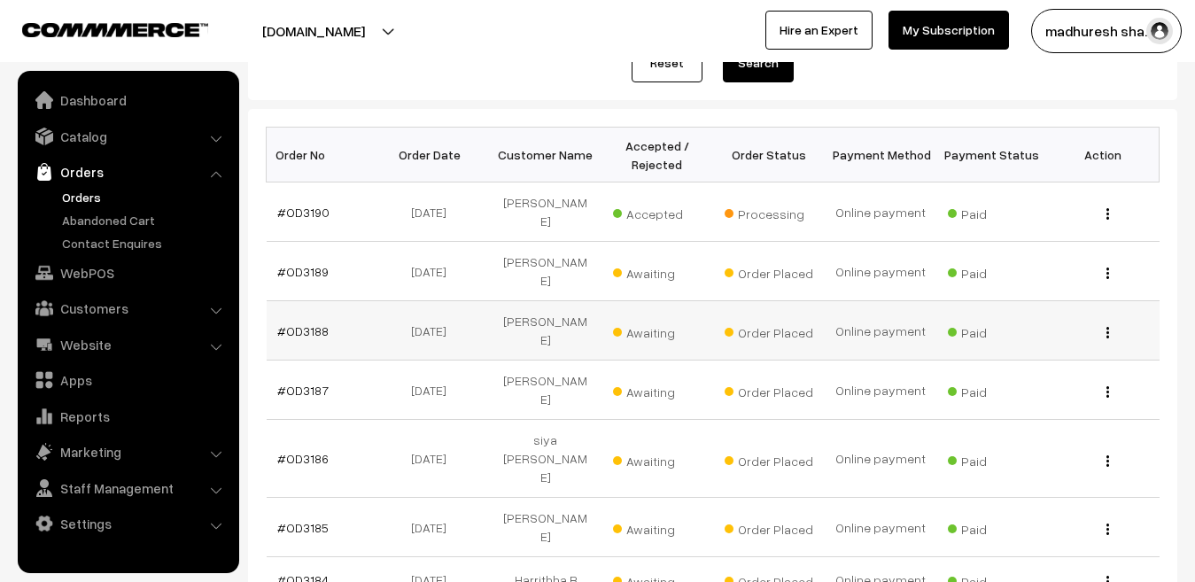
scroll to position [266, 0]
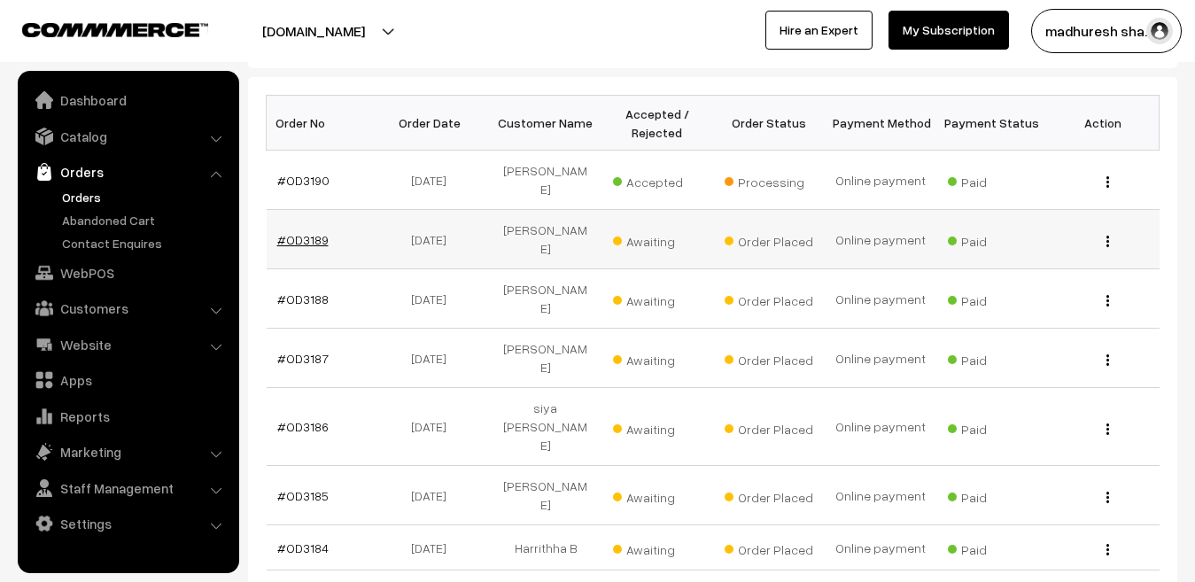
click at [303, 232] on link "#OD3189" at bounding box center [302, 239] width 51 height 15
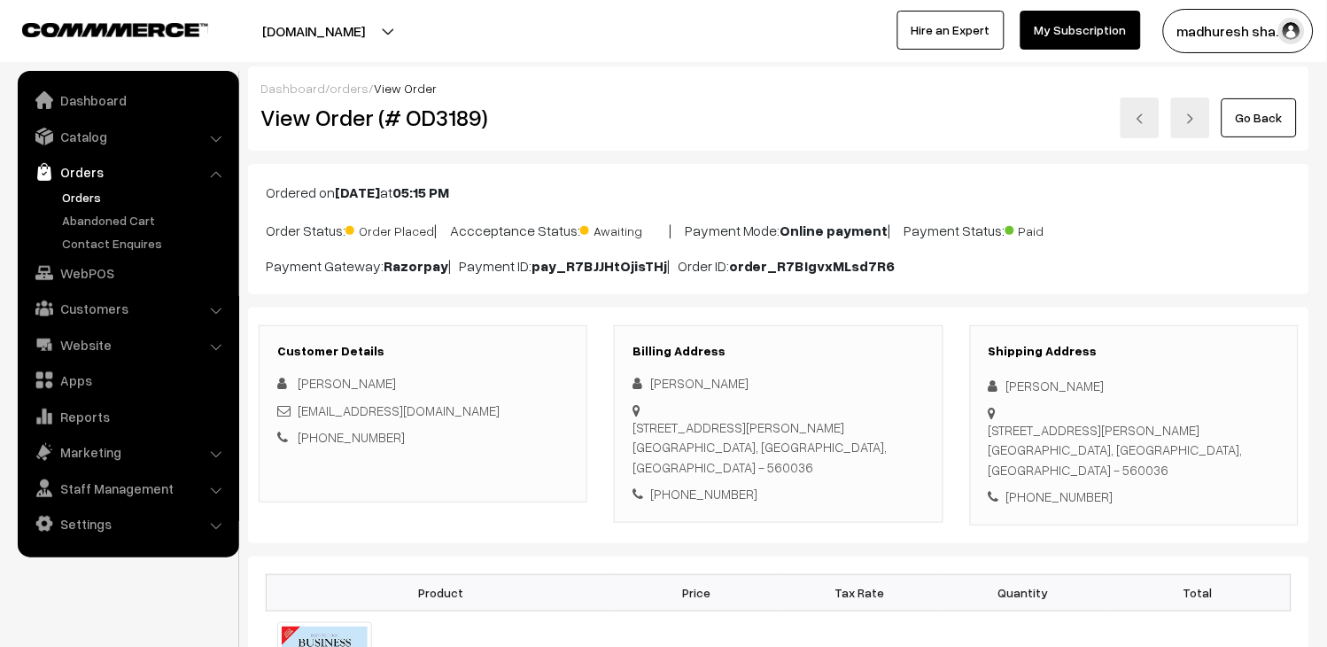
click at [517, 411] on div "[EMAIL_ADDRESS][DOMAIN_NAME]" at bounding box center [422, 410] width 291 height 20
click at [517, 411] on div "2025mn21146@wilp.bits-pilani.ac.in" at bounding box center [422, 410] width 291 height 20
copy div "2025mn21146@wilp.bits-pilani.ac.in"
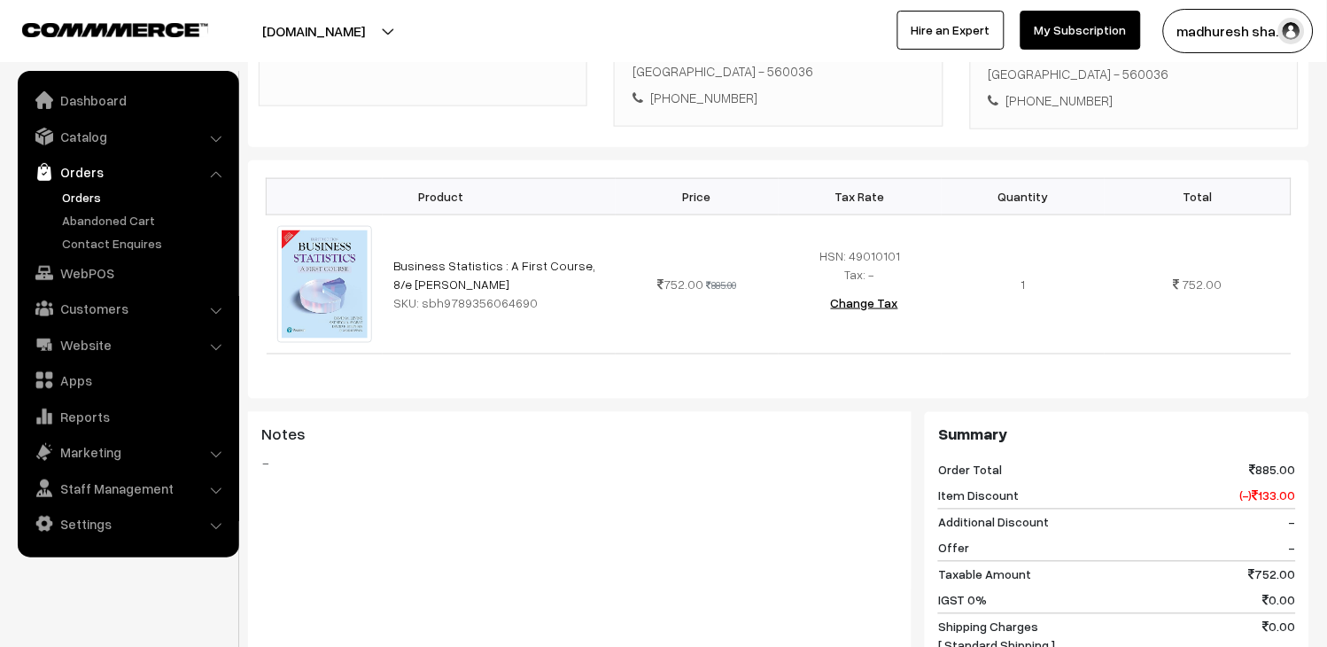
scroll to position [393, 0]
click at [535, 503] on div "Notes -" at bounding box center [579, 503] width 663 height 177
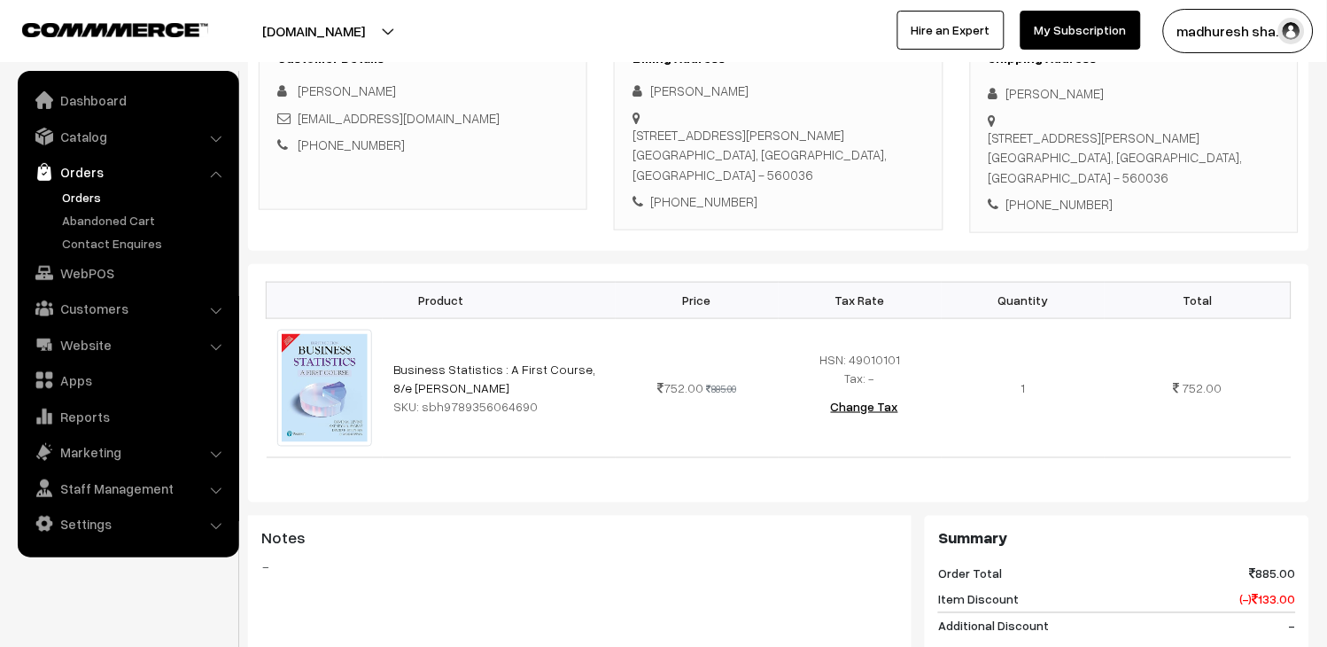
scroll to position [98, 0]
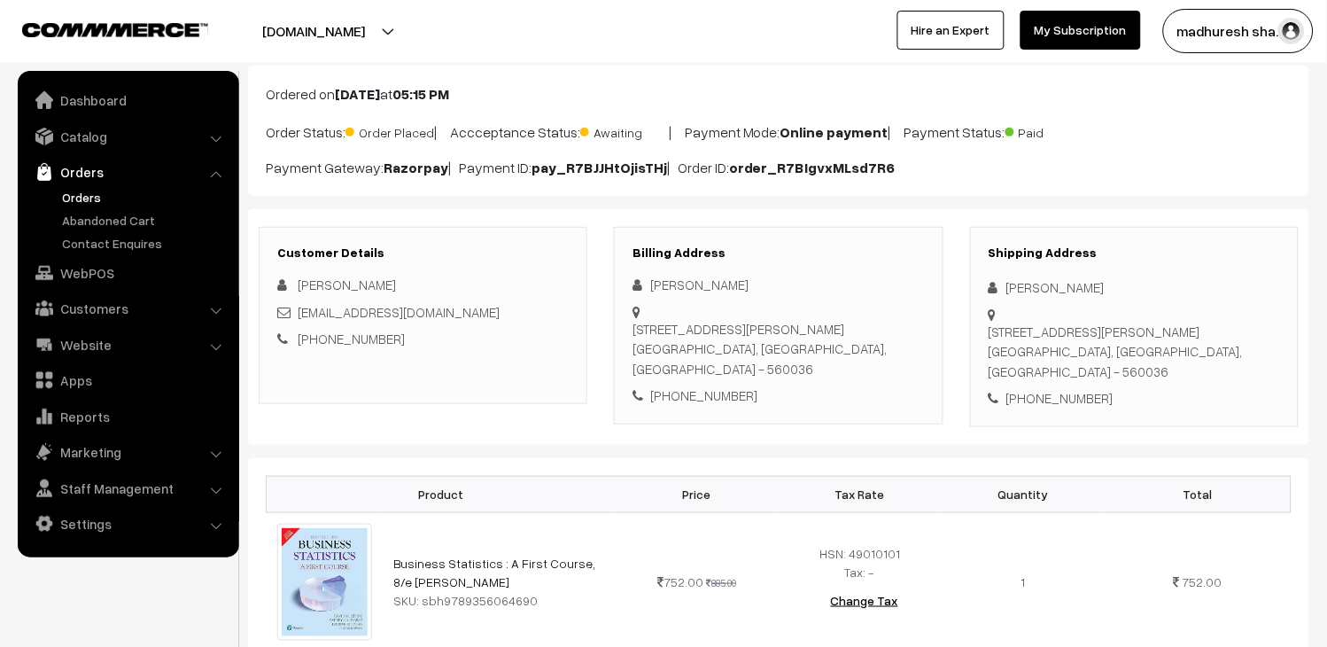
click at [508, 306] on div "2025mn21146@wilp.bits-pilani.ac.in" at bounding box center [422, 312] width 291 height 20
click at [508, 306] on div "[EMAIL_ADDRESS][DOMAIN_NAME]" at bounding box center [422, 312] width 291 height 20
copy div "[EMAIL_ADDRESS][DOMAIN_NAME]"
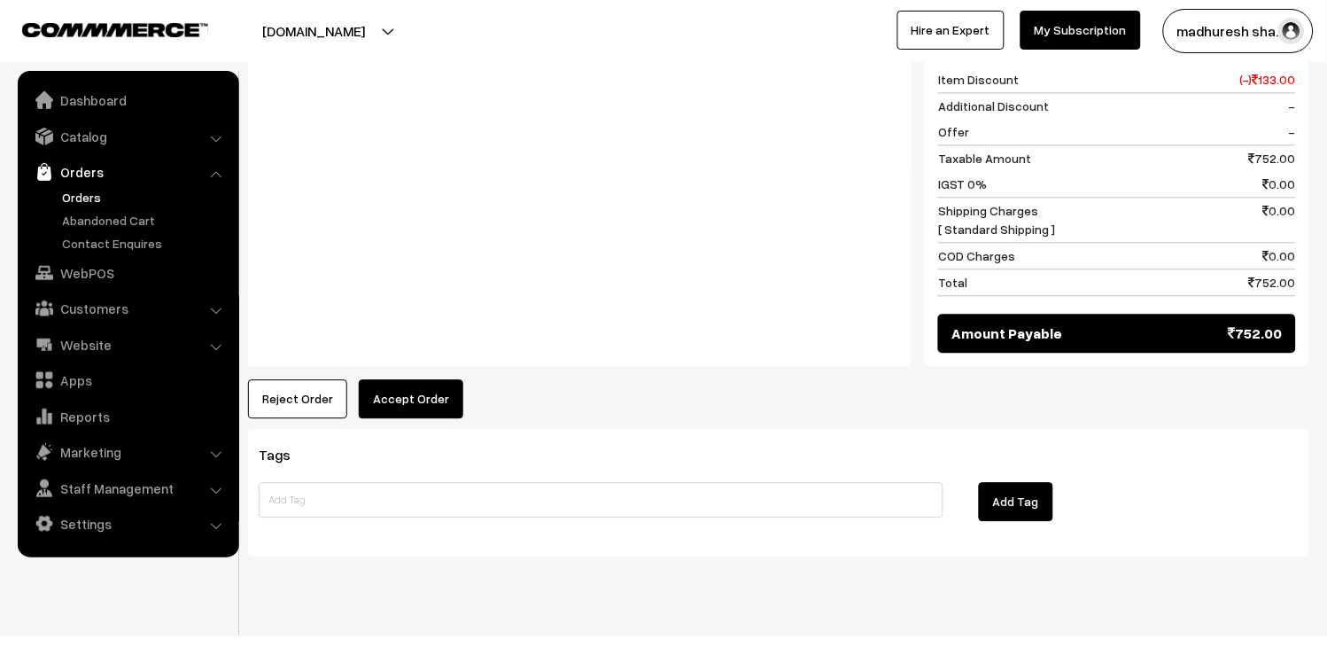
scroll to position [837, 0]
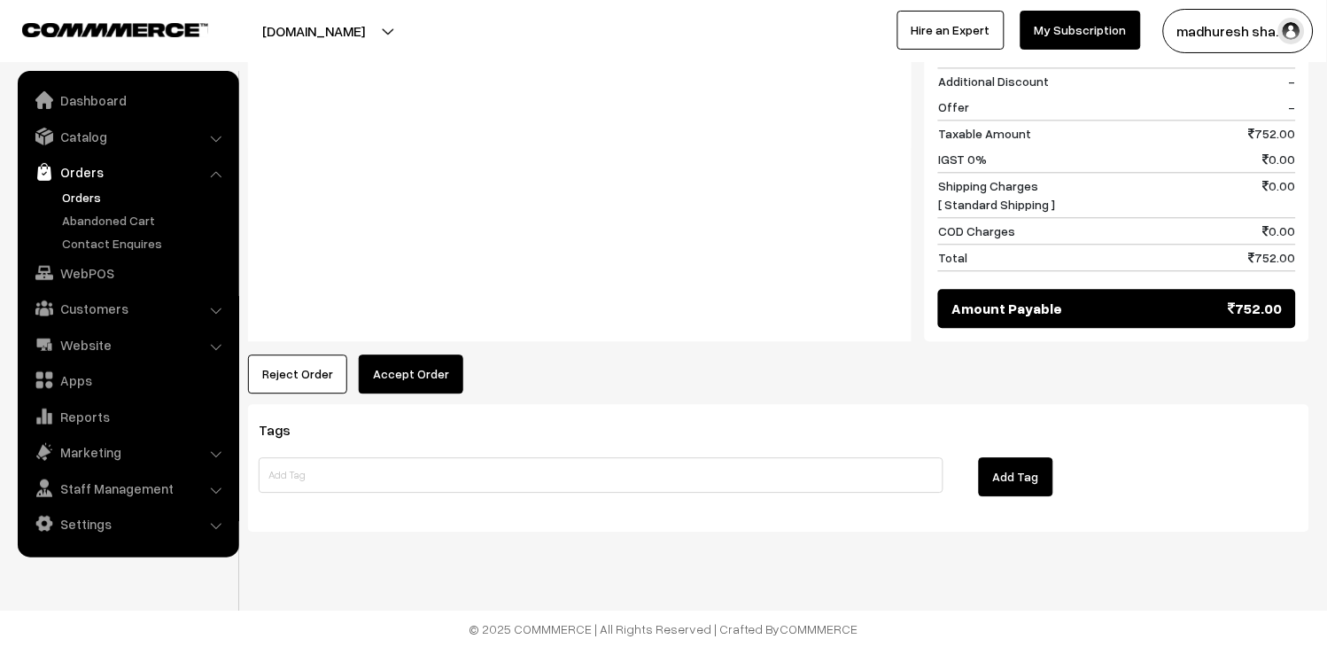
click at [91, 201] on link "Orders" at bounding box center [145, 197] width 175 height 19
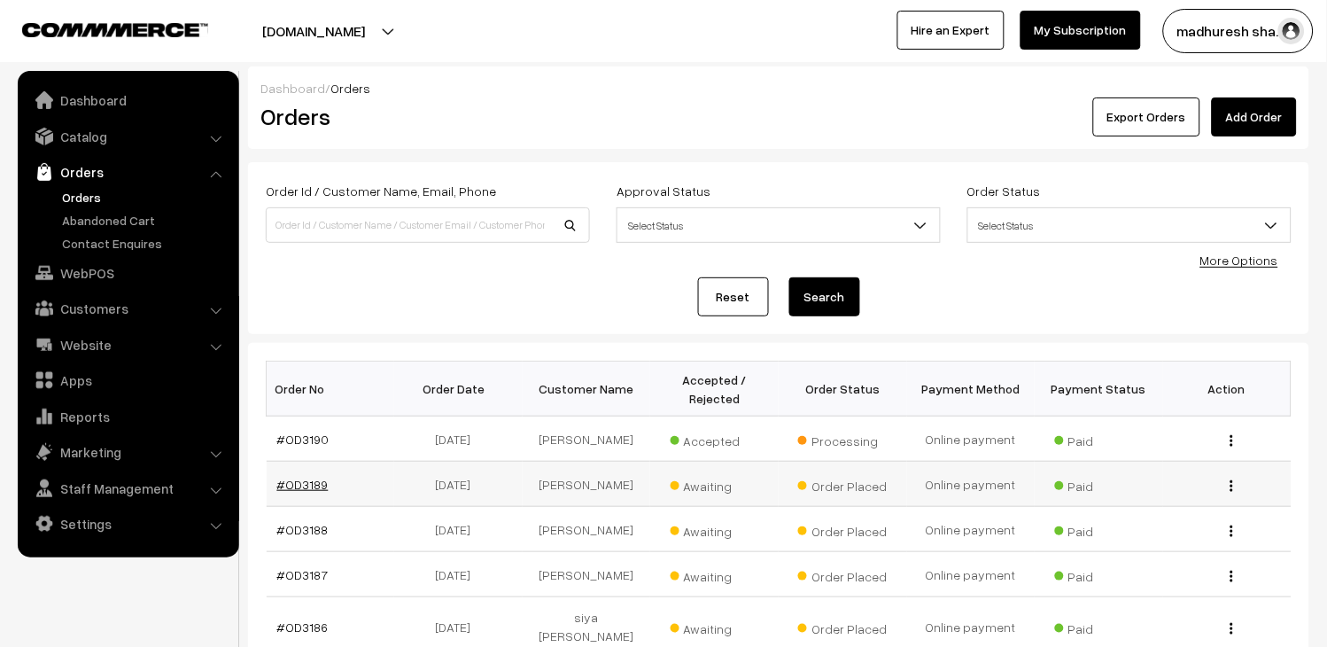
click at [282, 480] on link "#OD3189" at bounding box center [302, 484] width 51 height 15
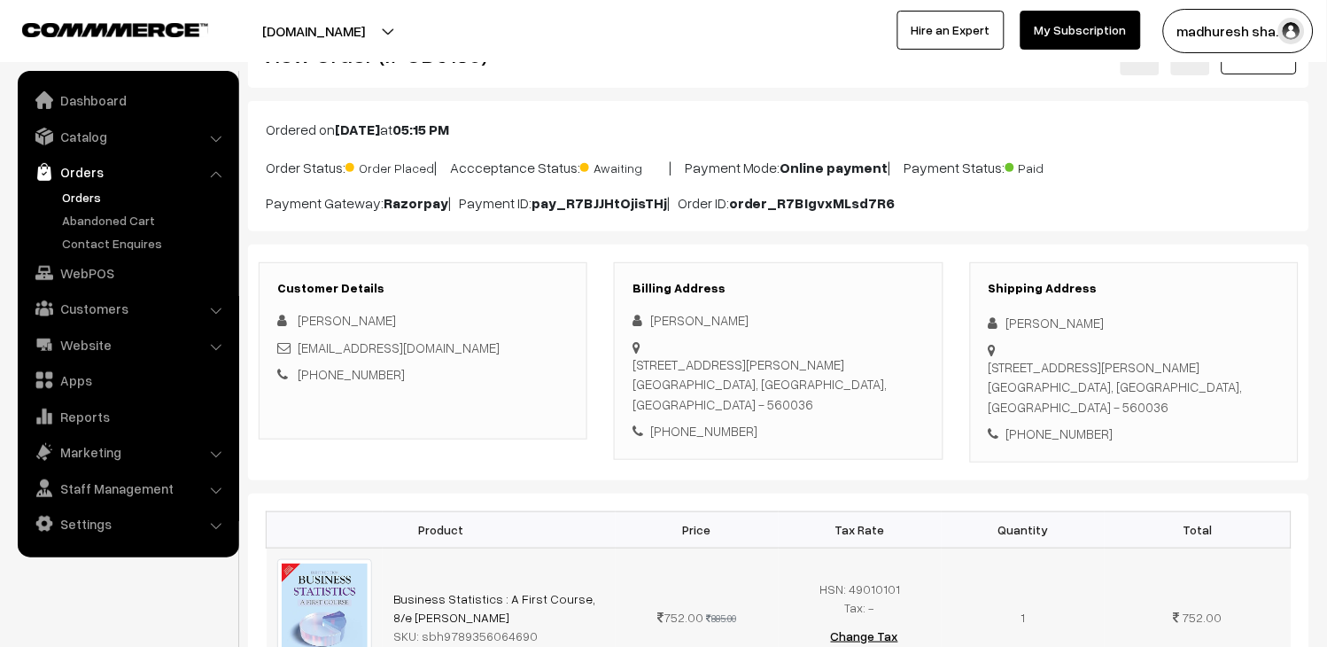
scroll to position [98, 0]
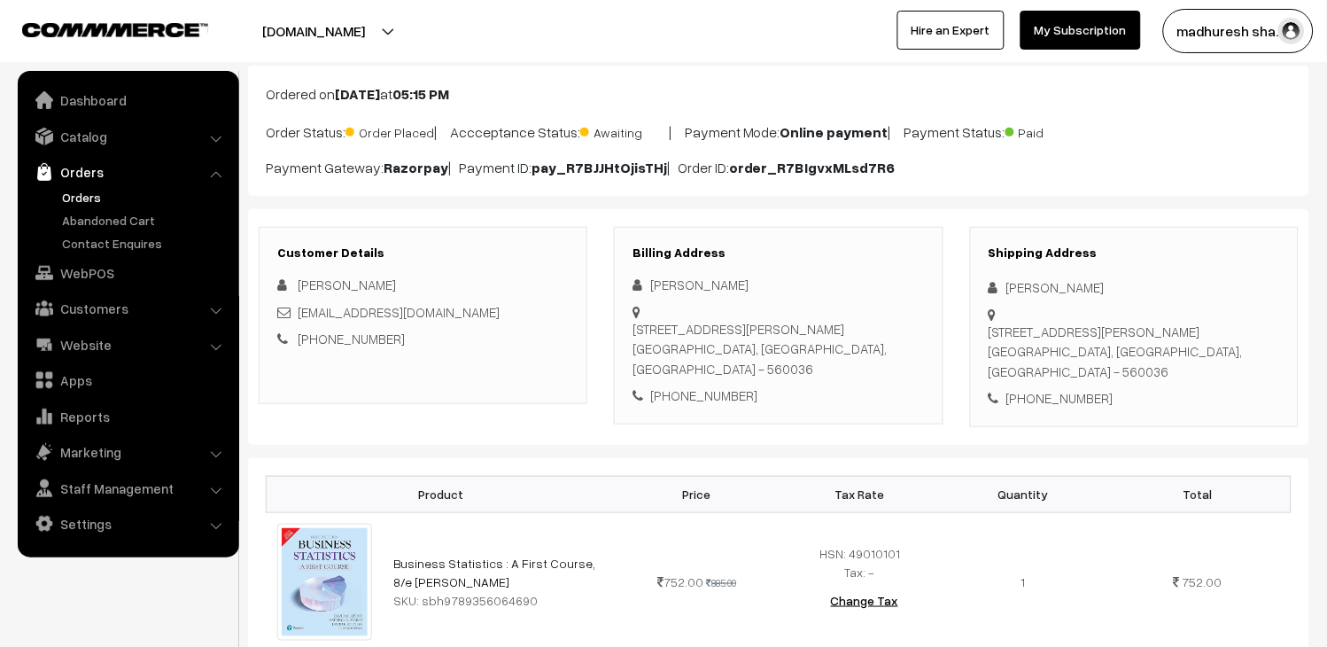
click at [85, 188] on link "Orders" at bounding box center [145, 197] width 175 height 19
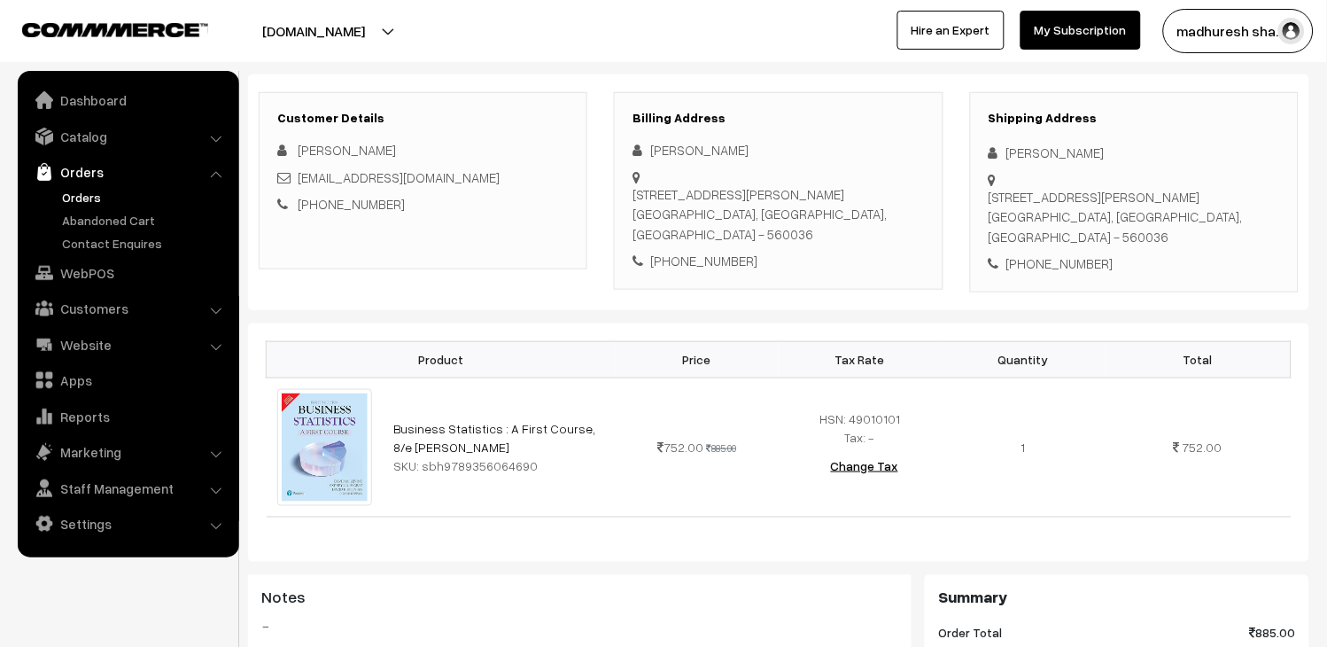
scroll to position [287, 0]
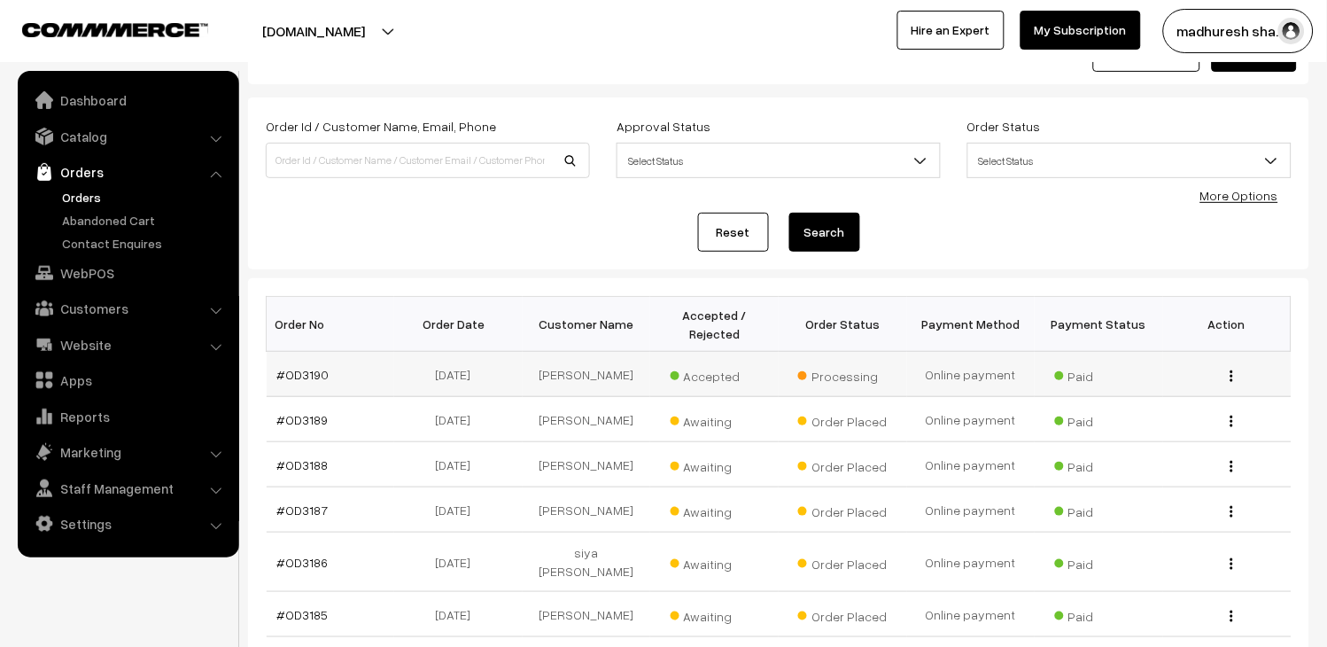
scroll to position [197, 0]
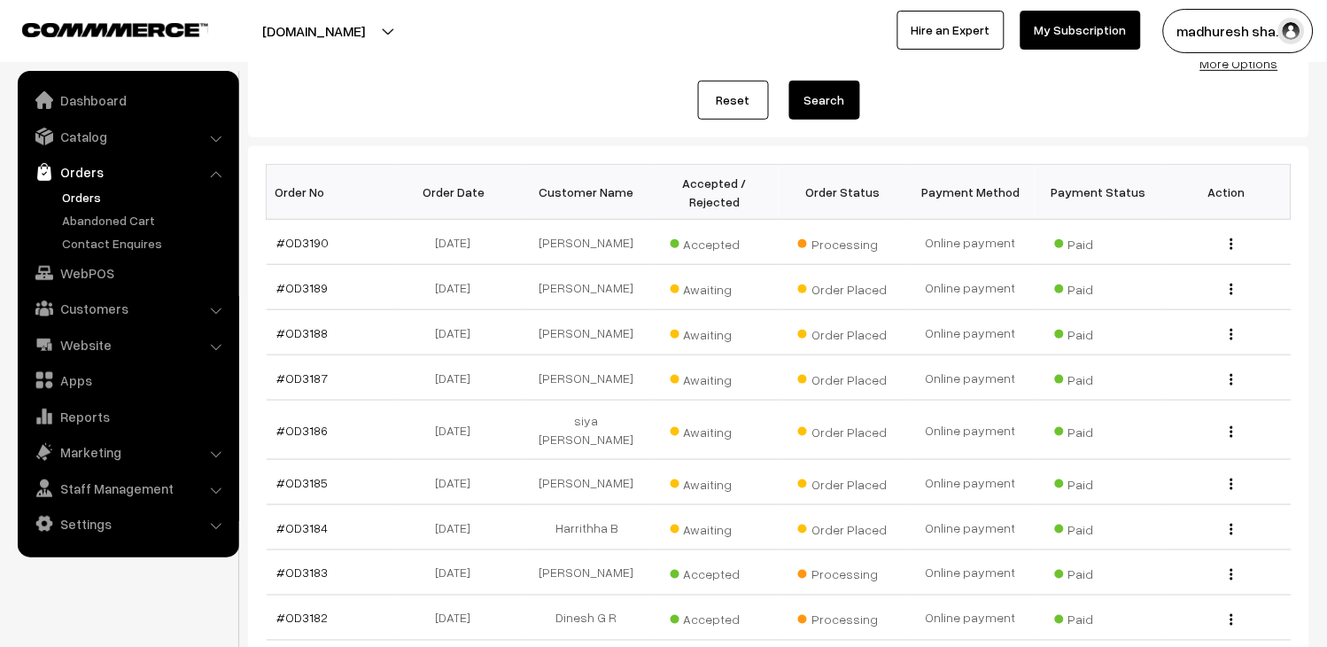
click at [86, 206] on link "Orders" at bounding box center [145, 197] width 175 height 19
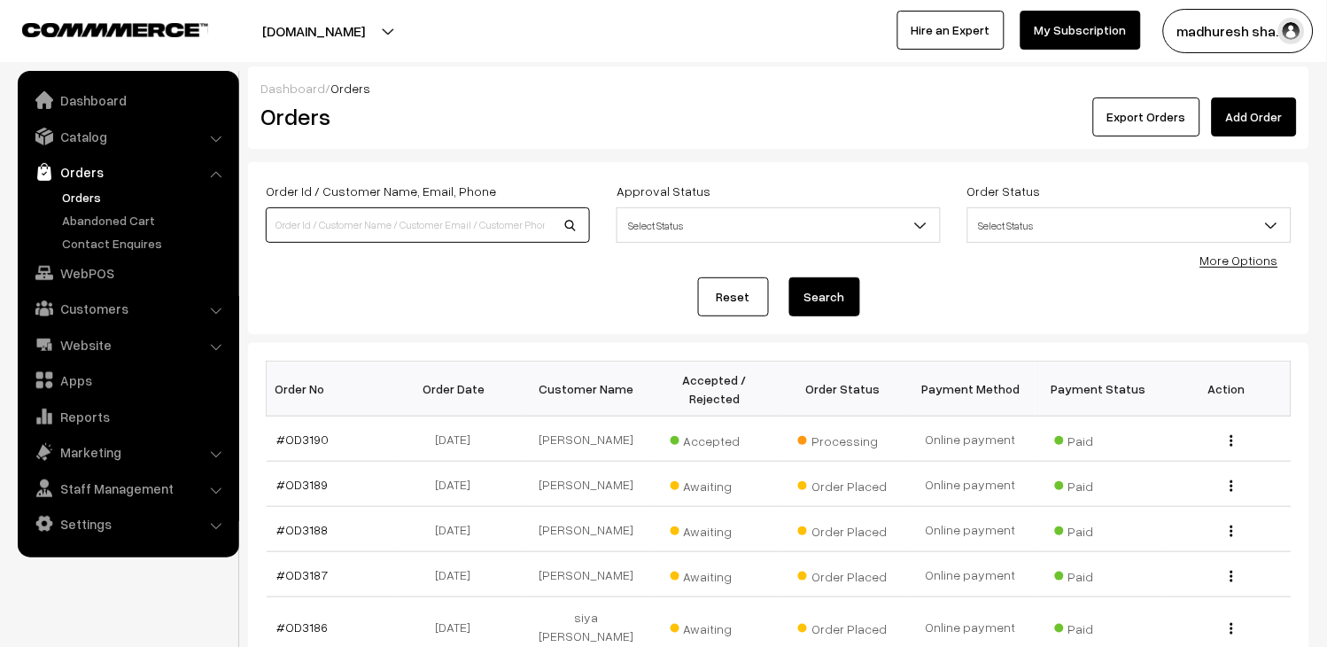
click at [392, 220] on input at bounding box center [428, 224] width 324 height 35
type input "OD3170"
click at [810, 295] on button "Search" at bounding box center [824, 296] width 71 height 39
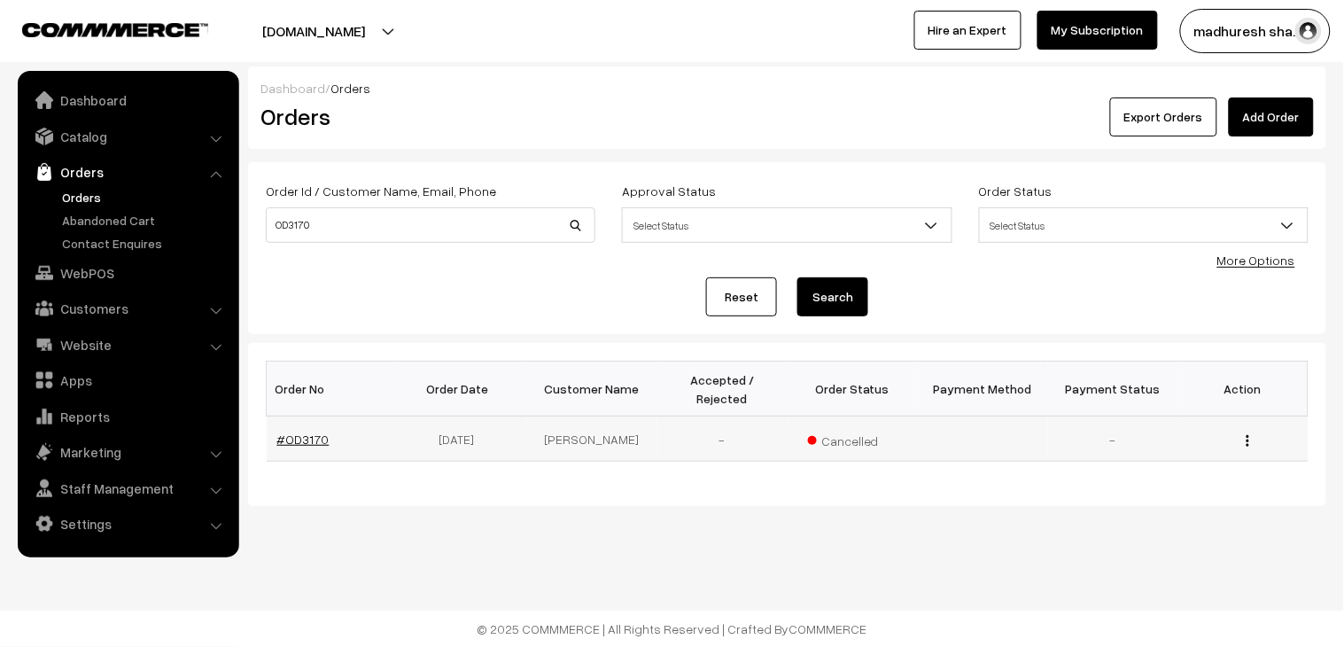
click at [280, 431] on link "#OD3170" at bounding box center [303, 438] width 52 height 15
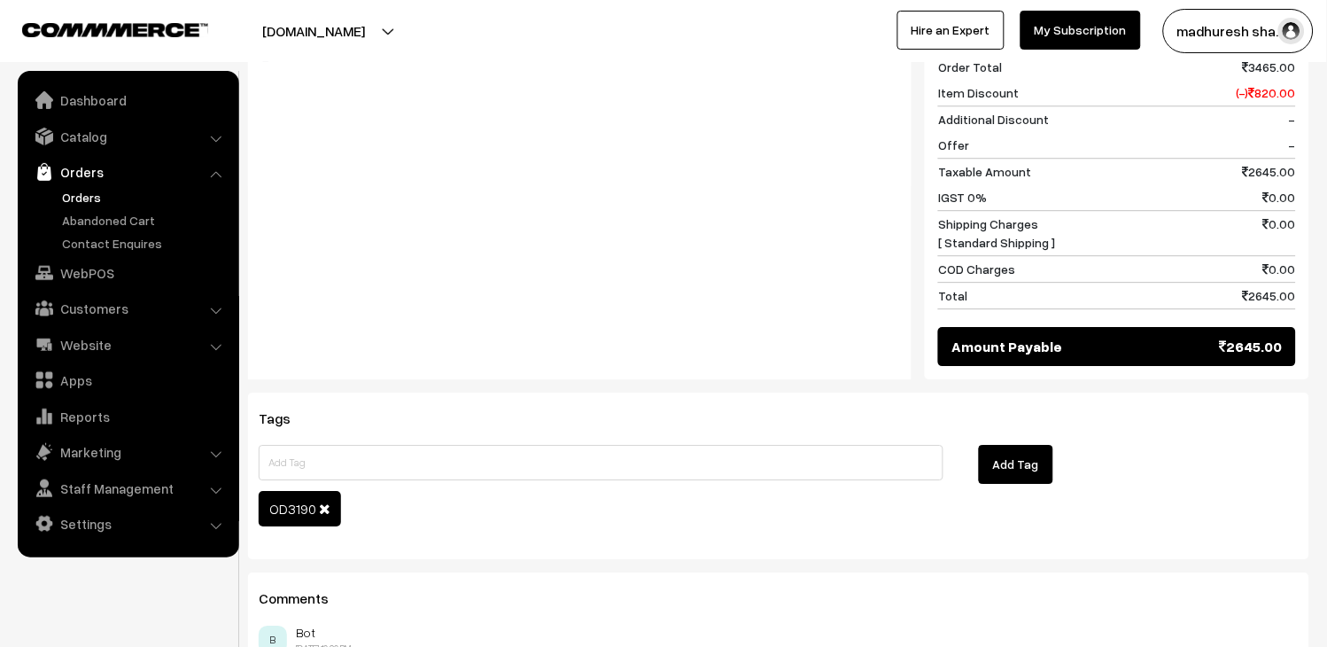
scroll to position [295, 0]
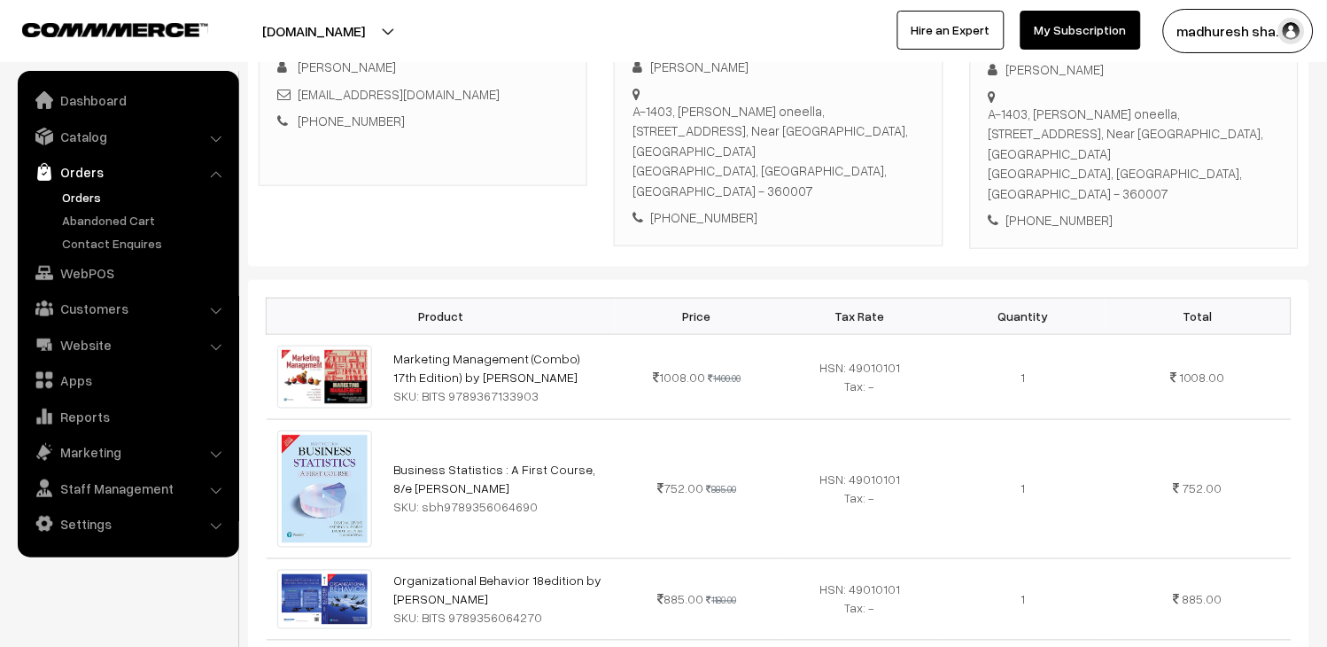
click at [90, 195] on link "Orders" at bounding box center [145, 197] width 175 height 19
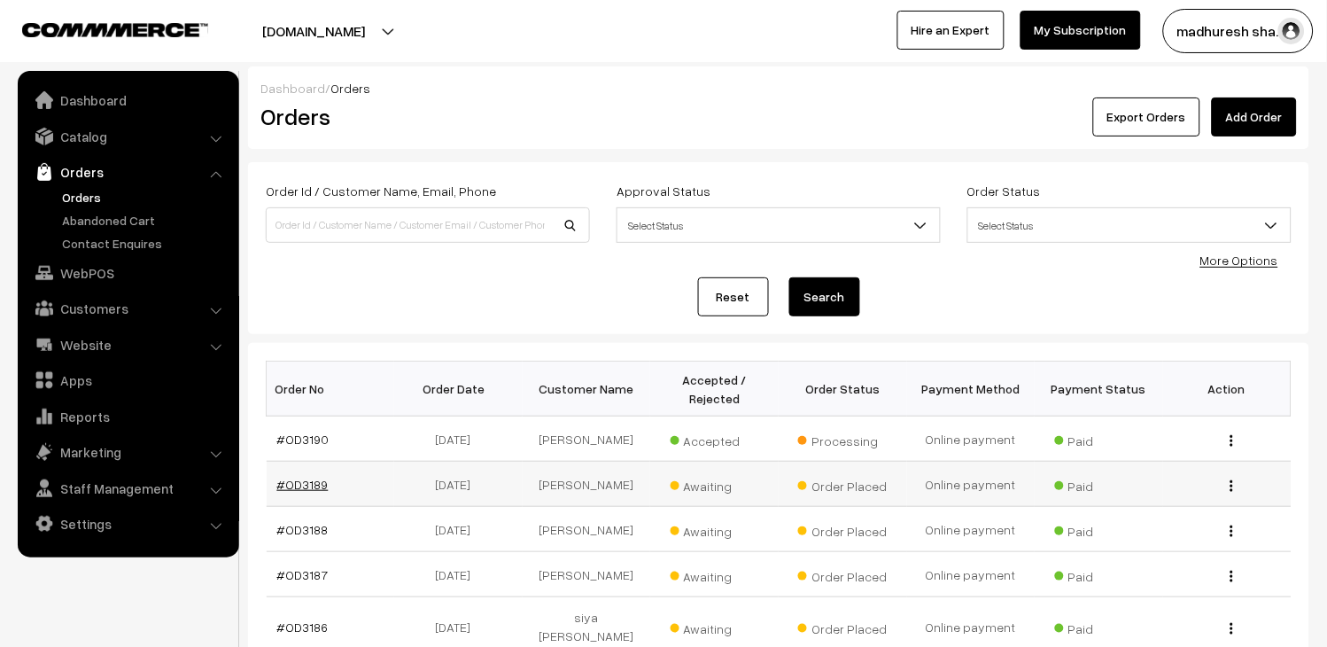
click at [302, 488] on link "#OD3189" at bounding box center [302, 484] width 51 height 15
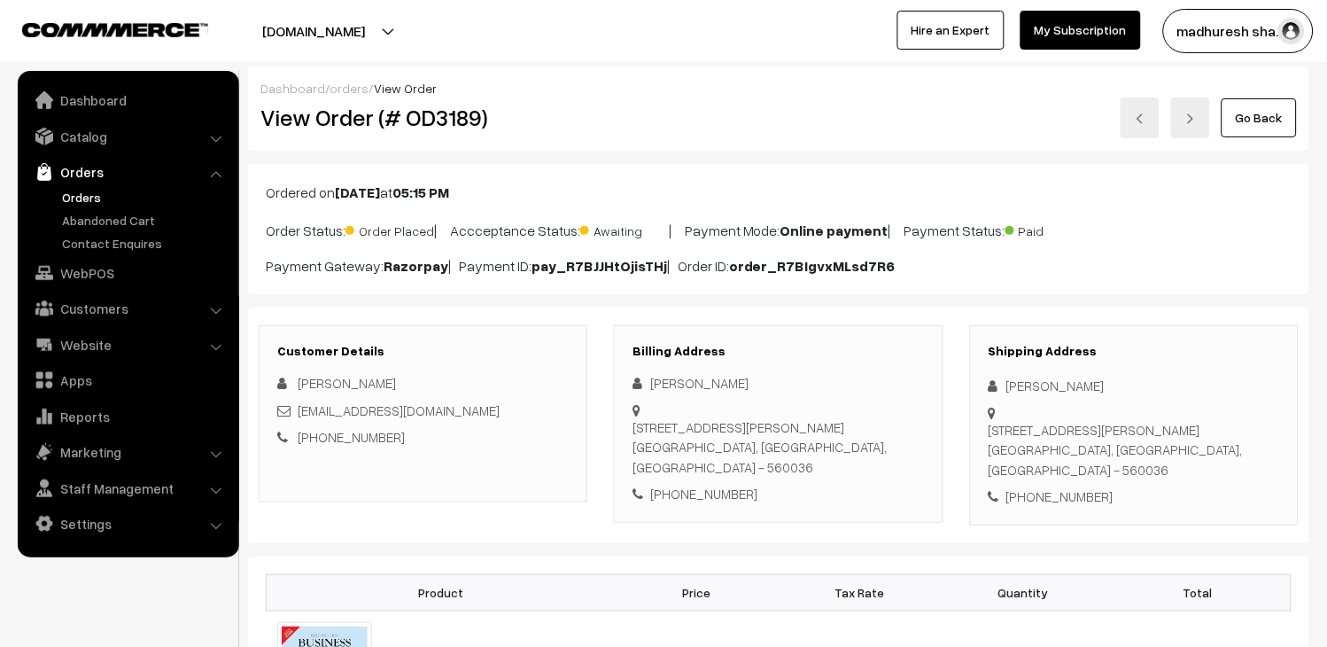
scroll to position [295, 0]
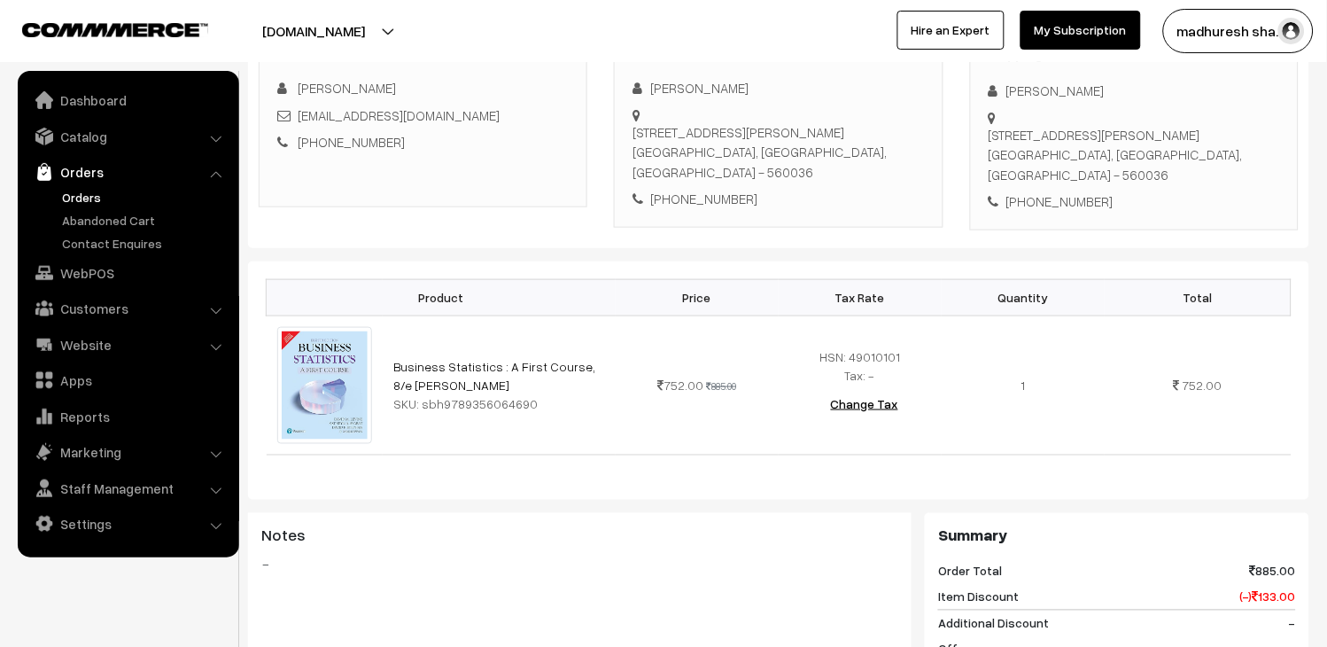
click at [97, 191] on link "Orders" at bounding box center [145, 197] width 175 height 19
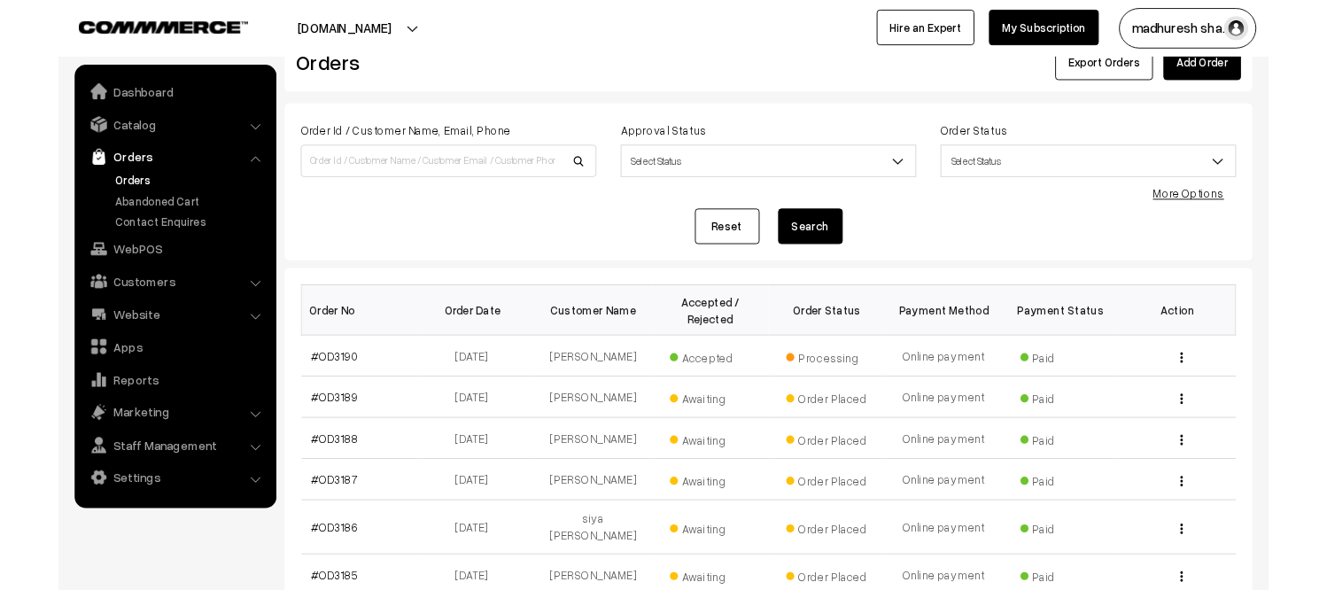
scroll to position [98, 0]
